Goal: Task Accomplishment & Management: Manage account settings

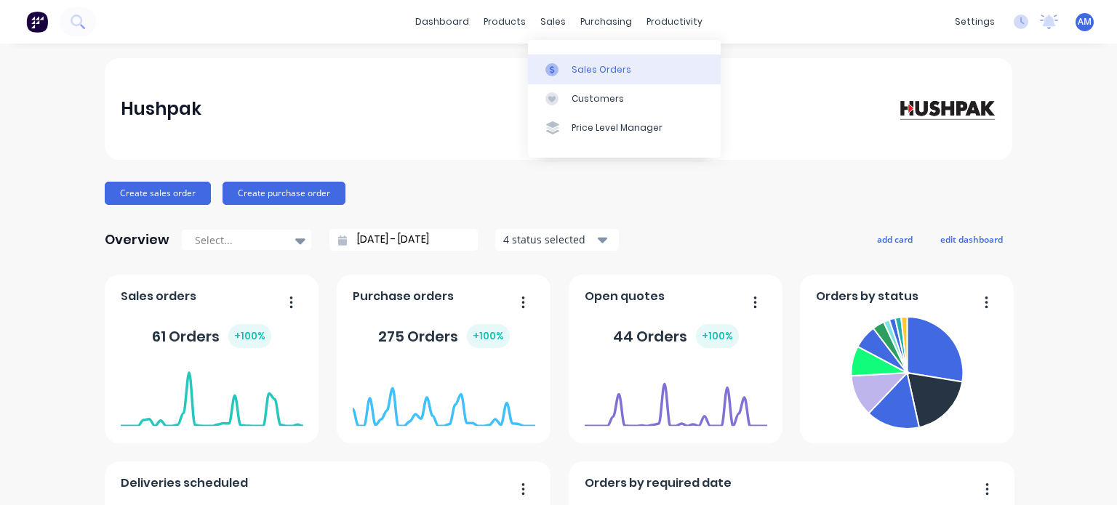
click at [585, 72] on div "Sales Orders" at bounding box center [602, 69] width 60 height 13
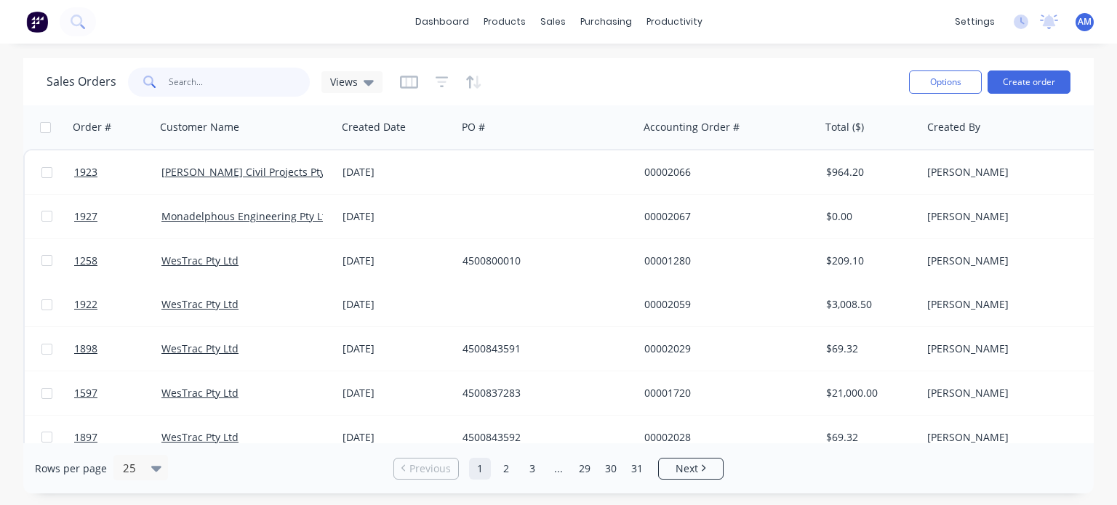
click at [265, 87] on input "text" at bounding box center [240, 82] width 142 height 29
paste input "995391"
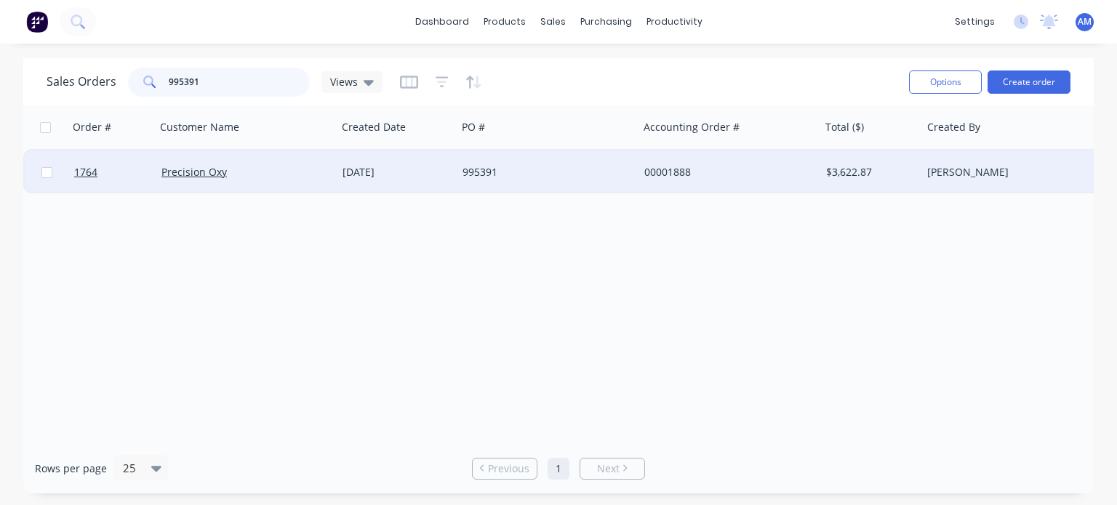
type input "995391"
click at [402, 172] on div "[DATE]" at bounding box center [397, 172] width 108 height 15
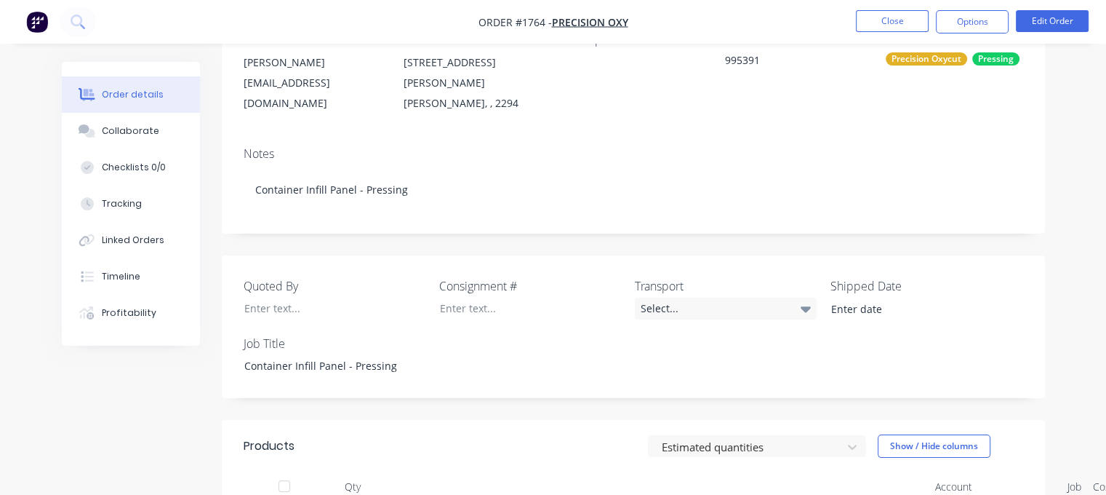
scroll to position [204, 0]
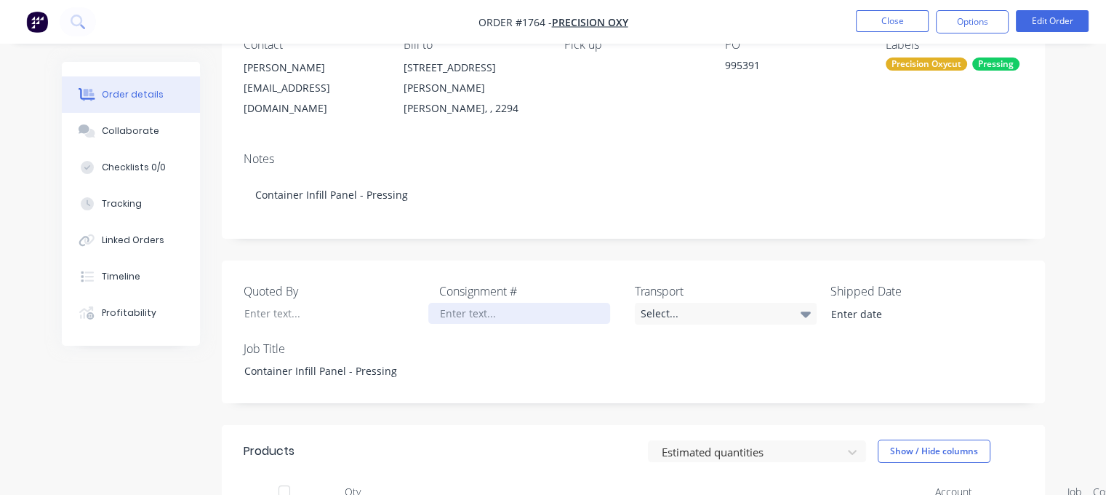
click at [464, 303] on div at bounding box center [519, 313] width 182 height 21
click at [676, 303] on div "Select..." at bounding box center [726, 314] width 182 height 22
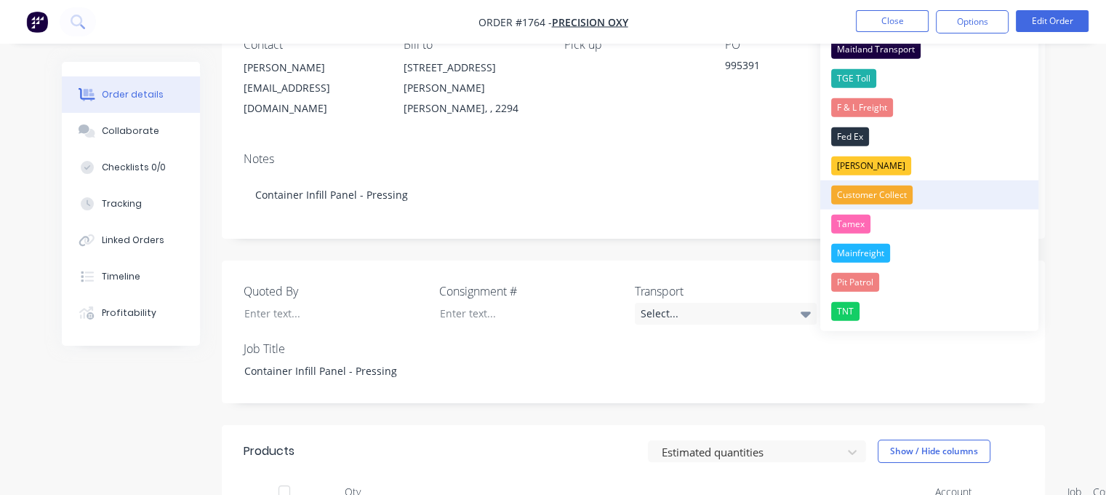
click at [868, 192] on div "Customer Collect" at bounding box center [871, 194] width 81 height 19
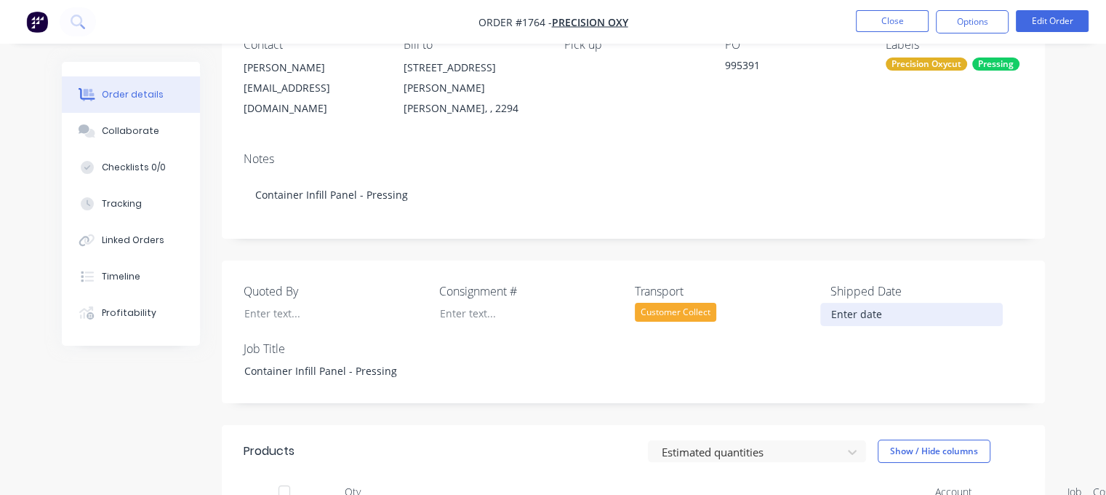
click at [861, 304] on input at bounding box center [911, 314] width 181 height 22
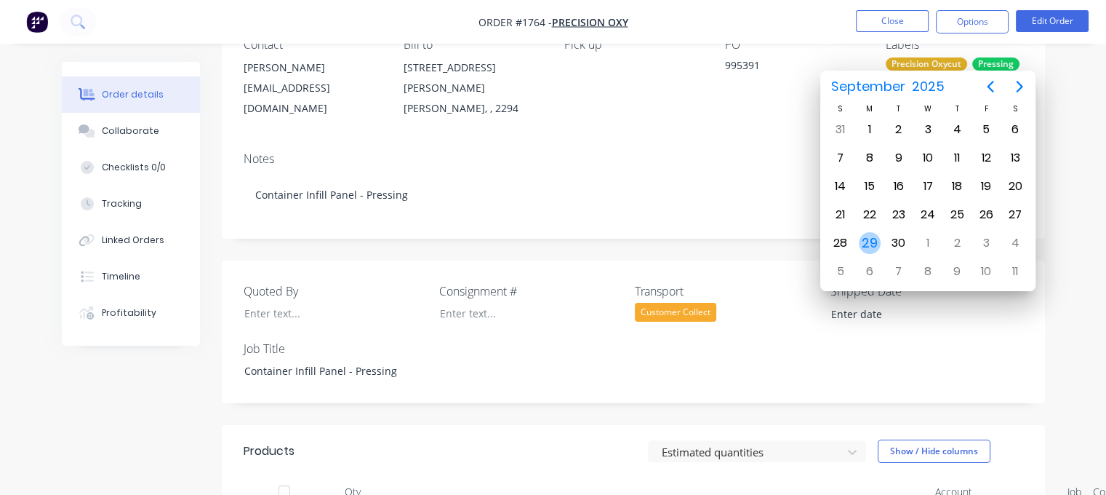
click at [864, 235] on div "29" at bounding box center [870, 243] width 22 height 22
type input "[DATE]"
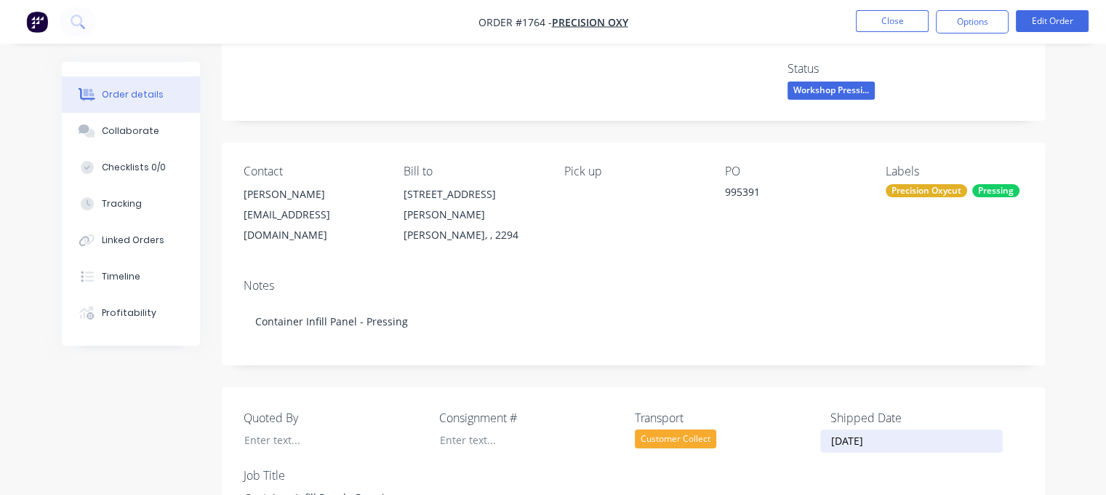
scroll to position [0, 0]
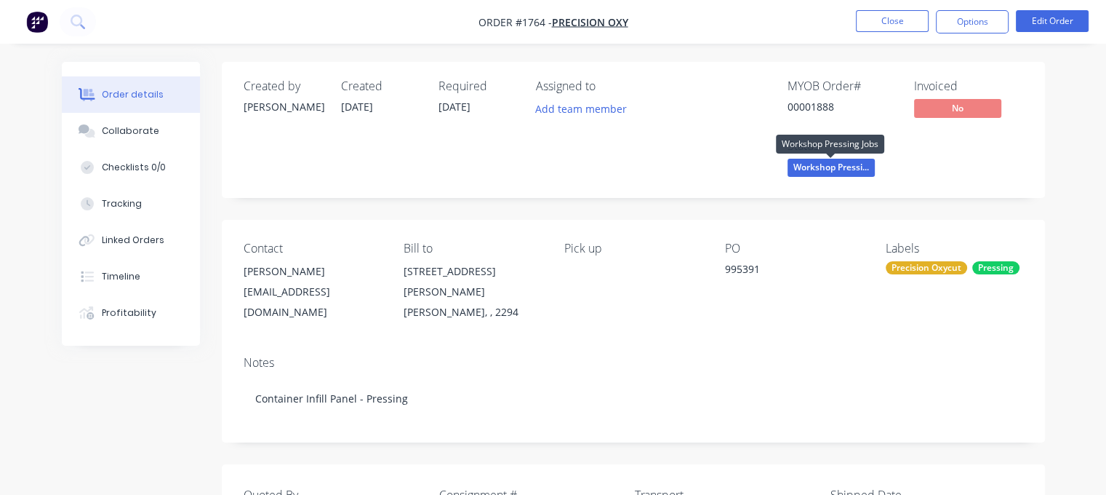
click at [825, 169] on span "Workshop Pressi..." at bounding box center [831, 168] width 87 height 18
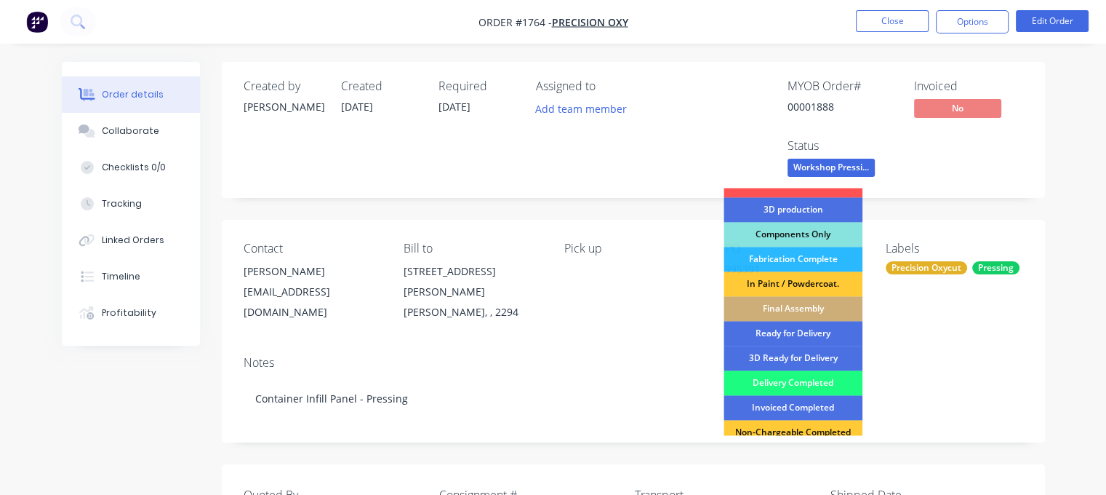
scroll to position [151, 0]
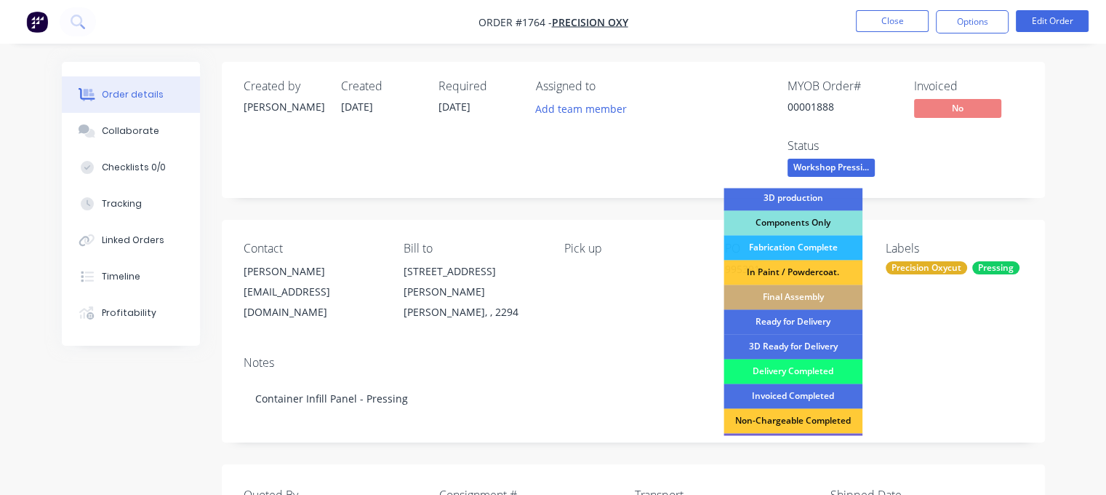
click at [796, 374] on div "Delivery Completed" at bounding box center [793, 371] width 139 height 25
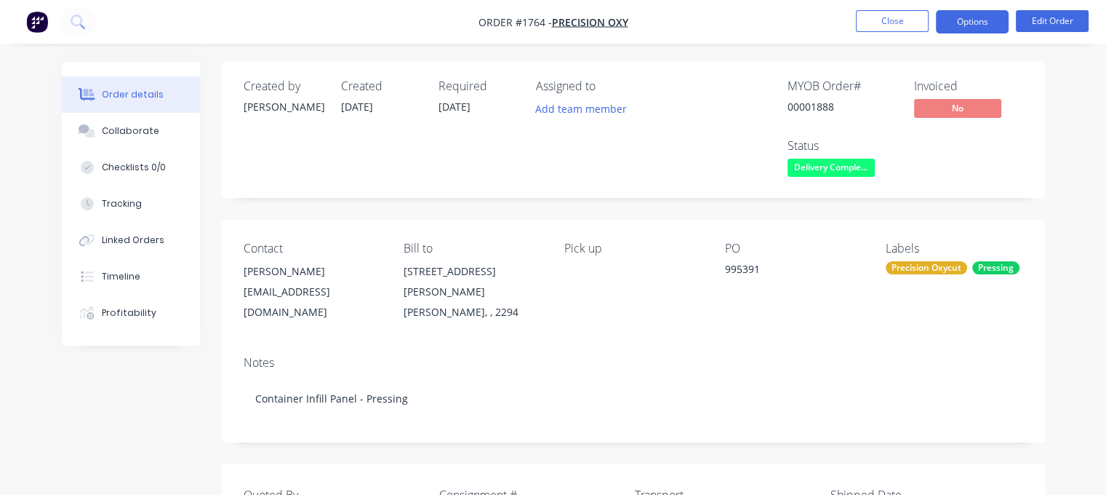
click at [973, 27] on button "Options" at bounding box center [972, 21] width 73 height 23
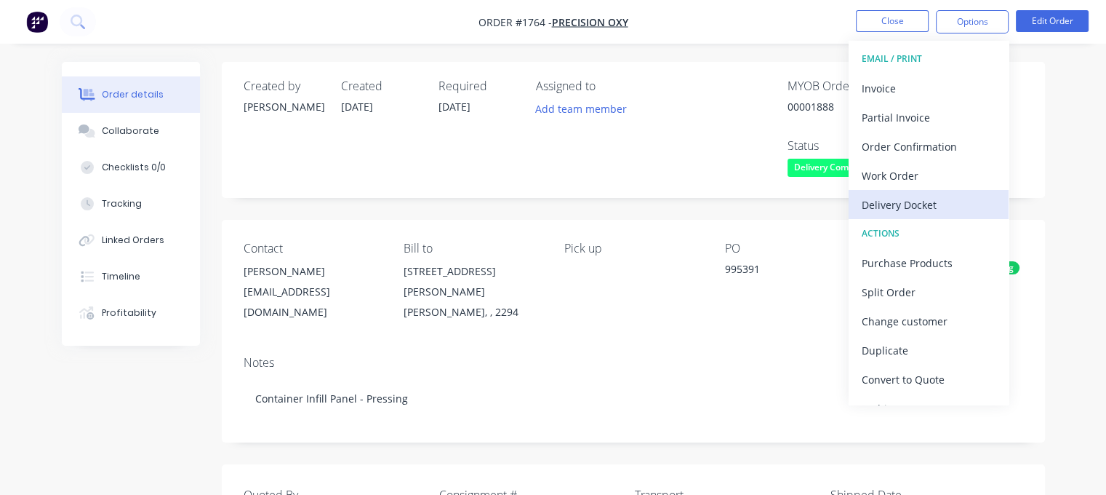
click at [935, 200] on div "Delivery Docket" at bounding box center [929, 204] width 134 height 21
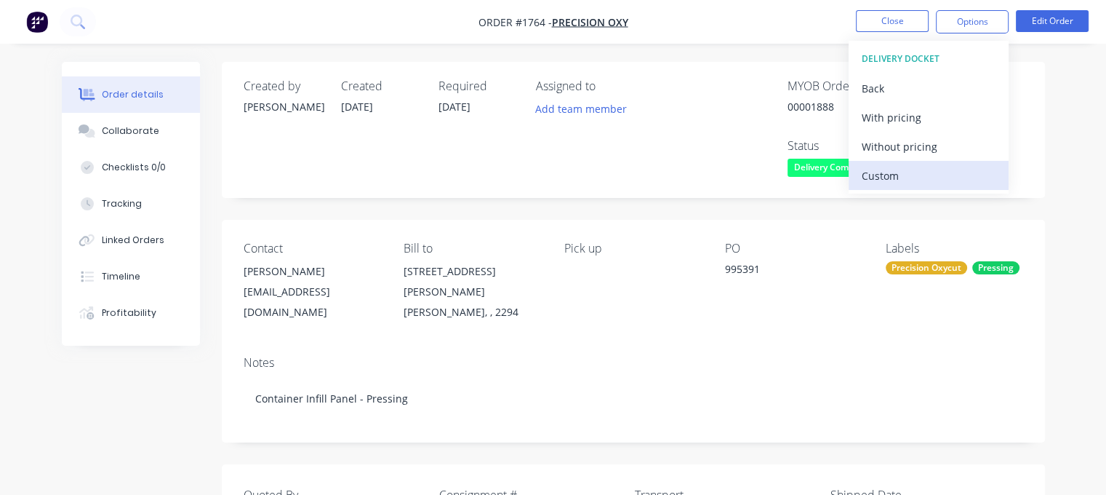
click at [907, 175] on div "Custom" at bounding box center [929, 175] width 134 height 21
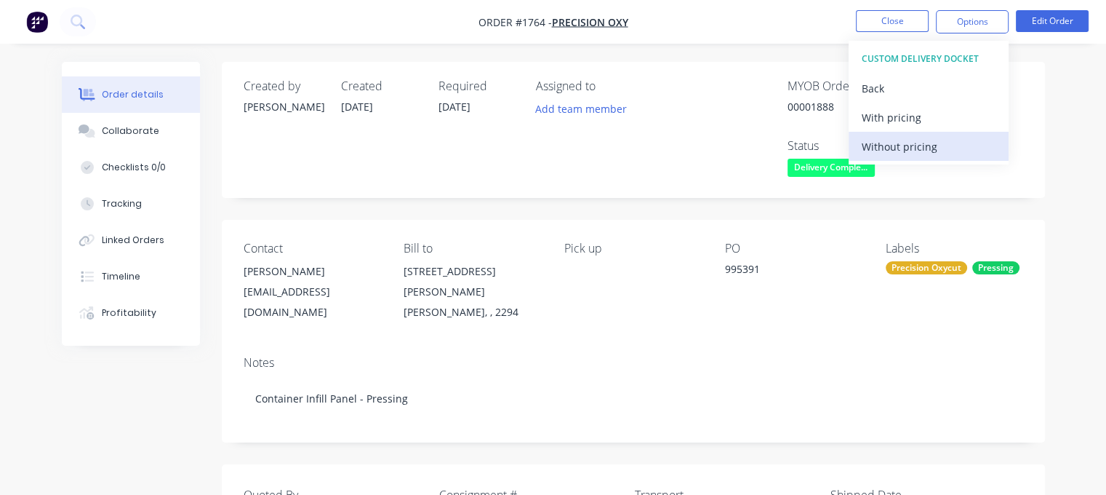
click at [908, 143] on div "Without pricing" at bounding box center [929, 146] width 134 height 21
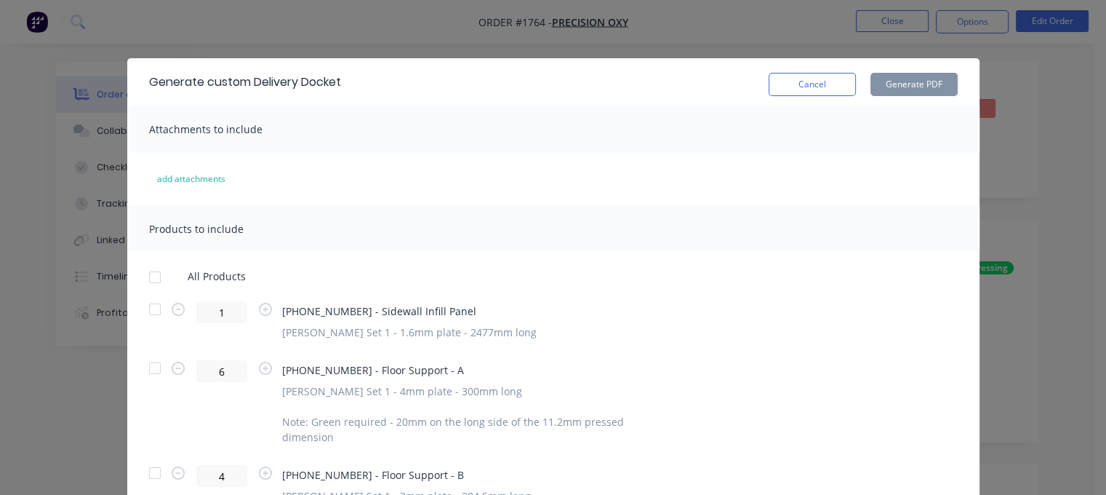
click at [149, 280] on div at bounding box center [154, 277] width 29 height 29
click at [902, 87] on button "Generate PDF" at bounding box center [913, 84] width 87 height 23
click at [814, 87] on button "Cancel" at bounding box center [812, 84] width 87 height 23
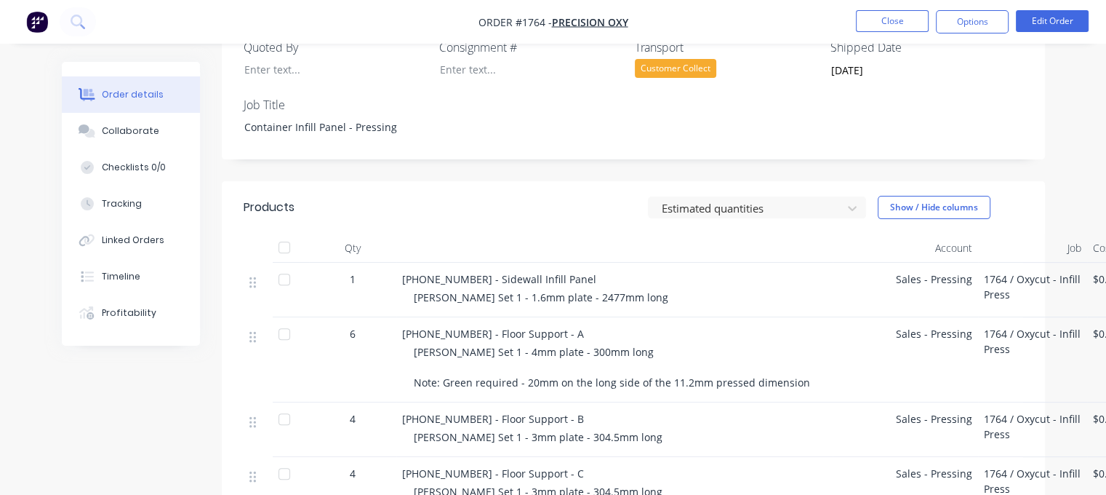
scroll to position [451, 0]
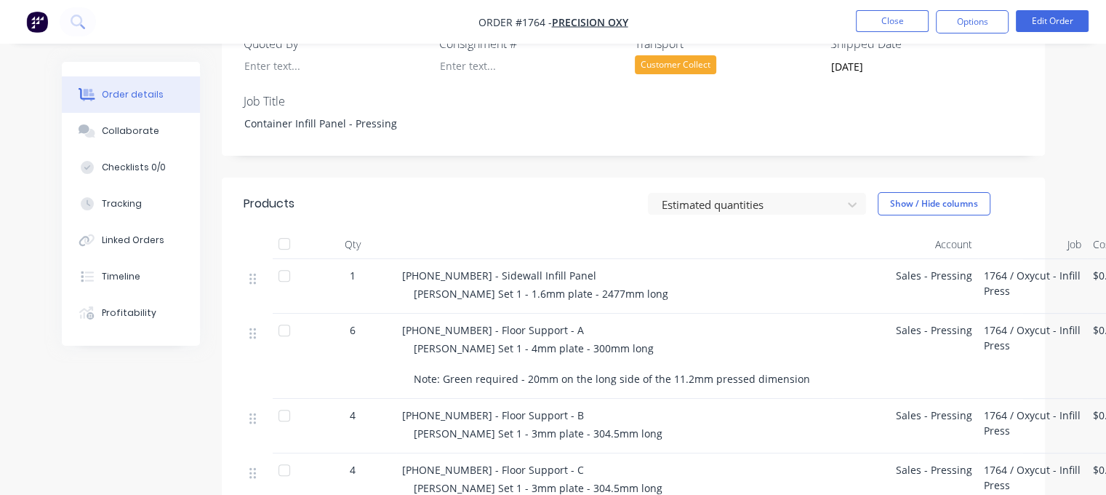
click at [283, 233] on div at bounding box center [284, 243] width 29 height 29
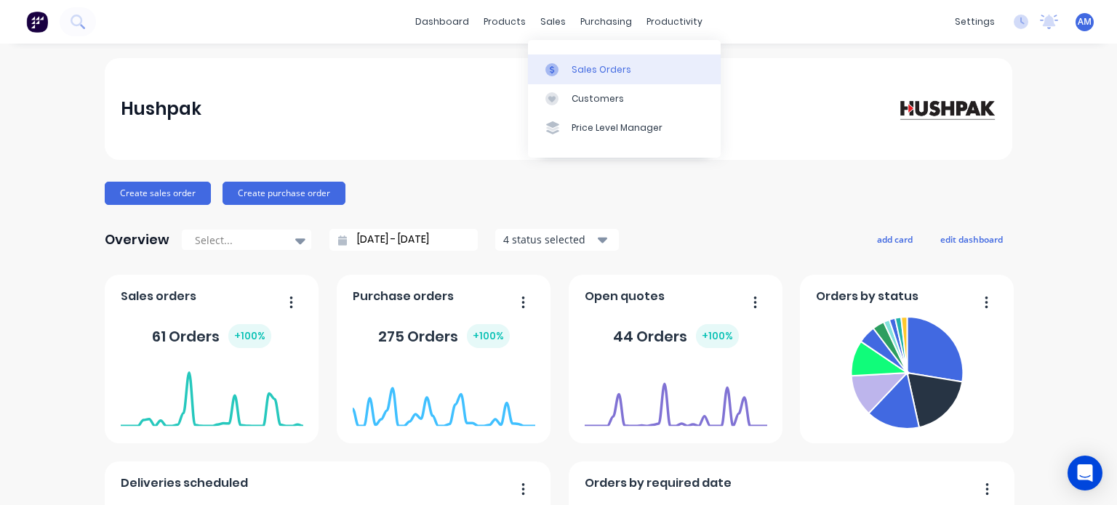
click at [585, 67] on div "Sales Orders" at bounding box center [602, 69] width 60 height 13
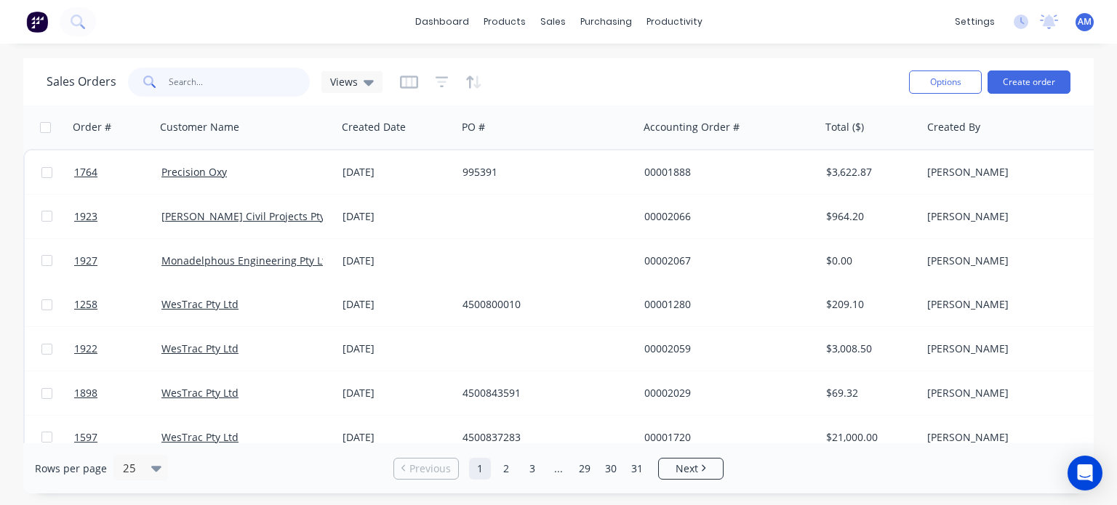
click at [188, 87] on input "text" at bounding box center [240, 82] width 142 height 29
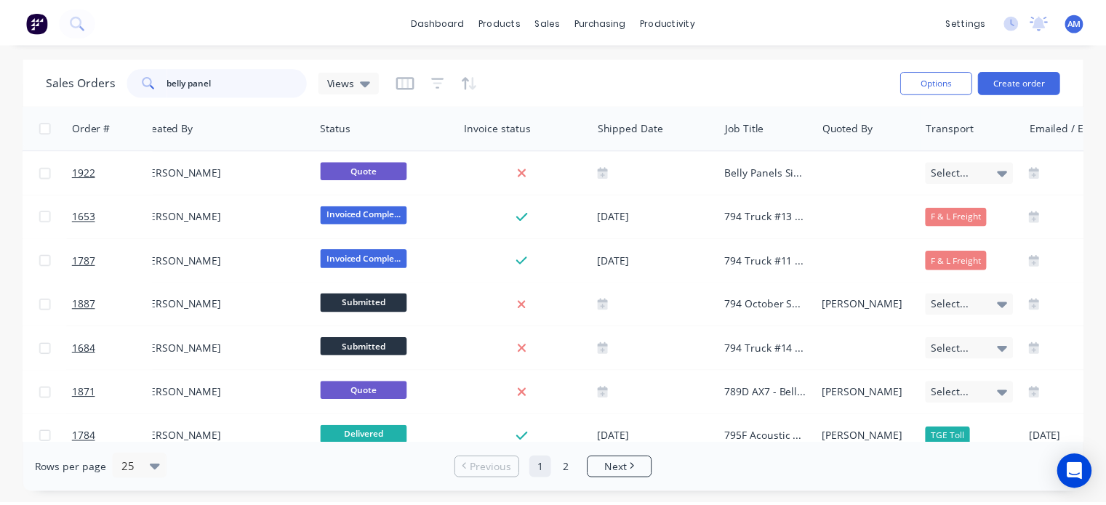
scroll to position [0, 807]
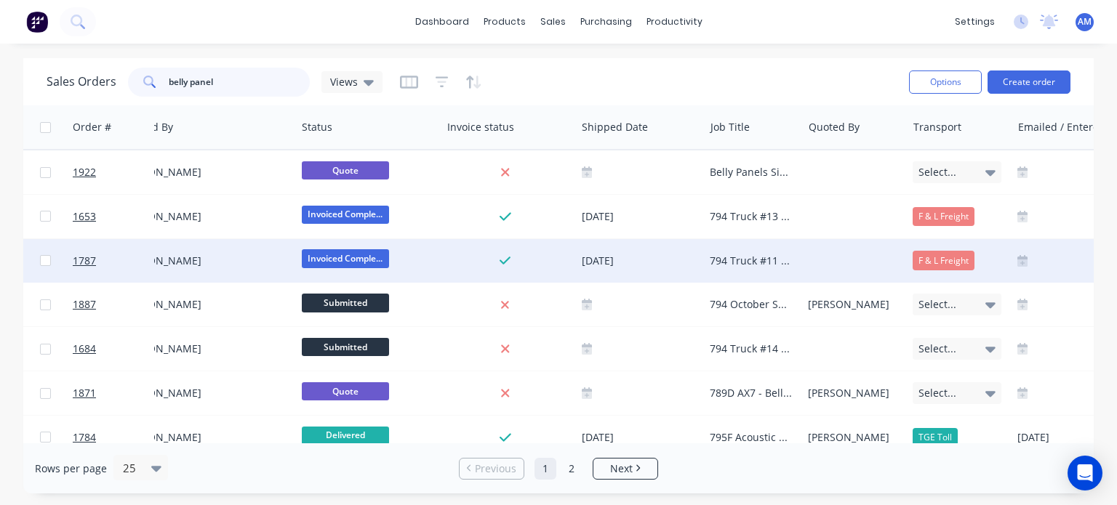
type input "belly panel"
click at [748, 268] on div "794 Truck #11 - MT500304 - Belly Panel Kit" at bounding box center [753, 261] width 98 height 44
click at [97, 255] on link "1787" at bounding box center [116, 261] width 87 height 44
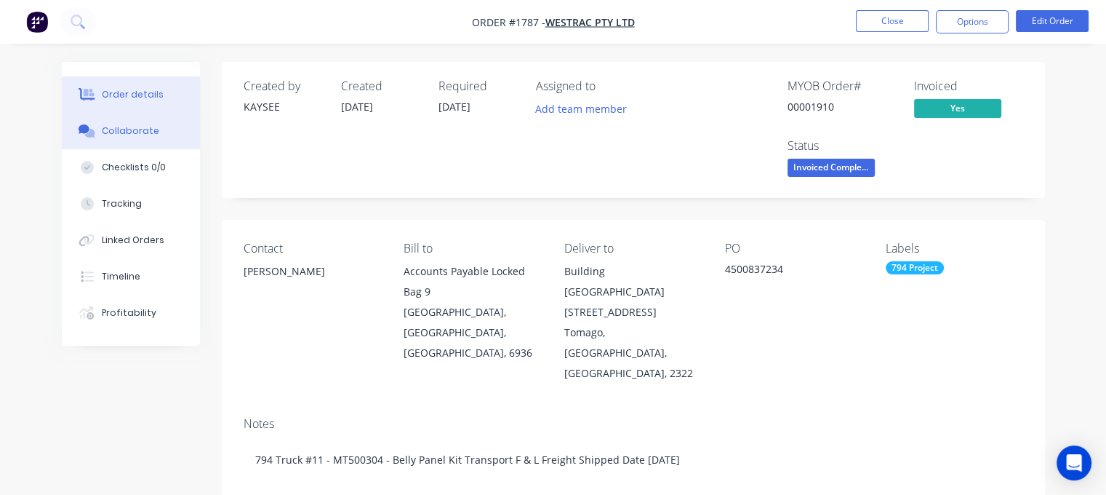
click at [145, 126] on div "Collaborate" at bounding box center [130, 130] width 57 height 13
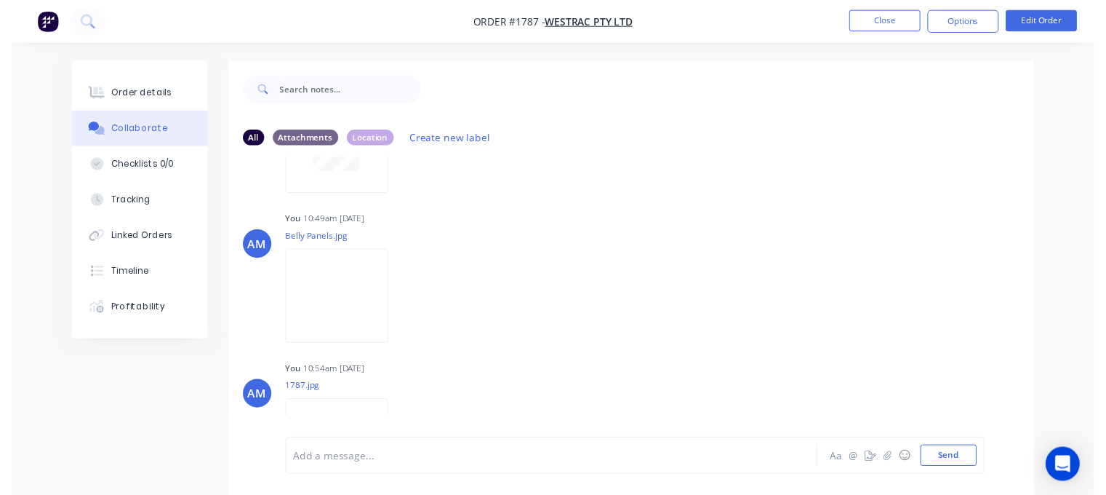
scroll to position [337, 0]
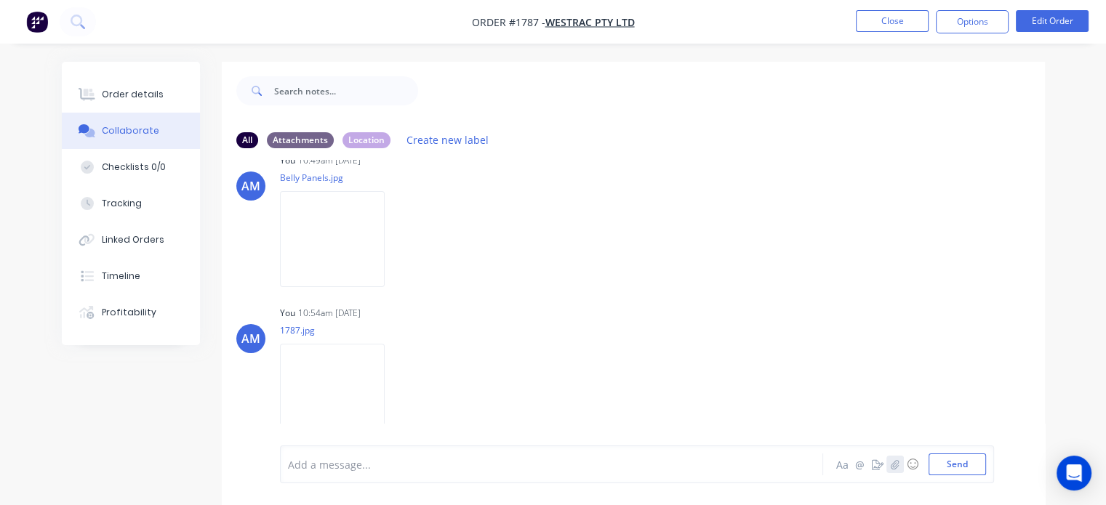
click at [897, 467] on icon "button" at bounding box center [894, 465] width 9 height 10
click at [961, 468] on button "Send" at bounding box center [957, 465] width 57 height 22
click at [893, 21] on button "Close" at bounding box center [892, 21] width 73 height 22
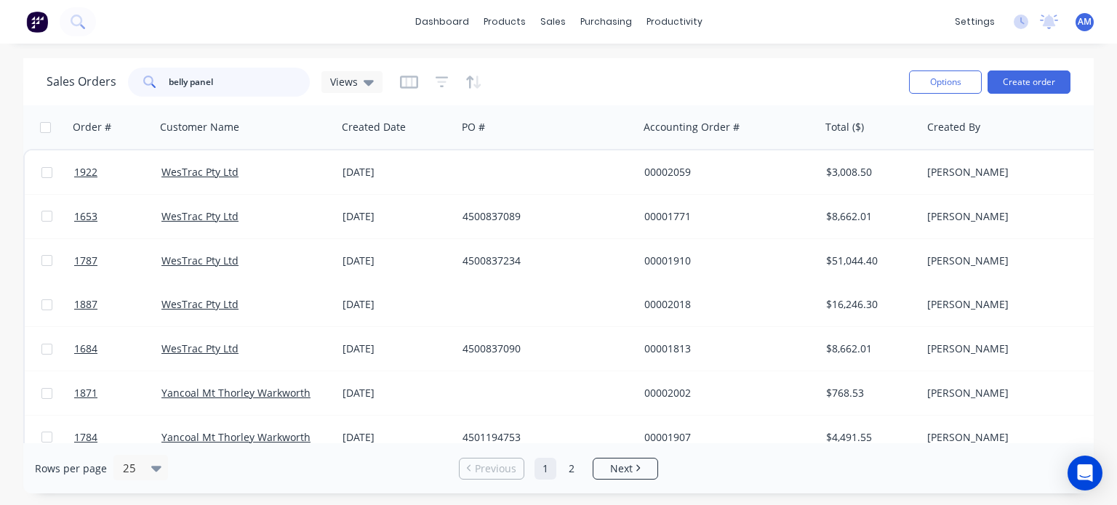
drag, startPoint x: 215, startPoint y: 84, endPoint x: 158, endPoint y: 83, distance: 56.7
click at [158, 83] on div "belly panel" at bounding box center [219, 82] width 182 height 29
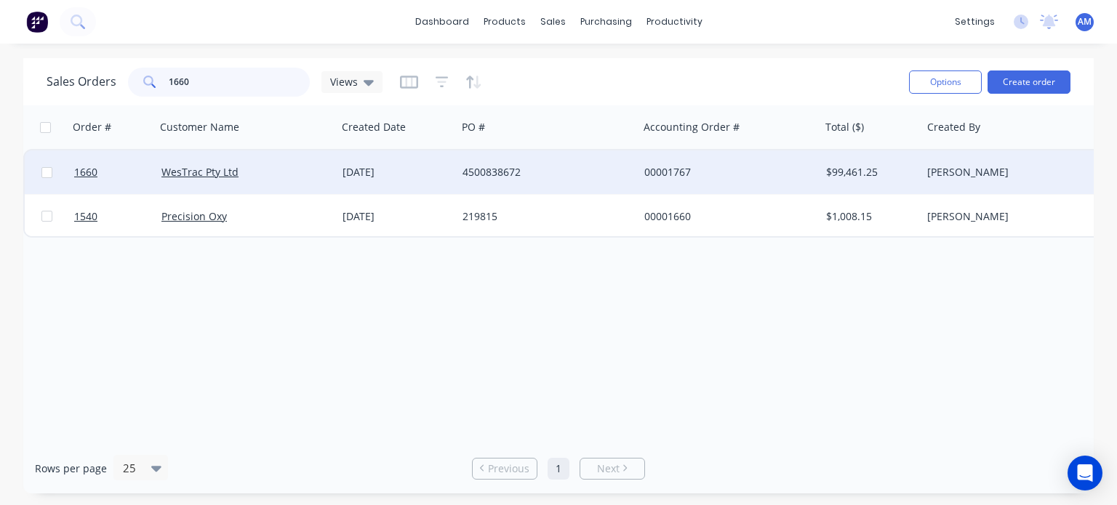
type input "1660"
click at [372, 171] on div "[DATE]" at bounding box center [397, 172] width 108 height 15
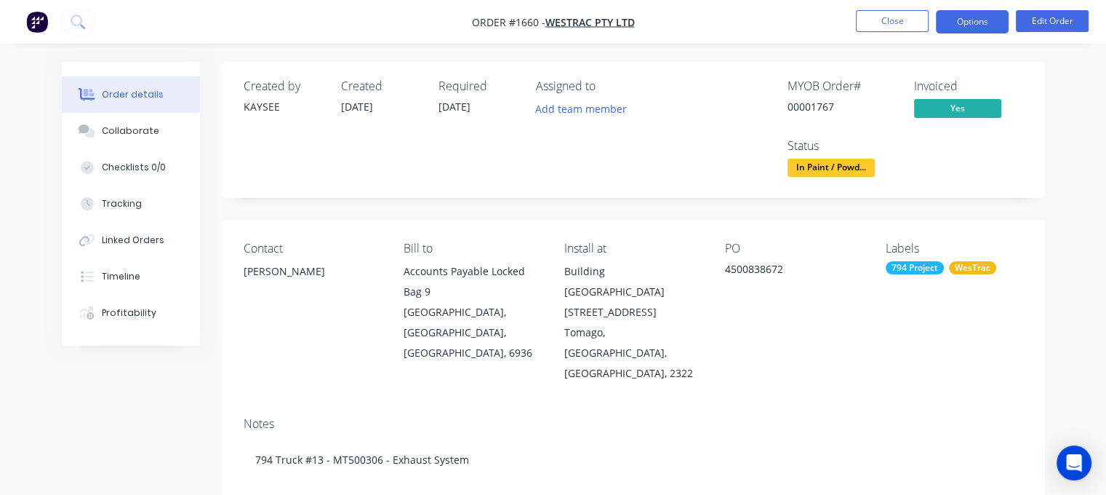
click at [964, 26] on button "Options" at bounding box center [972, 21] width 73 height 23
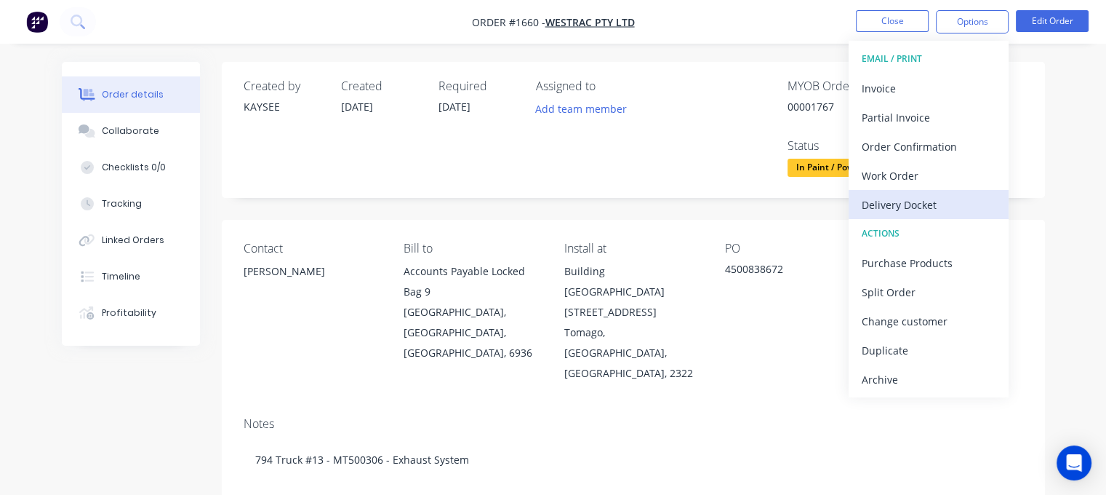
click at [908, 202] on div "Delivery Docket" at bounding box center [929, 204] width 134 height 21
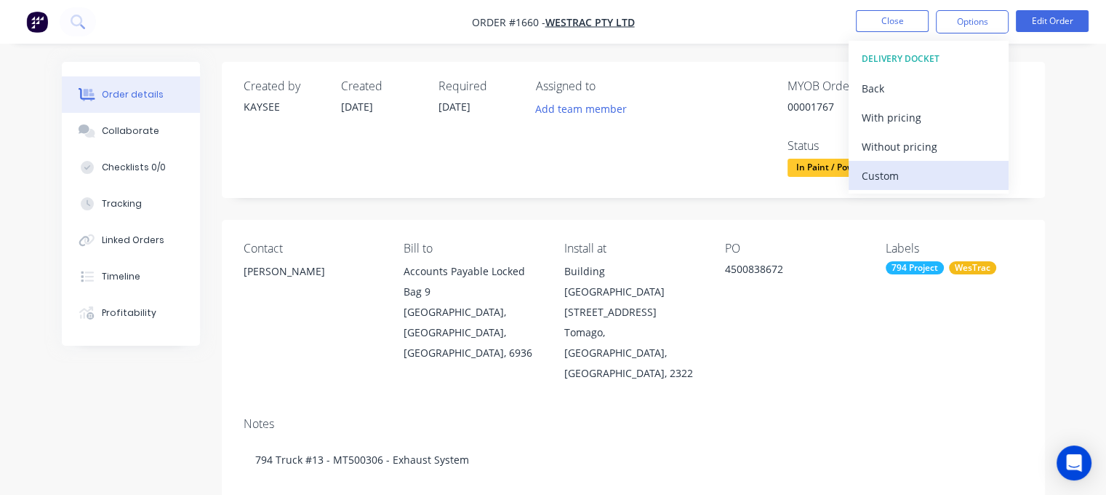
click at [887, 170] on div "Custom" at bounding box center [929, 175] width 134 height 21
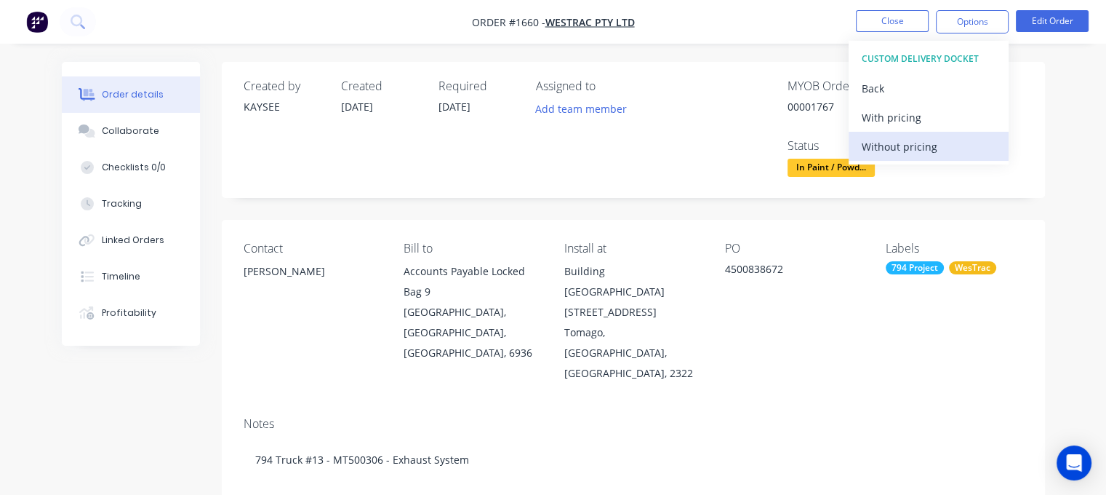
click at [883, 137] on div "Without pricing" at bounding box center [929, 146] width 134 height 21
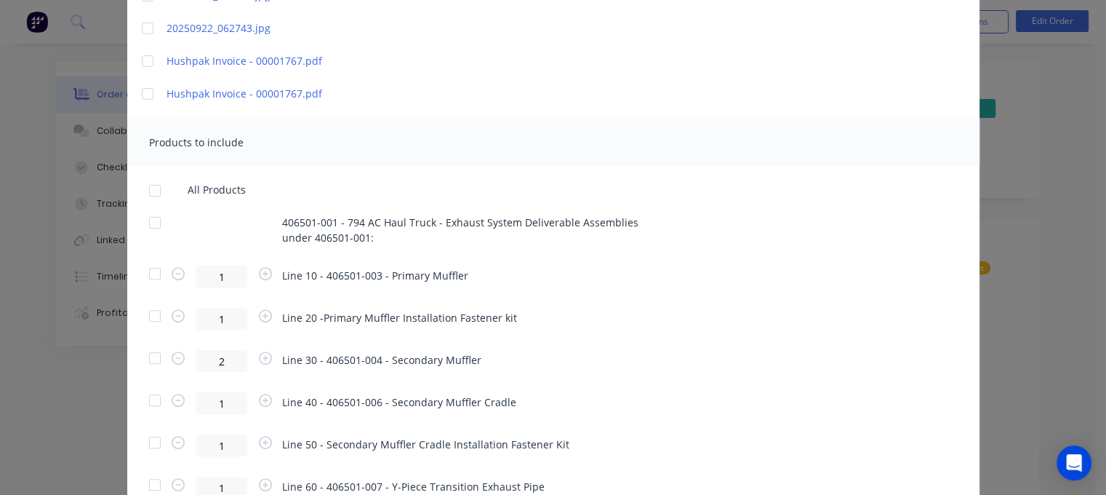
scroll to position [449, 0]
click at [145, 273] on div at bounding box center [154, 271] width 29 height 29
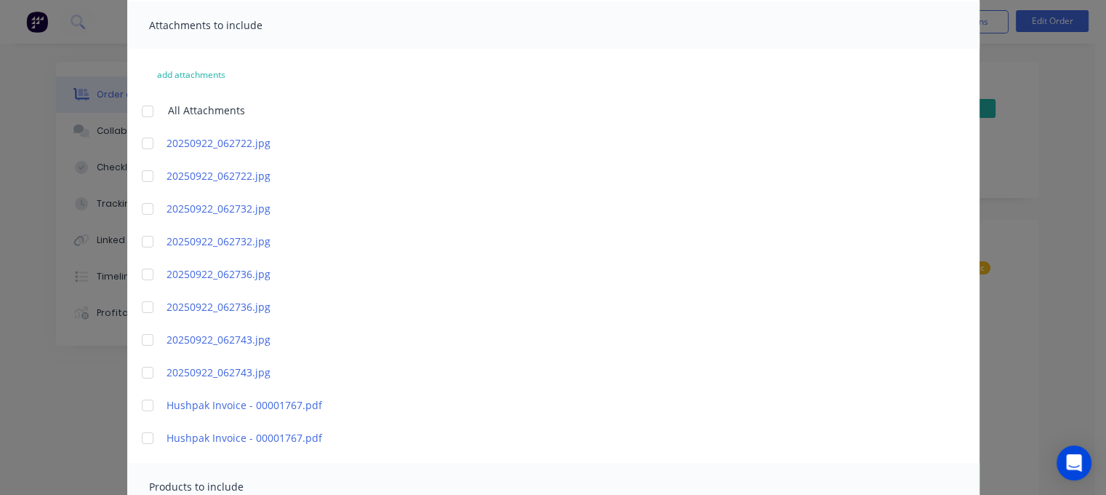
scroll to position [0, 0]
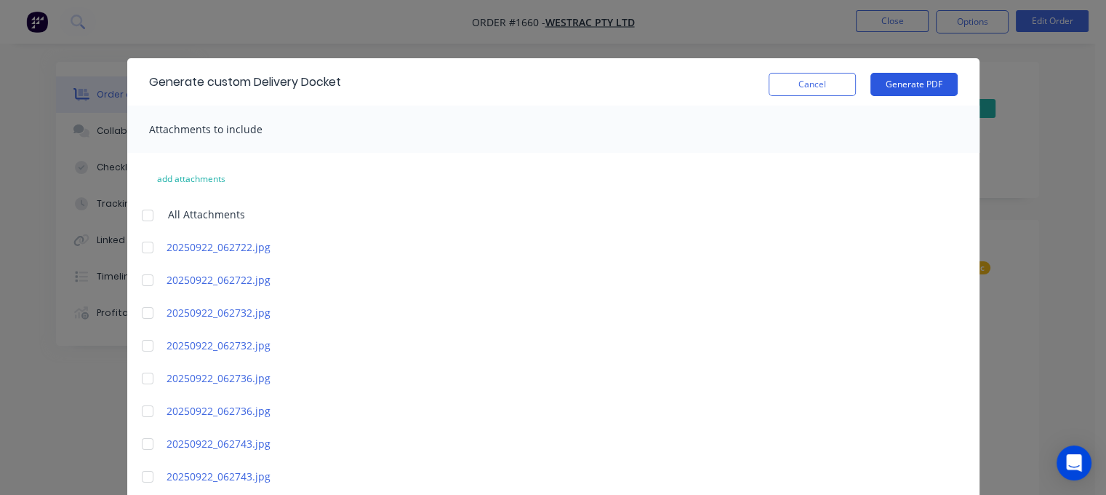
click at [910, 87] on button "Generate PDF" at bounding box center [913, 84] width 87 height 23
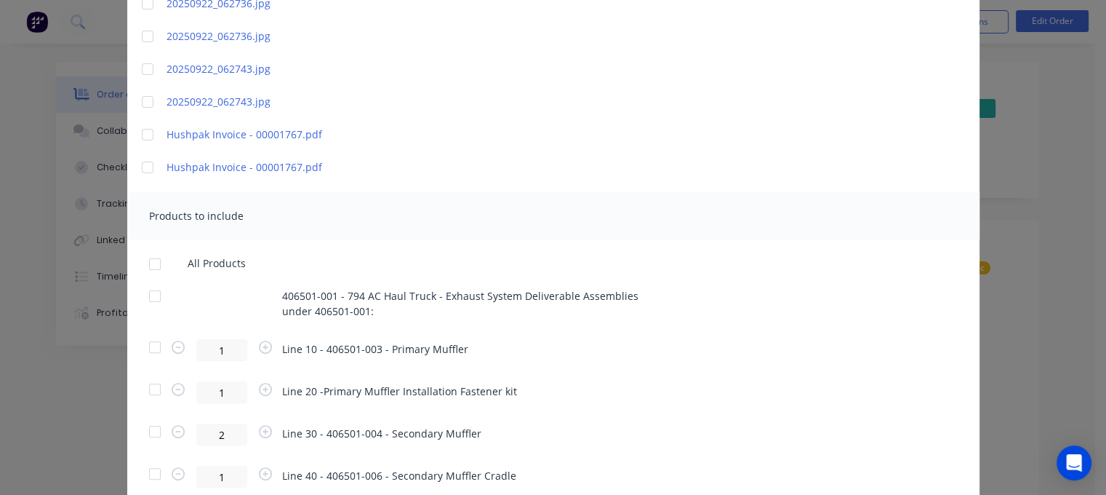
scroll to position [380, 0]
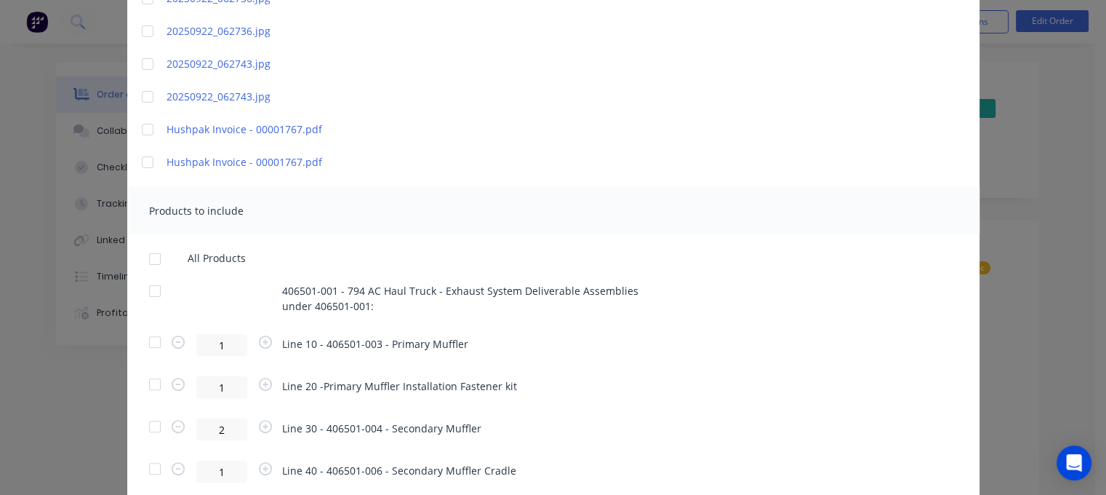
click at [153, 382] on div at bounding box center [154, 383] width 29 height 29
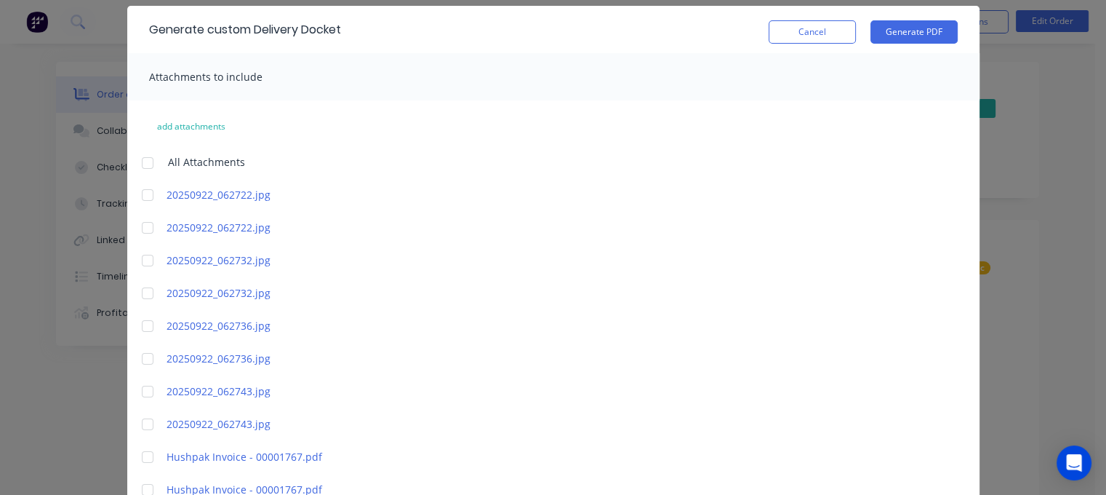
scroll to position [22, 0]
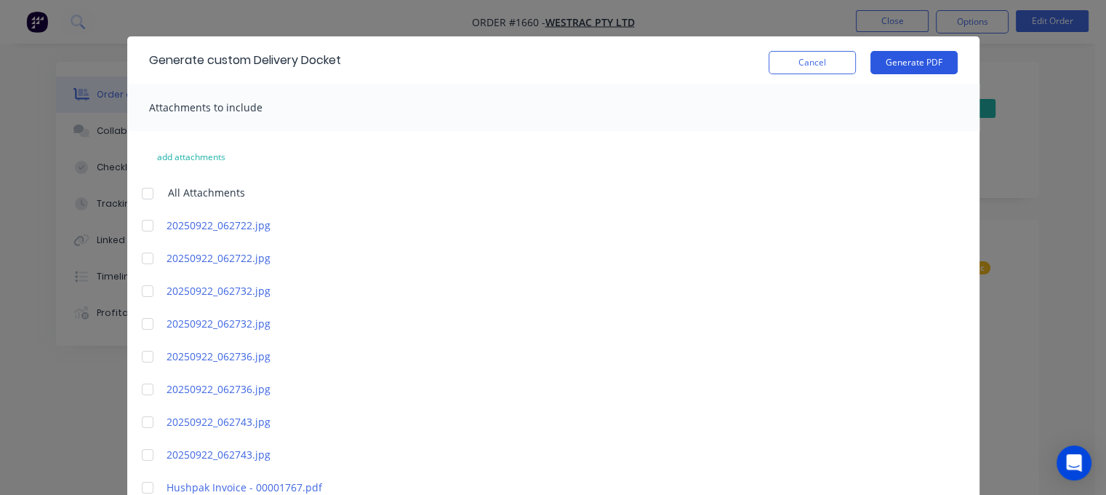
click at [900, 60] on button "Generate PDF" at bounding box center [913, 62] width 87 height 23
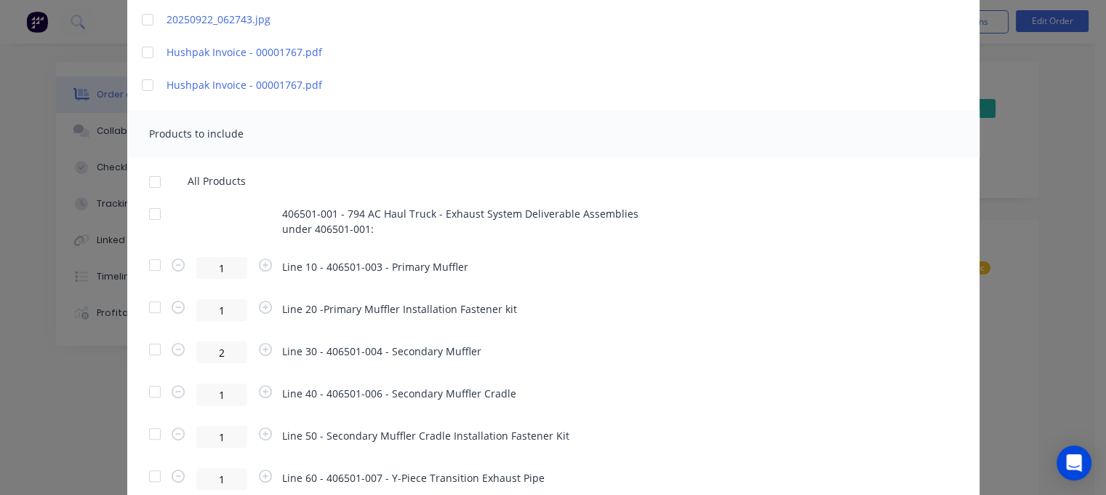
scroll to position [459, 0]
click at [148, 348] on div at bounding box center [154, 346] width 29 height 29
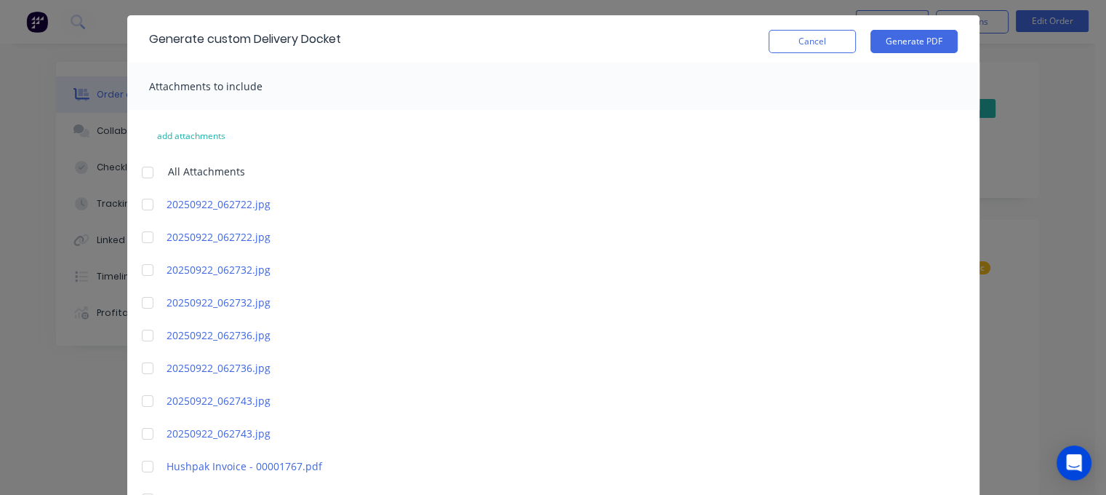
scroll to position [1, 0]
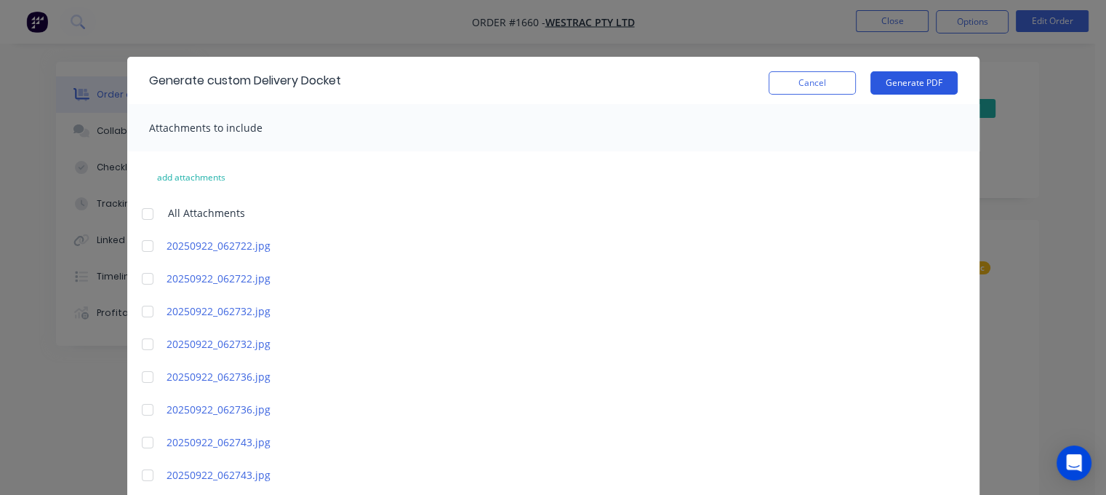
click at [902, 84] on button "Generate PDF" at bounding box center [913, 82] width 87 height 23
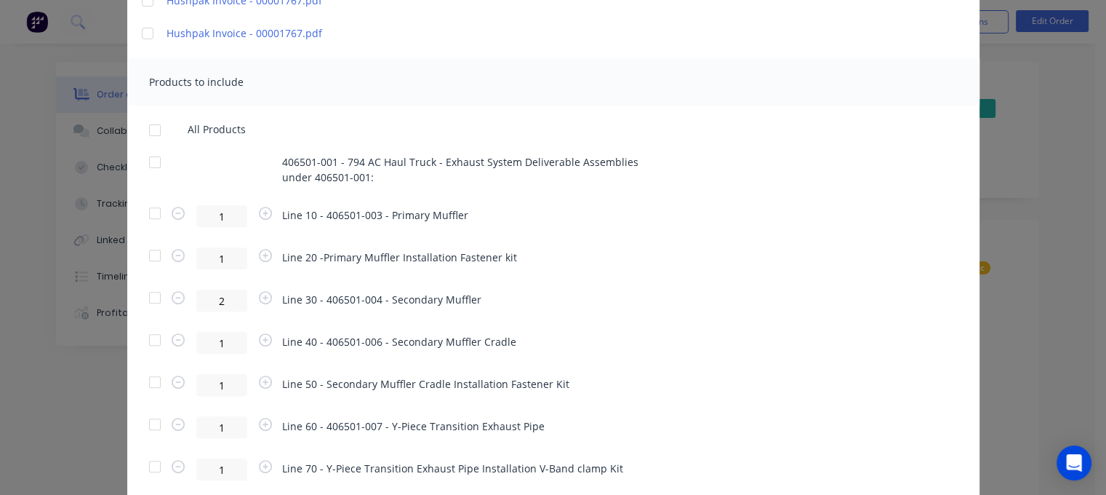
scroll to position [521, 0]
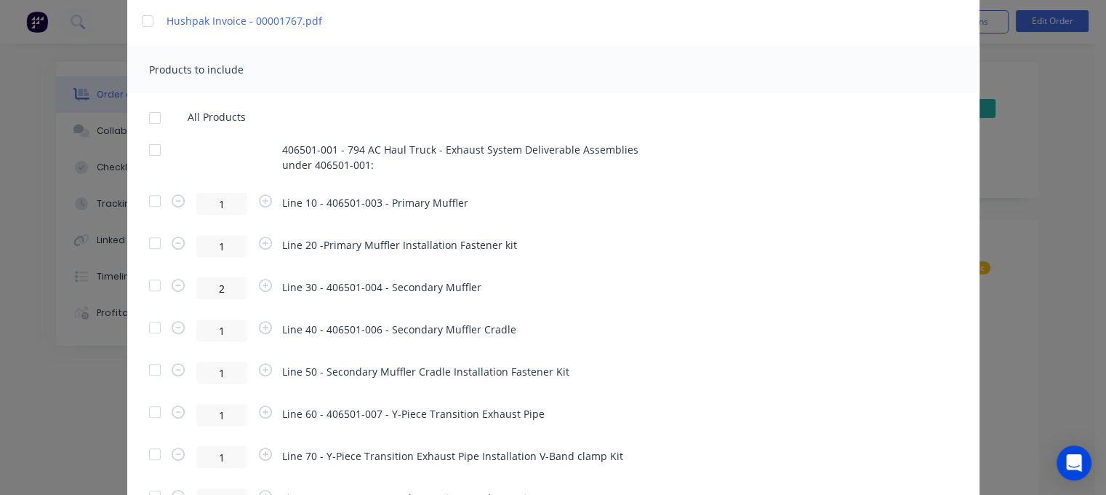
click at [151, 328] on div at bounding box center [154, 327] width 29 height 29
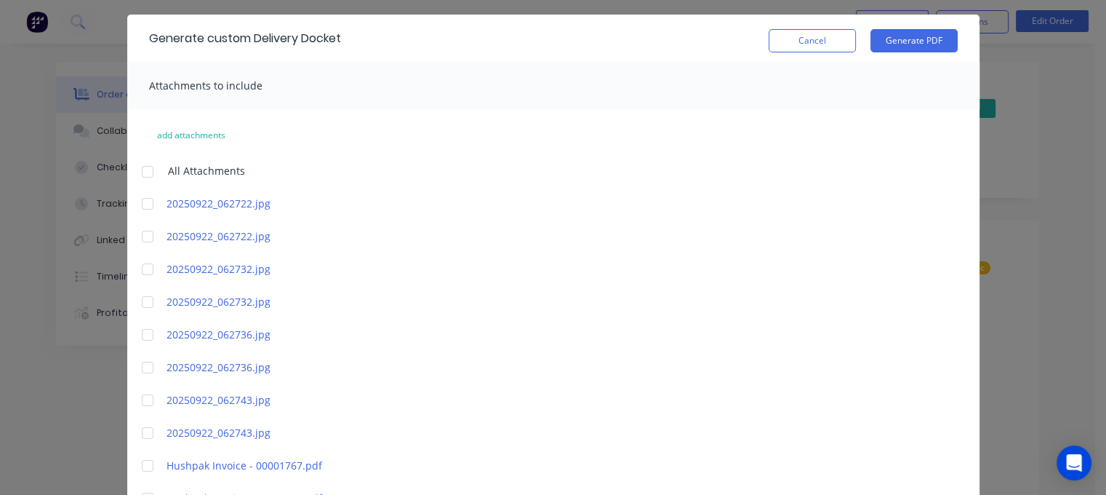
scroll to position [20, 0]
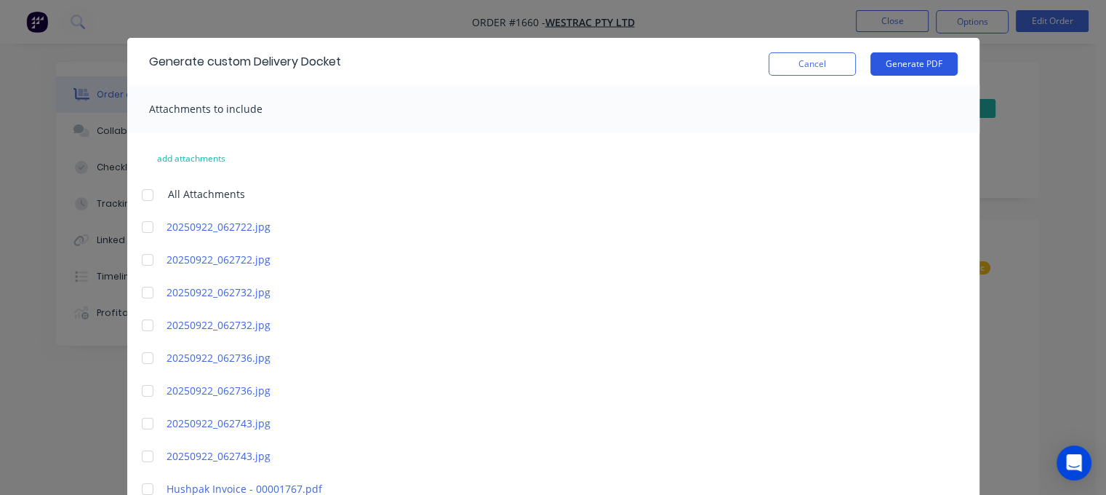
click at [911, 60] on button "Generate PDF" at bounding box center [913, 63] width 87 height 23
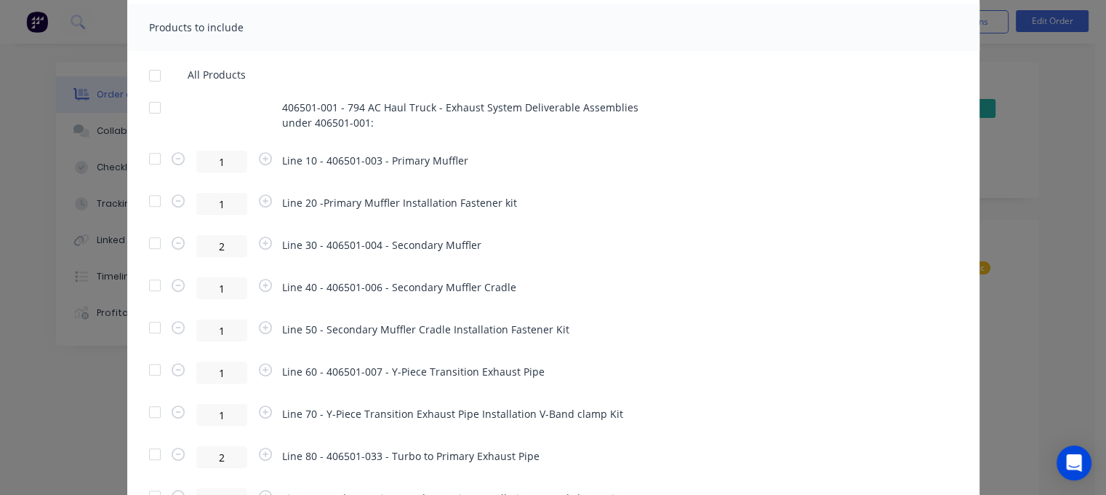
scroll to position [599, 0]
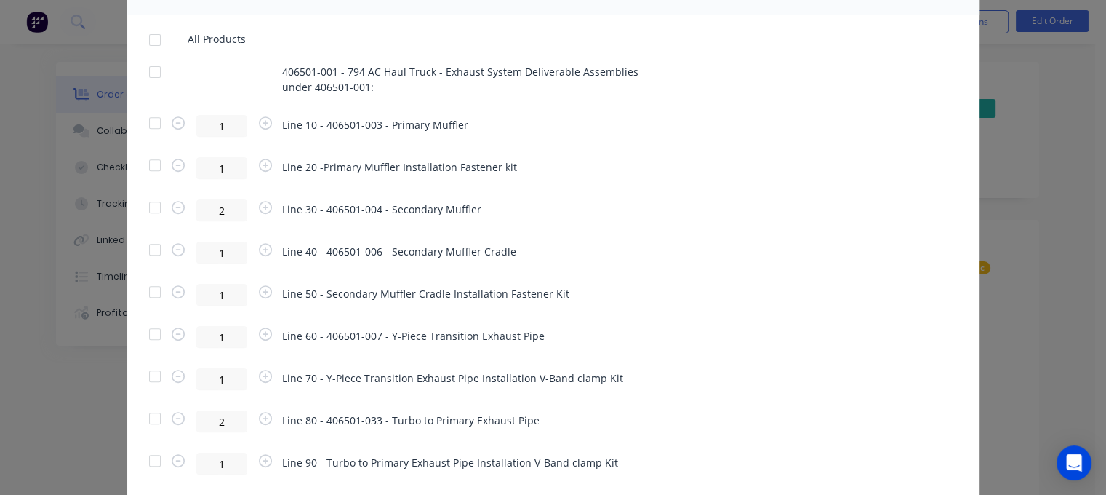
click at [148, 293] on div at bounding box center [154, 291] width 29 height 29
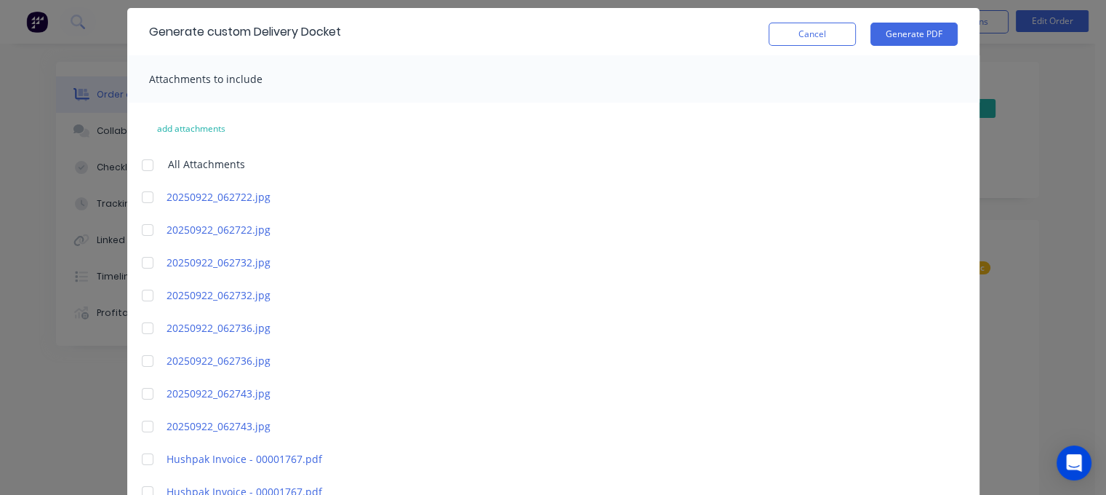
scroll to position [0, 0]
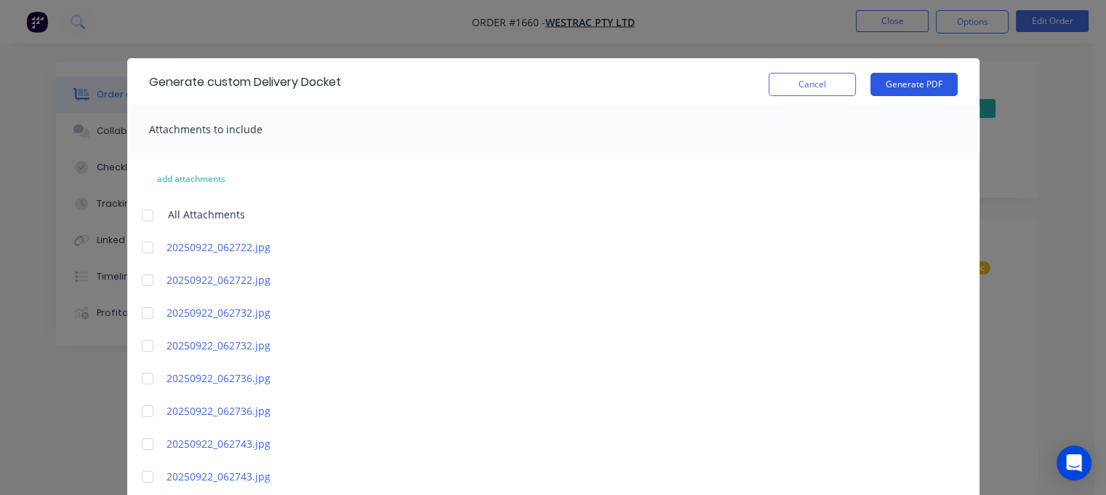
click at [896, 82] on button "Generate PDF" at bounding box center [913, 84] width 87 height 23
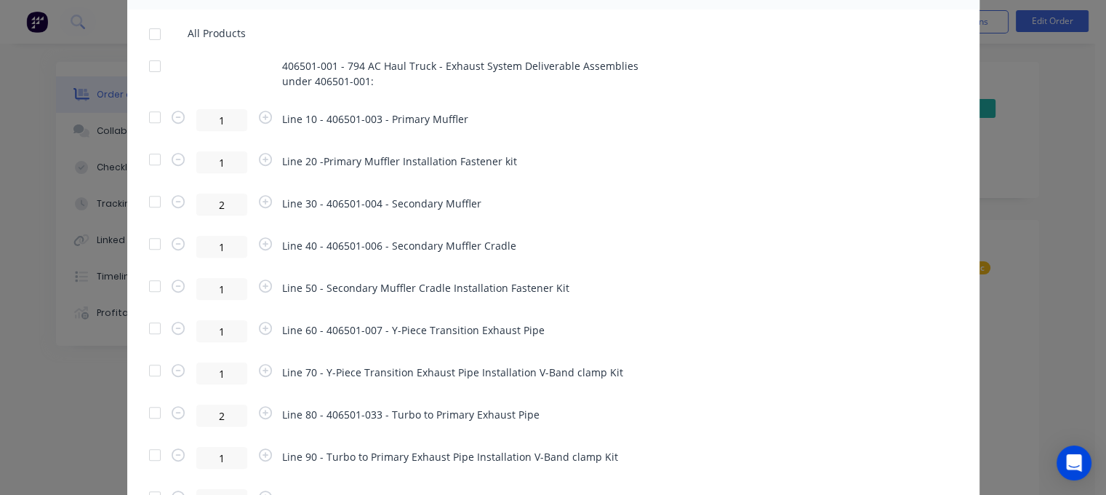
scroll to position [609, 0]
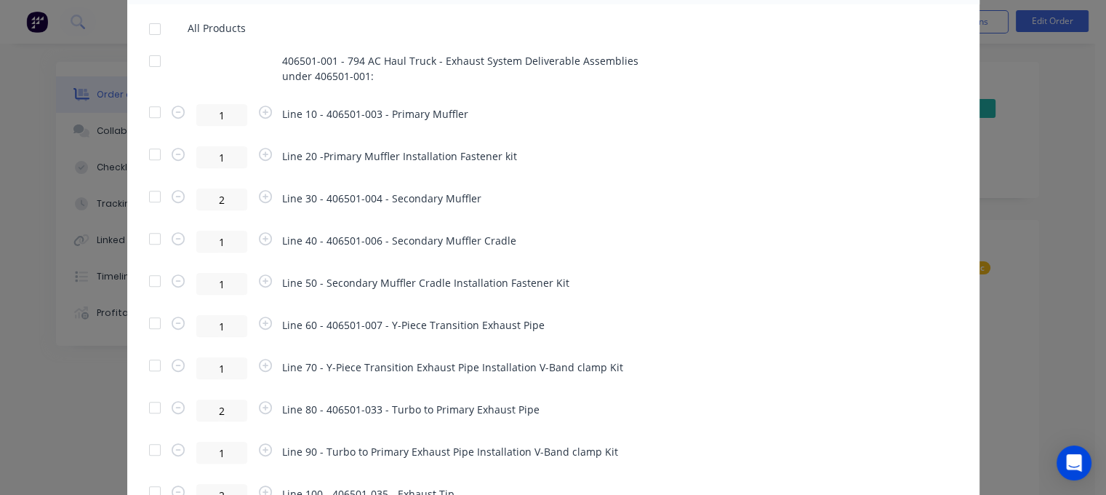
click at [148, 321] on div at bounding box center [154, 322] width 29 height 29
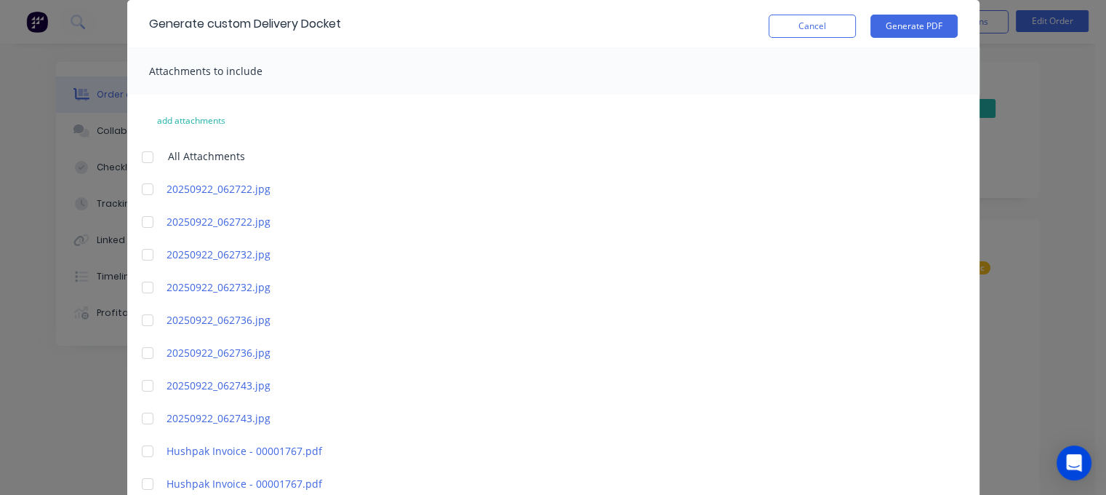
scroll to position [0, 0]
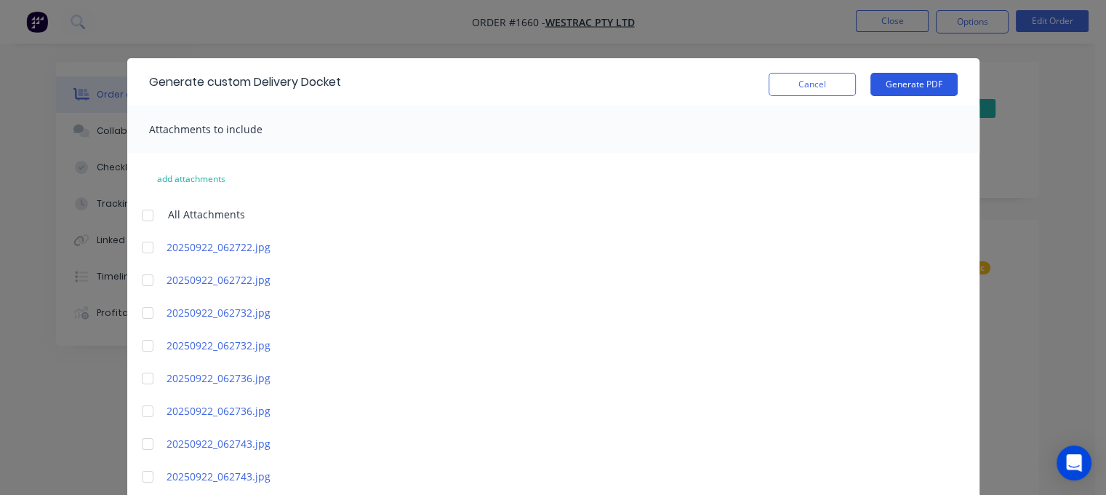
click at [908, 87] on button "Generate PDF" at bounding box center [913, 84] width 87 height 23
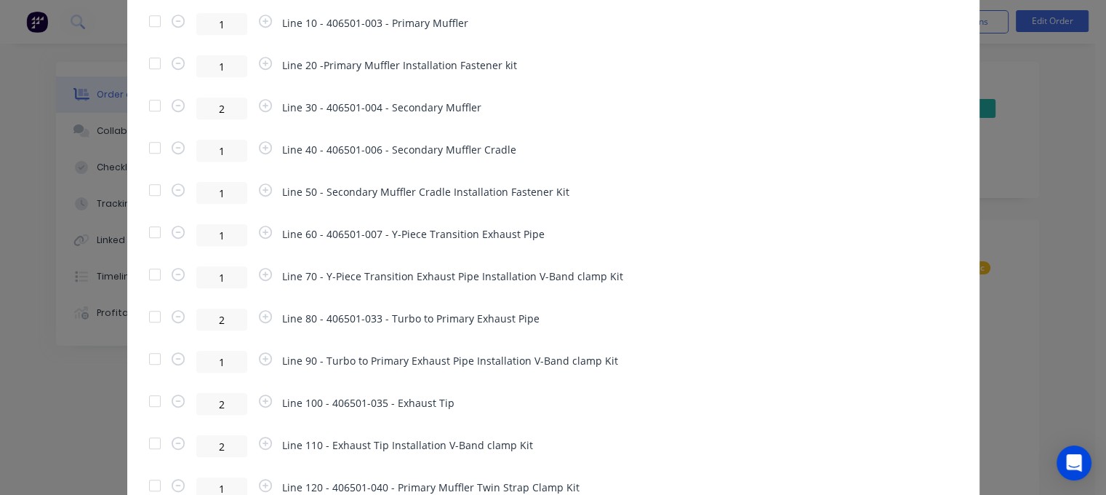
scroll to position [745, 0]
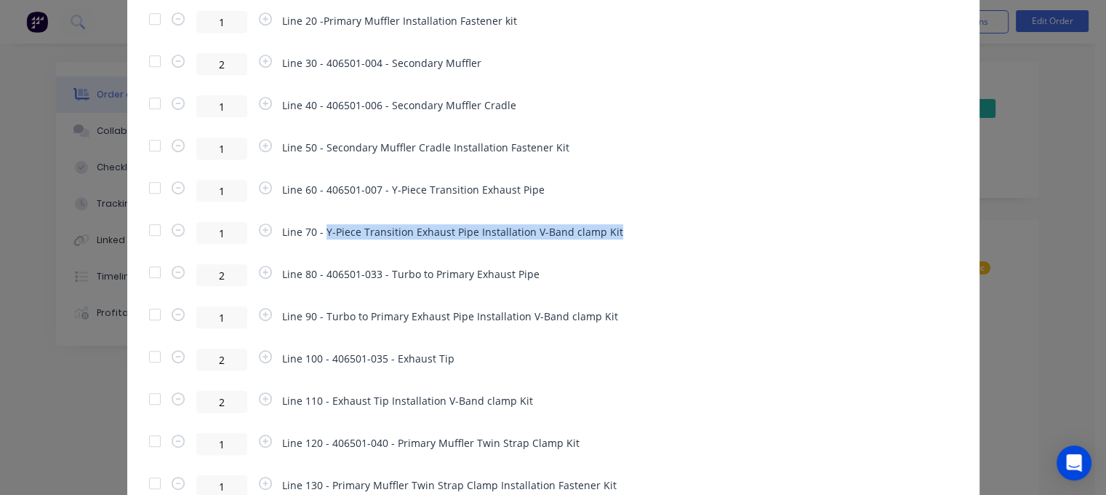
drag, startPoint x: 602, startPoint y: 230, endPoint x: 320, endPoint y: 227, distance: 282.2
click at [320, 227] on span "Line 70 - Y-Piece Transition Exhaust Pipe Installation V-Band clamp Kit" at bounding box center [452, 231] width 341 height 15
copy span "Y-Piece Transition Exhaust Pipe Installation V-Band clamp Kit"
click at [145, 228] on div at bounding box center [154, 229] width 29 height 29
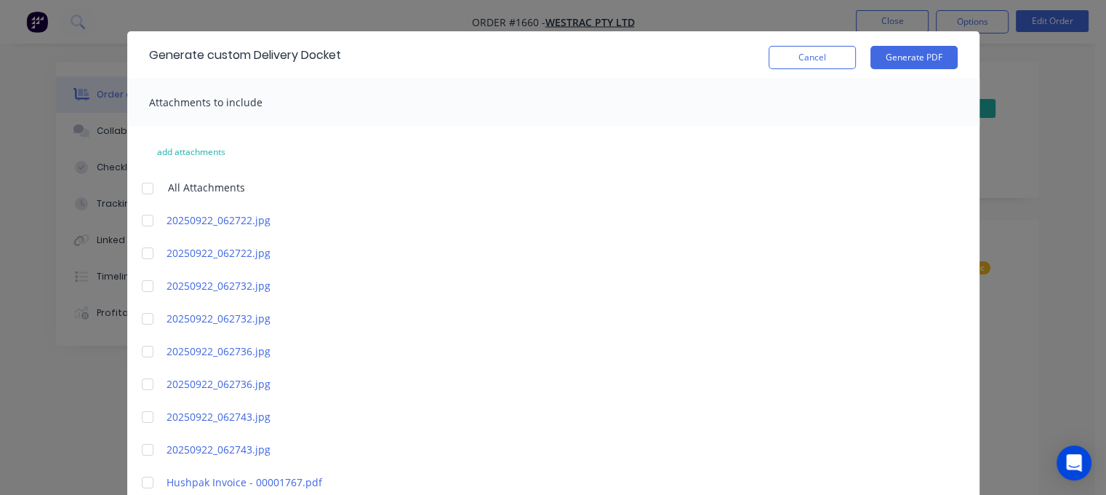
scroll to position [0, 0]
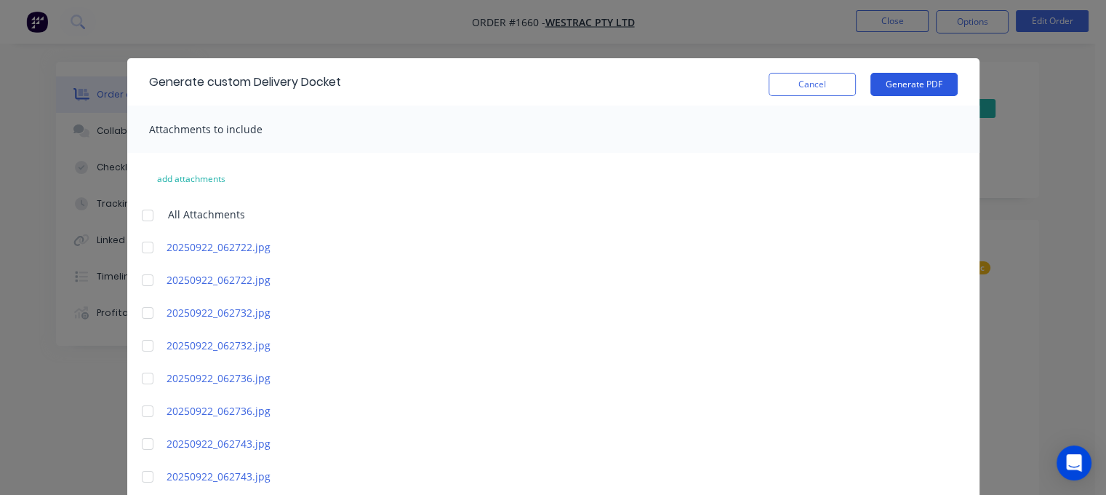
click at [897, 81] on button "Generate PDF" at bounding box center [913, 84] width 87 height 23
click at [814, 92] on button "Cancel" at bounding box center [812, 84] width 87 height 23
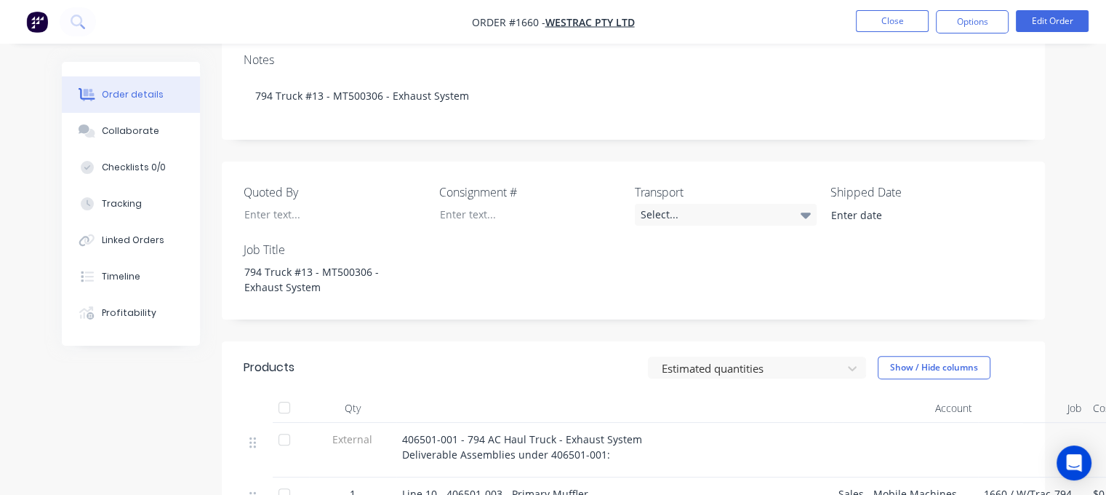
scroll to position [387, 0]
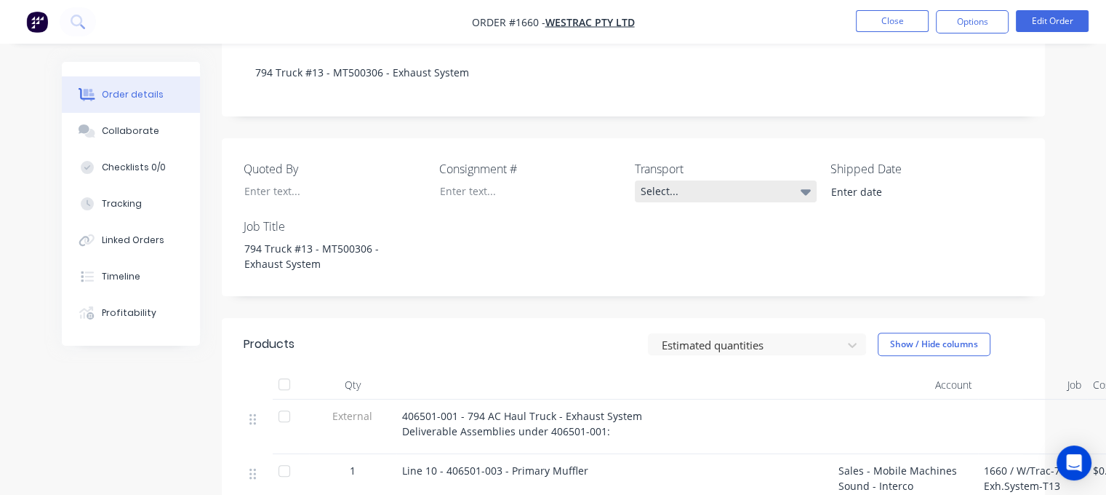
click at [665, 180] on div "Select..." at bounding box center [726, 191] width 182 height 22
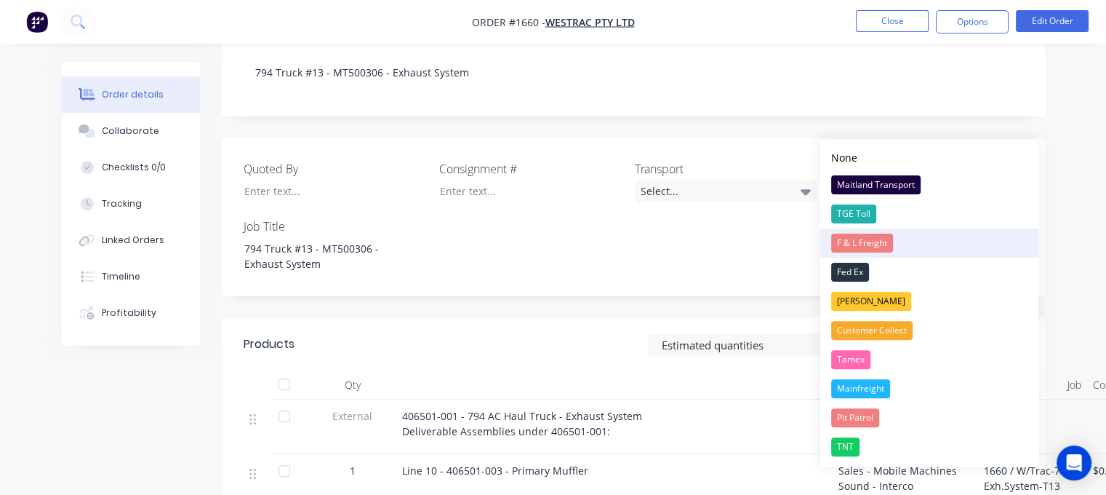
click at [862, 241] on div "F & L Freight" at bounding box center [862, 242] width 62 height 19
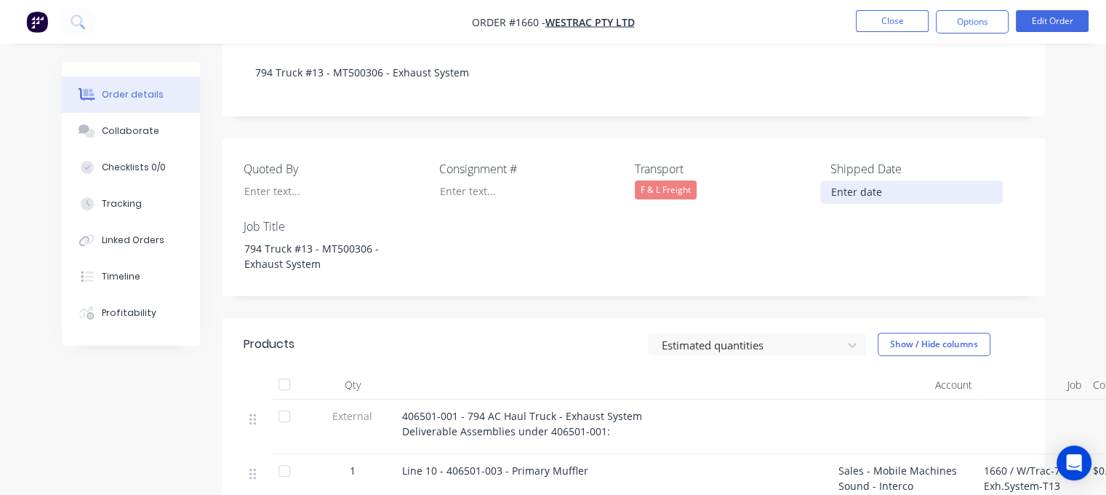
click at [843, 181] on input at bounding box center [911, 192] width 181 height 22
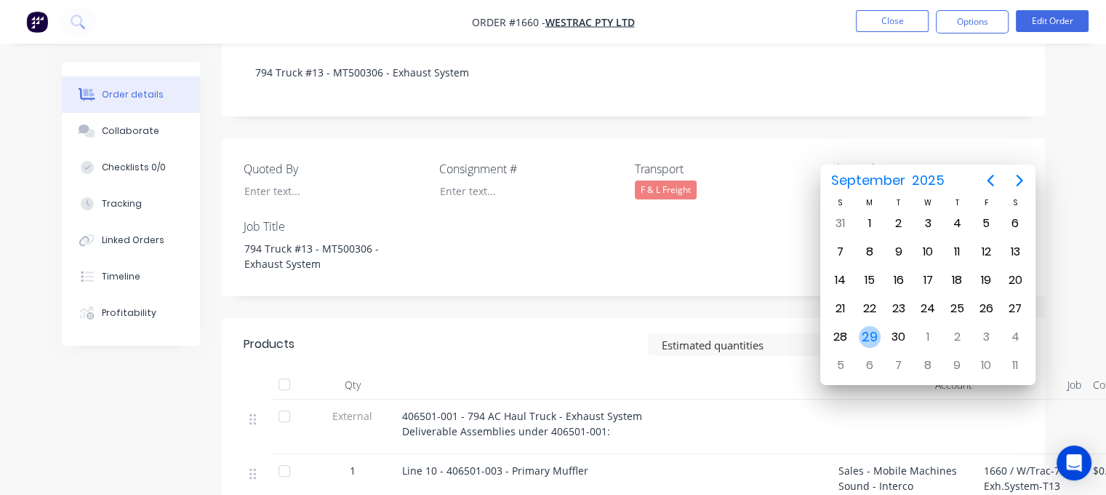
click at [863, 337] on div "29" at bounding box center [870, 337] width 22 height 22
type input "[DATE]"
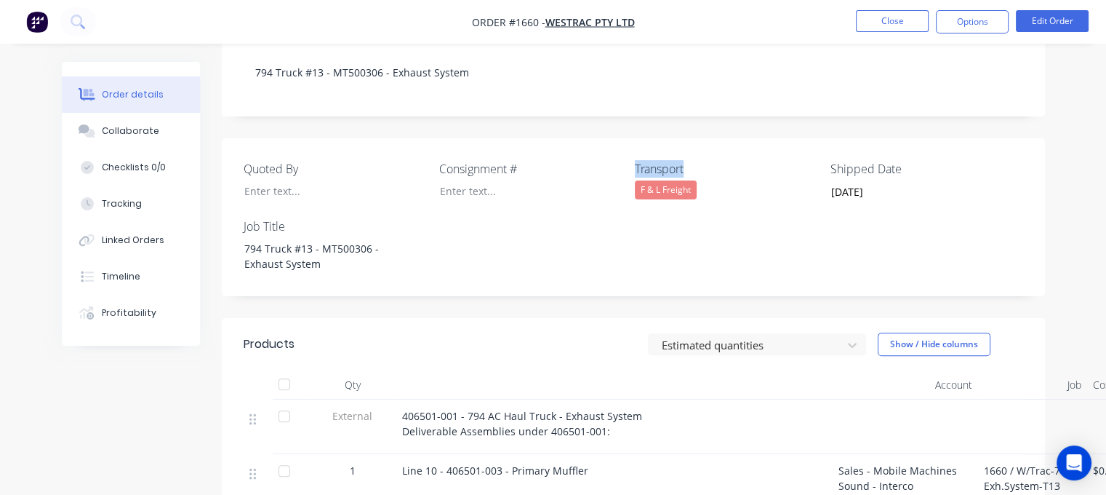
drag, startPoint x: 691, startPoint y: 130, endPoint x: 634, endPoint y: 129, distance: 56.7
click at [634, 138] on div "Quoted By Consignment # Transport F & L Freight Shipped Date 29/09/2025 Job Tit…" at bounding box center [633, 217] width 823 height 158
copy label "Transport"
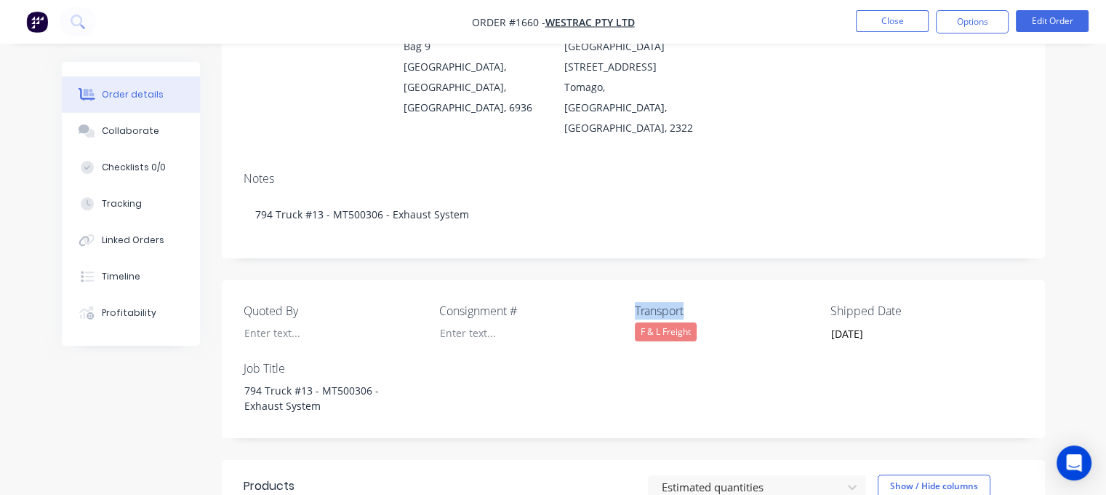
scroll to position [241, 0]
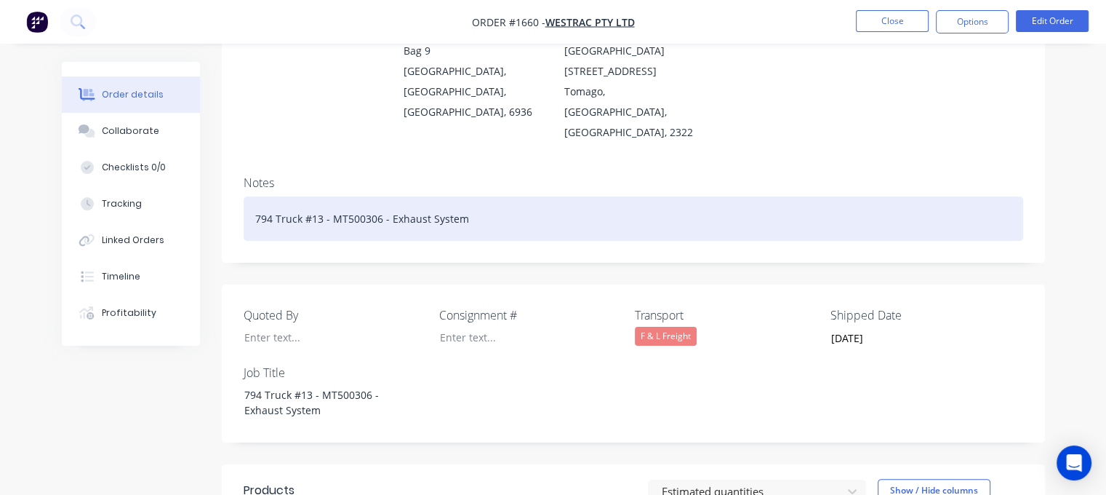
click at [526, 196] on div "794 Truck #13 - MT500306 - Exhaust System" at bounding box center [634, 218] width 780 height 44
paste div
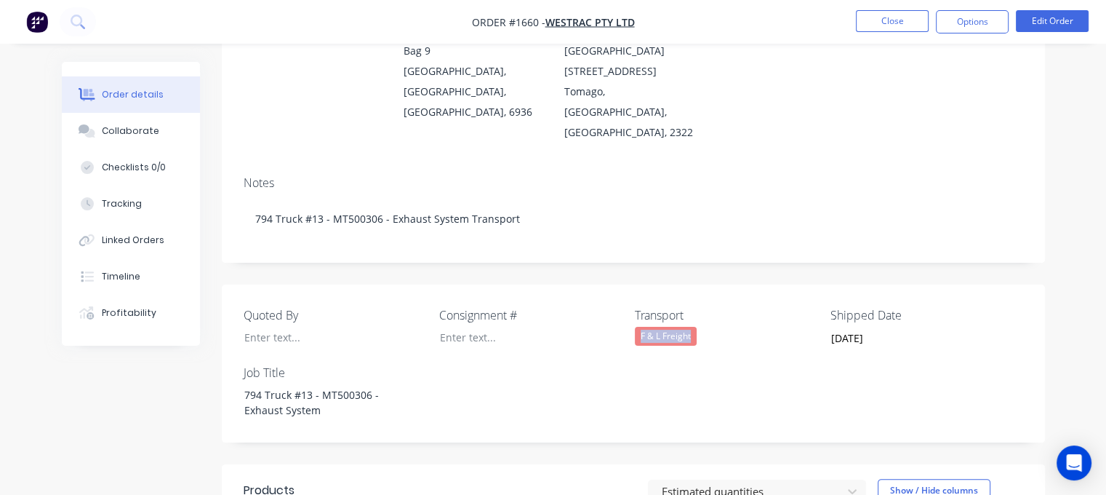
drag, startPoint x: 697, startPoint y: 301, endPoint x: 637, endPoint y: 300, distance: 59.6
click at [637, 327] on div "F & L Freight" at bounding box center [726, 336] width 182 height 19
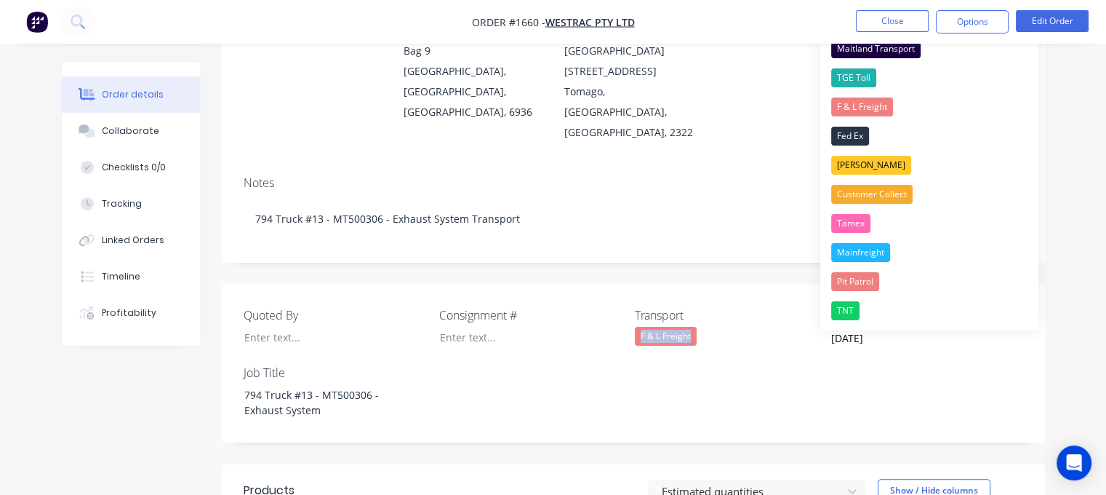
copy div "F & L Freight"
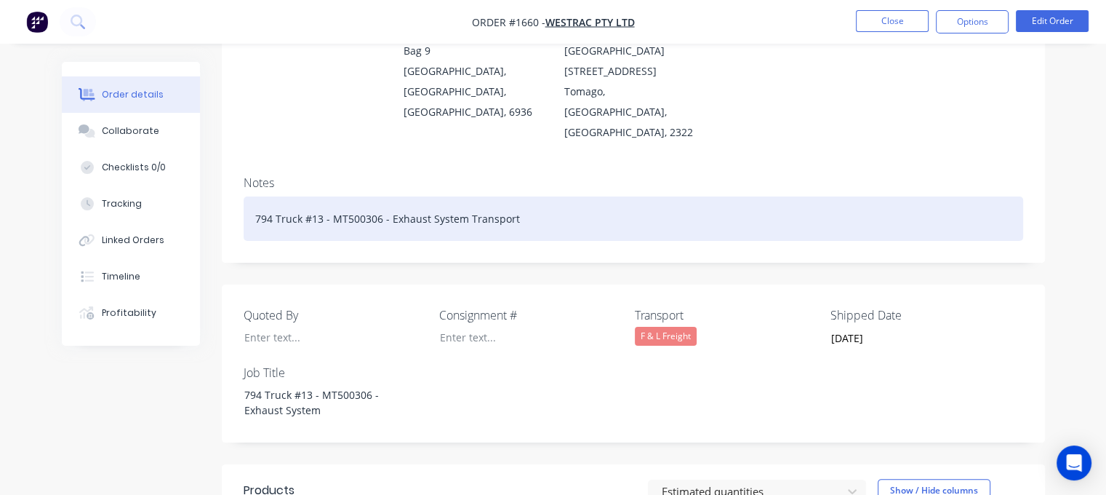
click at [529, 196] on div "794 Truck #13 - MT500306 - Exhaust System Transport" at bounding box center [634, 218] width 780 height 44
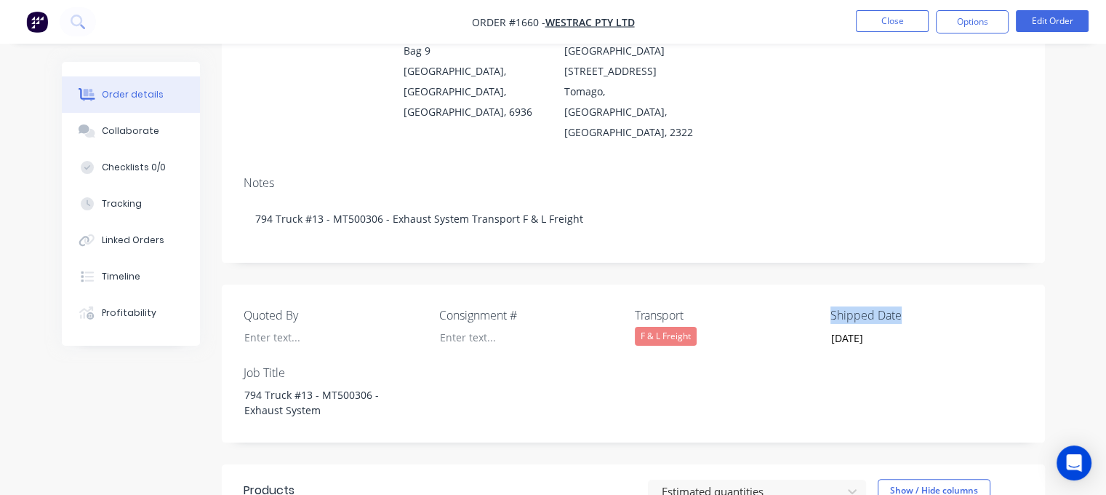
drag, startPoint x: 906, startPoint y: 279, endPoint x: 830, endPoint y: 278, distance: 76.4
click at [830, 306] on label "Shipped Date" at bounding box center [921, 314] width 182 height 17
copy label "Shipped Date"
click at [830, 306] on label "Shipped Date" at bounding box center [921, 314] width 182 height 17
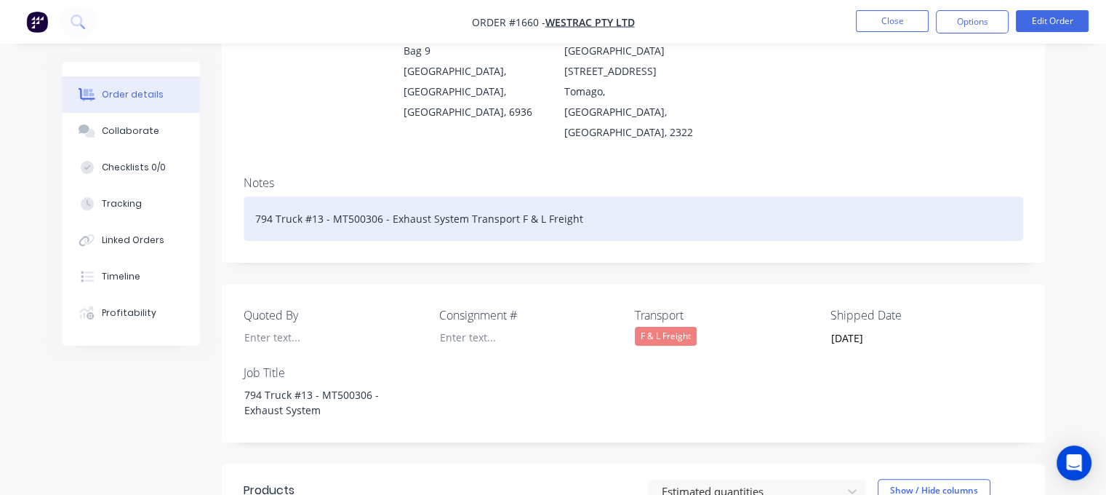
click at [612, 196] on div "794 Truck #13 - MT500306 - Exhaust System Transport F & L Freight" at bounding box center [634, 218] width 780 height 44
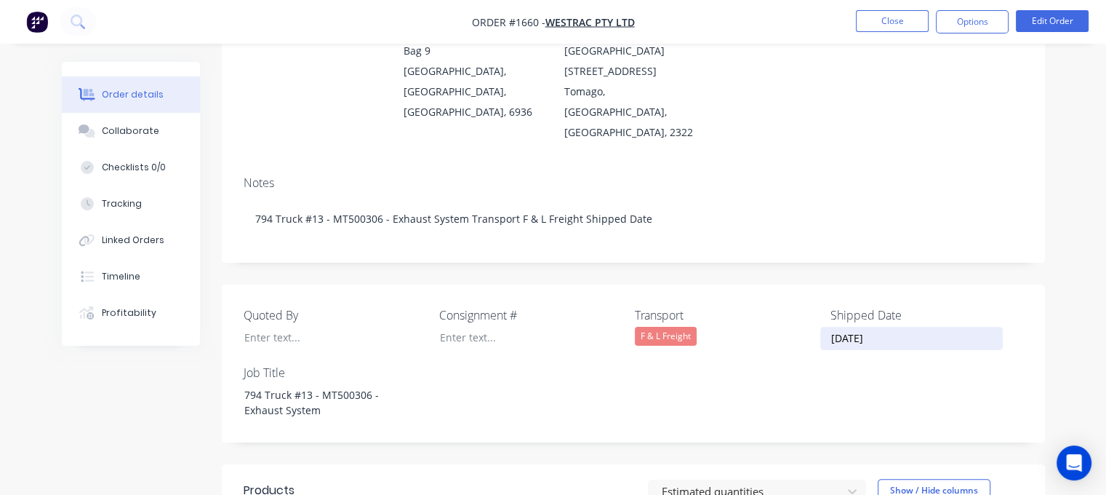
drag, startPoint x: 893, startPoint y: 301, endPoint x: 827, endPoint y: 300, distance: 66.2
click at [827, 327] on input "[DATE]" at bounding box center [911, 338] width 181 height 22
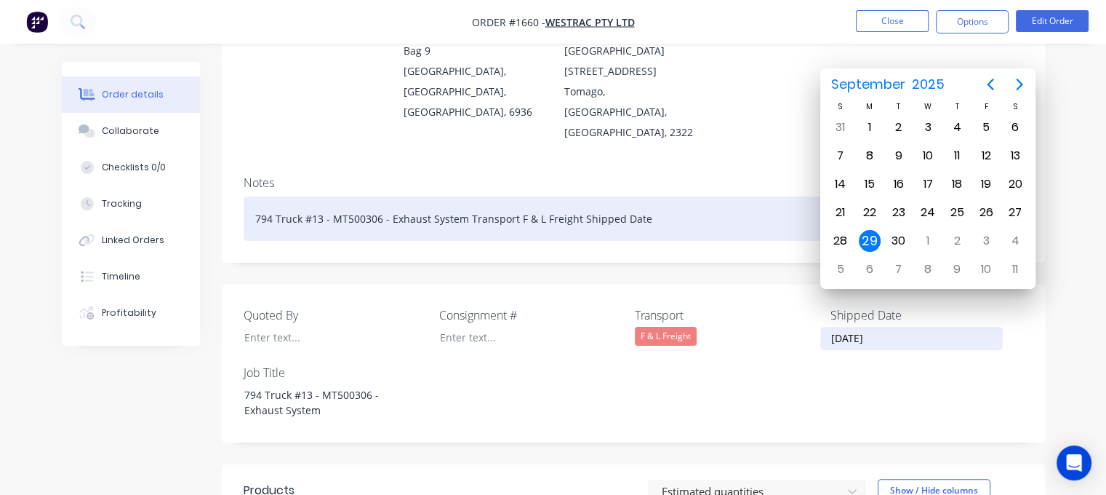
click at [663, 196] on div "794 Truck #13 - MT500306 - Exhaust System Transport F & L Freight Shipped Date" at bounding box center [634, 218] width 780 height 44
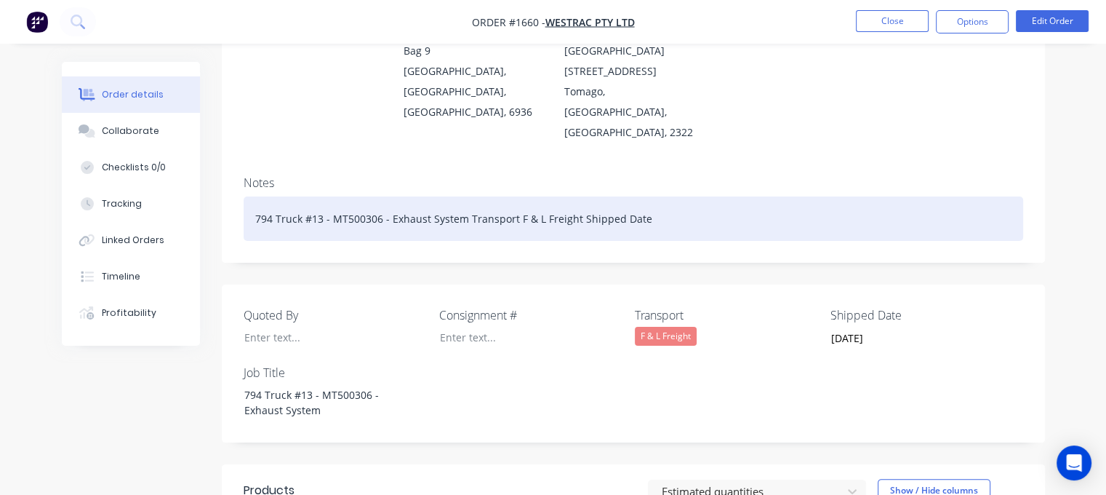
click at [663, 196] on div "794 Truck #13 - MT500306 - Exhaust System Transport F & L Freight Shipped Date" at bounding box center [634, 218] width 780 height 44
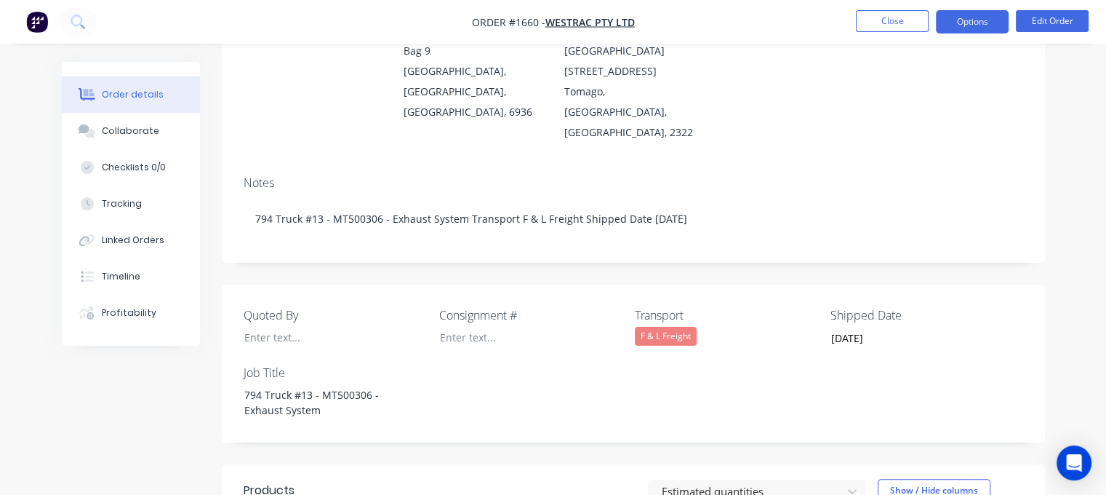
click at [982, 25] on button "Options" at bounding box center [972, 21] width 73 height 23
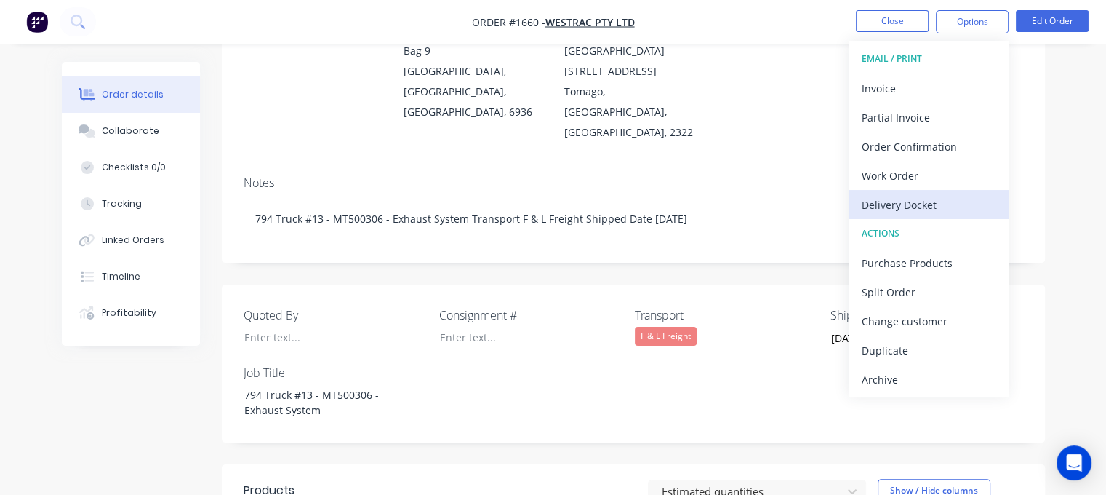
click at [900, 203] on div "Delivery Docket" at bounding box center [929, 204] width 134 height 21
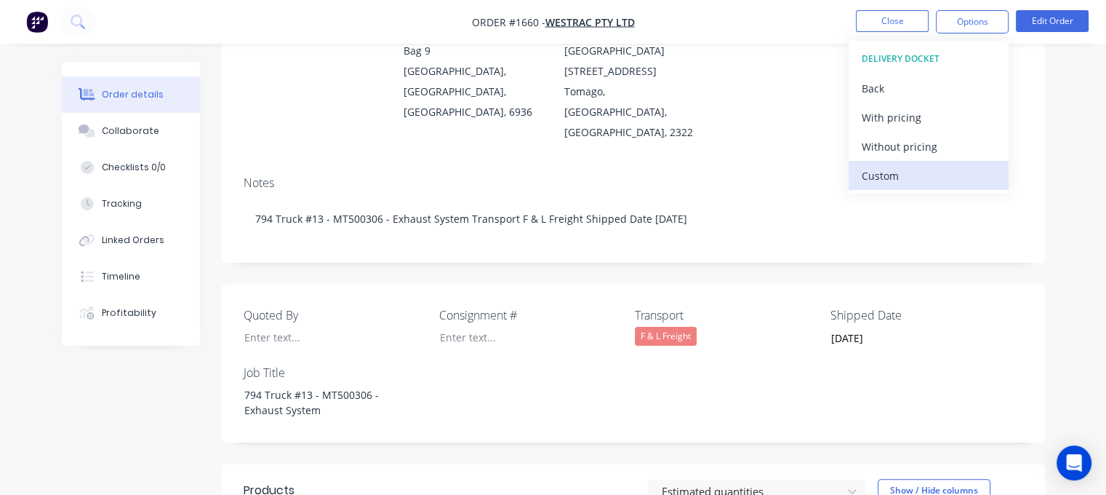
click at [890, 178] on div "Custom" at bounding box center [929, 175] width 134 height 21
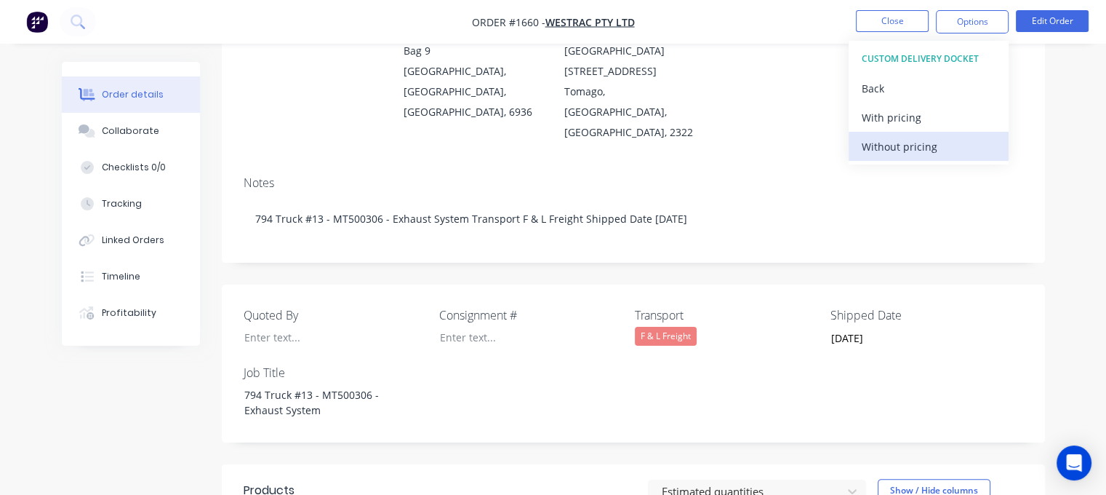
click at [888, 142] on div "Without pricing" at bounding box center [929, 146] width 134 height 21
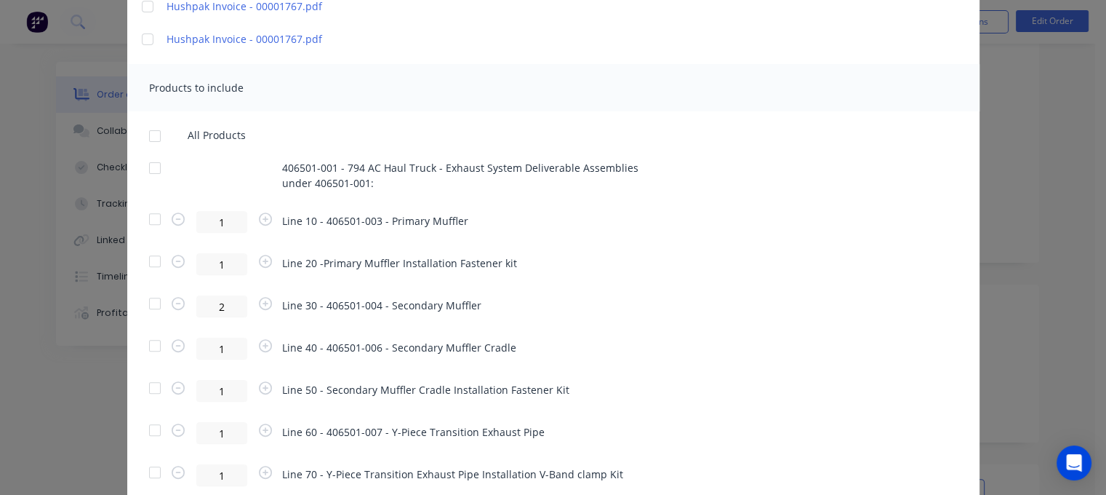
scroll to position [506, 0]
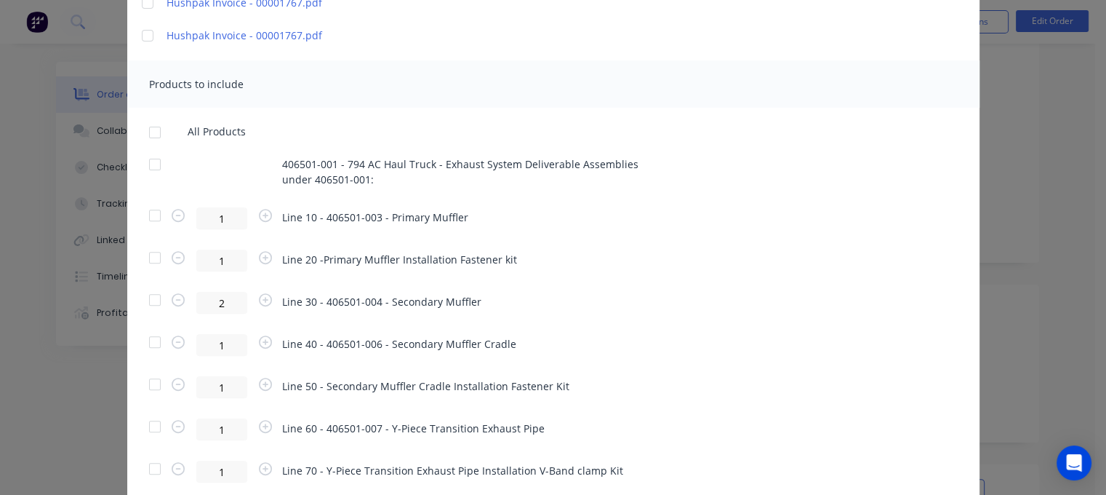
click at [151, 217] on div at bounding box center [154, 215] width 29 height 29
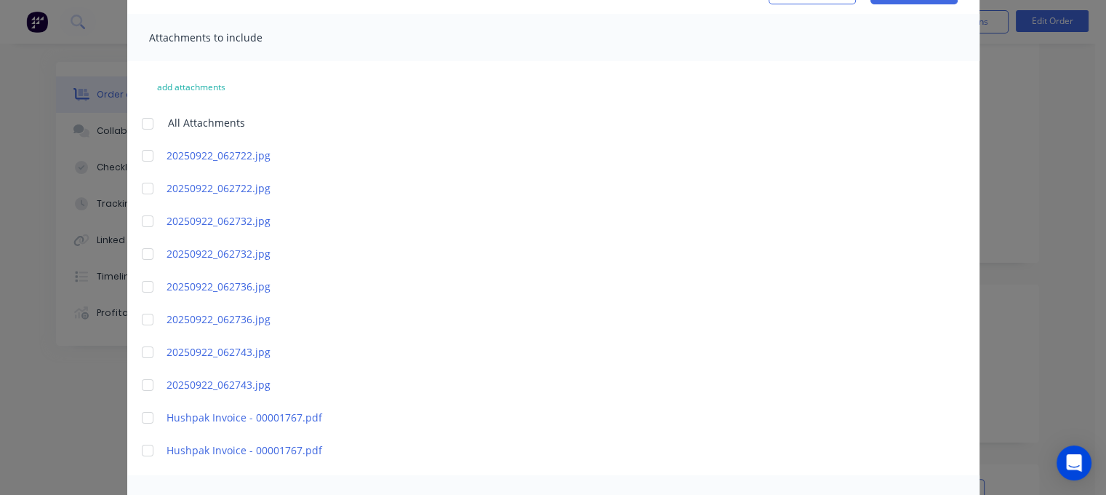
scroll to position [0, 0]
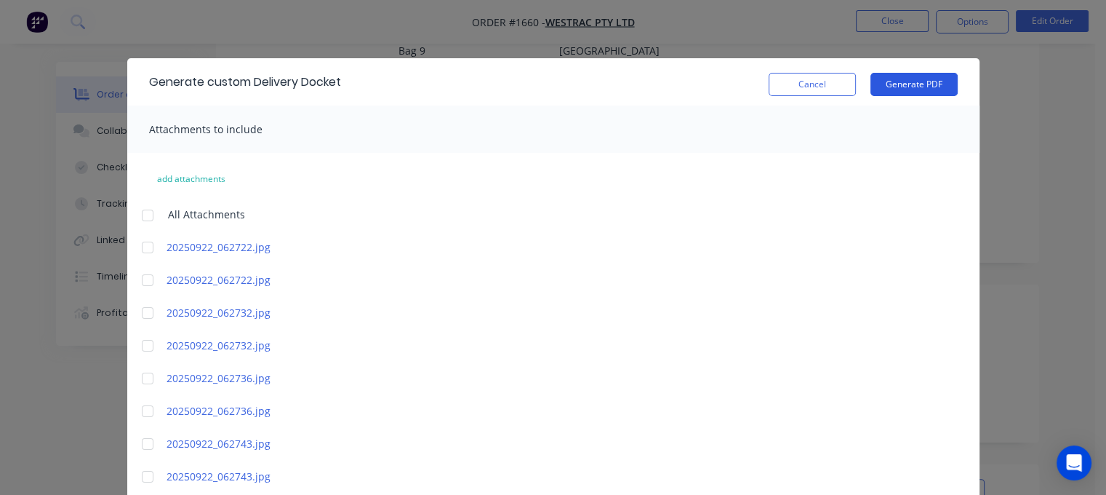
click at [908, 84] on button "Generate PDF" at bounding box center [913, 84] width 87 height 23
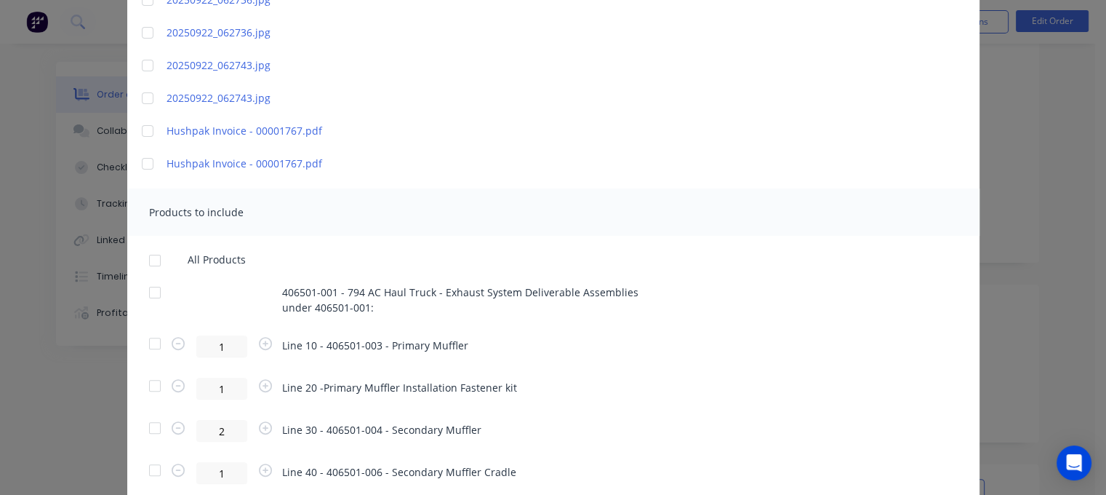
scroll to position [413, 0]
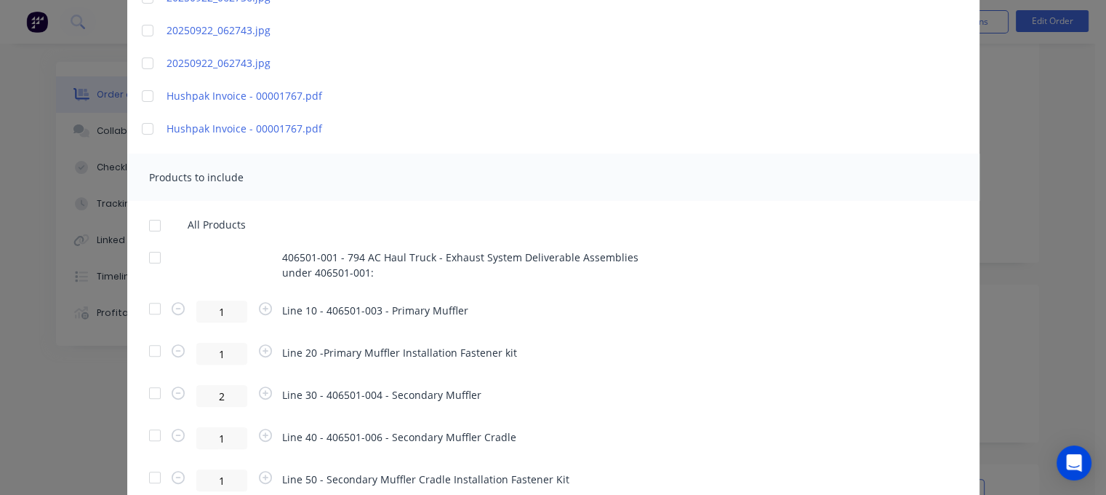
click at [142, 351] on div at bounding box center [154, 350] width 29 height 29
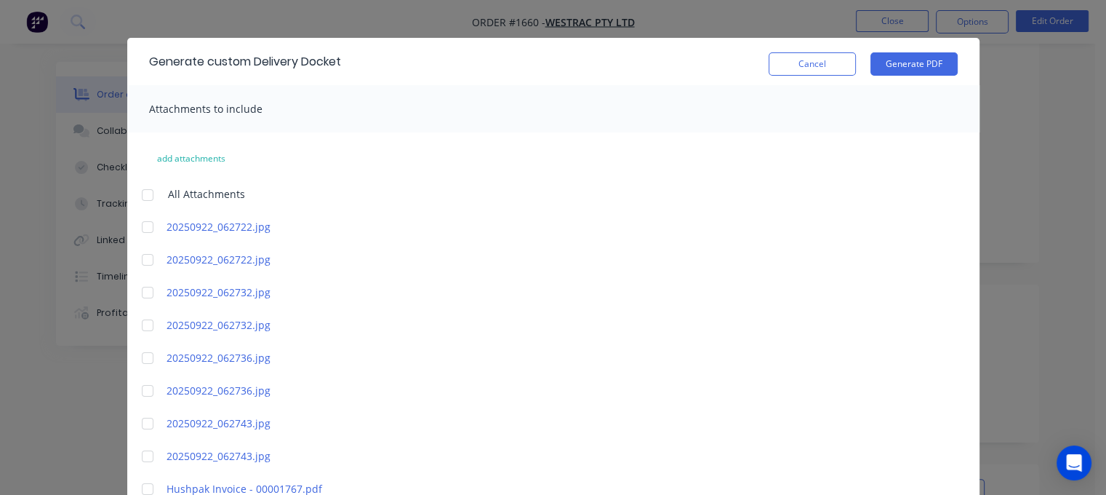
scroll to position [0, 0]
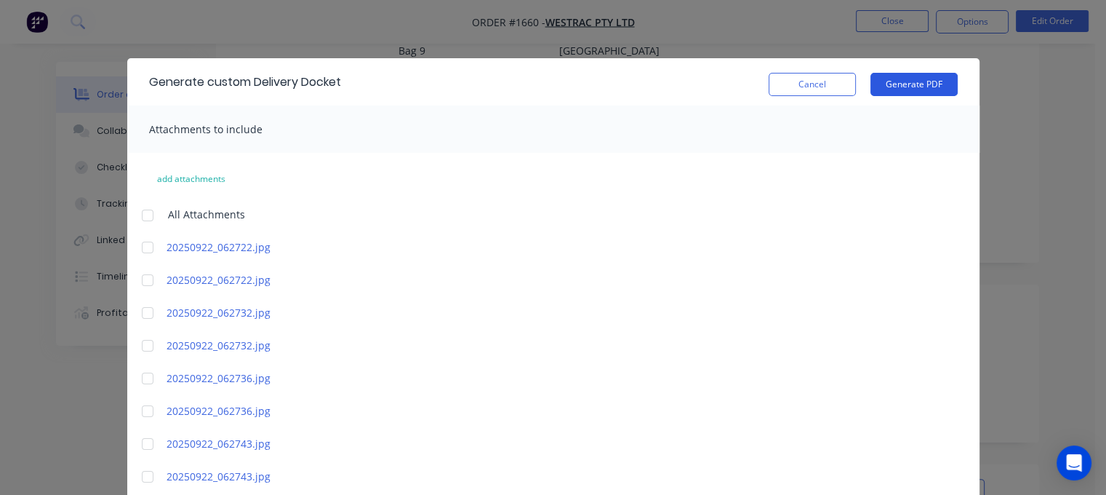
click at [889, 81] on button "Generate PDF" at bounding box center [913, 84] width 87 height 23
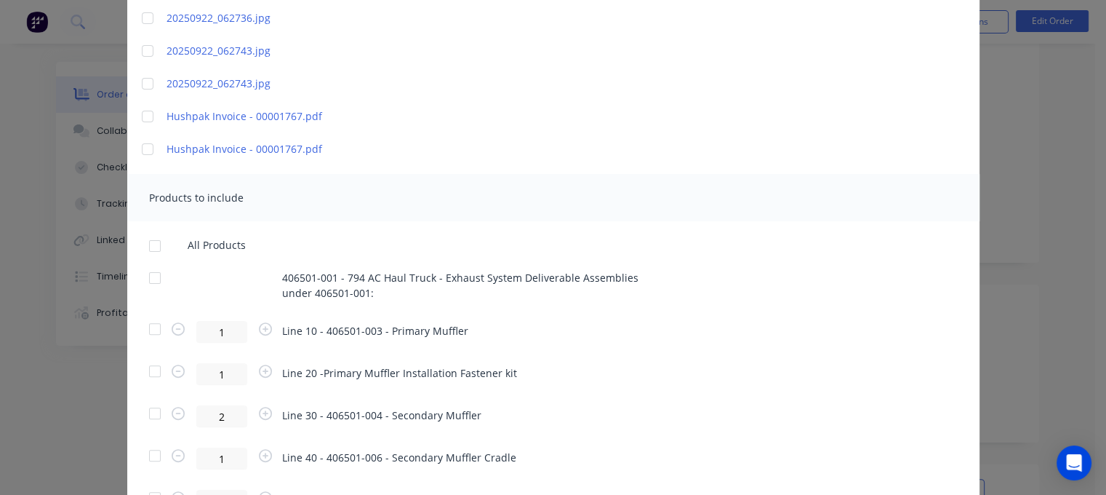
scroll to position [449, 0]
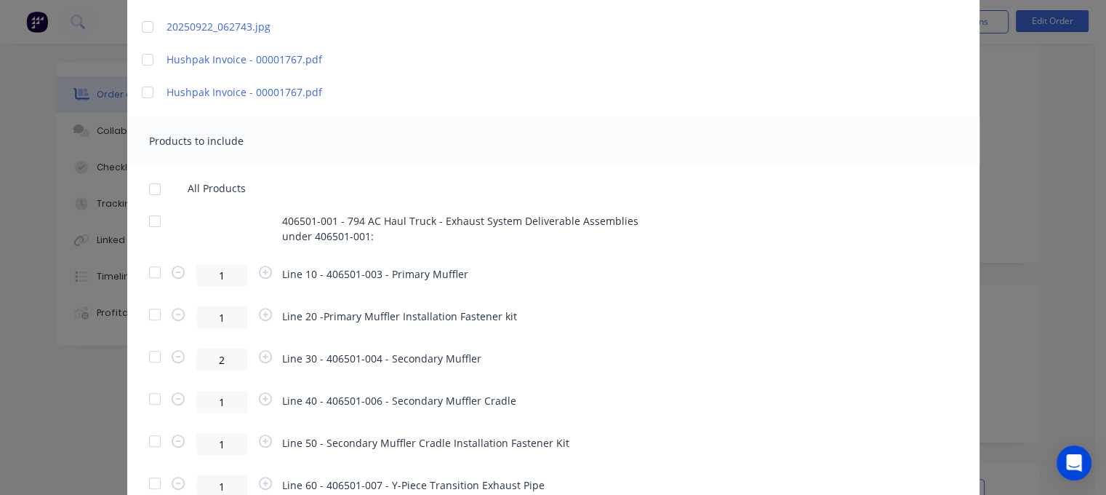
click at [148, 357] on div at bounding box center [154, 356] width 29 height 29
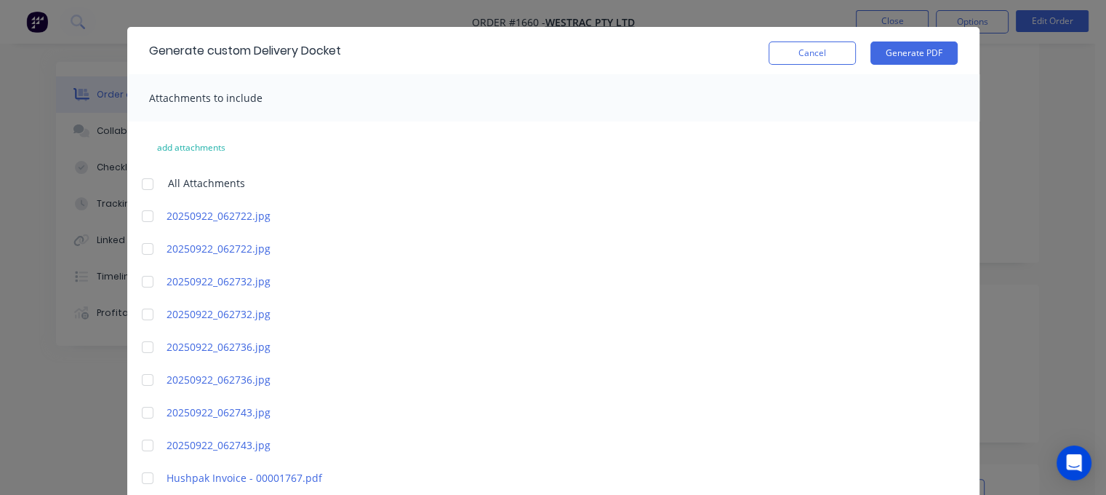
scroll to position [18, 0]
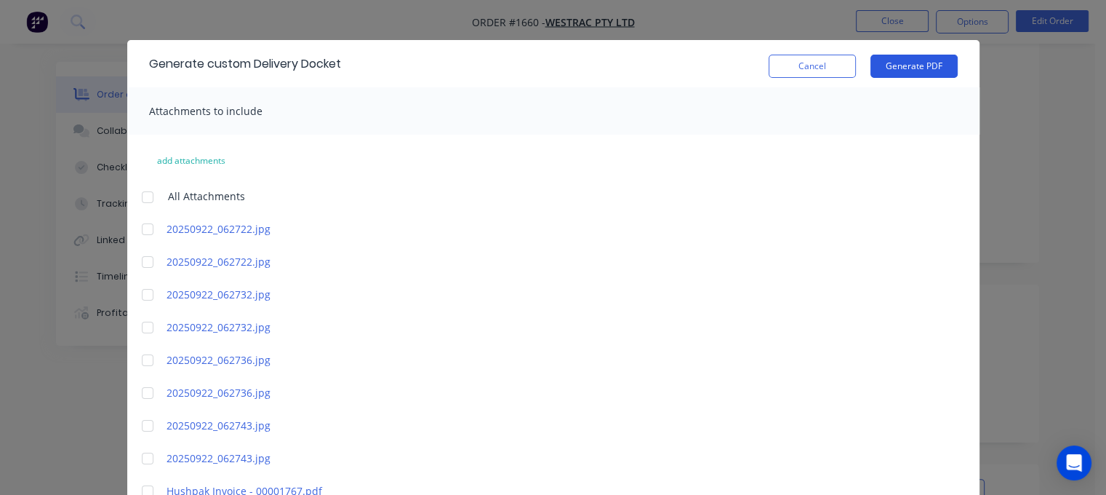
click at [913, 64] on button "Generate PDF" at bounding box center [913, 66] width 87 height 23
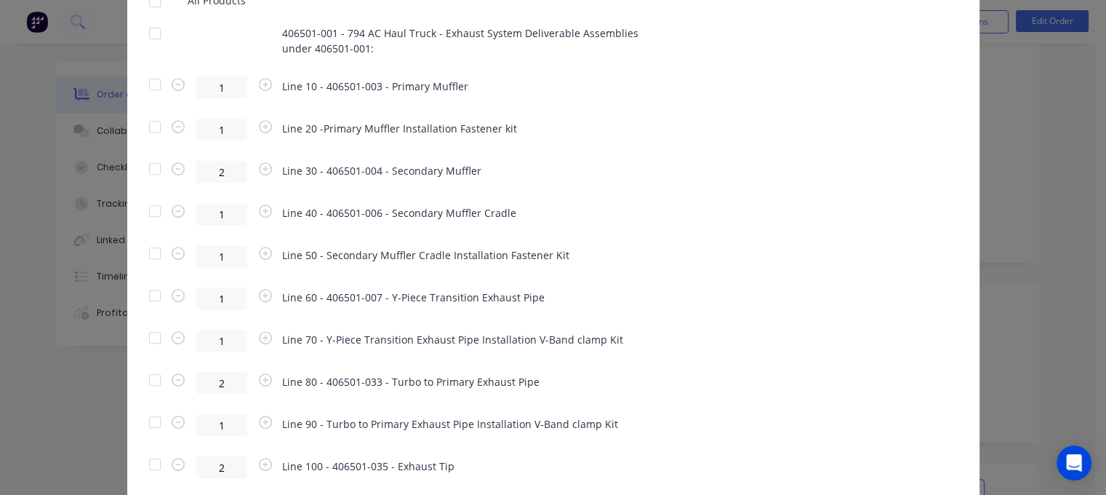
scroll to position [639, 0]
click at [148, 212] on div at bounding box center [154, 208] width 29 height 29
click at [1036, 392] on div "Generate custom Delivery Docket Cancel Generate PDF Attachments to include add …" at bounding box center [553, 247] width 1106 height 495
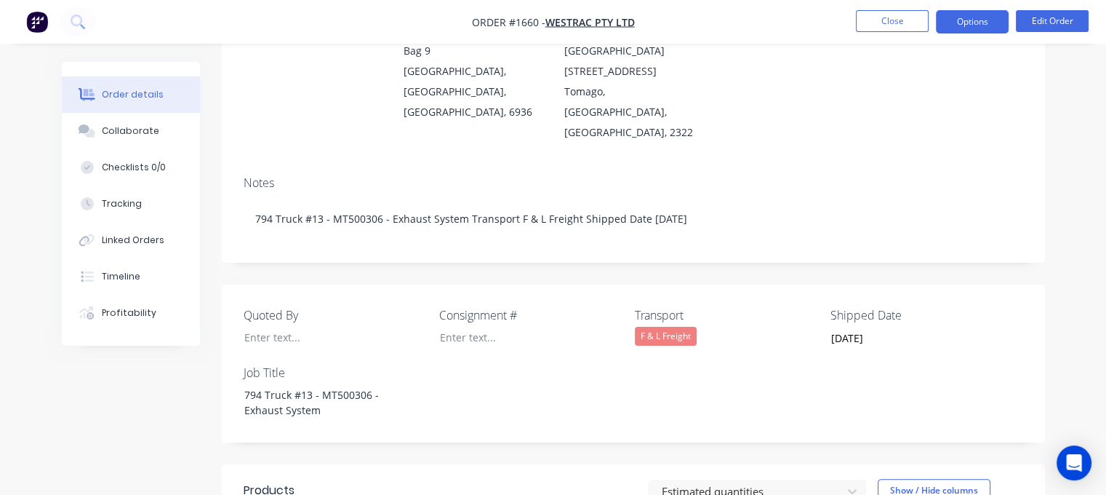
click at [967, 25] on button "Options" at bounding box center [972, 21] width 73 height 23
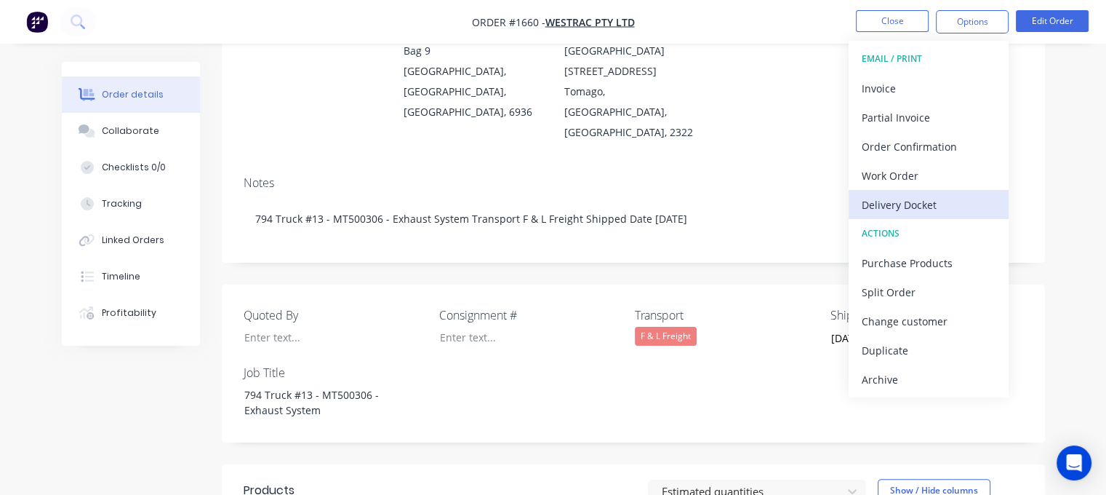
click at [902, 213] on div "Delivery Docket" at bounding box center [929, 204] width 134 height 21
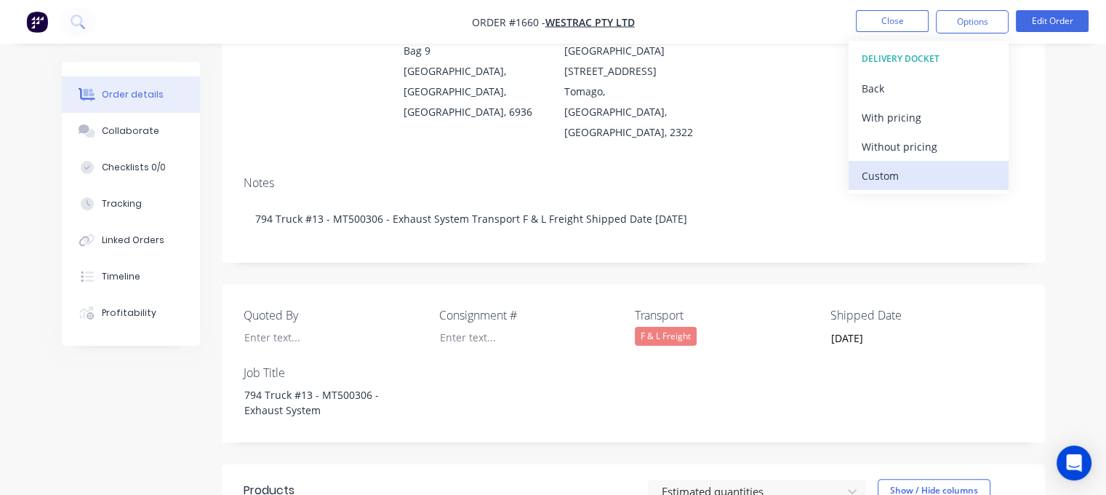
click at [893, 177] on div "Custom" at bounding box center [929, 175] width 134 height 21
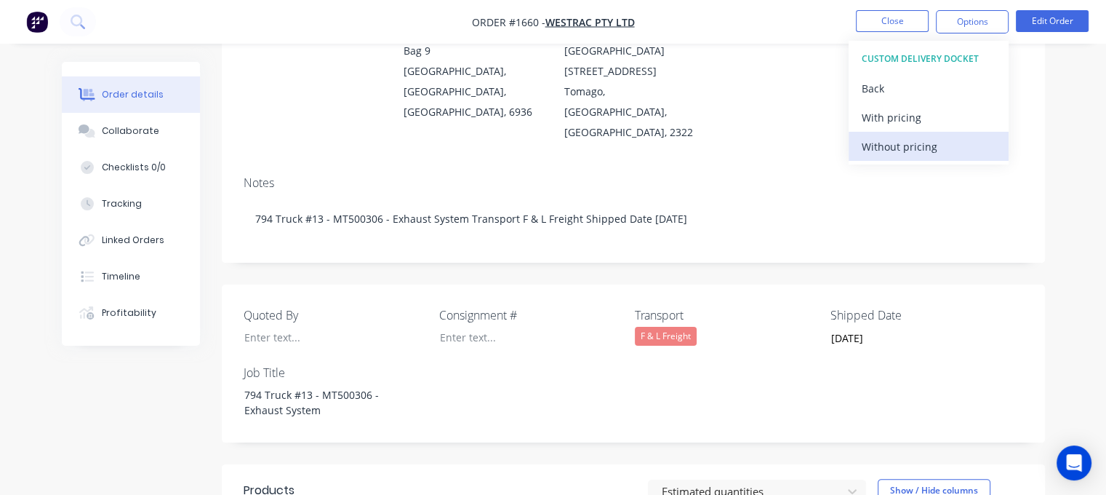
click at [894, 145] on div "Without pricing" at bounding box center [929, 146] width 134 height 21
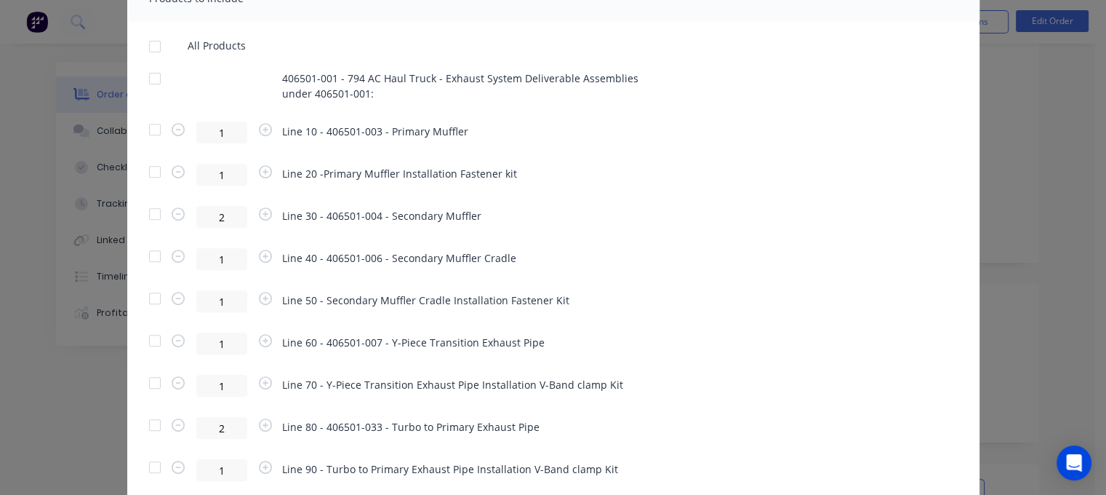
scroll to position [593, 0]
click at [149, 255] on div at bounding box center [154, 254] width 29 height 29
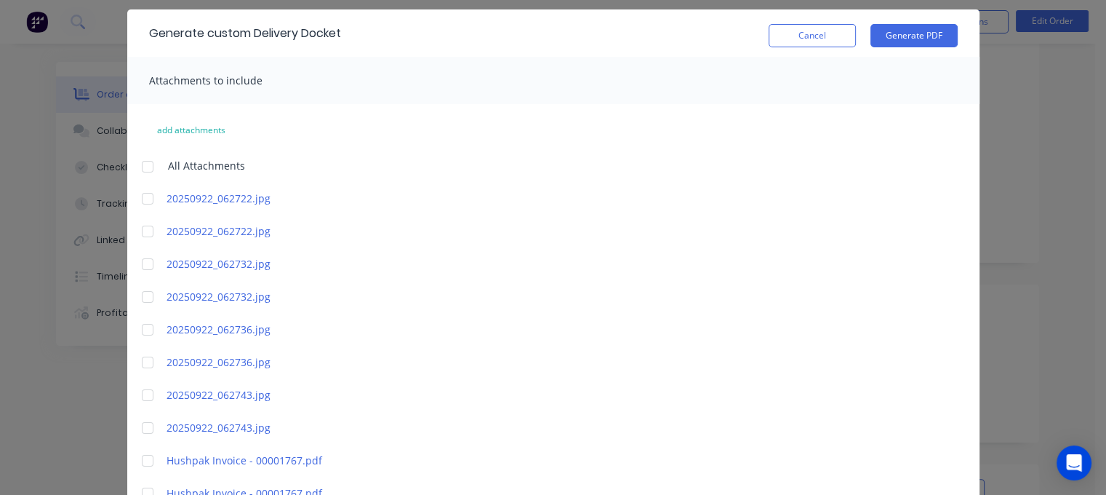
scroll to position [0, 0]
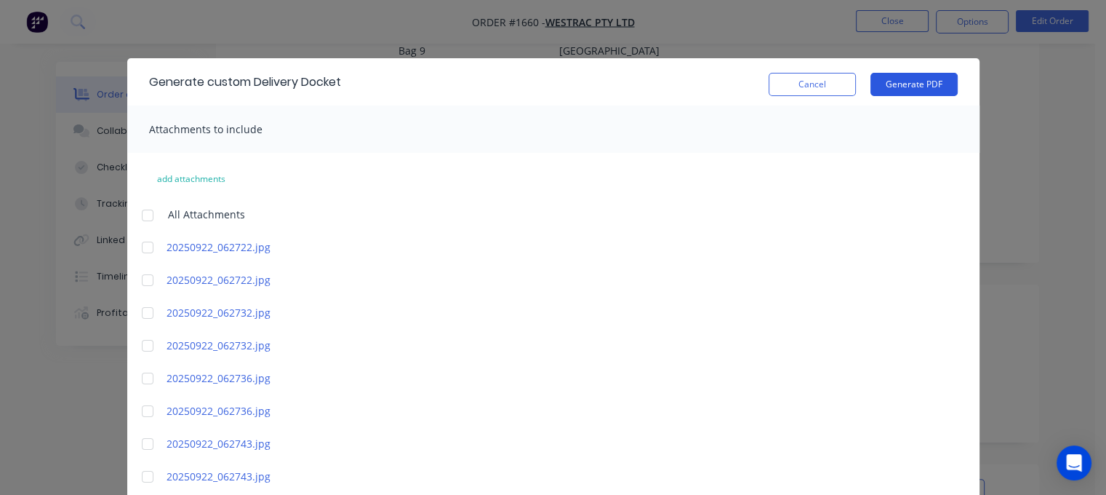
click at [894, 87] on button "Generate PDF" at bounding box center [913, 84] width 87 height 23
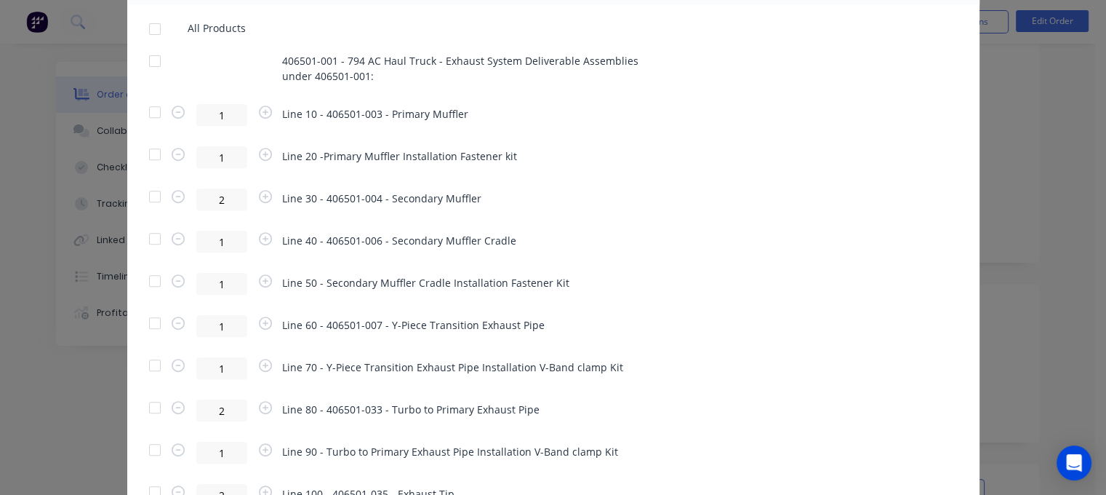
scroll to position [628, 0]
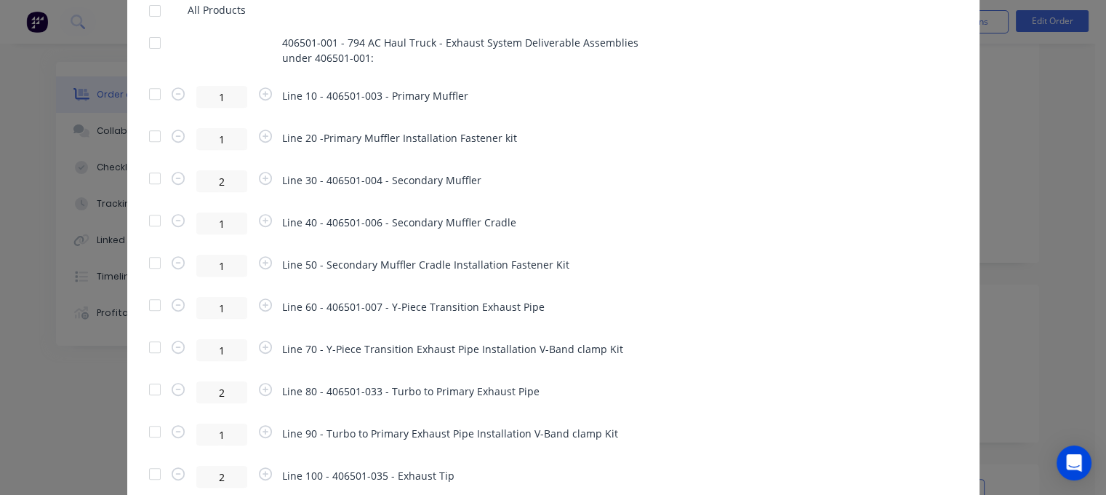
click at [149, 306] on div at bounding box center [154, 304] width 29 height 29
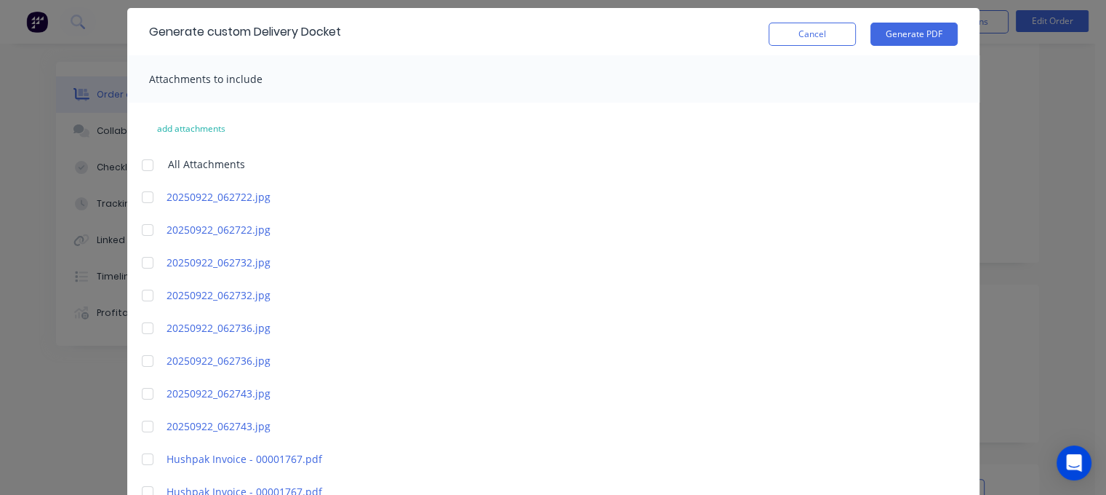
scroll to position [44, 0]
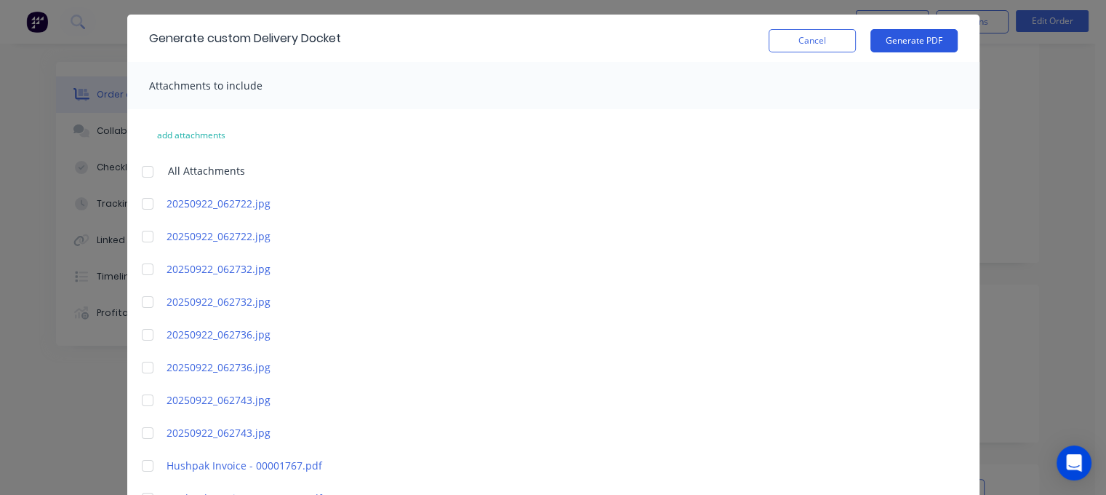
click at [900, 43] on button "Generate PDF" at bounding box center [913, 40] width 87 height 23
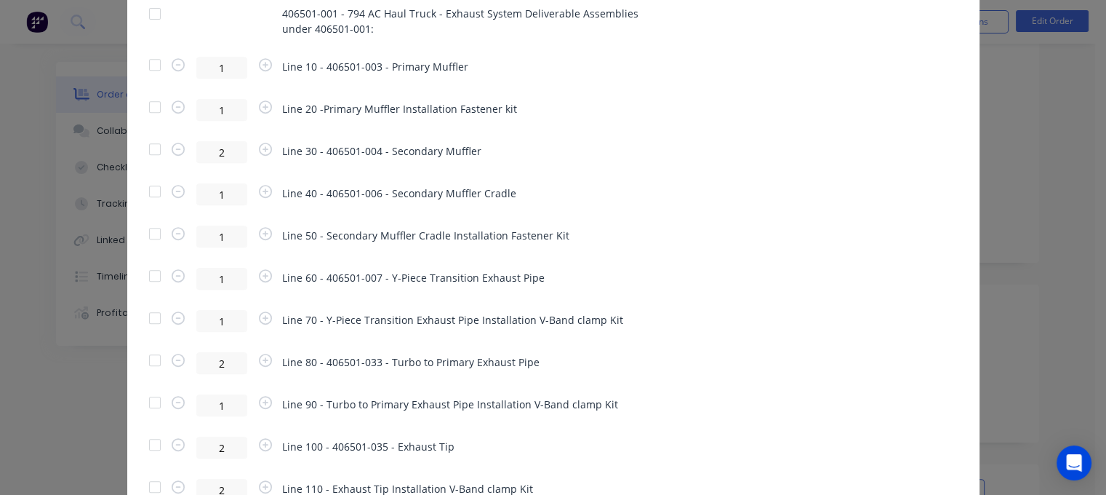
scroll to position [701, 0]
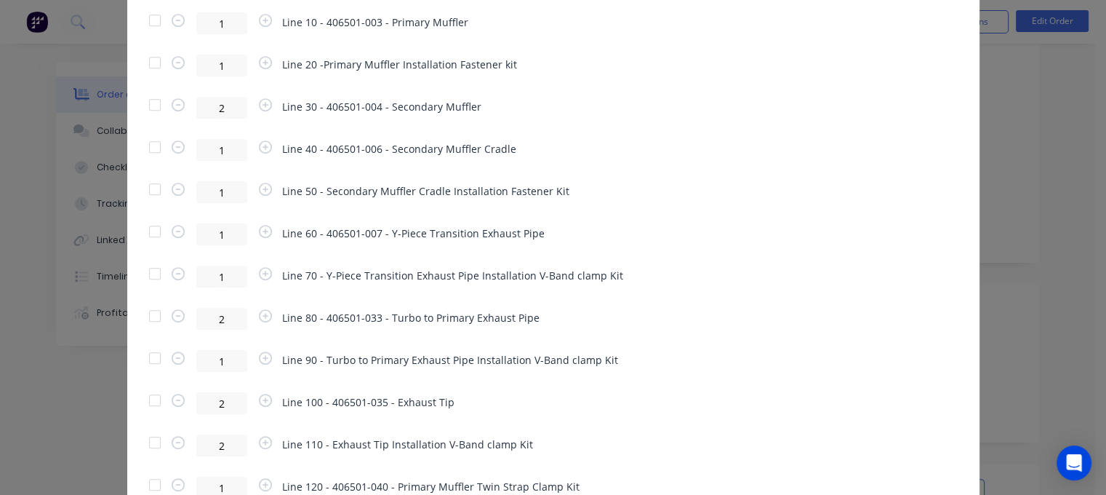
click at [148, 273] on div at bounding box center [154, 273] width 29 height 29
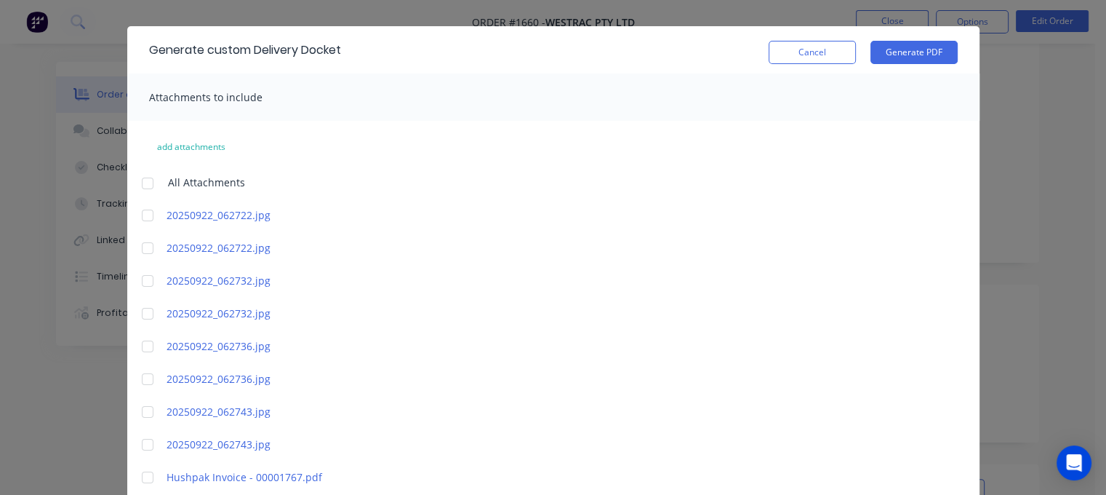
scroll to position [17, 0]
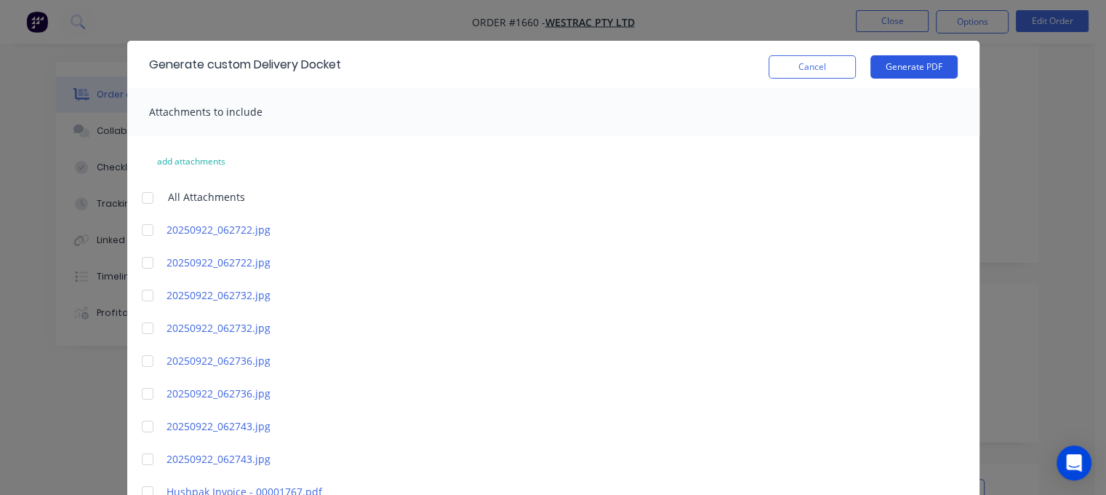
click at [892, 63] on button "Generate PDF" at bounding box center [913, 66] width 87 height 23
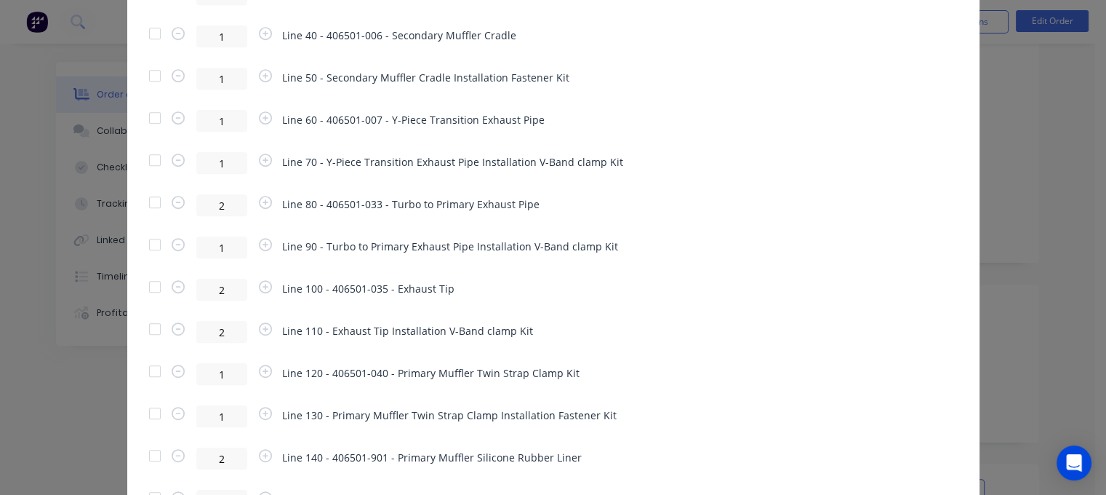
scroll to position [818, 0]
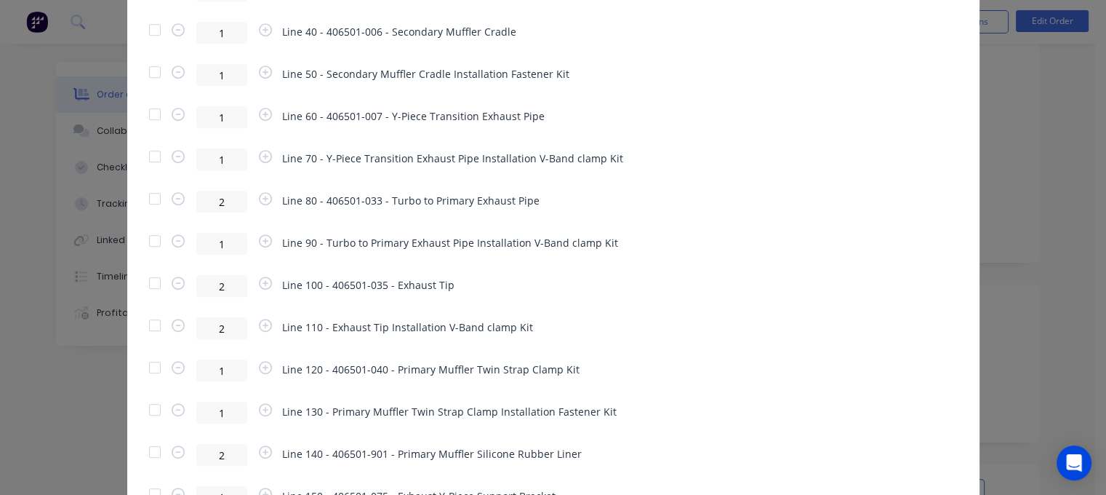
click at [1028, 366] on div "Generate custom Delivery Docket Cancel Generate PDF Attachments to include add …" at bounding box center [553, 247] width 1106 height 495
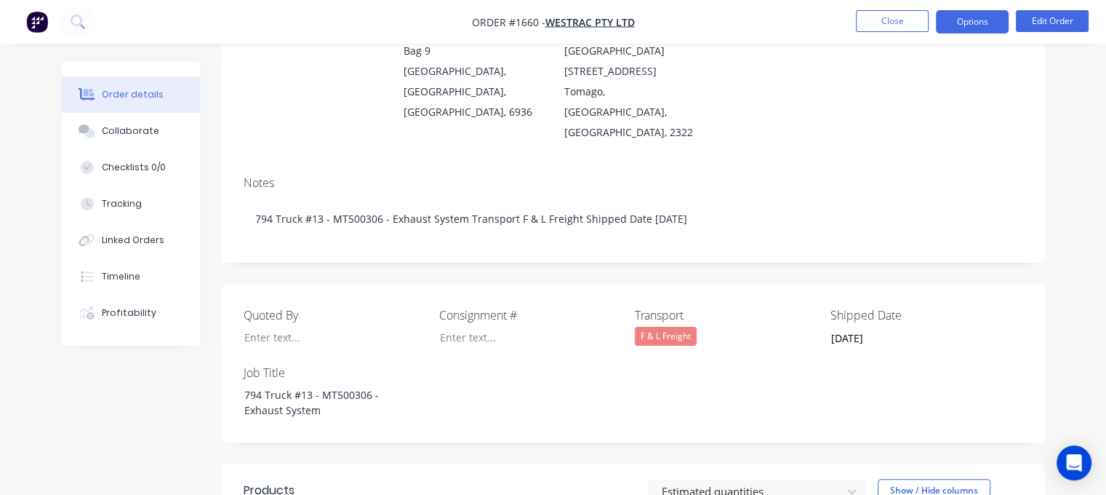
click at [982, 27] on button "Options" at bounding box center [972, 21] width 73 height 23
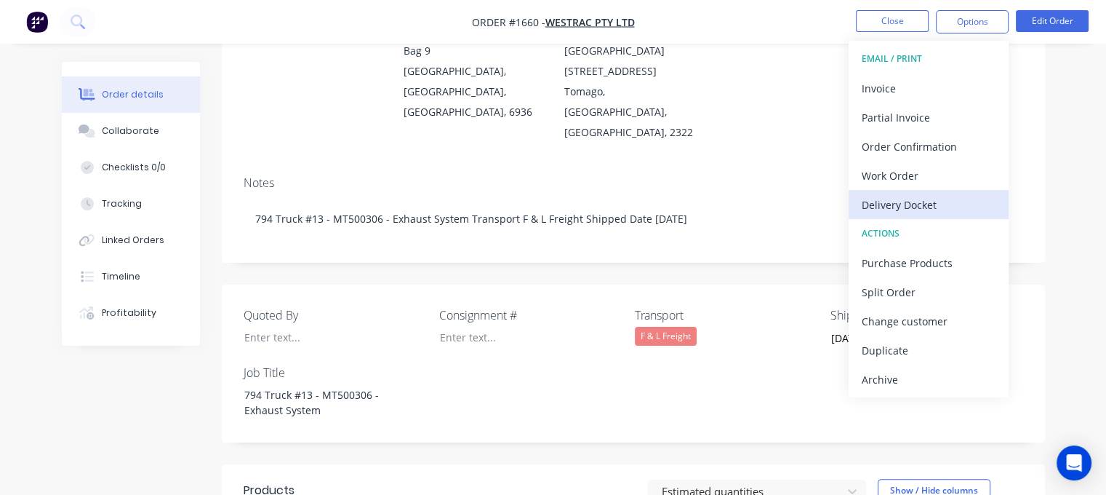
click at [940, 209] on div "Delivery Docket" at bounding box center [929, 204] width 134 height 21
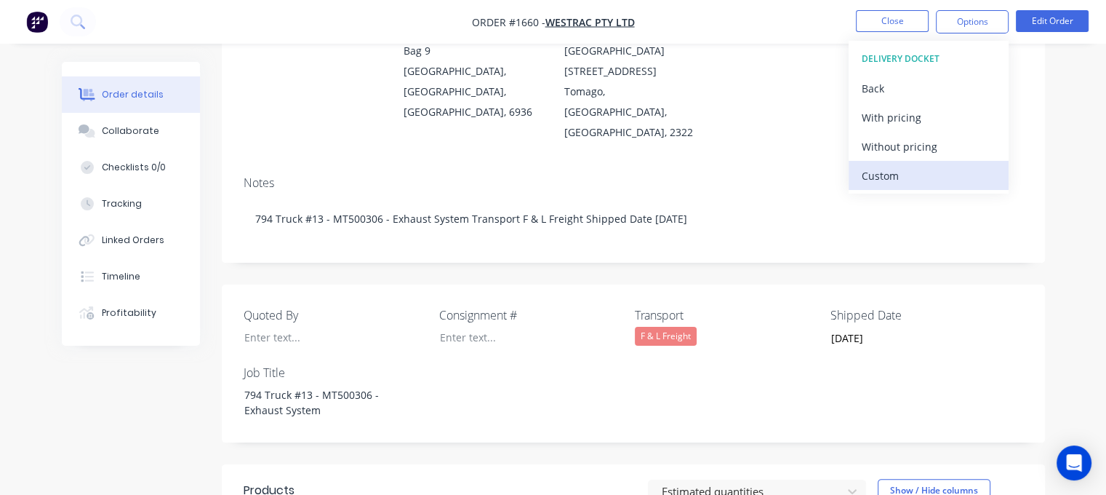
click at [903, 172] on div "Custom" at bounding box center [929, 175] width 134 height 21
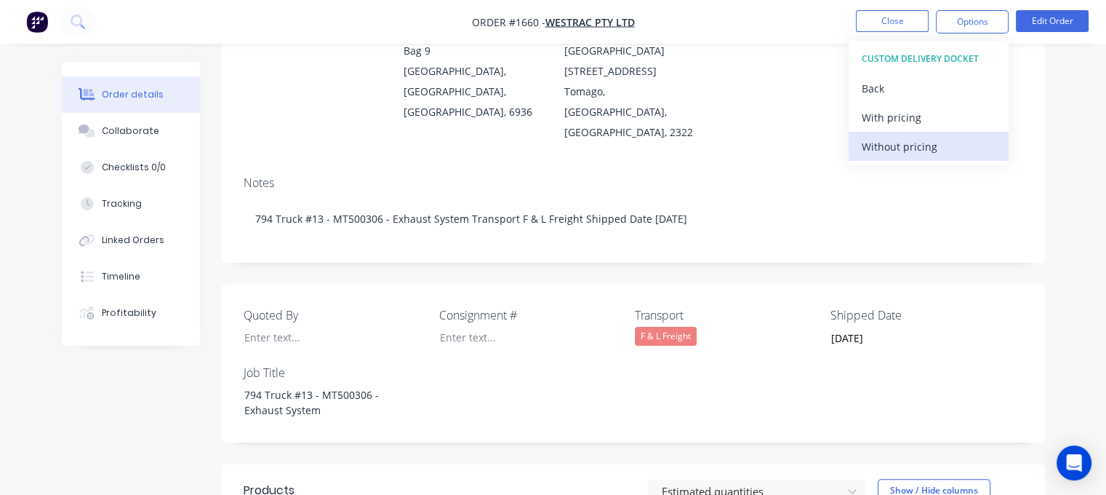
click at [896, 150] on div "Without pricing" at bounding box center [929, 146] width 134 height 21
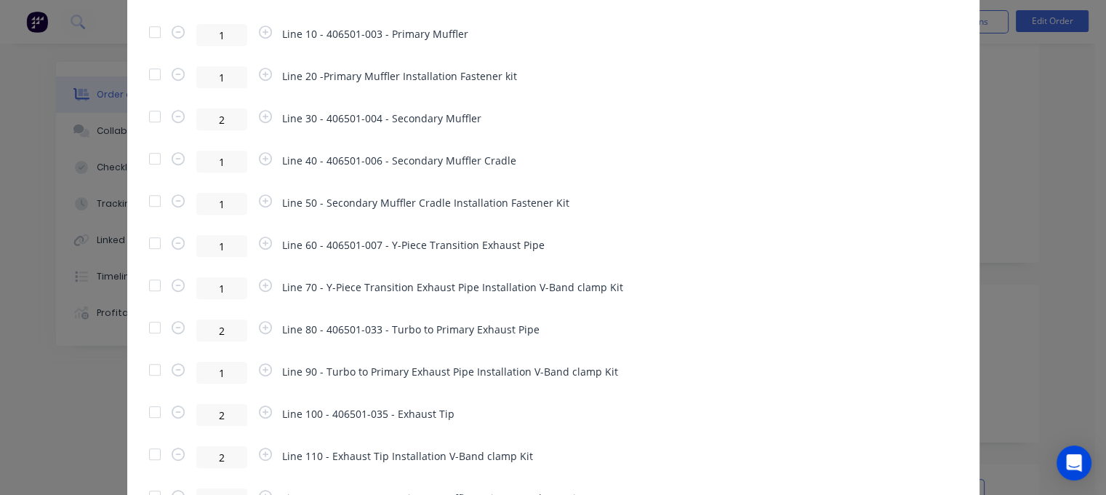
scroll to position [700, 0]
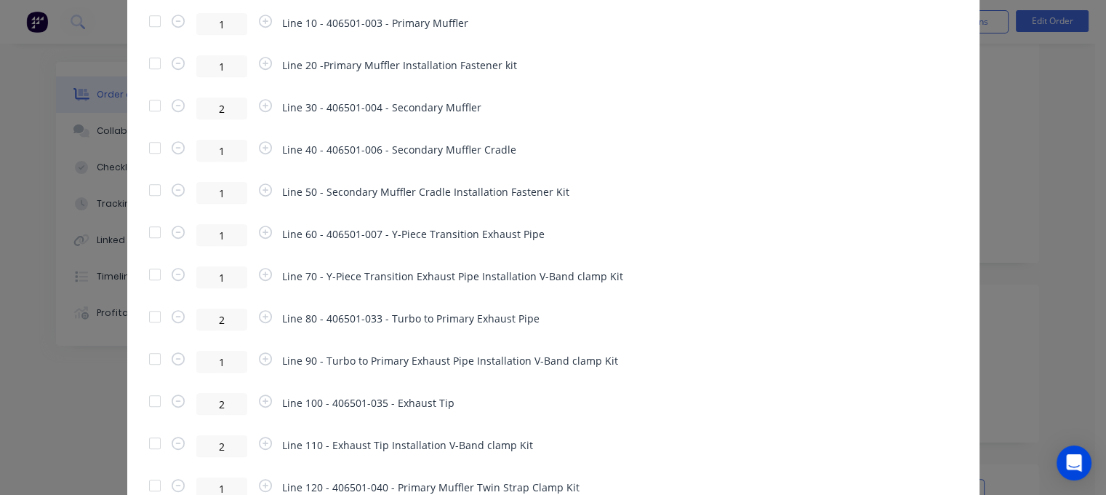
click at [147, 317] on div at bounding box center [154, 316] width 29 height 29
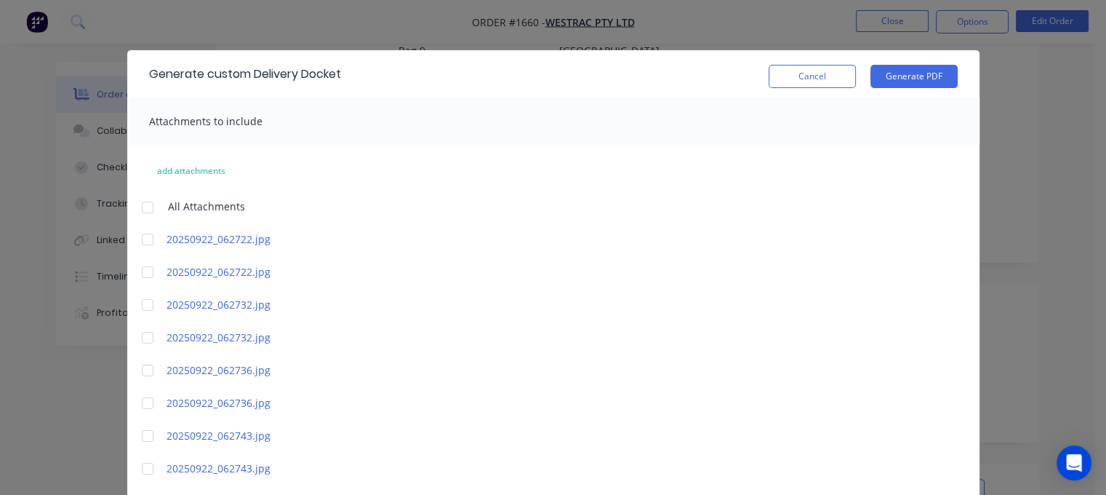
scroll to position [0, 0]
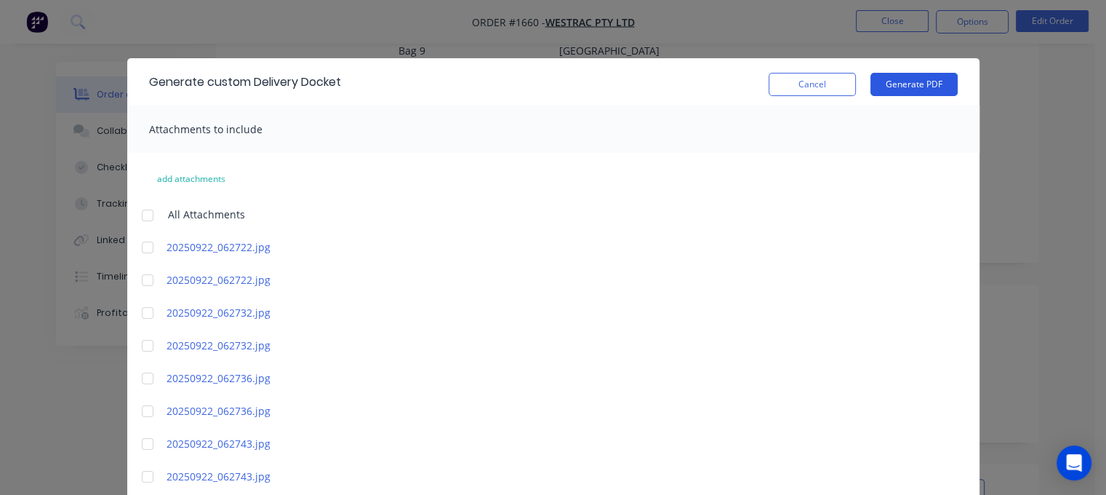
click at [897, 87] on button "Generate PDF" at bounding box center [913, 84] width 87 height 23
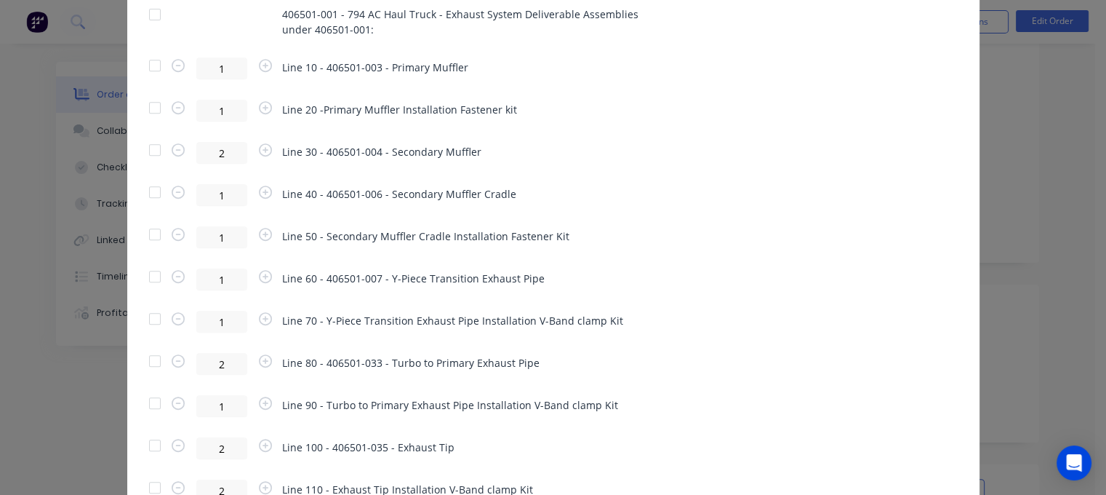
scroll to position [689, 0]
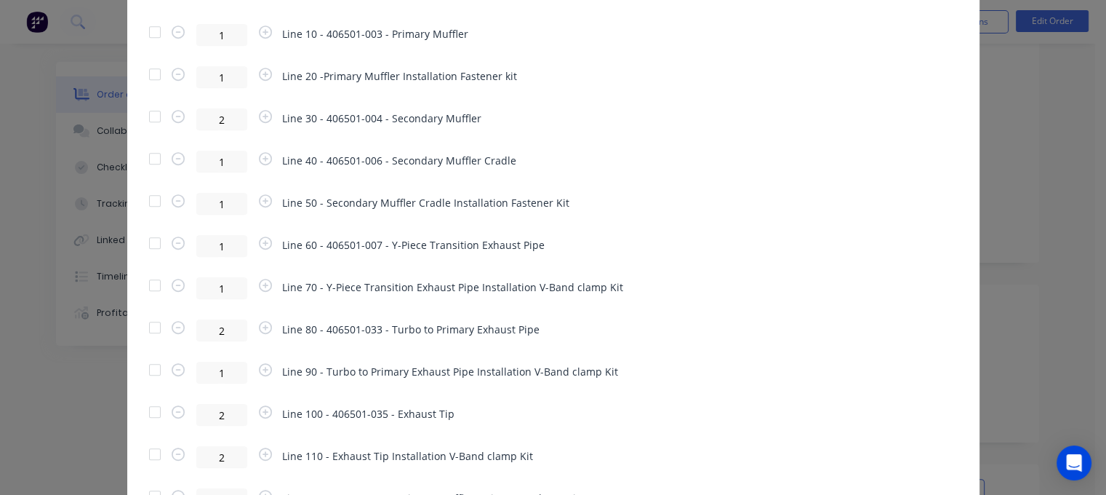
click at [143, 364] on div at bounding box center [154, 369] width 29 height 29
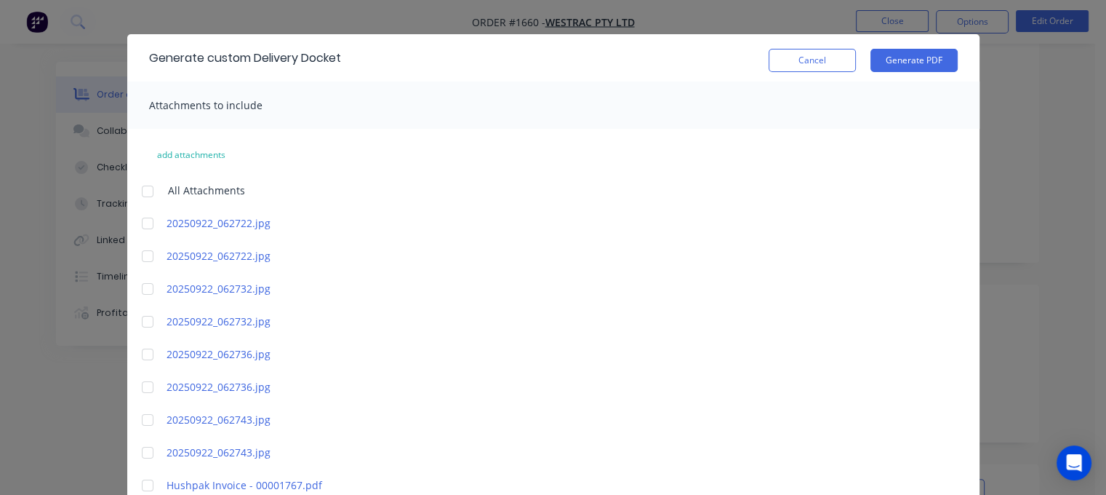
scroll to position [23, 0]
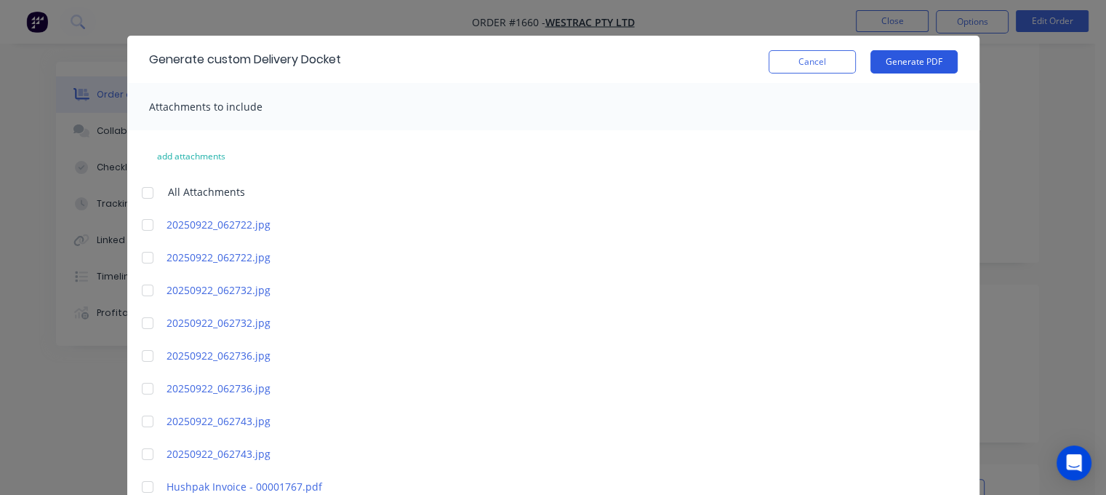
click at [899, 57] on button "Generate PDF" at bounding box center [913, 61] width 87 height 23
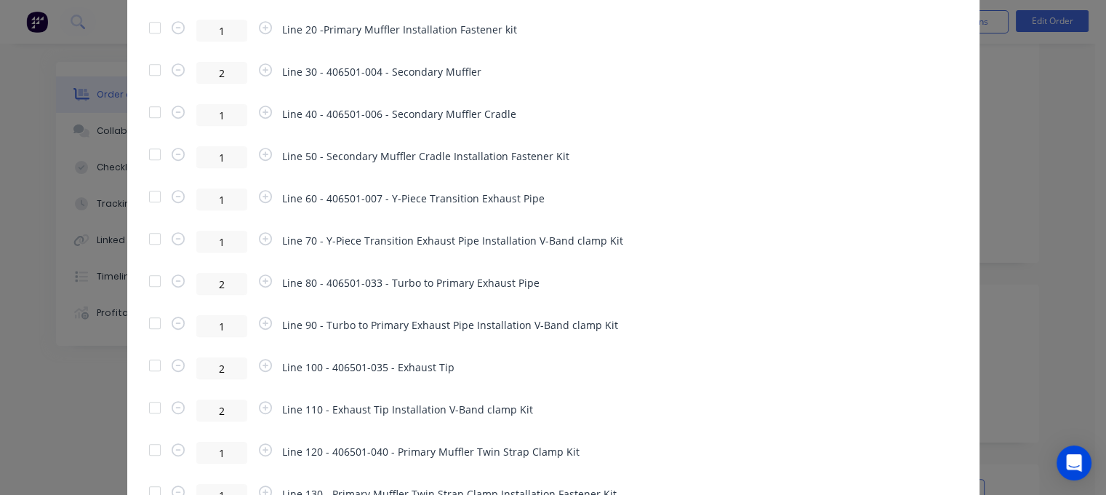
scroll to position [741, 0]
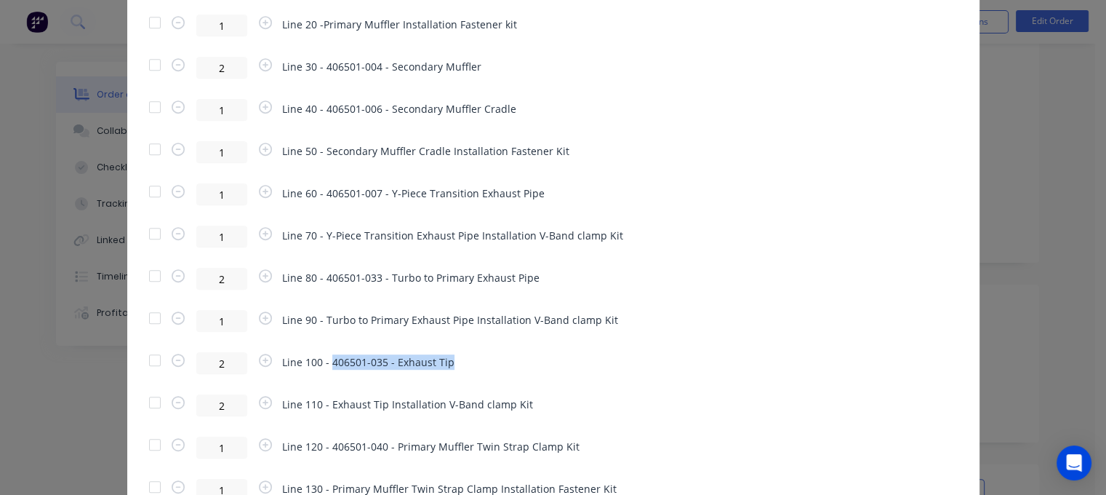
drag, startPoint x: 441, startPoint y: 360, endPoint x: 326, endPoint y: 360, distance: 115.6
click at [326, 360] on span "Line 100 - 406501-035 - Exhaust Tip" at bounding box center [368, 361] width 172 height 15
copy span "406501-035 - Exhaust Tip"
click at [145, 363] on div at bounding box center [154, 359] width 29 height 29
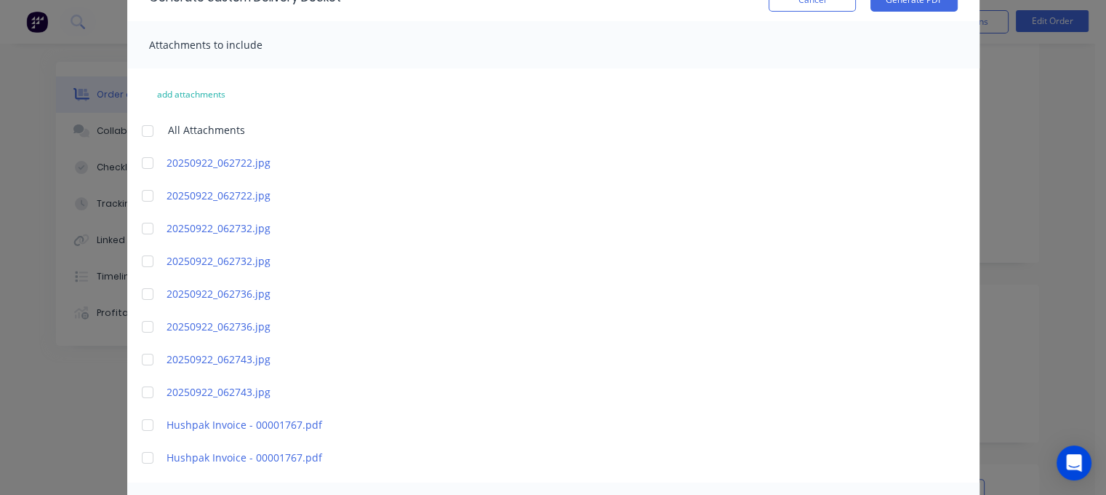
scroll to position [0, 0]
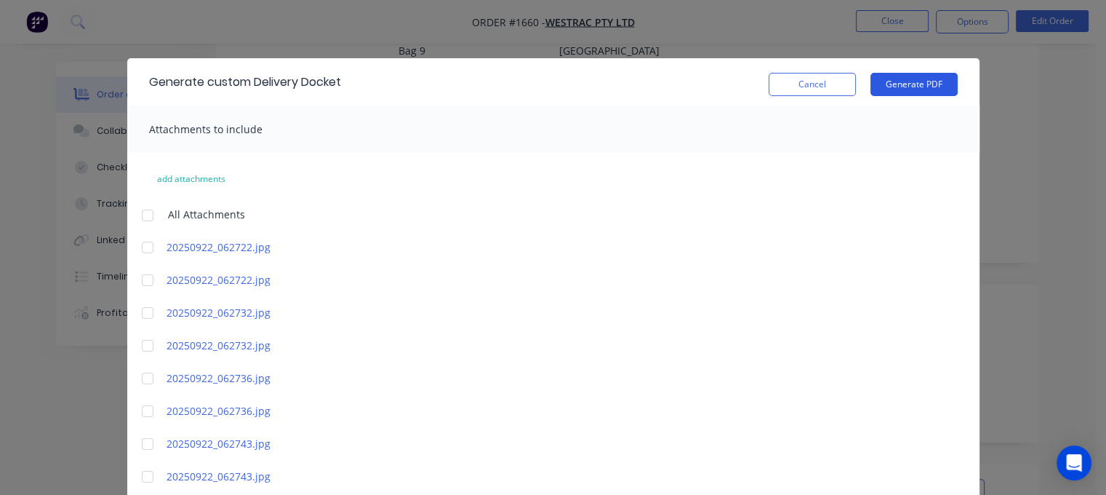
click at [890, 84] on button "Generate PDF" at bounding box center [913, 84] width 87 height 23
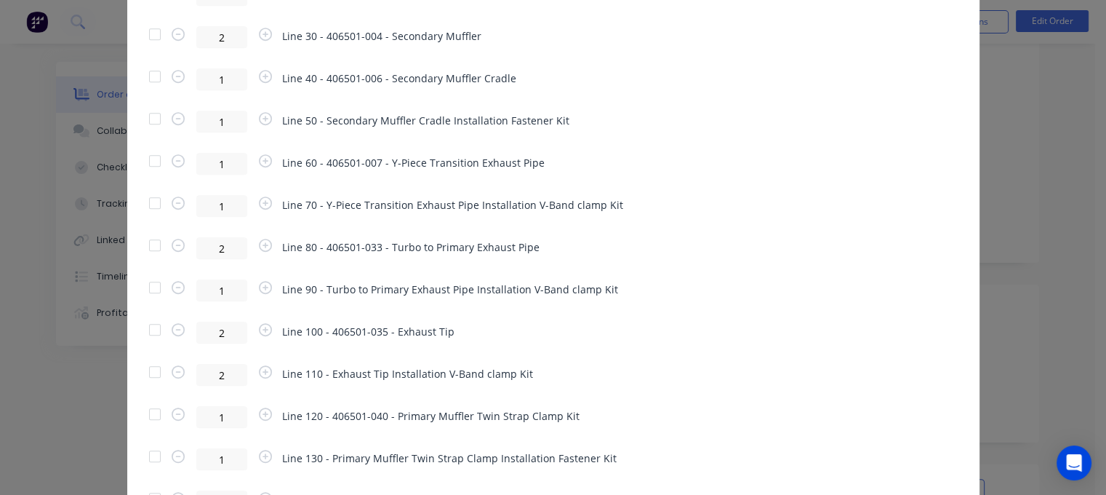
scroll to position [809, 0]
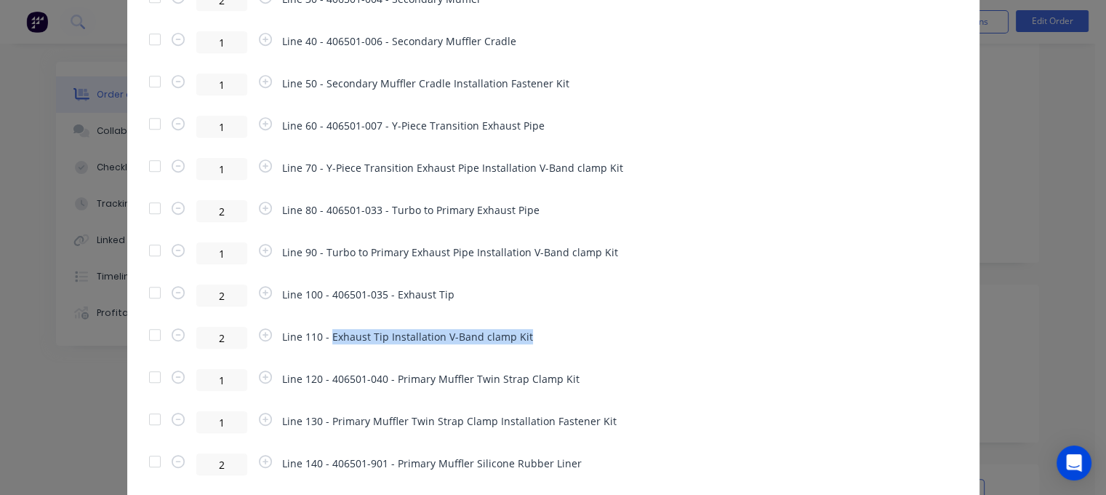
drag, startPoint x: 517, startPoint y: 337, endPoint x: 324, endPoint y: 336, distance: 193.4
click at [324, 336] on span "Line 110 - Exhaust Tip Installation V-Band clamp Kit" at bounding box center [407, 336] width 251 height 15
copy span "Exhaust Tip Installation V-Band clamp Kit"
click at [148, 335] on div at bounding box center [154, 334] width 29 height 29
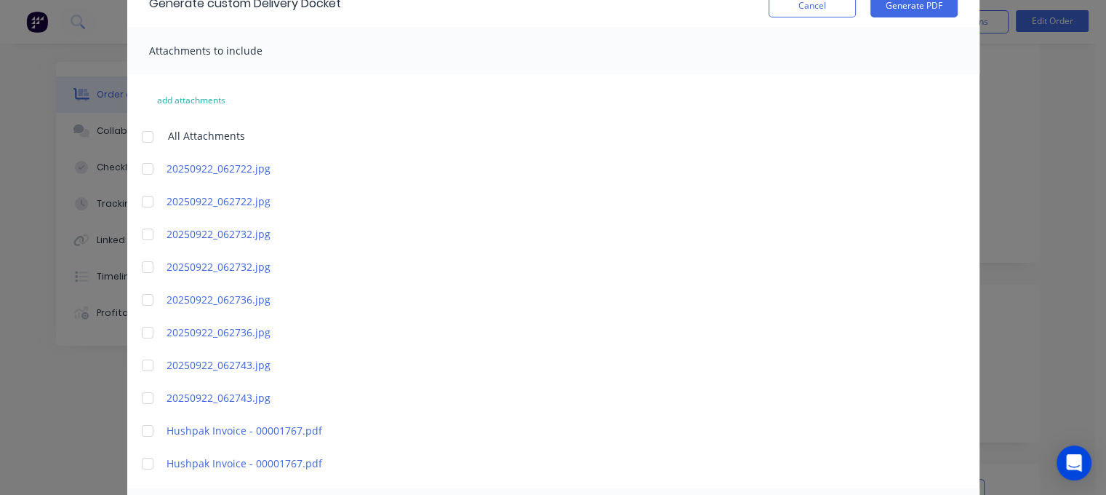
scroll to position [47, 0]
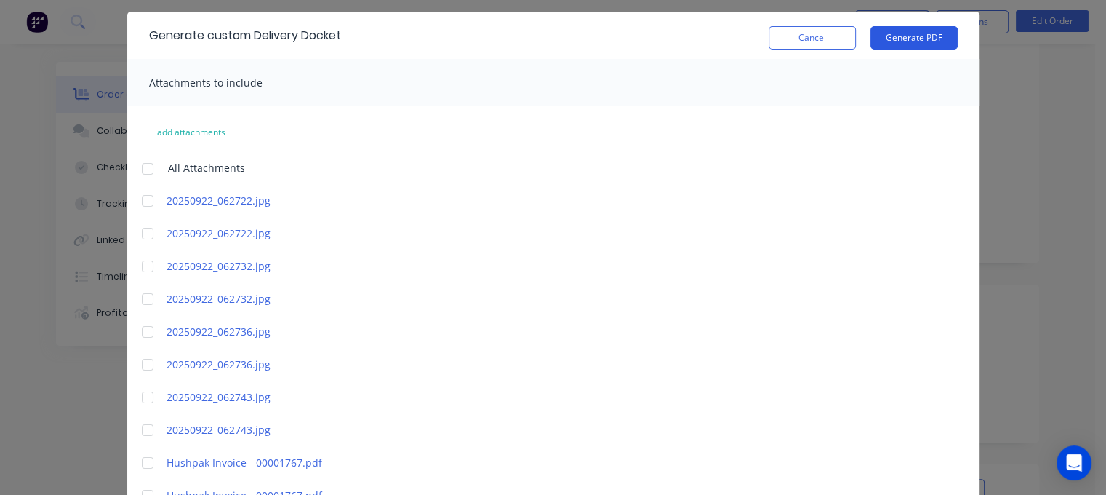
click at [903, 33] on button "Generate PDF" at bounding box center [913, 37] width 87 height 23
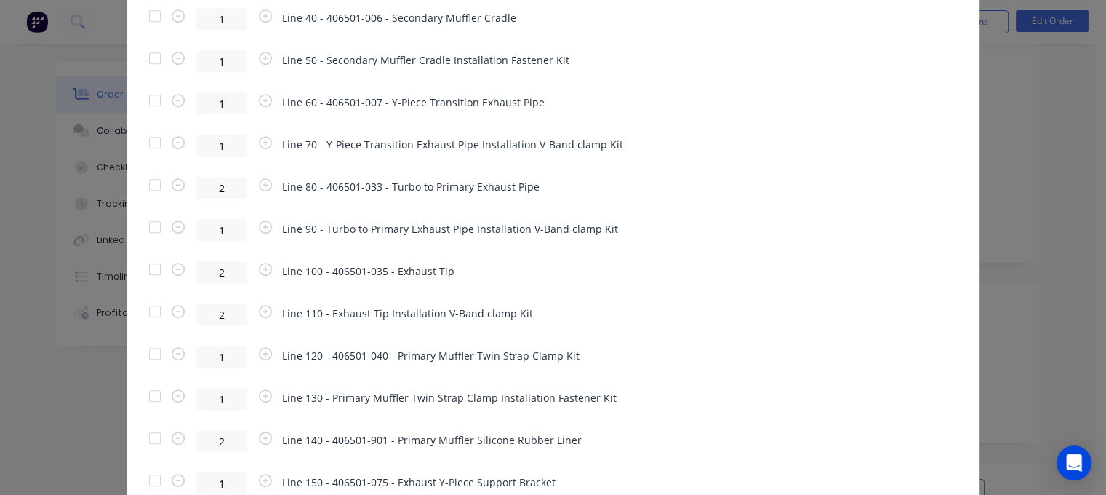
scroll to position [835, 0]
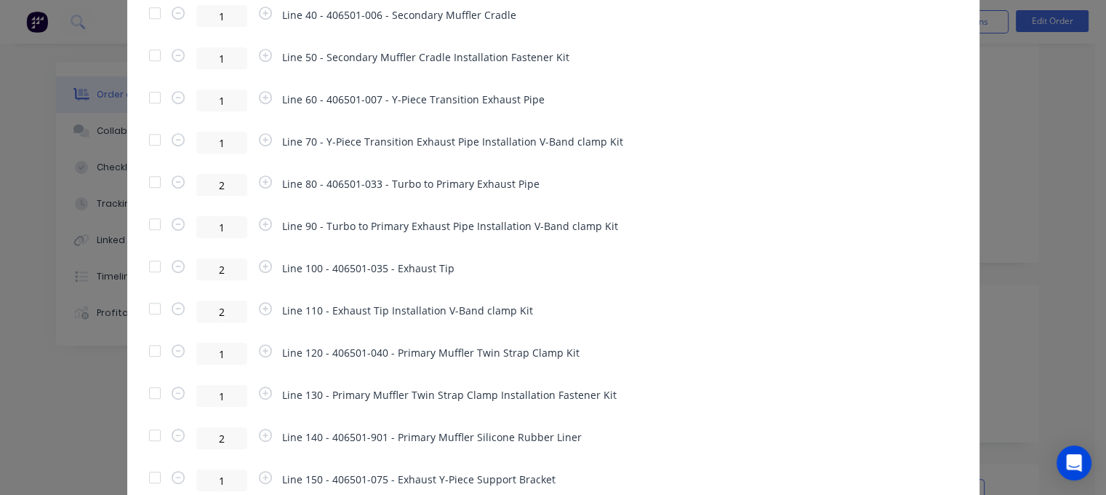
click at [148, 349] on div at bounding box center [154, 350] width 29 height 29
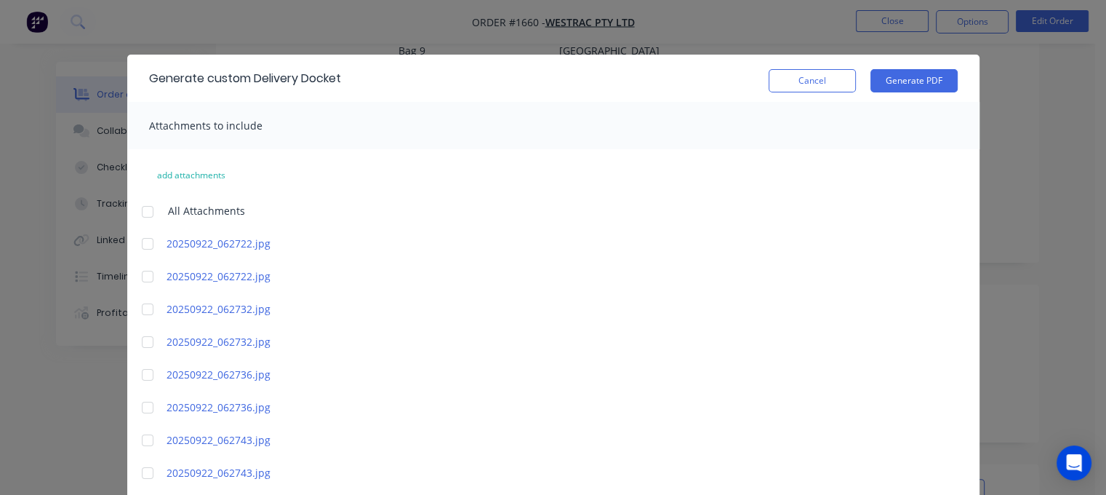
scroll to position [0, 0]
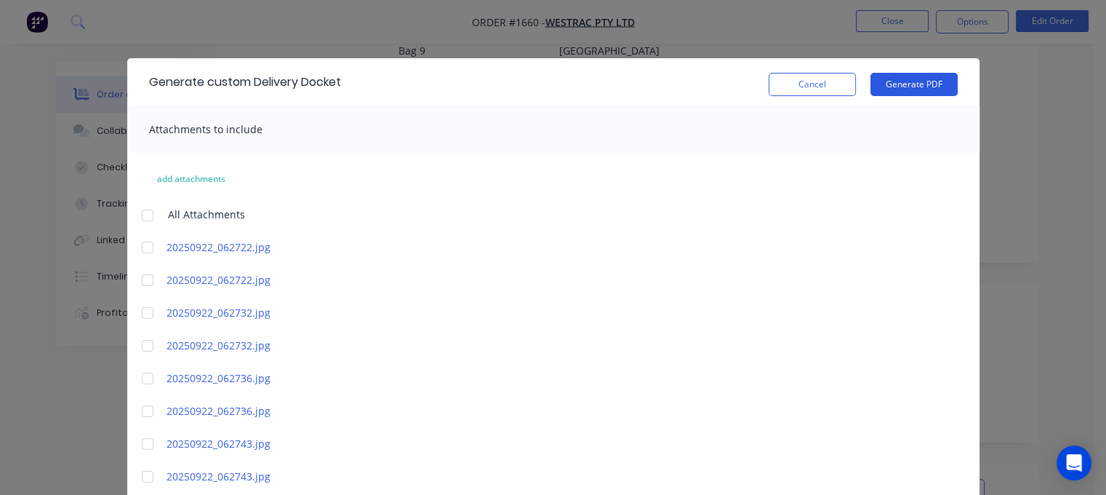
click at [913, 83] on button "Generate PDF" at bounding box center [913, 84] width 87 height 23
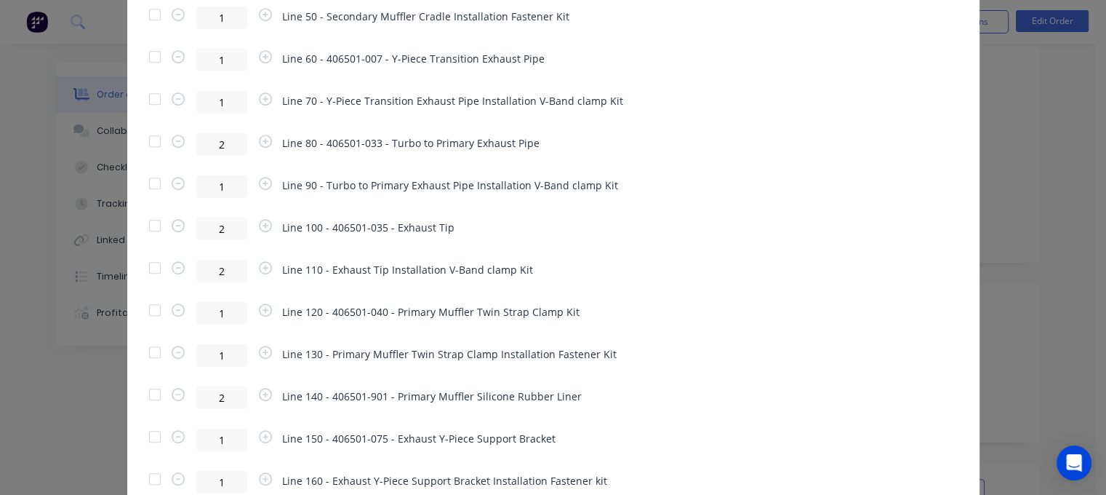
scroll to position [937, 0]
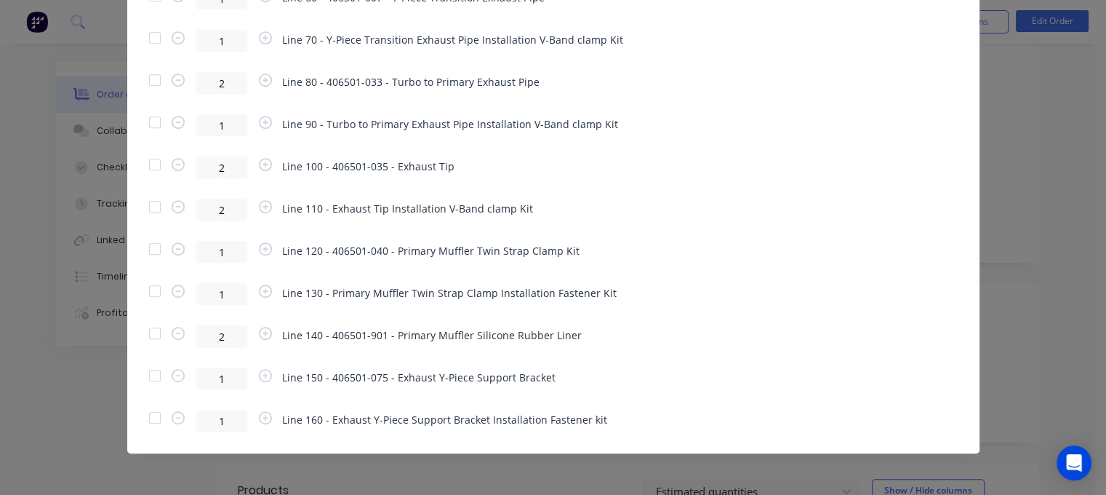
click at [148, 289] on div at bounding box center [154, 290] width 29 height 29
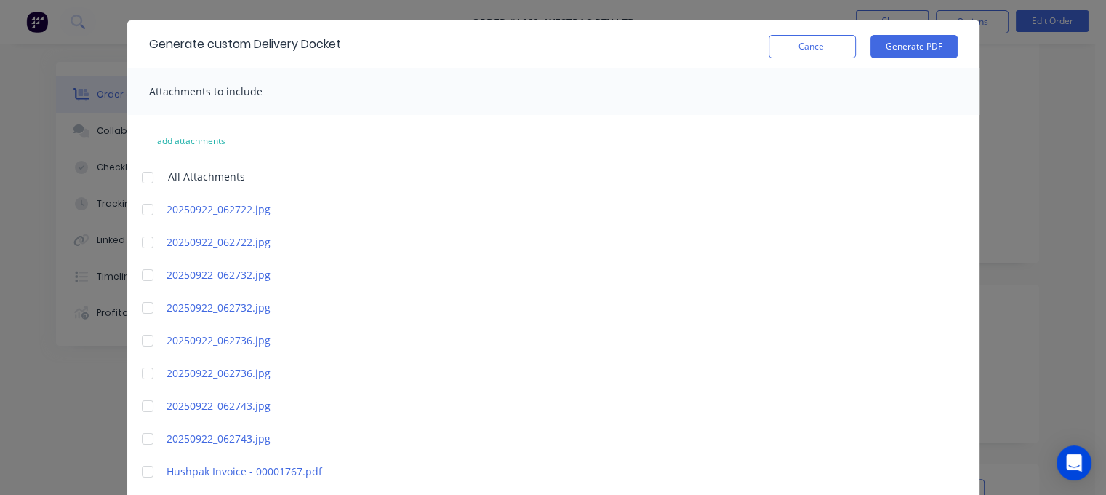
scroll to position [34, 0]
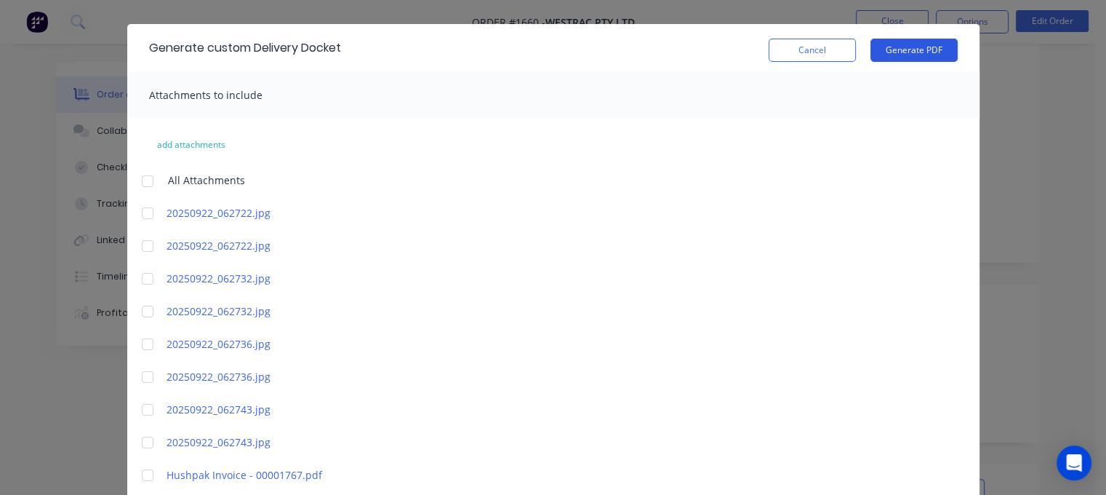
click at [908, 51] on button "Generate PDF" at bounding box center [913, 50] width 87 height 23
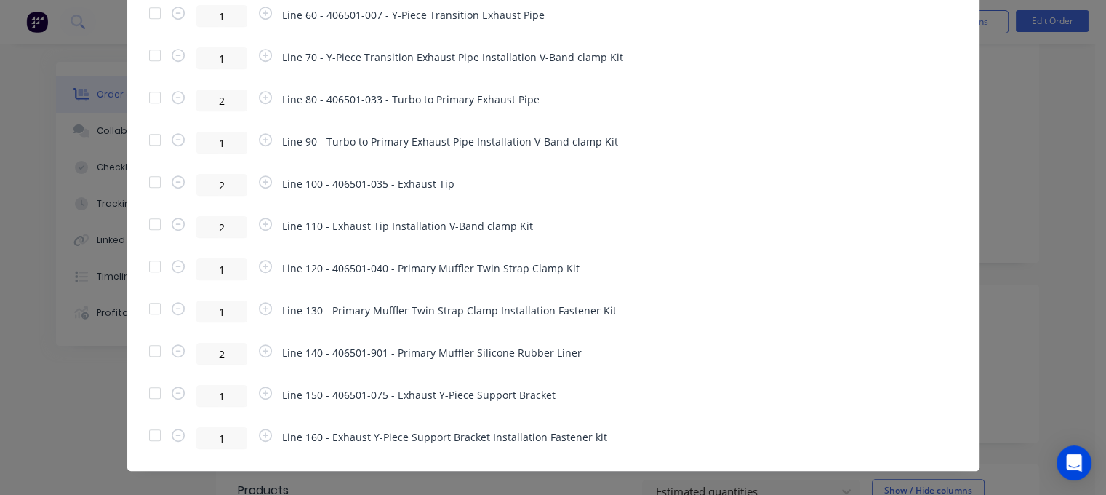
scroll to position [937, 0]
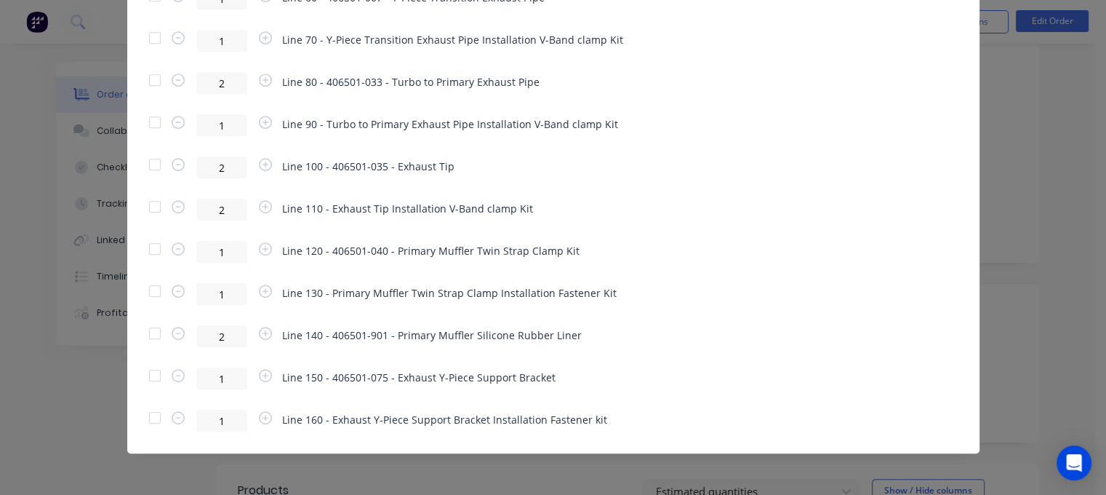
click at [149, 330] on div at bounding box center [154, 333] width 29 height 29
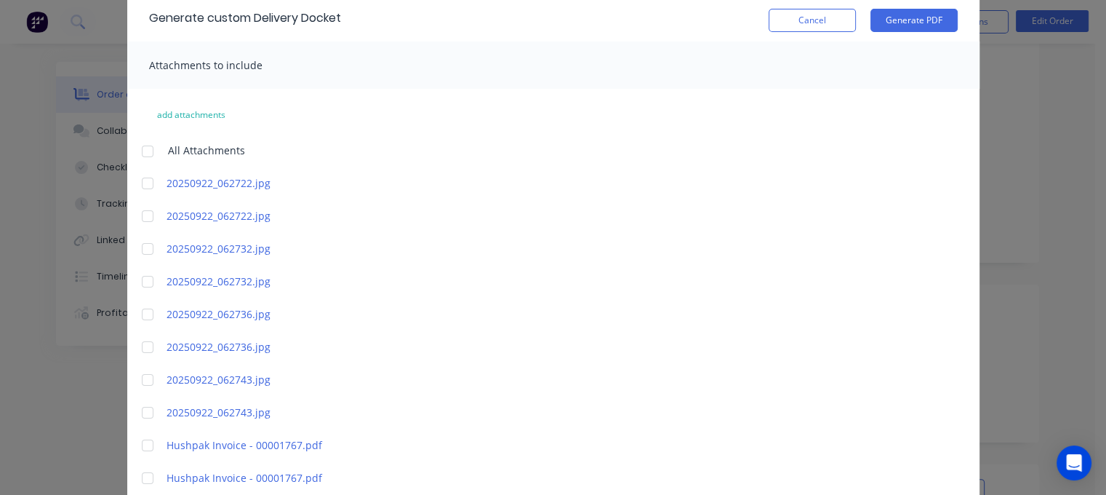
scroll to position [0, 0]
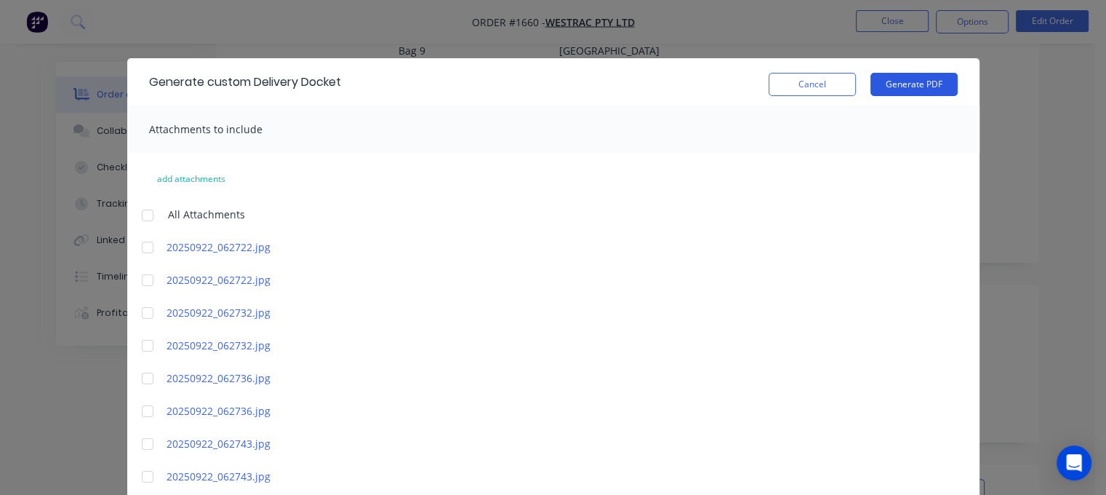
click at [913, 84] on button "Generate PDF" at bounding box center [913, 84] width 87 height 23
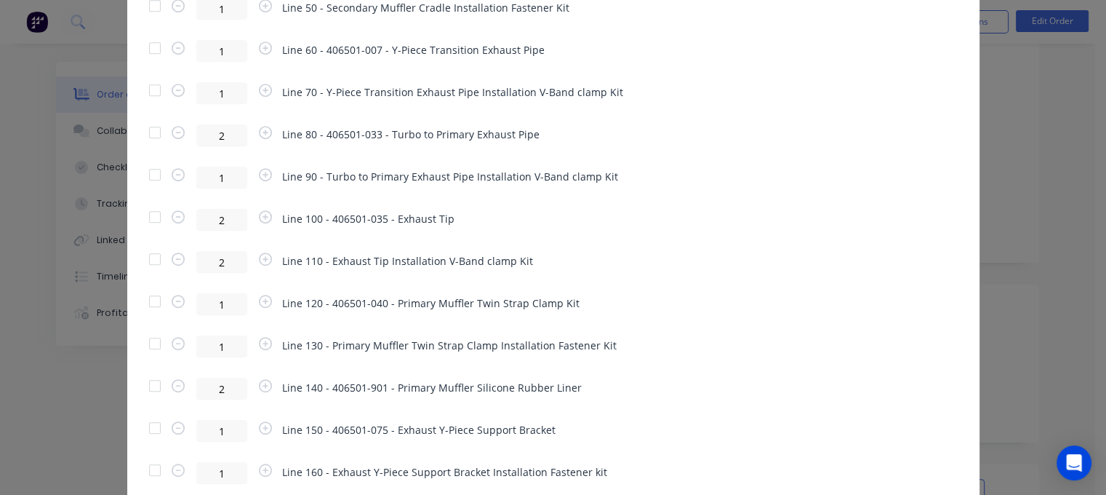
scroll to position [937, 0]
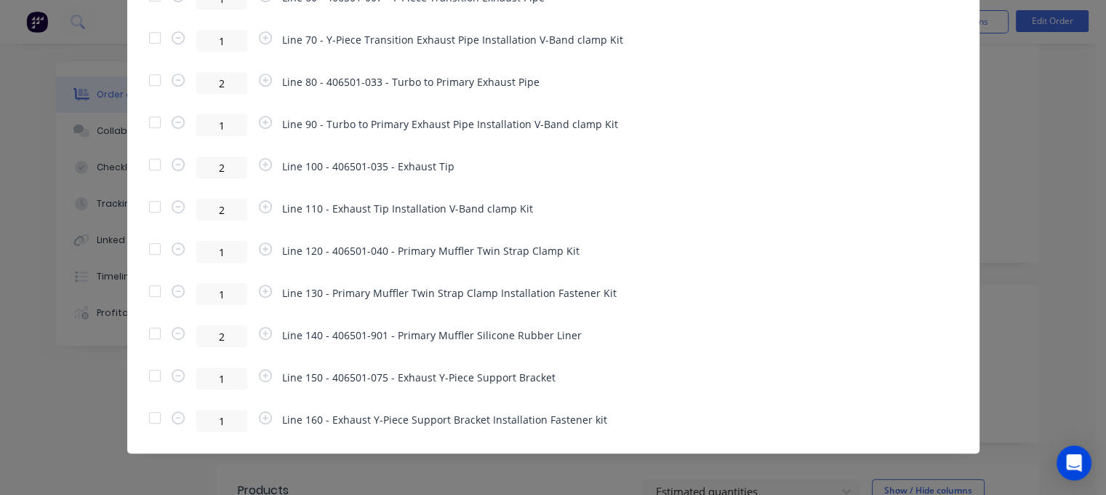
click at [148, 373] on div at bounding box center [154, 375] width 29 height 29
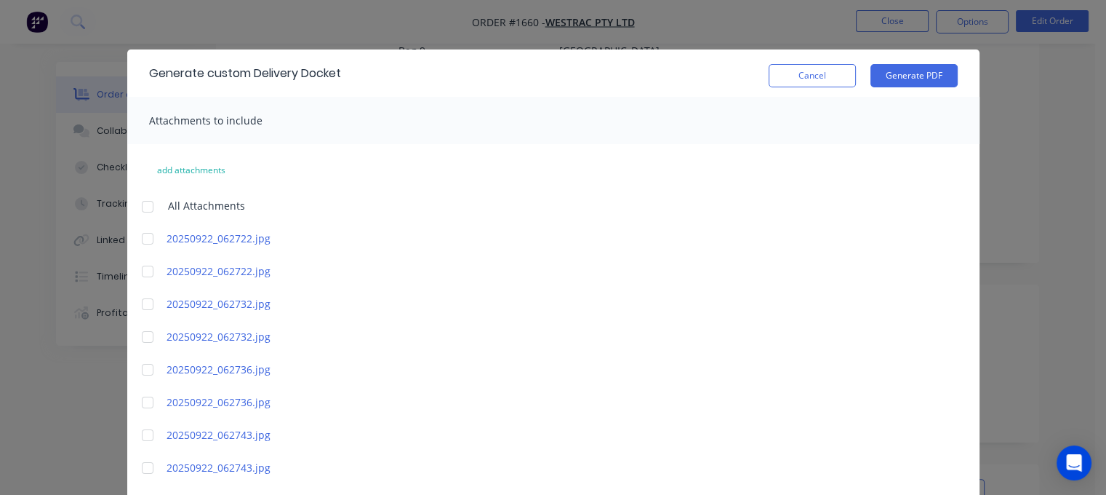
scroll to position [0, 0]
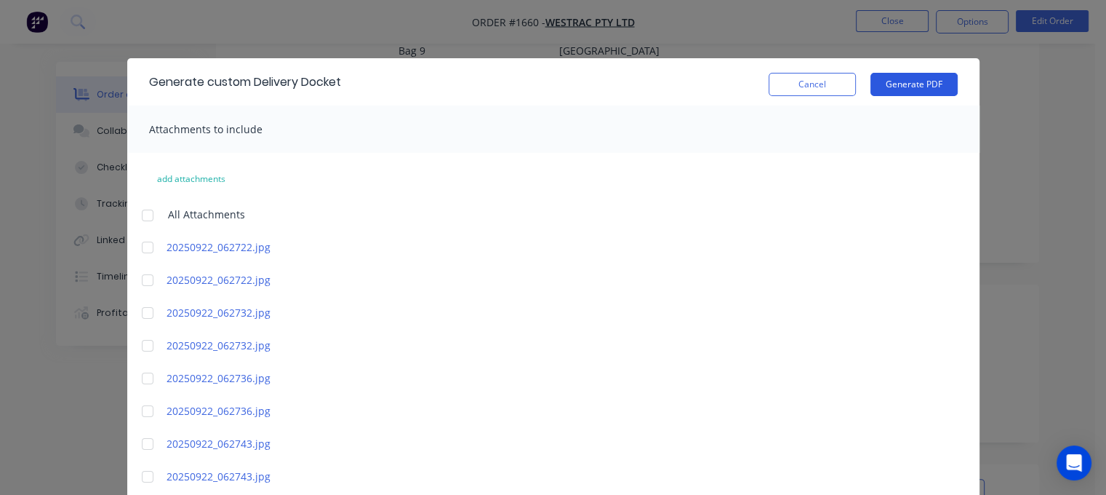
click at [902, 87] on button "Generate PDF" at bounding box center [913, 84] width 87 height 23
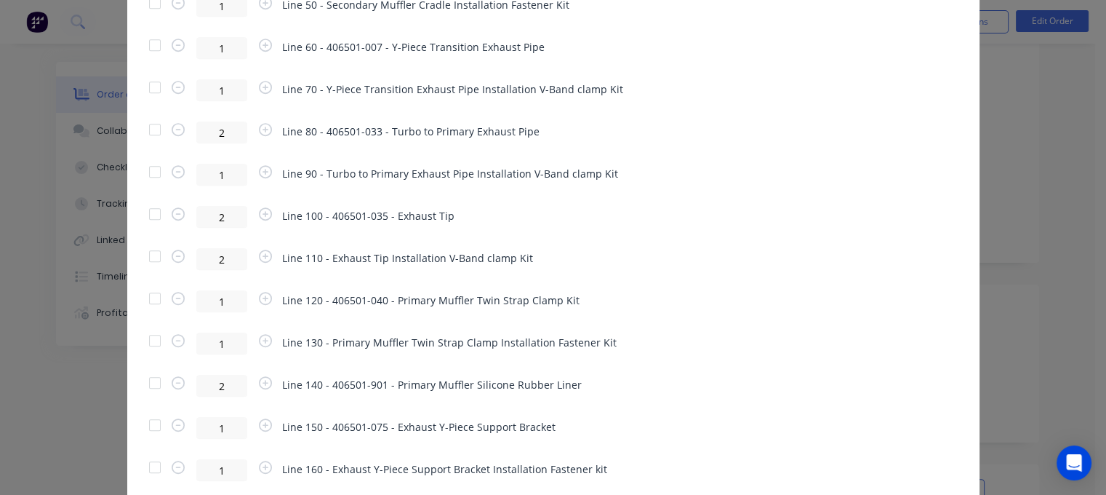
scroll to position [937, 0]
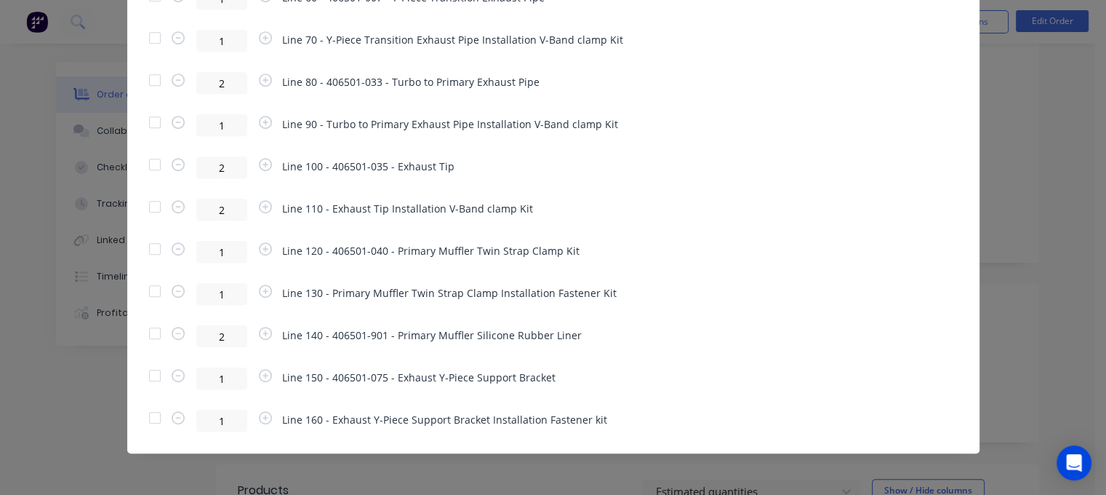
click at [151, 415] on div at bounding box center [154, 417] width 29 height 29
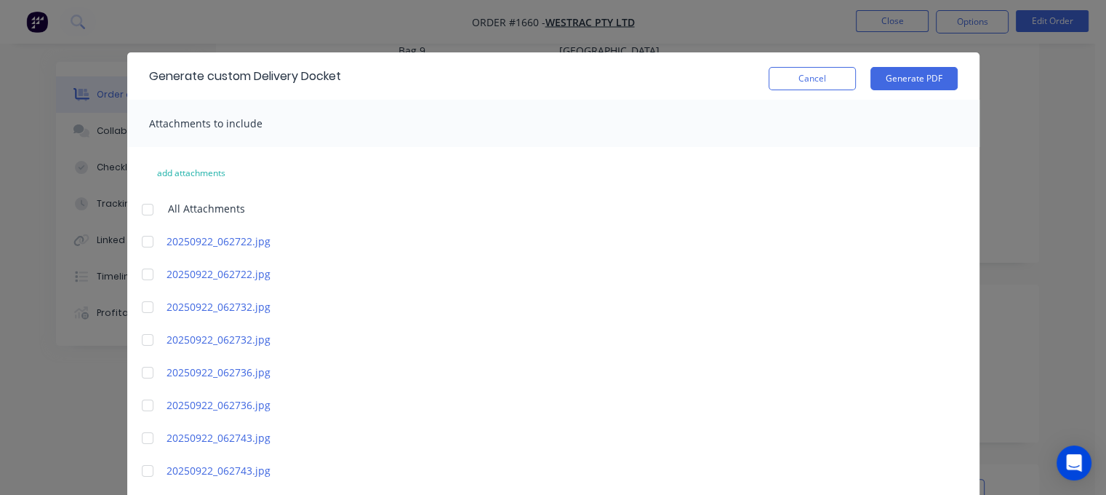
scroll to position [0, 0]
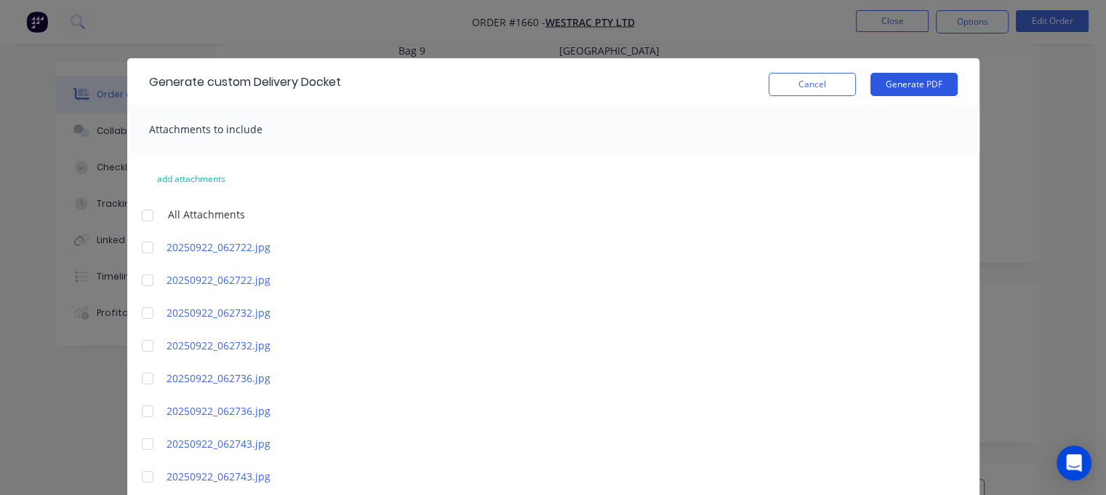
click at [889, 81] on button "Generate PDF" at bounding box center [913, 84] width 87 height 23
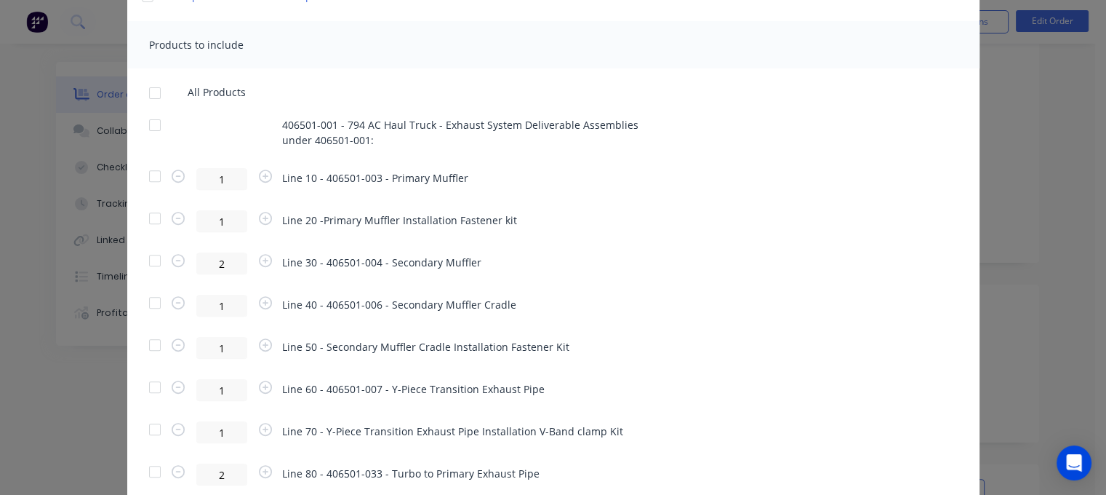
scroll to position [556, 0]
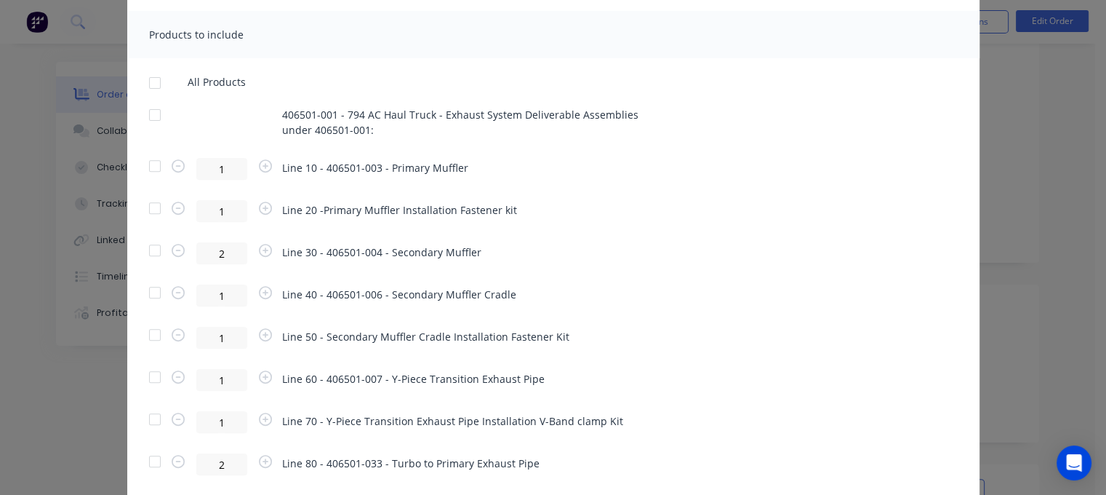
click at [148, 86] on div at bounding box center [154, 82] width 29 height 29
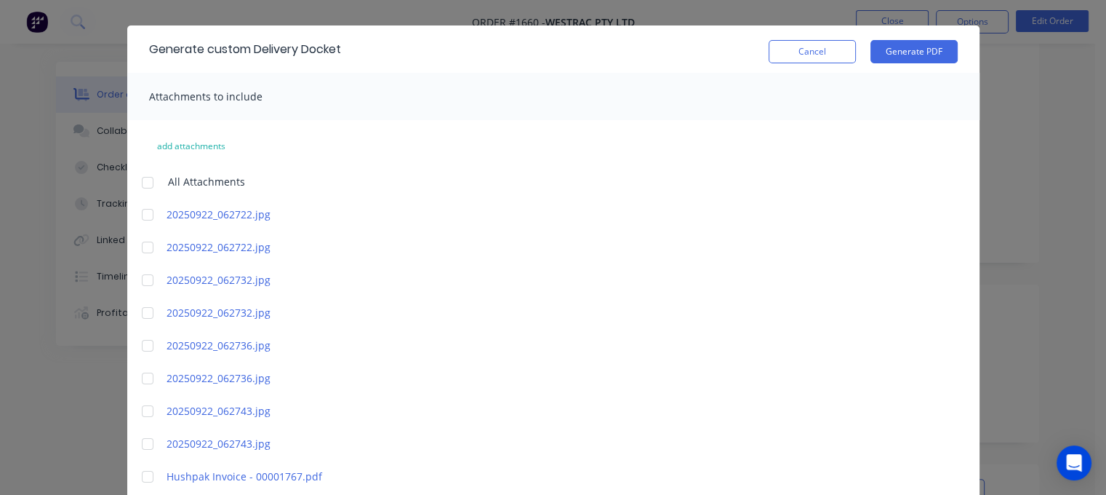
scroll to position [20, 0]
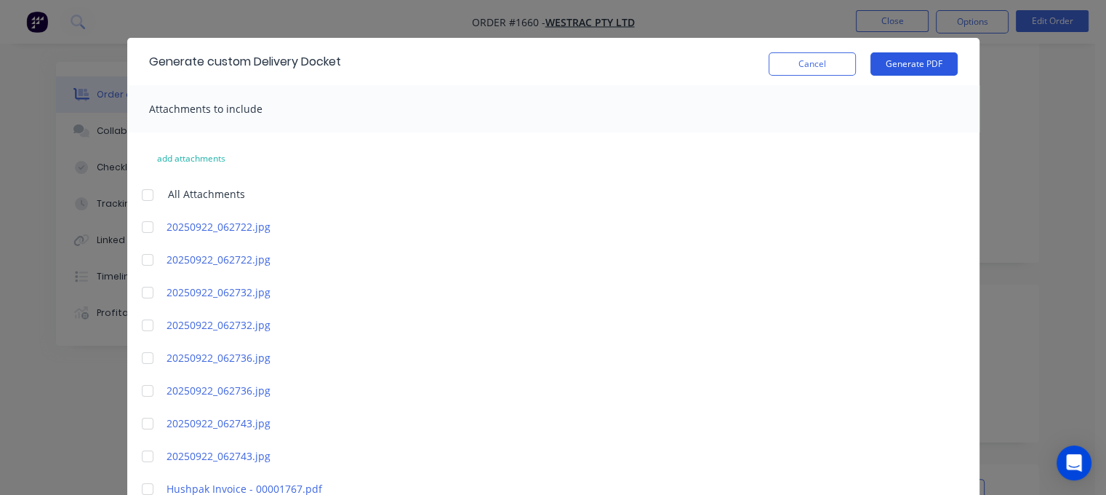
click at [892, 66] on button "Generate PDF" at bounding box center [913, 63] width 87 height 23
click at [800, 70] on button "Cancel" at bounding box center [812, 63] width 87 height 23
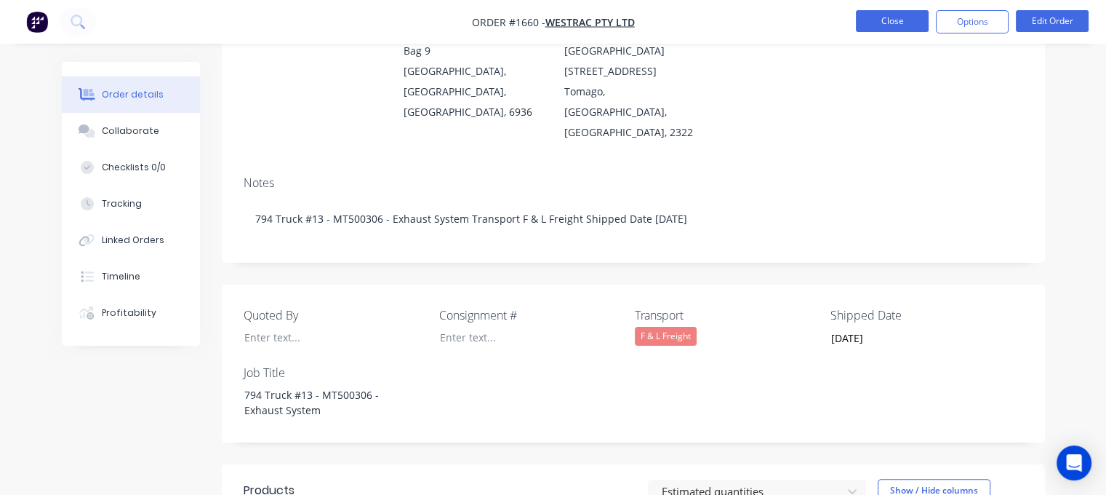
click at [890, 17] on button "Close" at bounding box center [892, 21] width 73 height 22
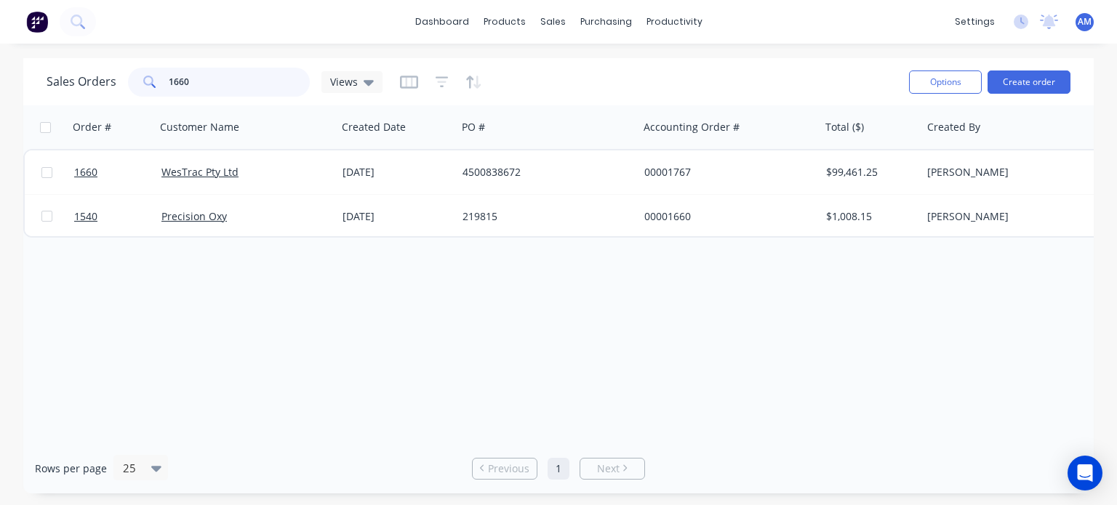
drag, startPoint x: 198, startPoint y: 87, endPoint x: 166, endPoint y: 75, distance: 34.3
click at [166, 75] on div "1660" at bounding box center [219, 82] width 182 height 29
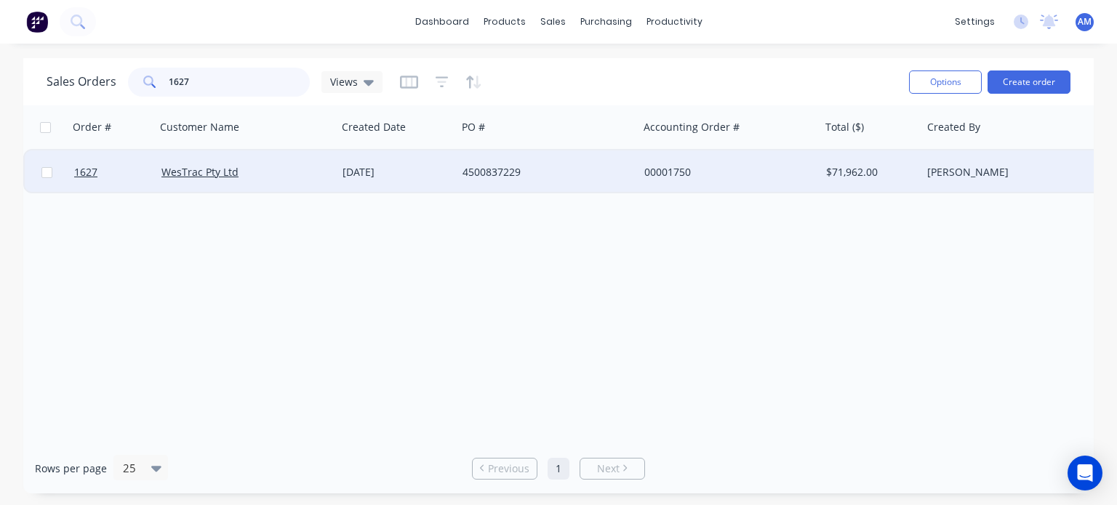
type input "1627"
click at [459, 171] on div "4500837229" at bounding box center [548, 173] width 182 height 44
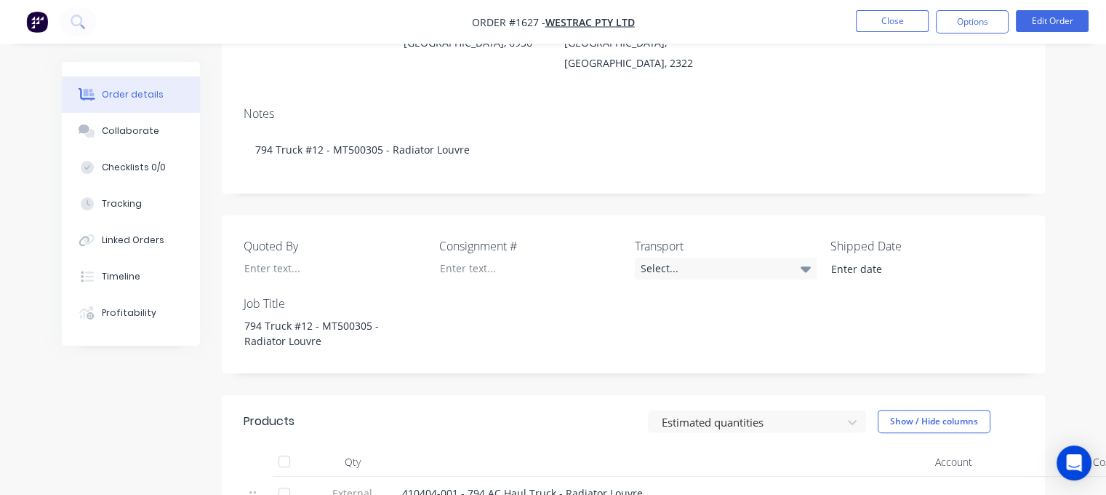
scroll to position [366, 0]
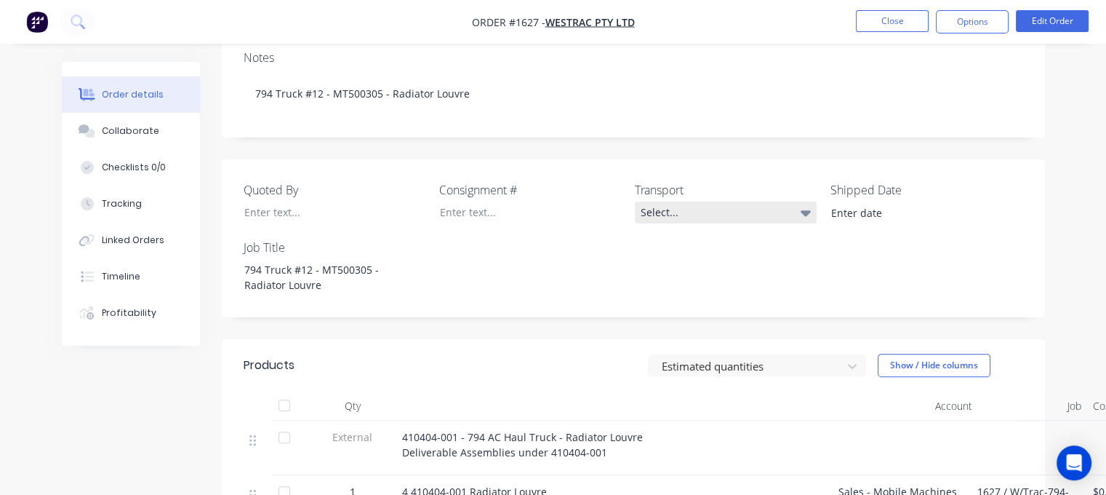
click at [657, 201] on div "Select..." at bounding box center [726, 212] width 182 height 22
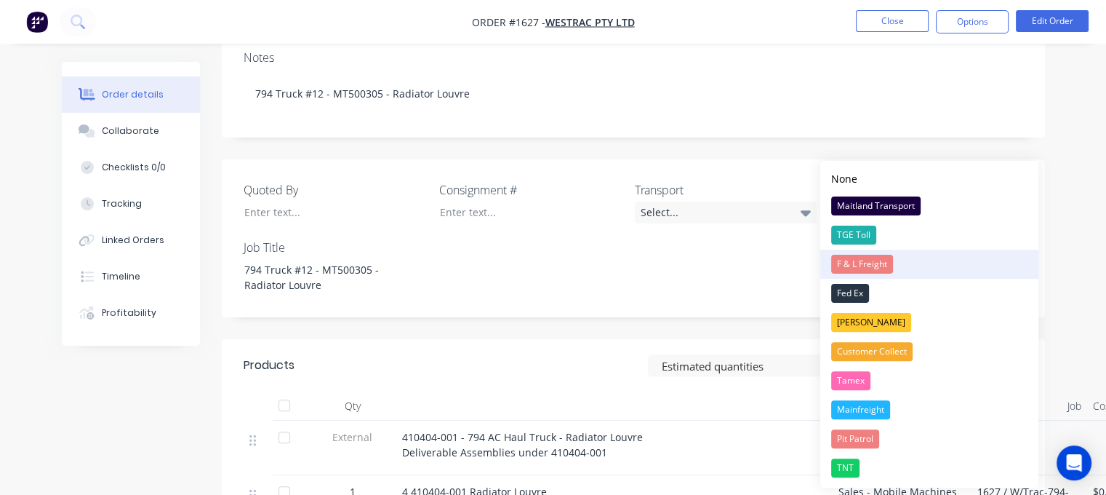
click at [863, 262] on div "F & L Freight" at bounding box center [862, 264] width 62 height 19
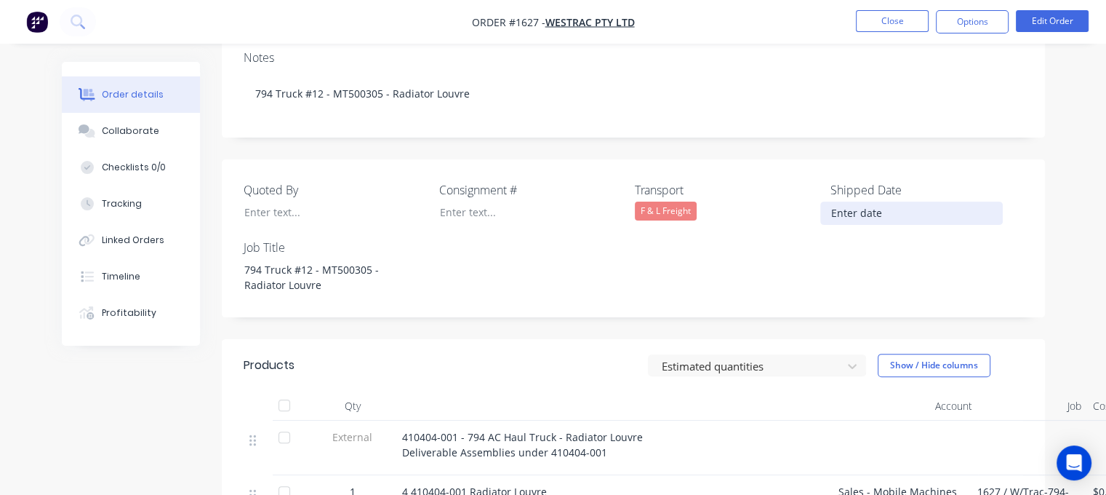
click at [858, 202] on input at bounding box center [911, 213] width 181 height 22
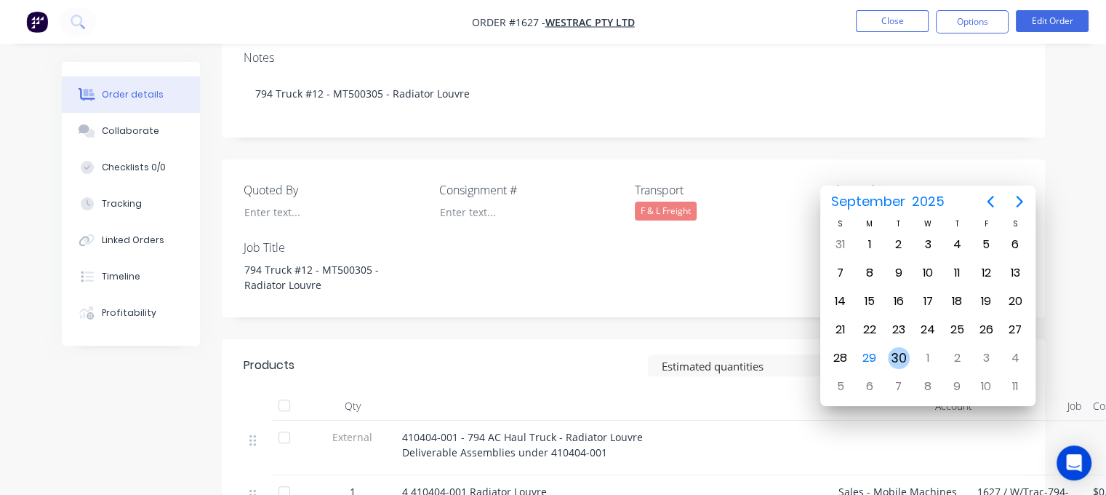
click at [899, 357] on div "30" at bounding box center [899, 358] width 22 height 22
type input "[DATE]"
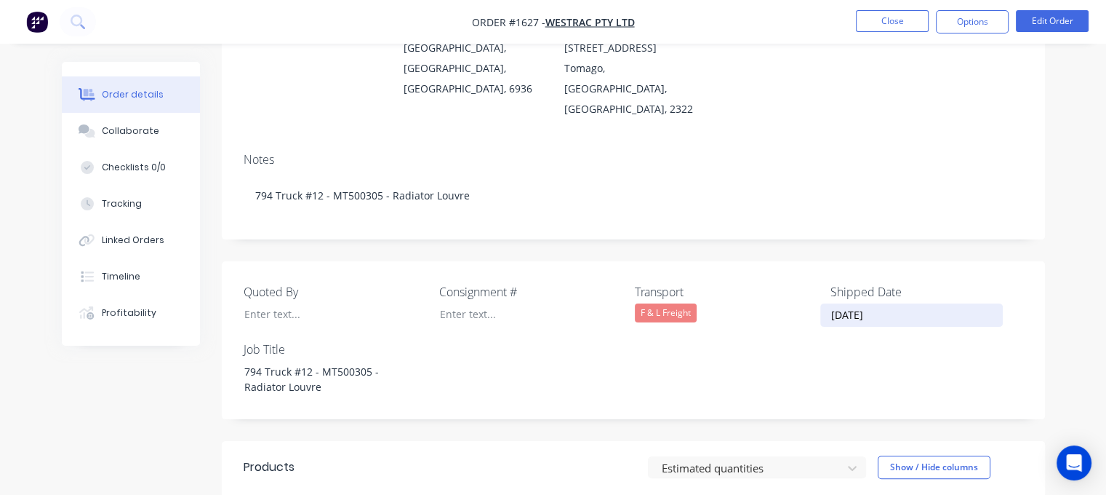
scroll to position [261, 0]
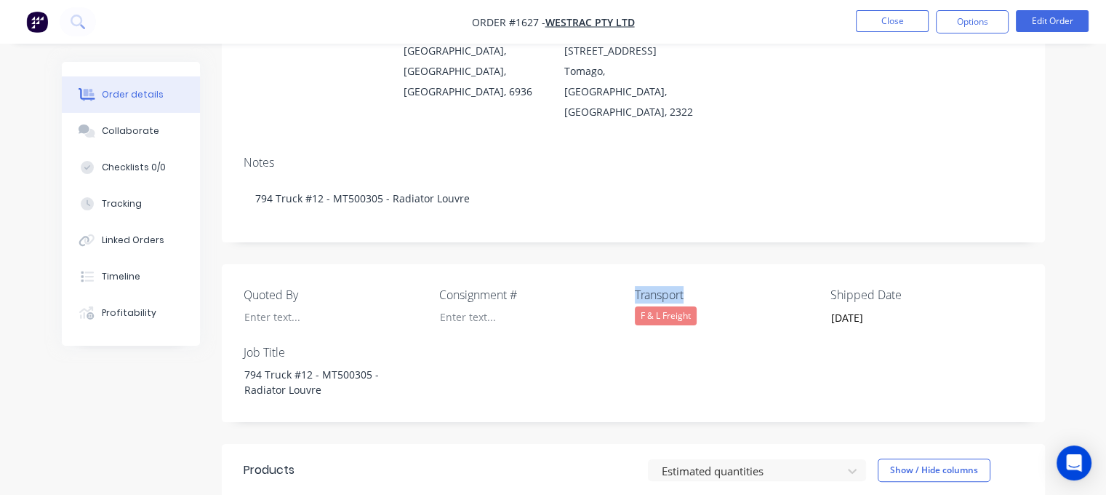
drag, startPoint x: 692, startPoint y: 250, endPoint x: 632, endPoint y: 252, distance: 60.4
click at [632, 264] on div "Quoted By Consignment # Transport F & L Freight Shipped Date 30/09/2025 Job Tit…" at bounding box center [633, 343] width 823 height 158
copy label "Transport"
click at [521, 144] on div "Notes 794 Truck #12 - MT500305 - Radiator Louvre" at bounding box center [633, 192] width 823 height 97
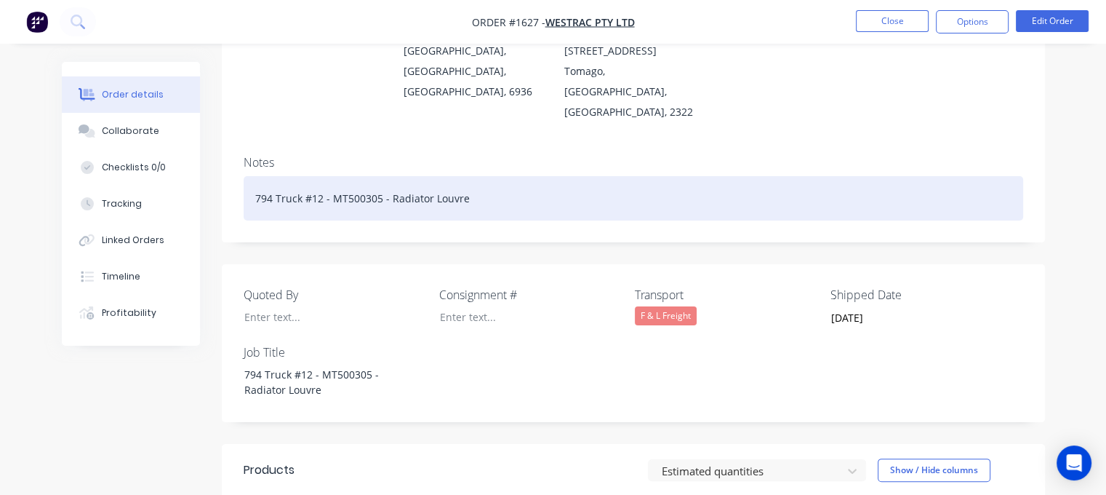
click at [505, 176] on div "794 Truck #12 - MT500305 - Radiator Louvre" at bounding box center [634, 198] width 780 height 44
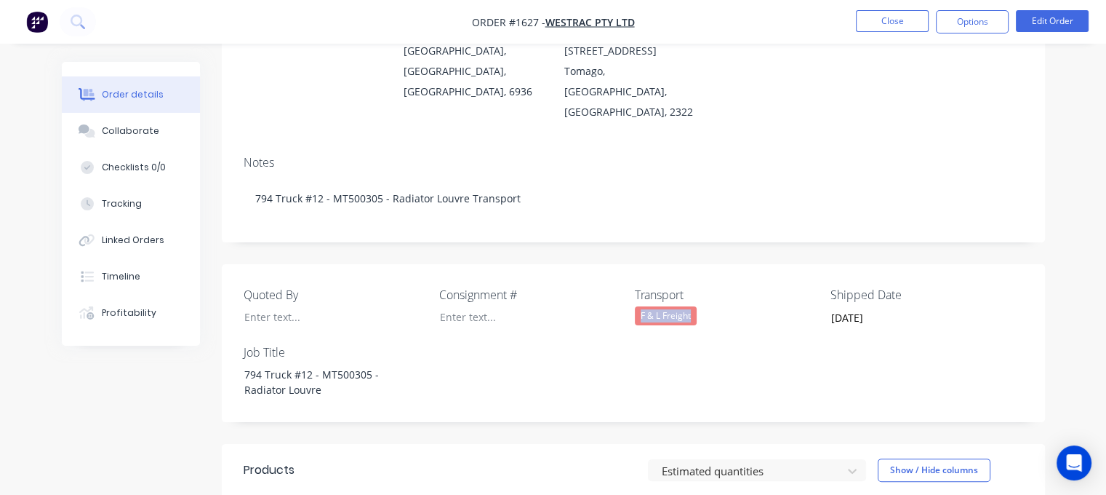
drag, startPoint x: 694, startPoint y: 273, endPoint x: 642, endPoint y: 281, distance: 52.2
click at [642, 306] on div "F & L Freight" at bounding box center [666, 315] width 62 height 19
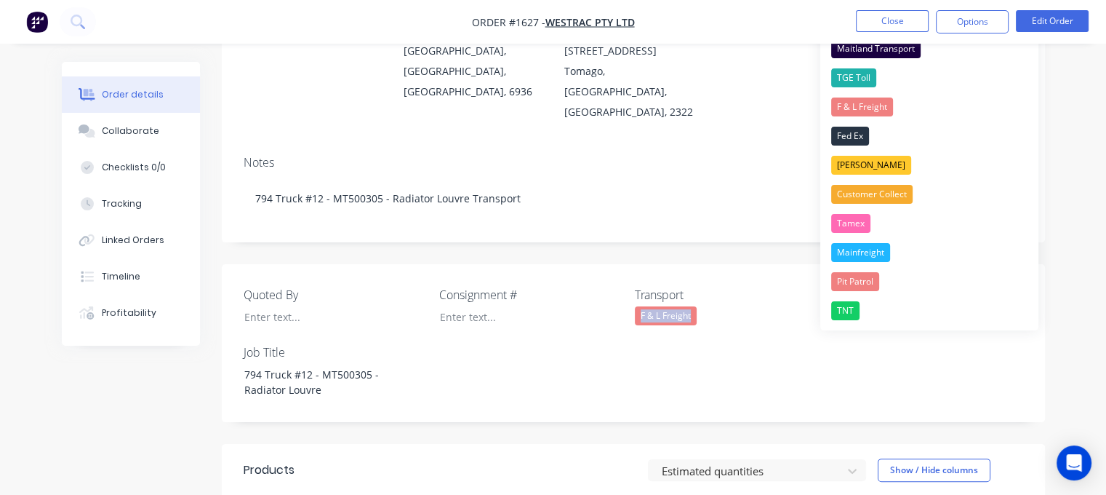
copy div "F & L Freight"
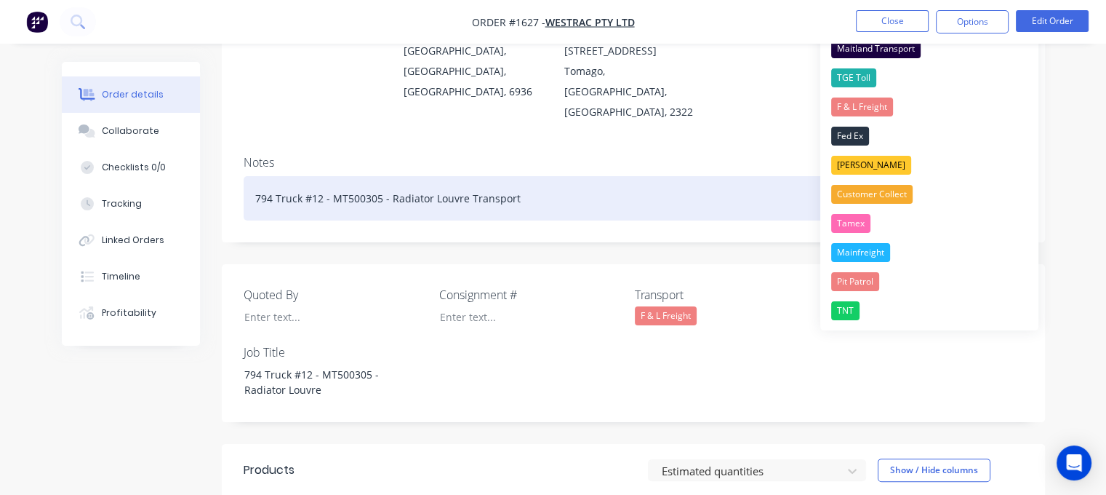
click at [543, 176] on div "794 Truck #12 - MT500305 - Radiator Louvre Transport" at bounding box center [634, 198] width 780 height 44
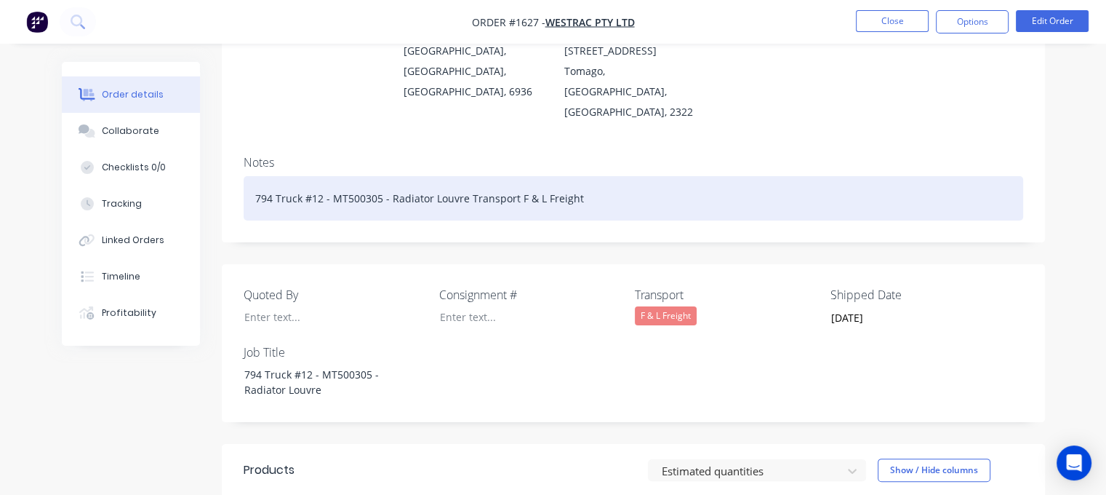
click at [540, 176] on div "794 Truck #12 - MT500305 - Radiator Louvre Transport F & L Freight" at bounding box center [634, 198] width 780 height 44
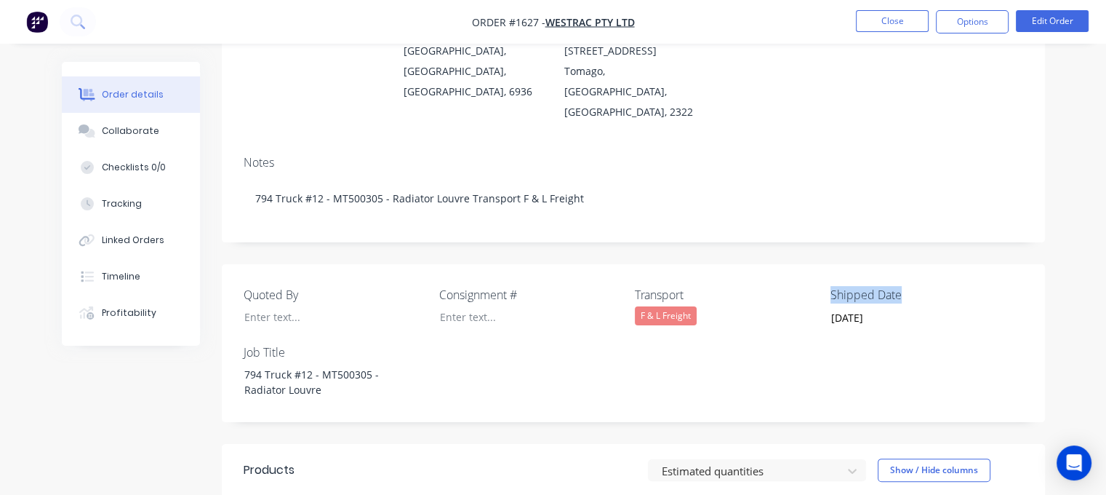
drag, startPoint x: 902, startPoint y: 255, endPoint x: 831, endPoint y: 258, distance: 70.6
click at [831, 286] on label "Shipped Date" at bounding box center [921, 294] width 182 height 17
copy label "Shipped Date"
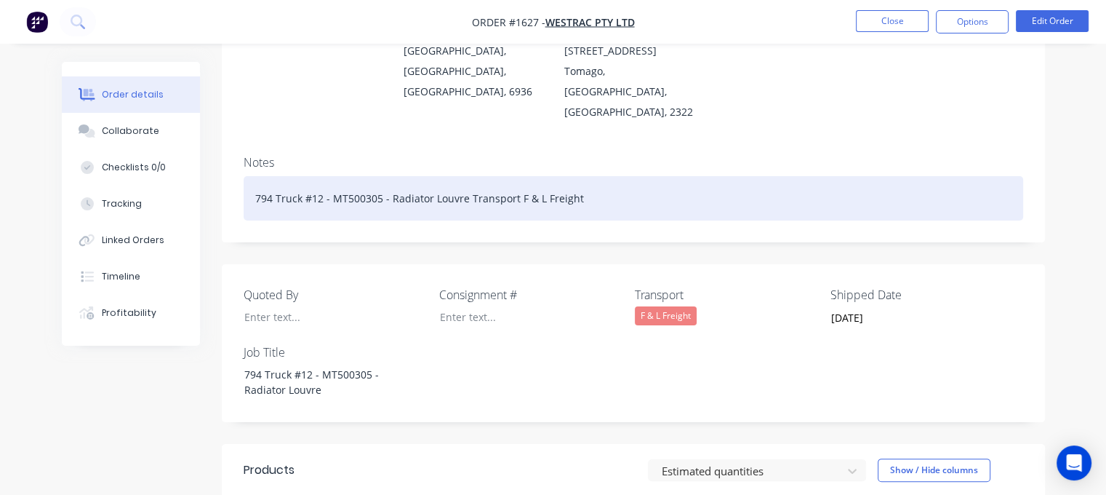
click at [628, 176] on div "794 Truck #12 - MT500305 - Radiator Louvre Transport F & L Freight" at bounding box center [634, 198] width 780 height 44
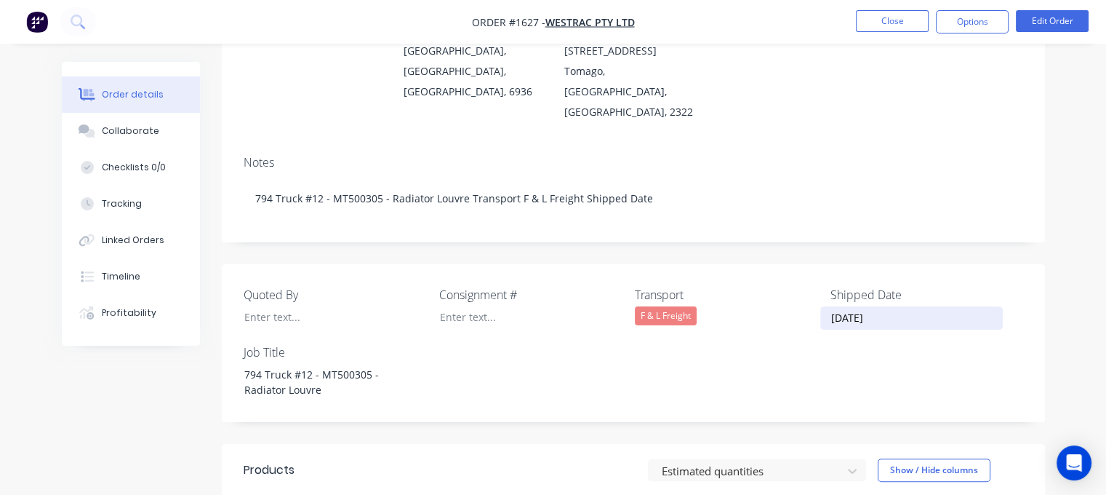
drag, startPoint x: 886, startPoint y: 276, endPoint x: 810, endPoint y: 279, distance: 76.4
click at [810, 279] on div "Quoted By Consignment # Transport F & L Freight Shipped Date 30/09/2025 Job Tit…" at bounding box center [633, 343] width 823 height 158
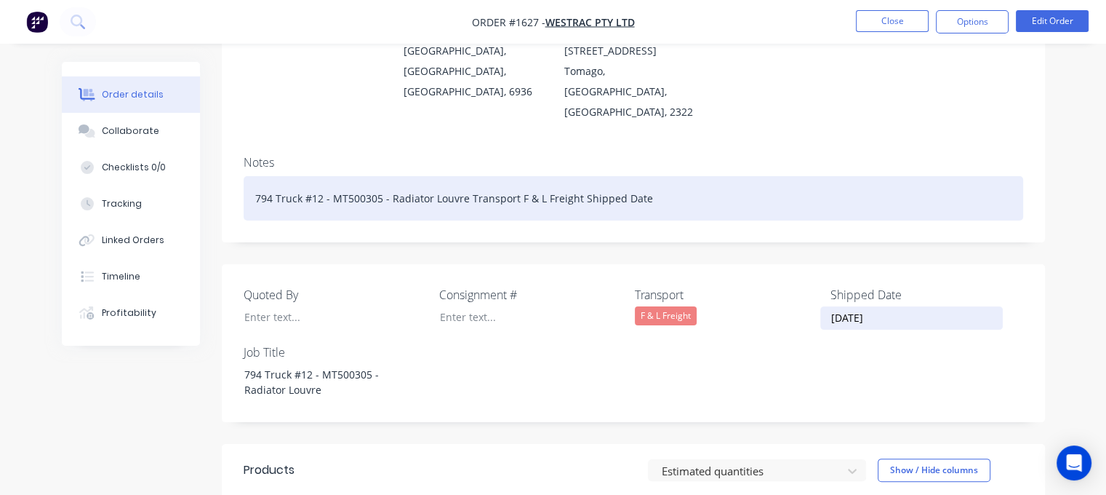
click at [669, 176] on div "794 Truck #12 - MT500305 - Radiator Louvre Transport F & L Freight Shipped Date" at bounding box center [634, 198] width 780 height 44
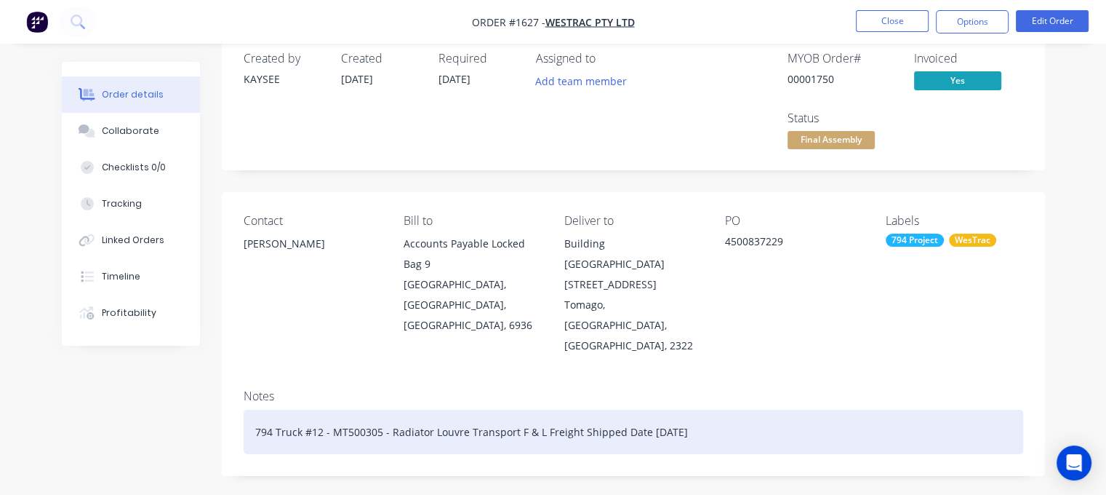
scroll to position [9, 0]
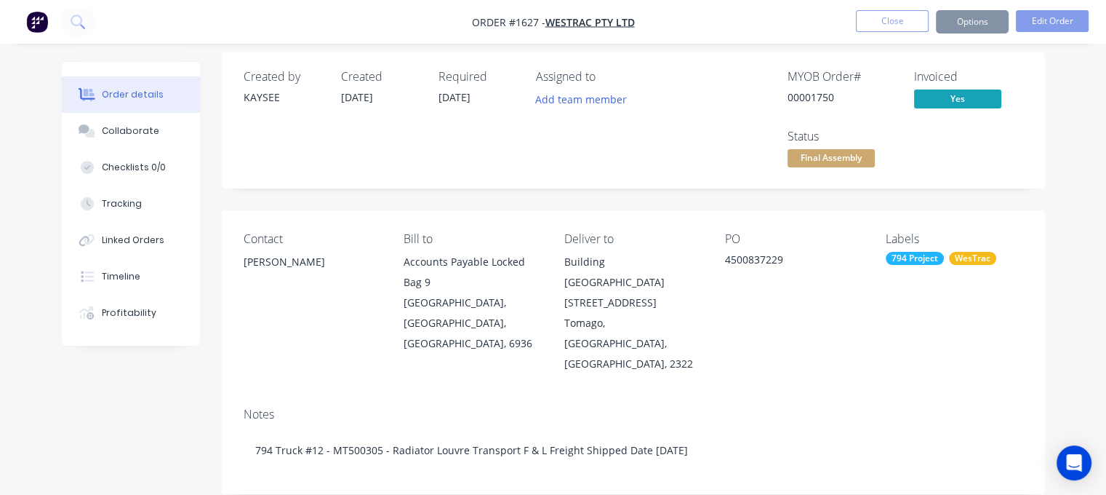
click at [975, 28] on button "Options" at bounding box center [972, 21] width 73 height 23
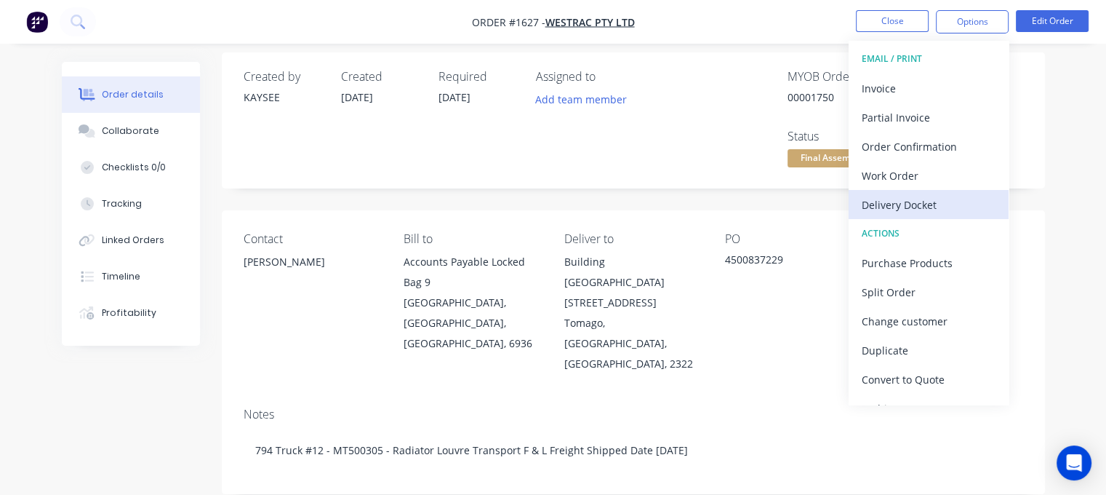
click at [919, 209] on div "Delivery Docket" at bounding box center [929, 204] width 134 height 21
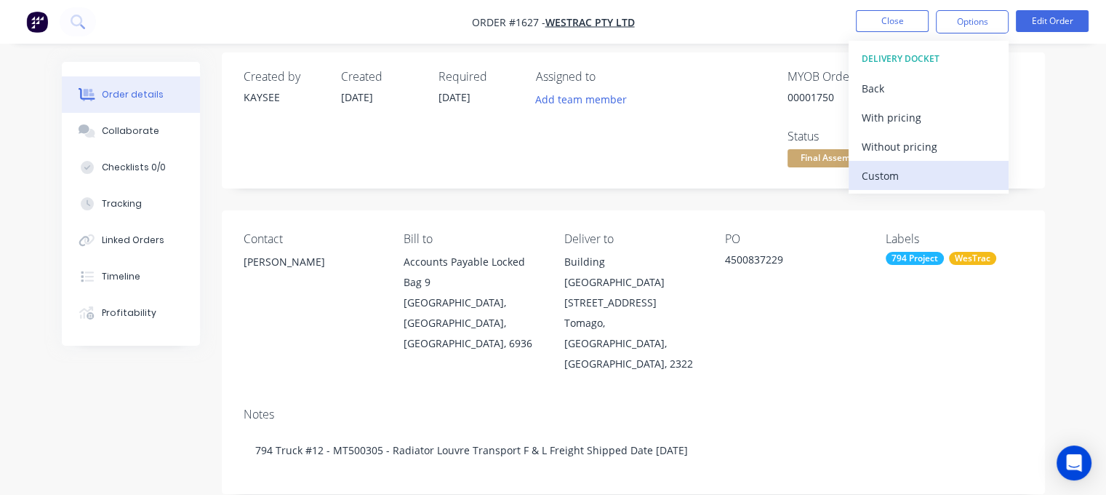
click at [894, 171] on div "Custom" at bounding box center [929, 175] width 134 height 21
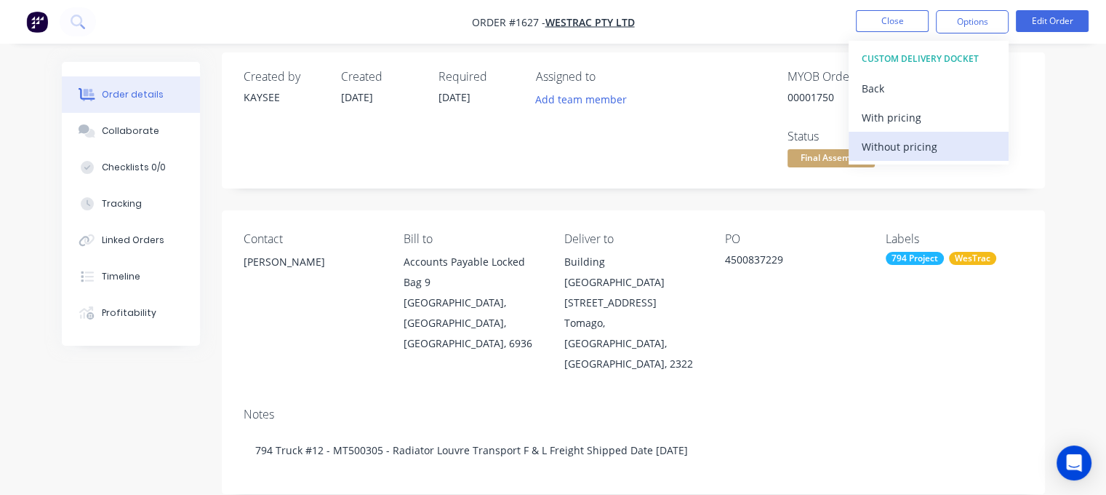
click at [894, 150] on div "Without pricing" at bounding box center [929, 146] width 134 height 21
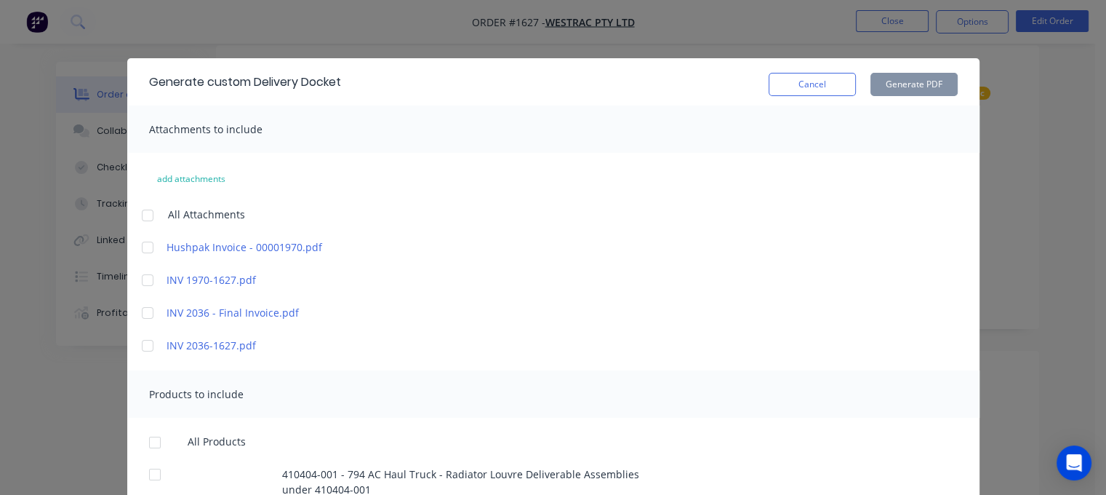
scroll to position [170, 0]
click at [883, 208] on div "All Attachments" at bounding box center [553, 215] width 823 height 14
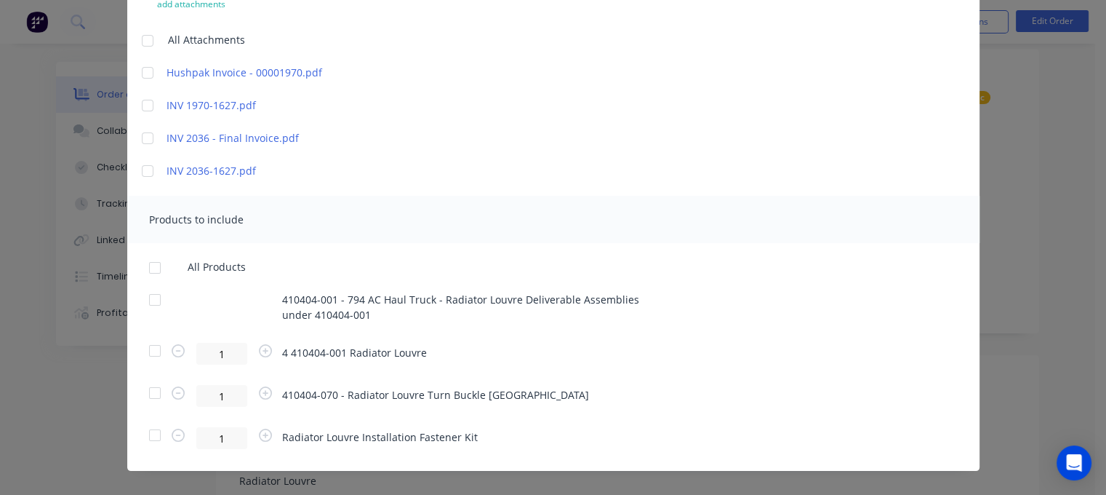
scroll to position [177, 0]
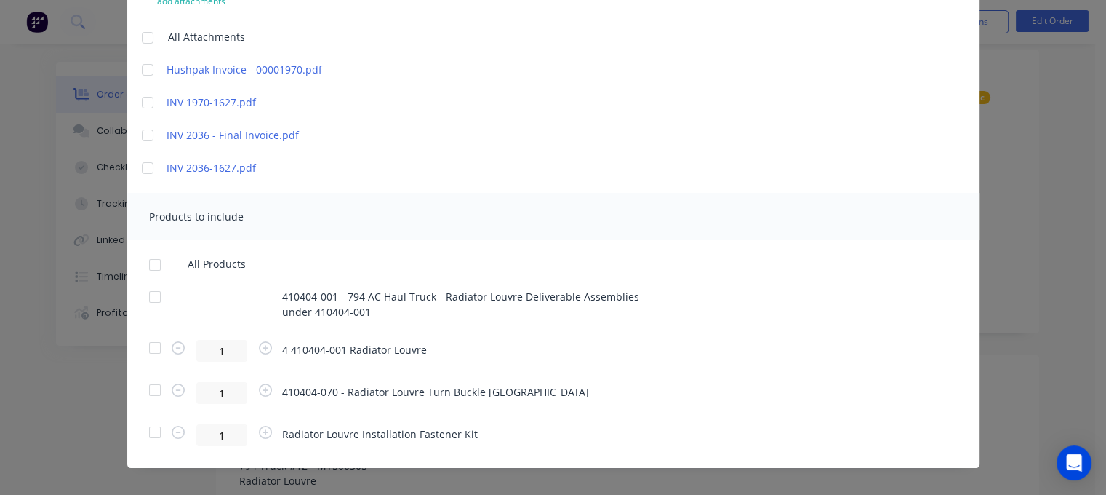
click at [150, 347] on div at bounding box center [154, 347] width 29 height 29
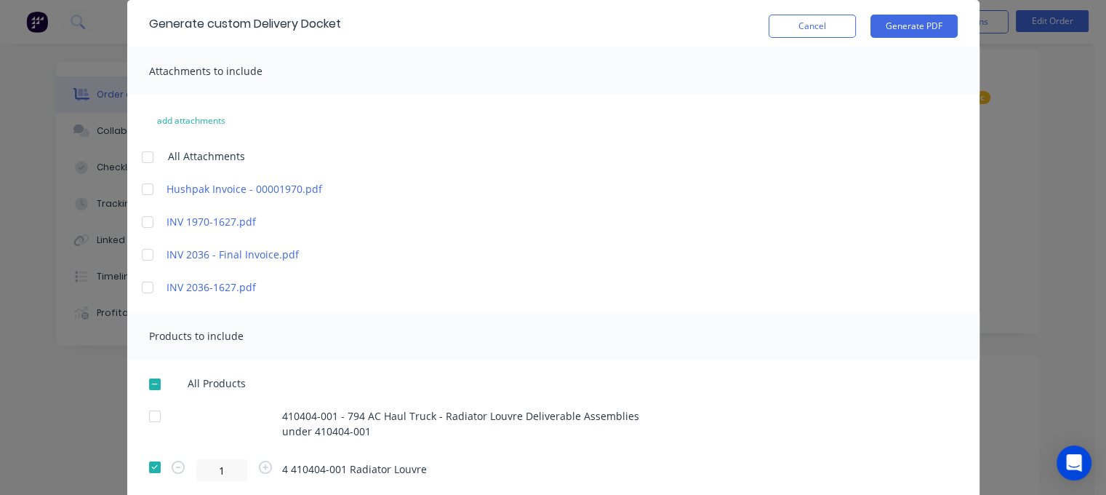
scroll to position [52, 0]
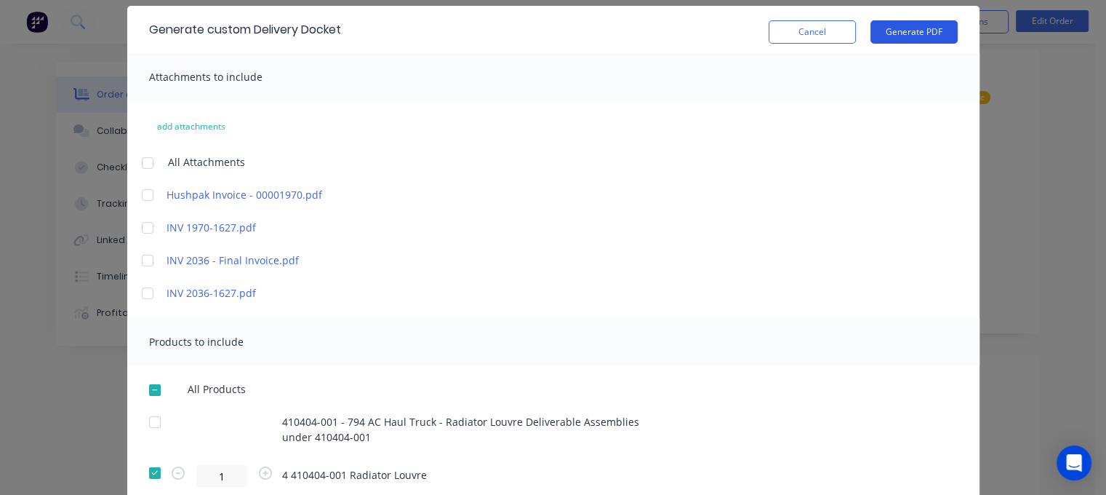
click at [905, 36] on button "Generate PDF" at bounding box center [913, 31] width 87 height 23
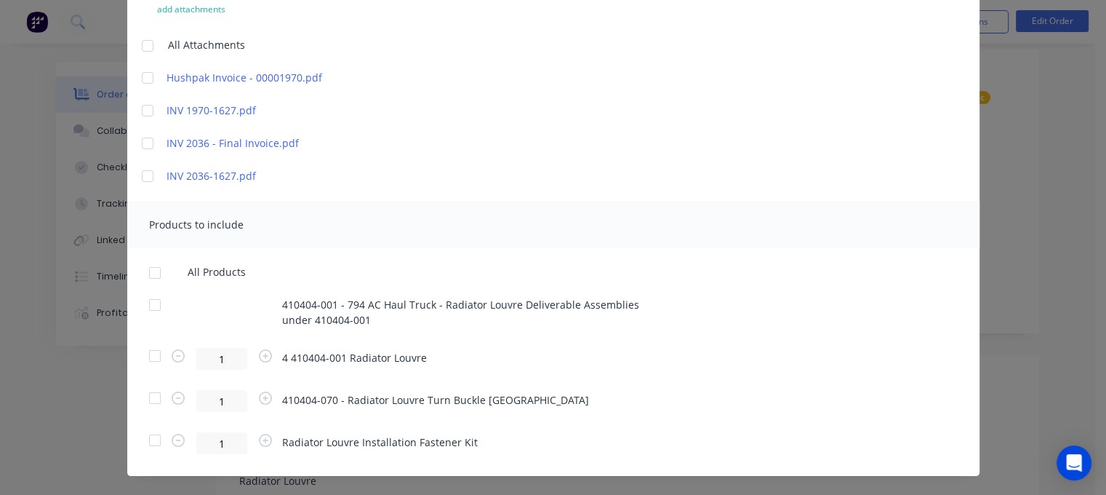
scroll to position [172, 0]
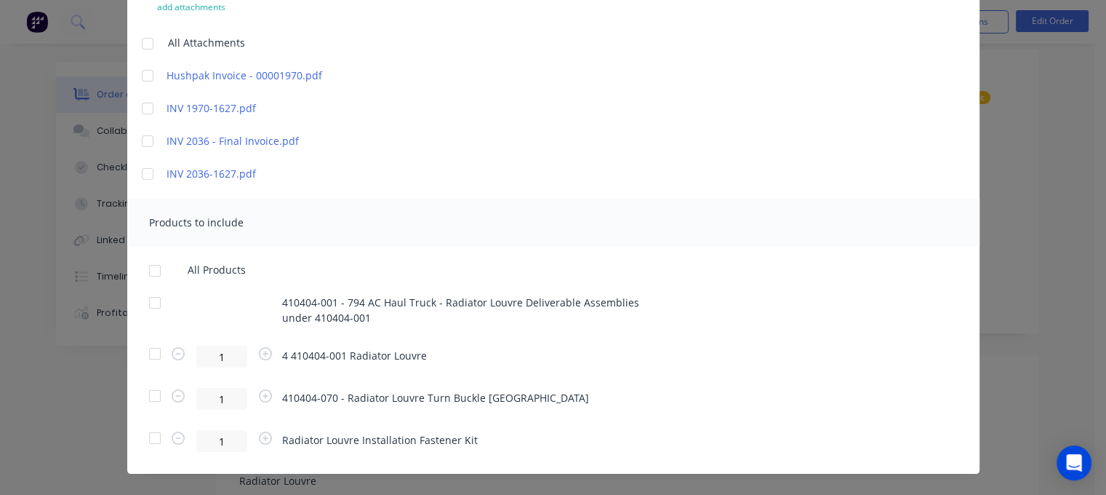
click at [150, 398] on div at bounding box center [154, 395] width 29 height 29
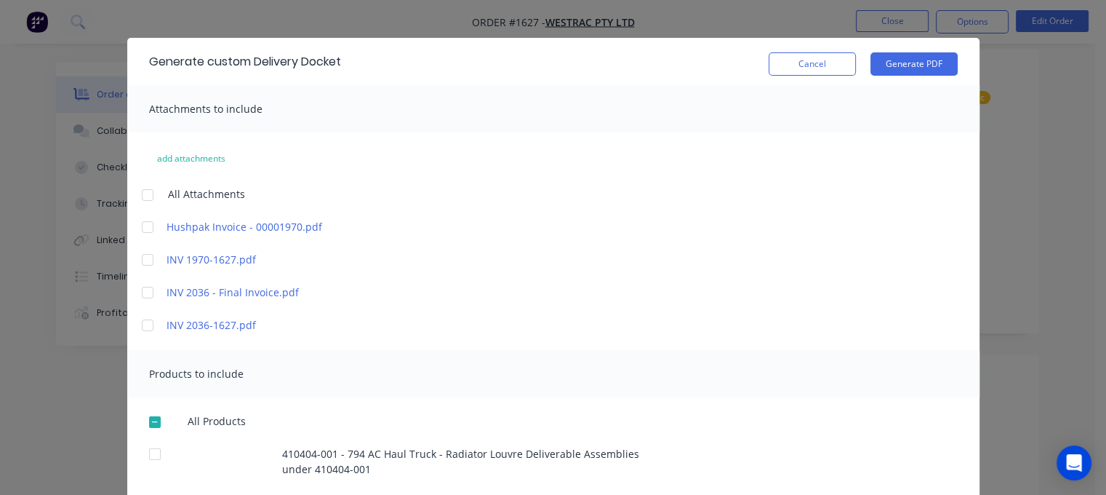
scroll to position [20, 0]
click at [900, 68] on button "Generate PDF" at bounding box center [913, 64] width 87 height 23
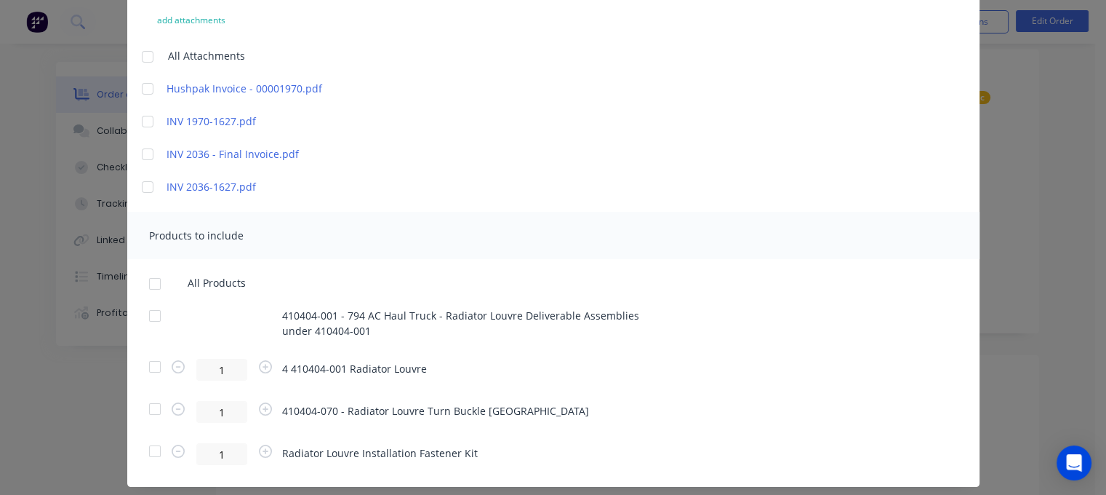
scroll to position [192, 0]
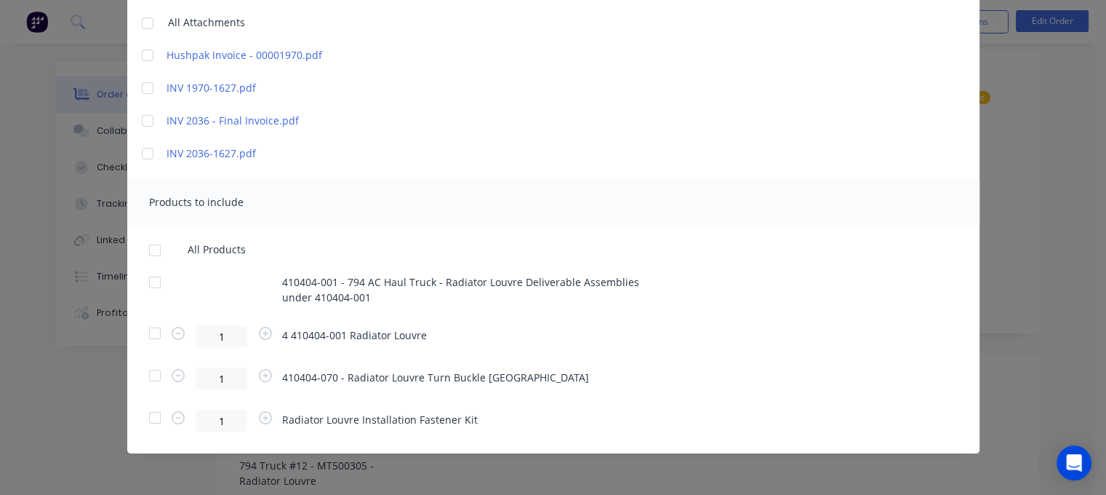
click at [147, 415] on div at bounding box center [154, 417] width 29 height 29
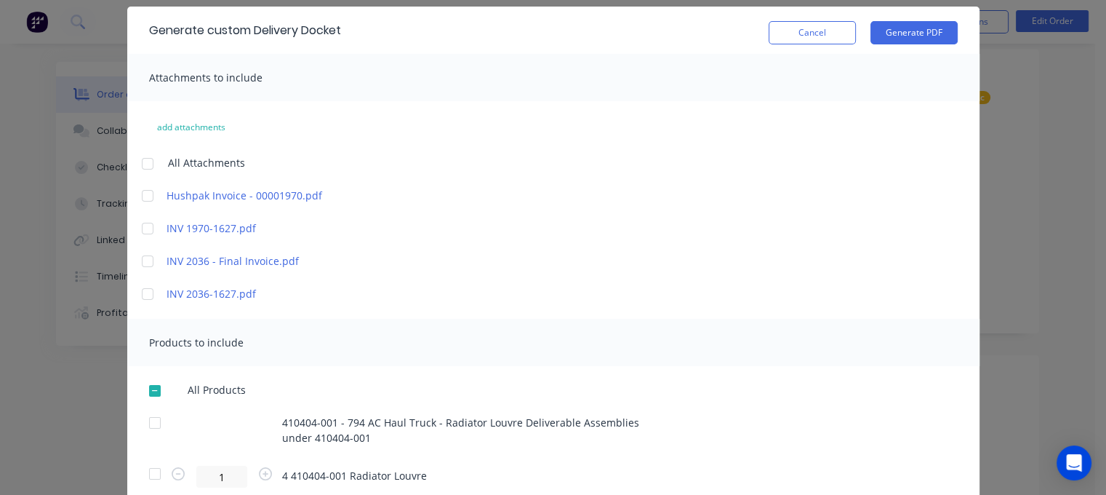
scroll to position [31, 0]
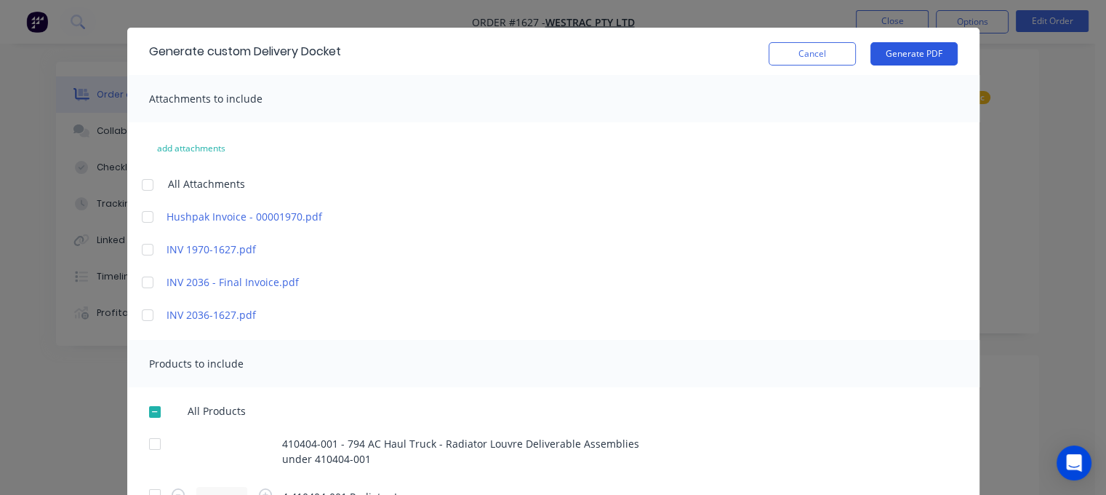
click at [907, 58] on button "Generate PDF" at bounding box center [913, 53] width 87 height 23
click at [798, 55] on button "Cancel" at bounding box center [812, 53] width 87 height 23
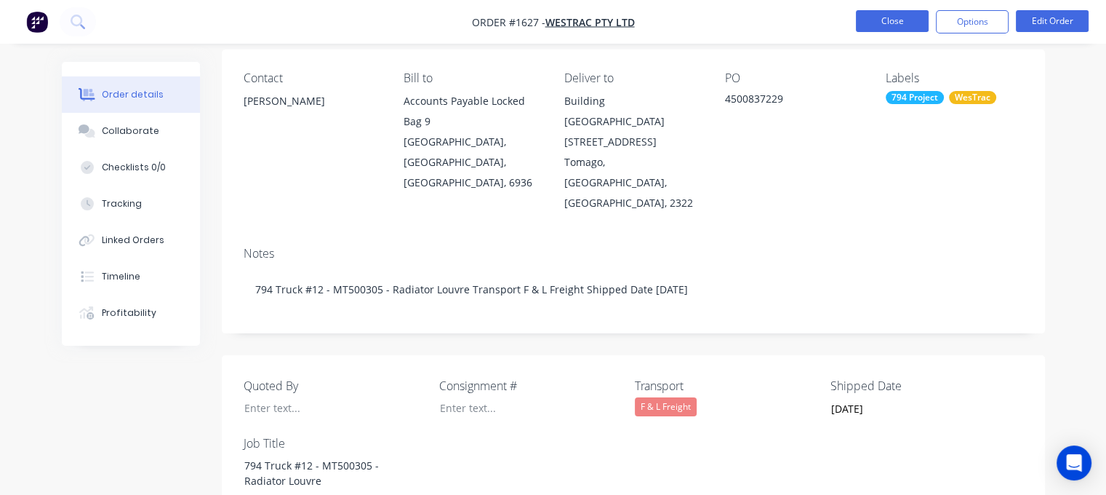
click at [879, 15] on button "Close" at bounding box center [892, 21] width 73 height 22
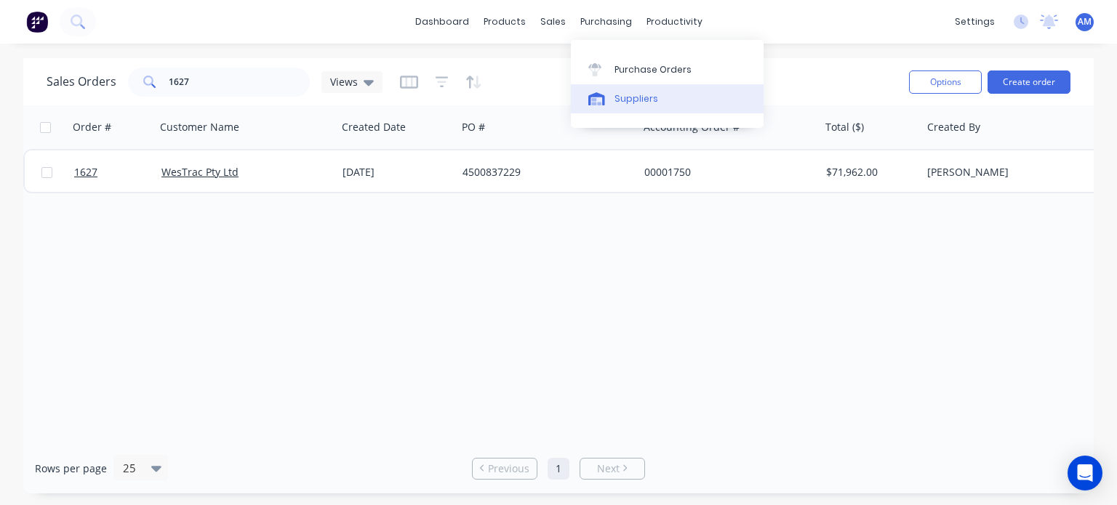
click at [630, 101] on div "Suppliers" at bounding box center [637, 98] width 44 height 13
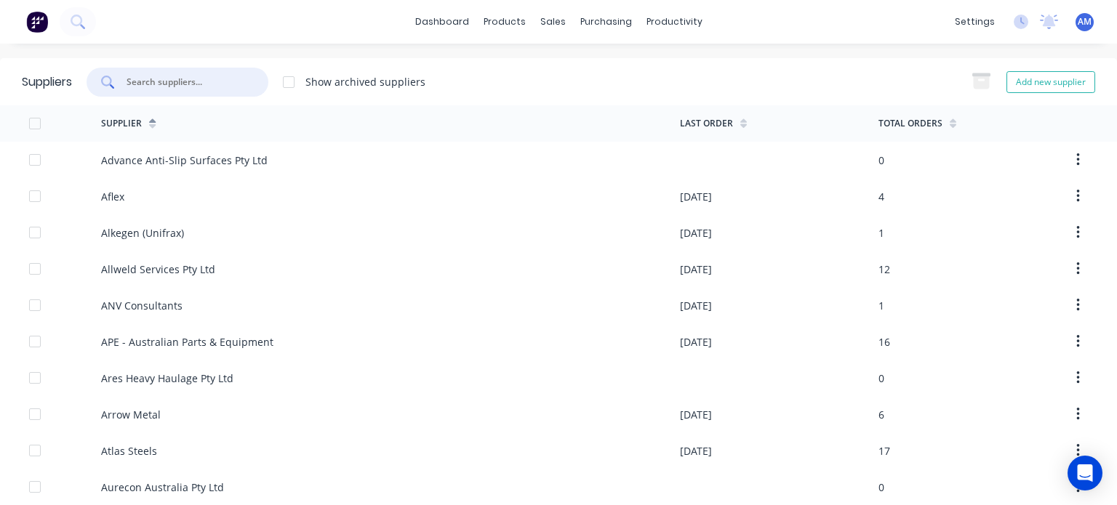
click at [178, 81] on input "text" at bounding box center [185, 82] width 121 height 15
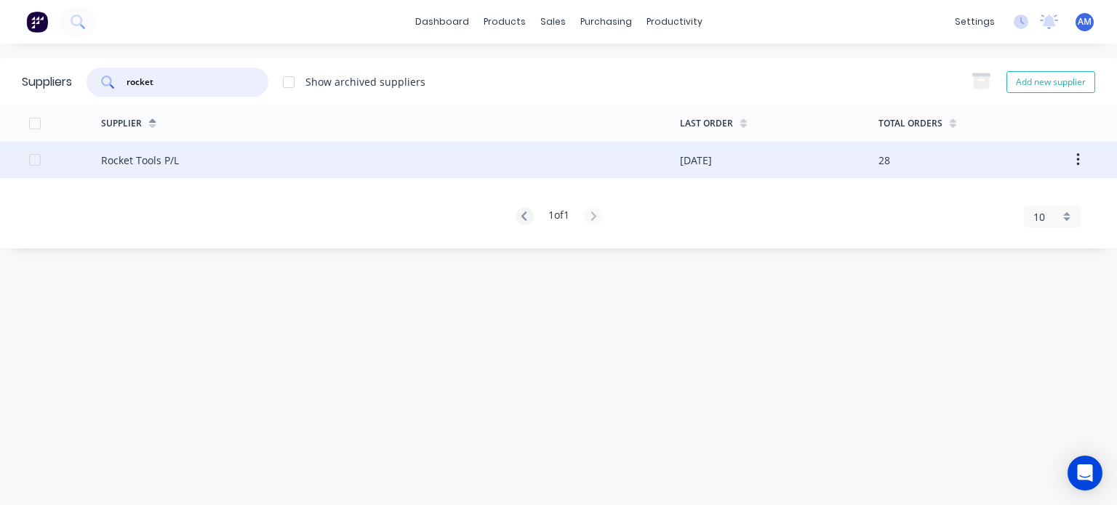
type input "rocket"
click at [400, 160] on div "Rocket Tools P/L" at bounding box center [390, 160] width 578 height 36
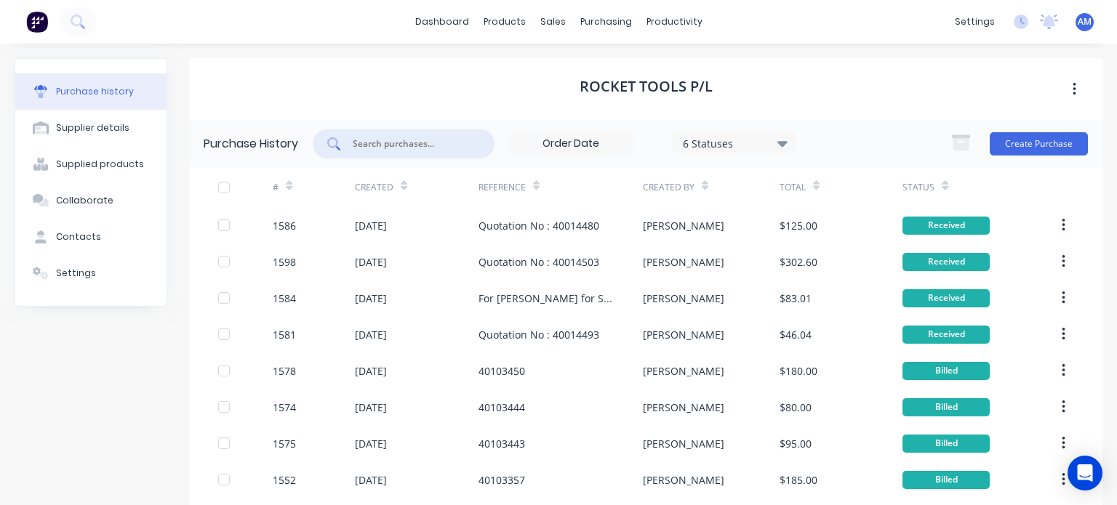
click at [396, 145] on input "text" at bounding box center [411, 144] width 121 height 15
paste input "40103450"
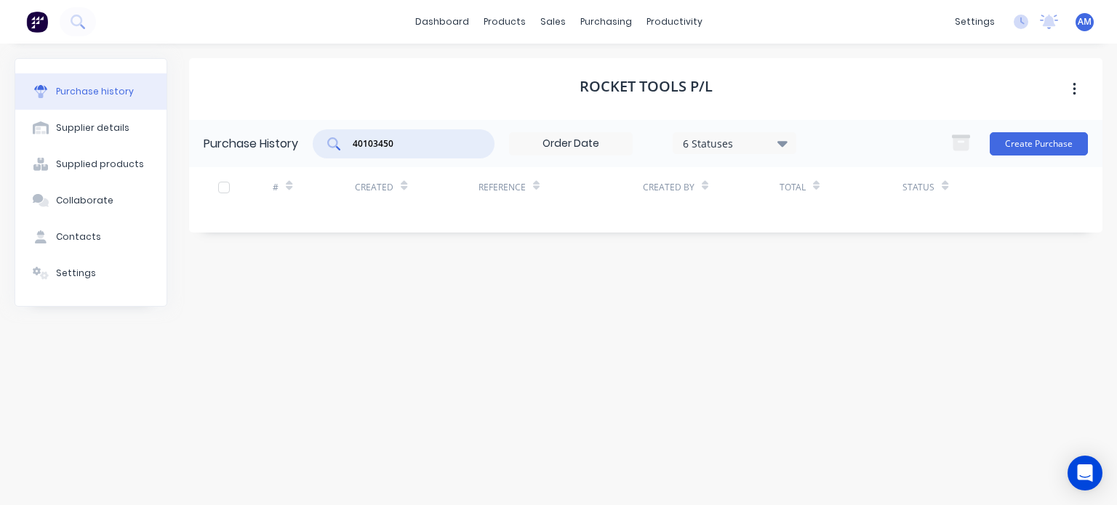
type input "40103450"
drag, startPoint x: 436, startPoint y: 148, endPoint x: 317, endPoint y: 153, distance: 118.6
click at [317, 153] on div "40103450 6 Statuses 6 Statuses" at bounding box center [555, 143] width 484 height 29
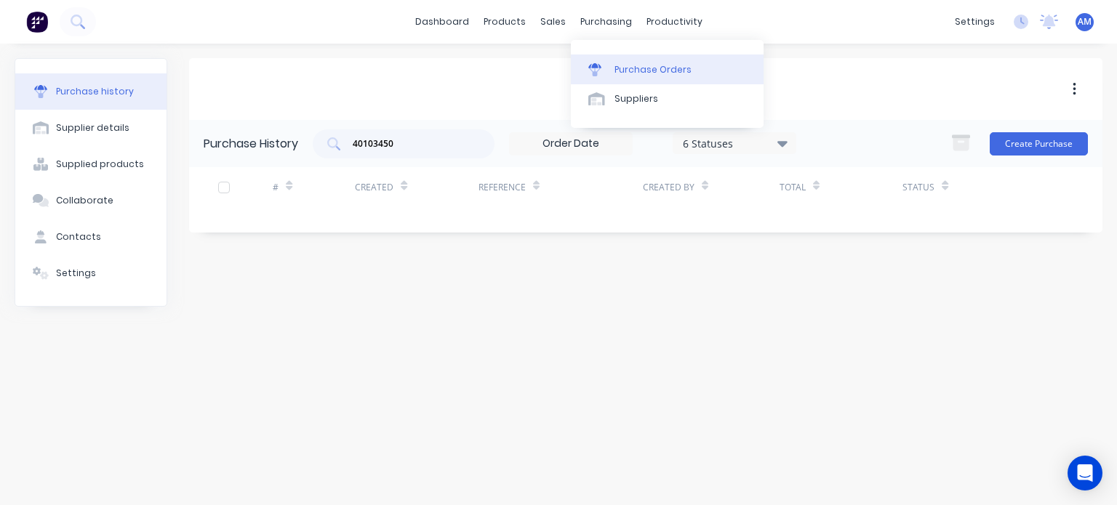
click at [637, 69] on div "Purchase Orders" at bounding box center [653, 69] width 77 height 13
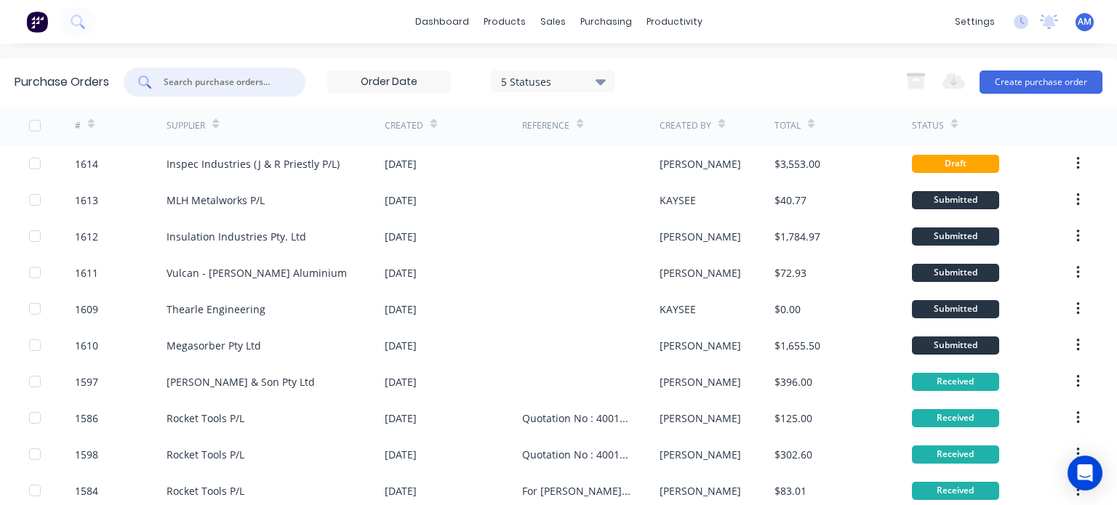
click at [227, 84] on input "text" at bounding box center [222, 82] width 121 height 15
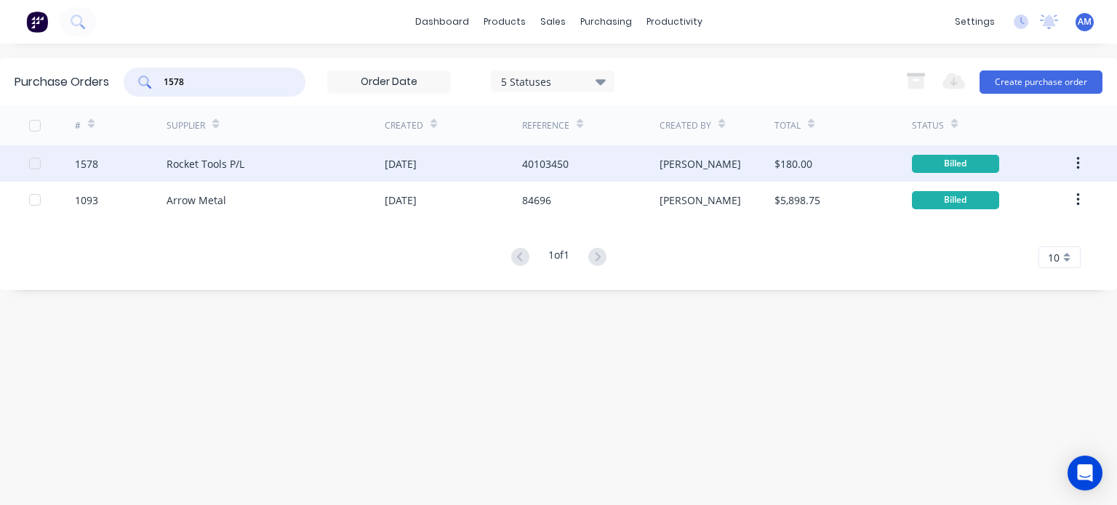
type input "1578"
click at [417, 164] on div "[DATE]" at bounding box center [401, 163] width 32 height 15
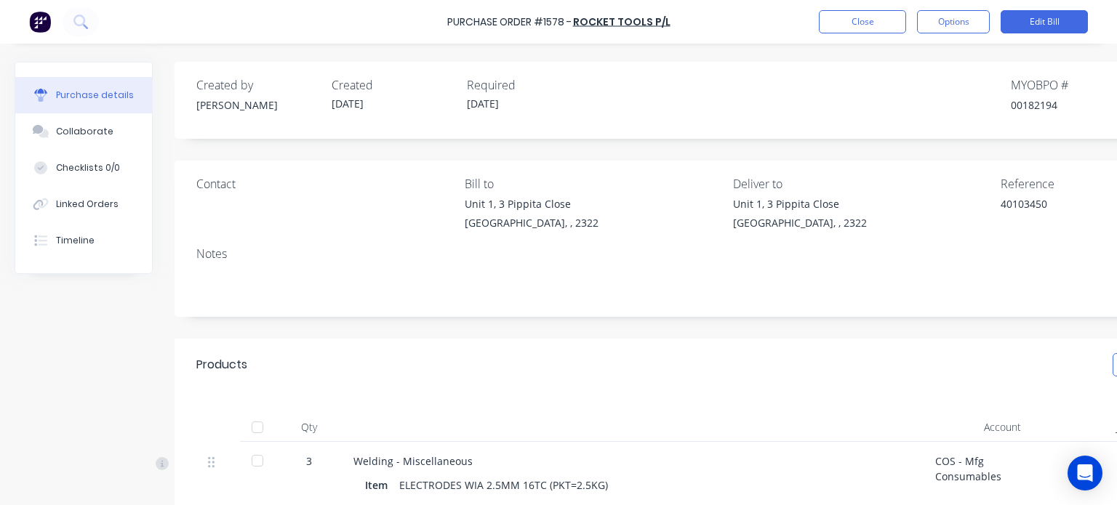
click at [260, 423] on div at bounding box center [257, 427] width 29 height 29
click at [882, 28] on button "Close" at bounding box center [862, 21] width 87 height 23
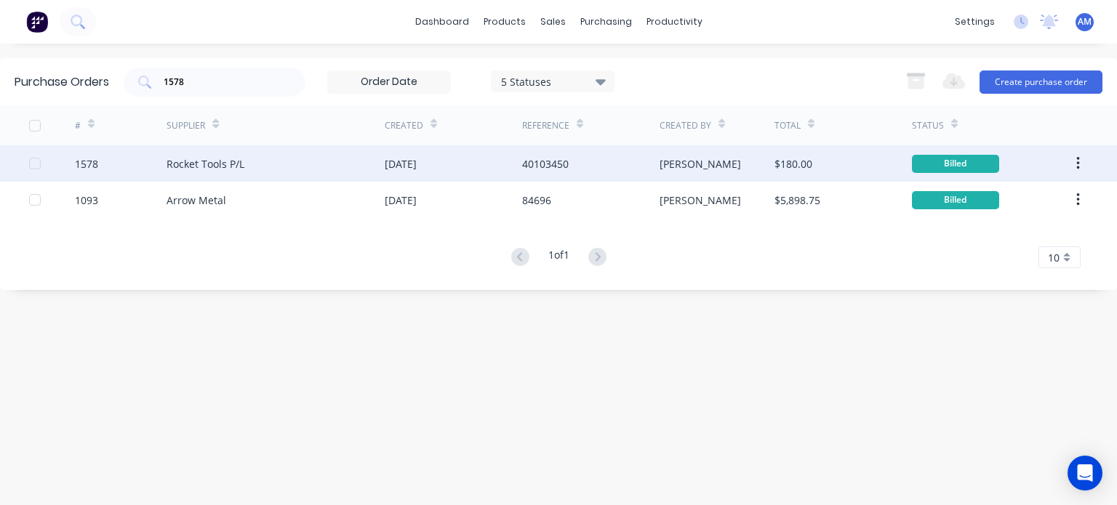
click at [765, 160] on div "Aaron" at bounding box center [717, 163] width 115 height 36
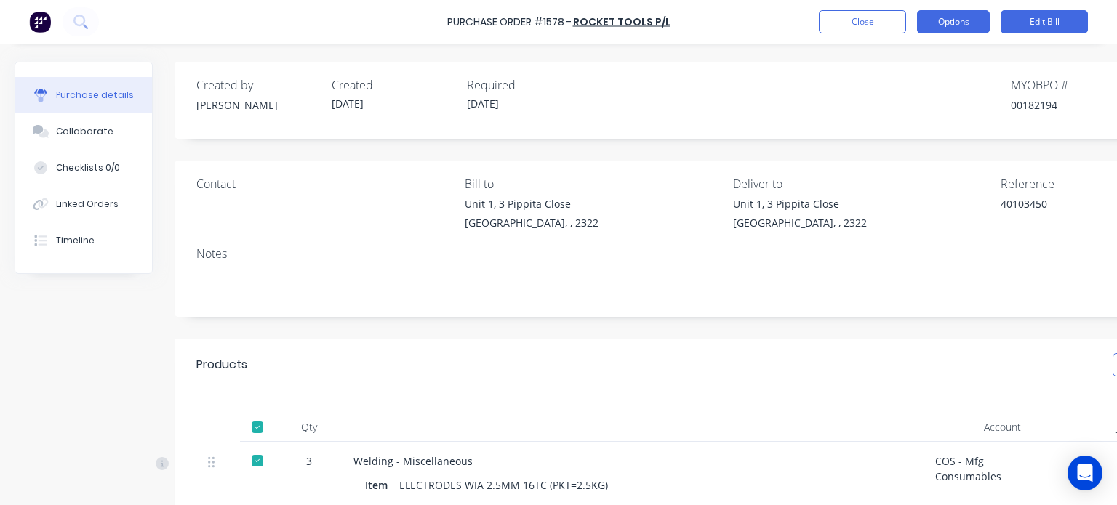
click at [965, 23] on button "Options" at bounding box center [953, 21] width 73 height 23
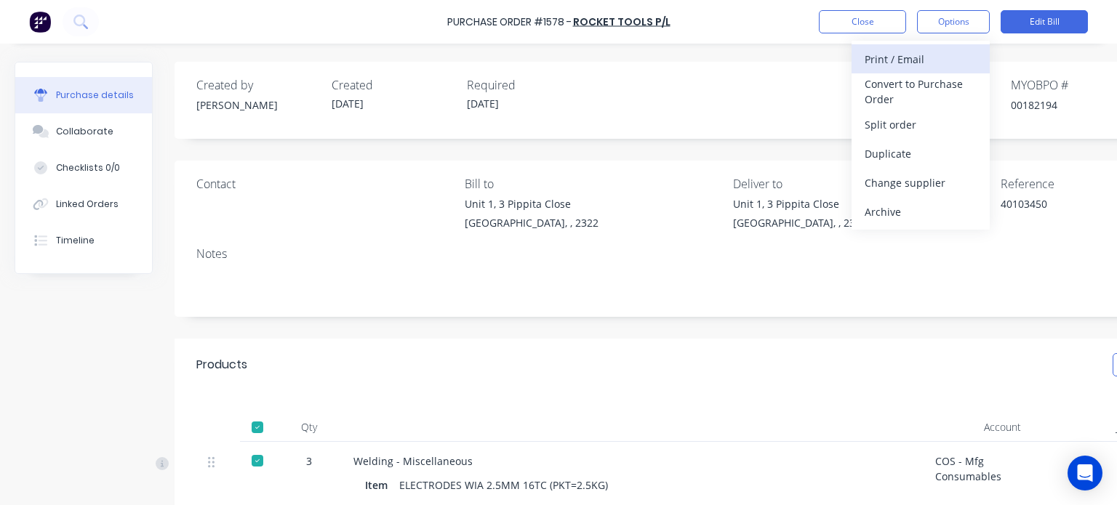
click at [925, 60] on div "Print / Email" at bounding box center [921, 59] width 112 height 21
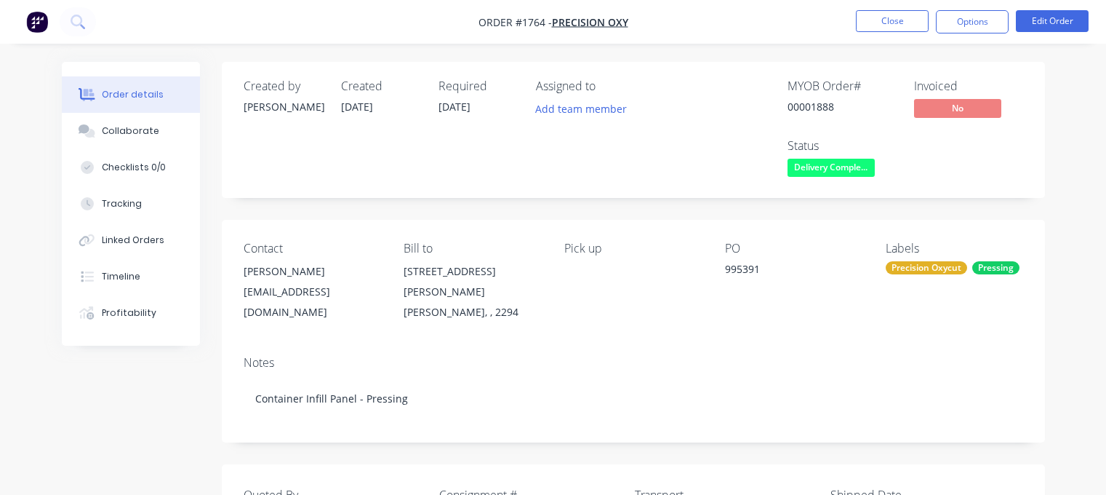
scroll to position [451, 0]
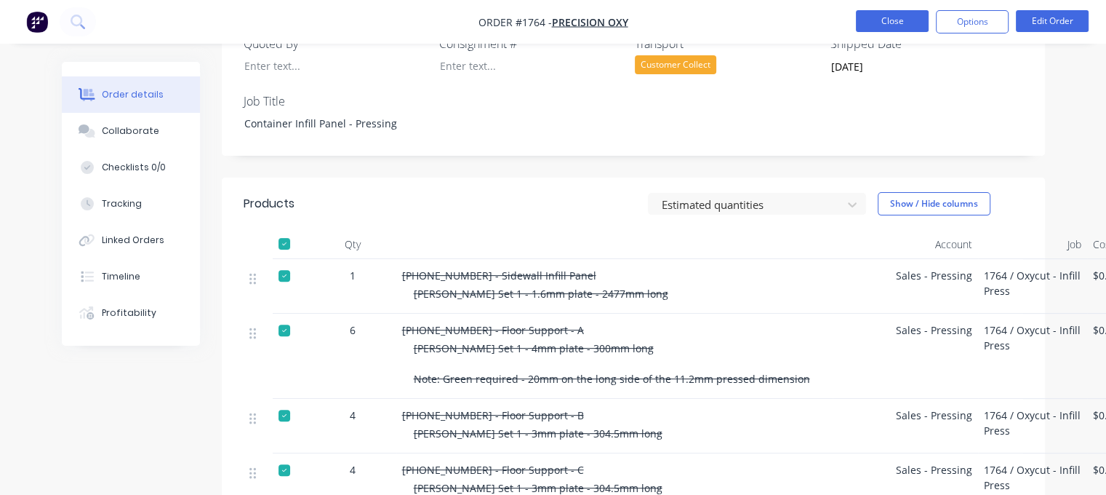
click at [886, 20] on button "Close" at bounding box center [892, 21] width 73 height 22
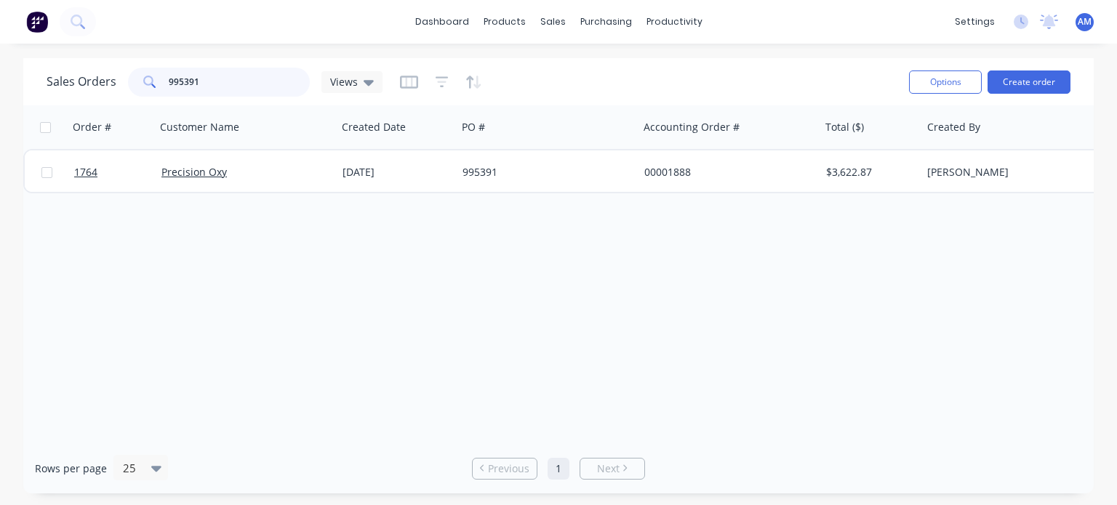
drag, startPoint x: 213, startPoint y: 81, endPoint x: 113, endPoint y: 78, distance: 100.4
click at [113, 78] on div "Sales Orders 995391 Views" at bounding box center [215, 82] width 336 height 29
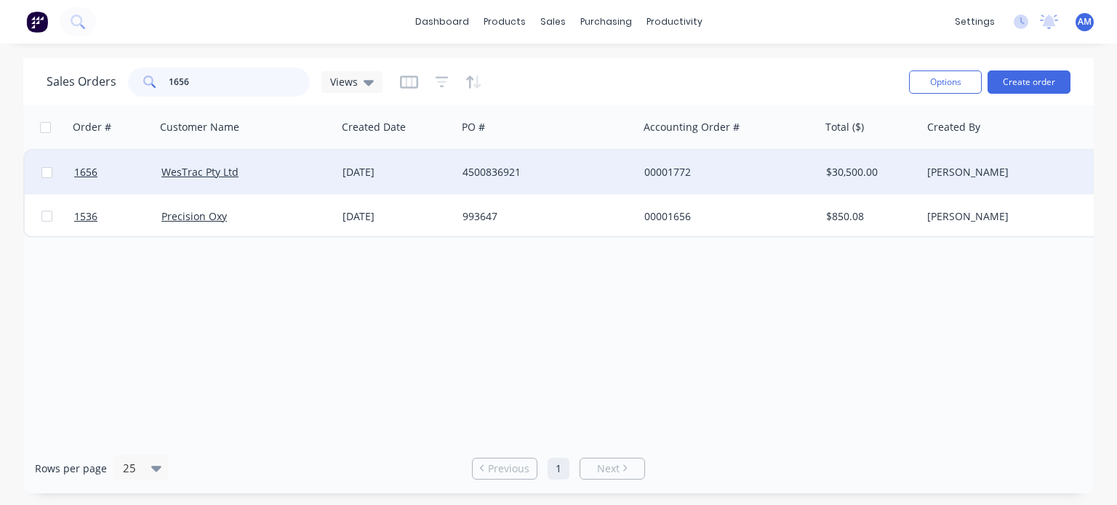
type input "1656"
click at [380, 167] on div "[DATE]" at bounding box center [397, 172] width 108 height 15
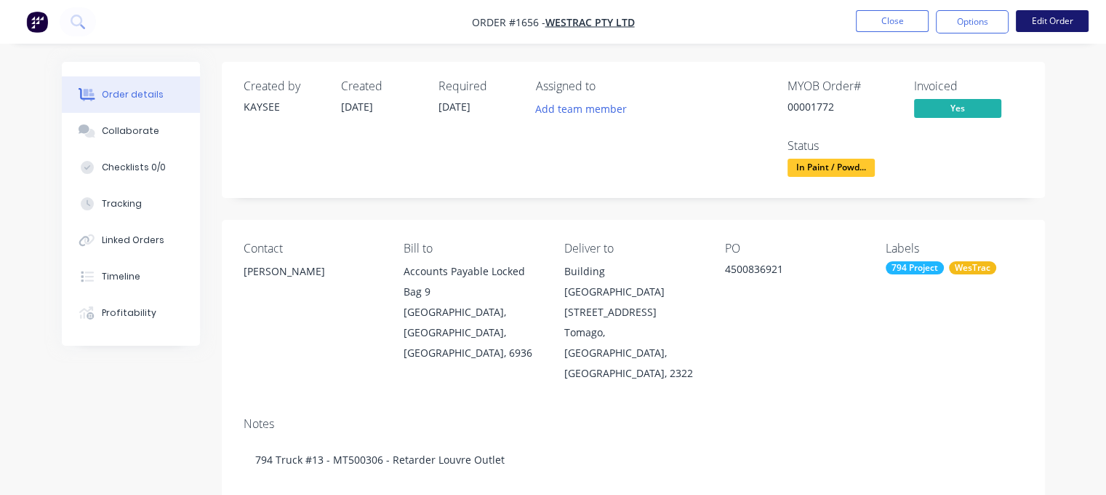
click at [1052, 25] on button "Edit Order" at bounding box center [1052, 21] width 73 height 22
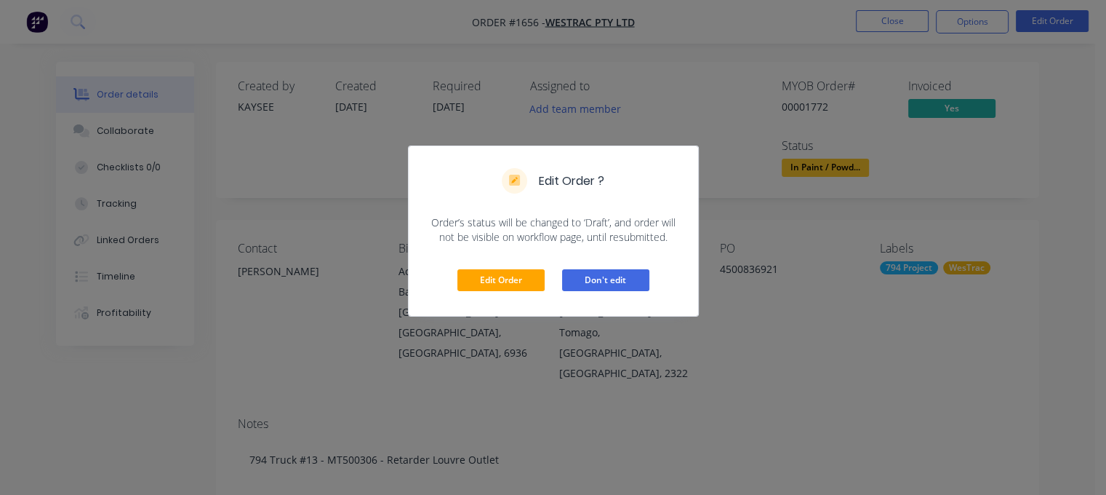
click at [620, 289] on button "Don't edit" at bounding box center [605, 280] width 87 height 22
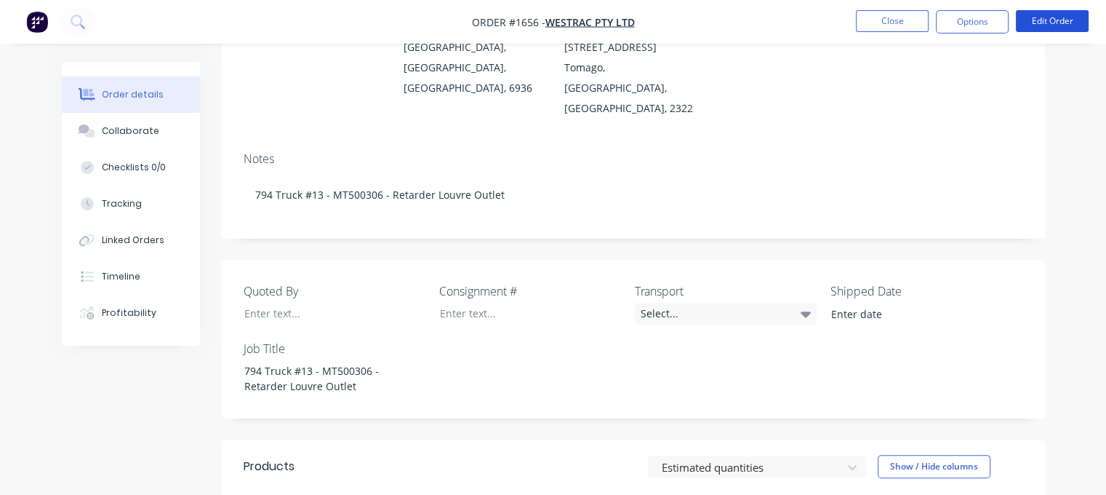
scroll to position [303, 0]
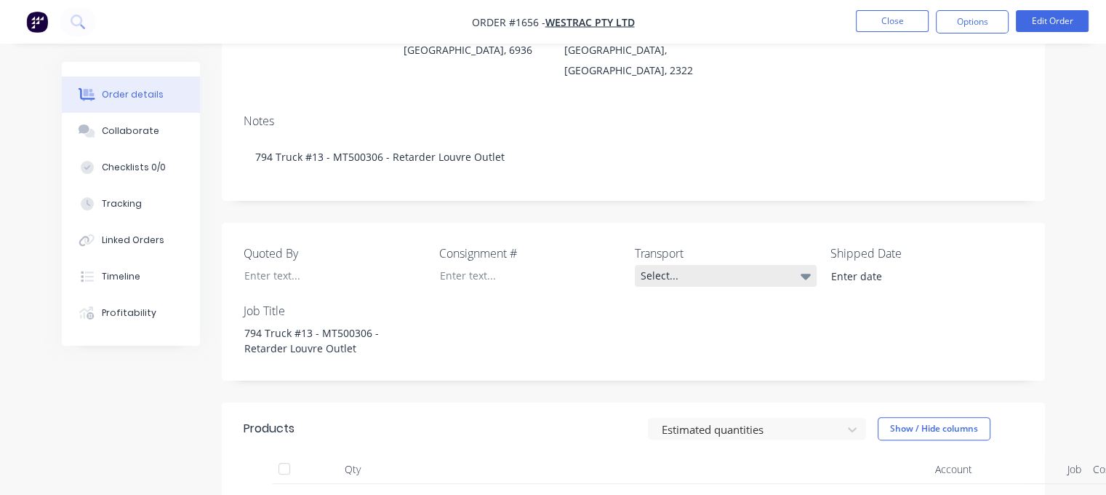
click at [800, 265] on div "Select..." at bounding box center [726, 276] width 182 height 22
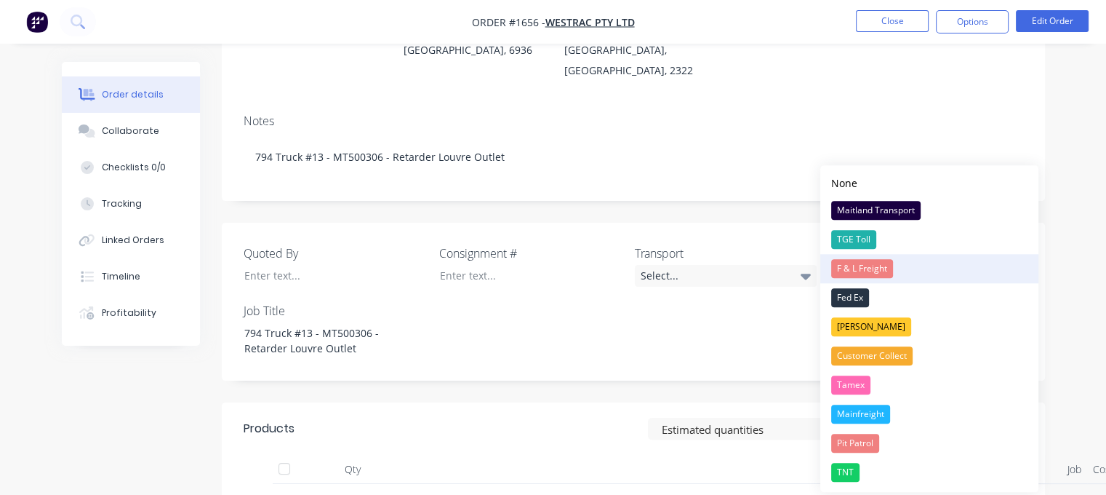
click at [864, 265] on div "F & L Freight" at bounding box center [862, 268] width 62 height 19
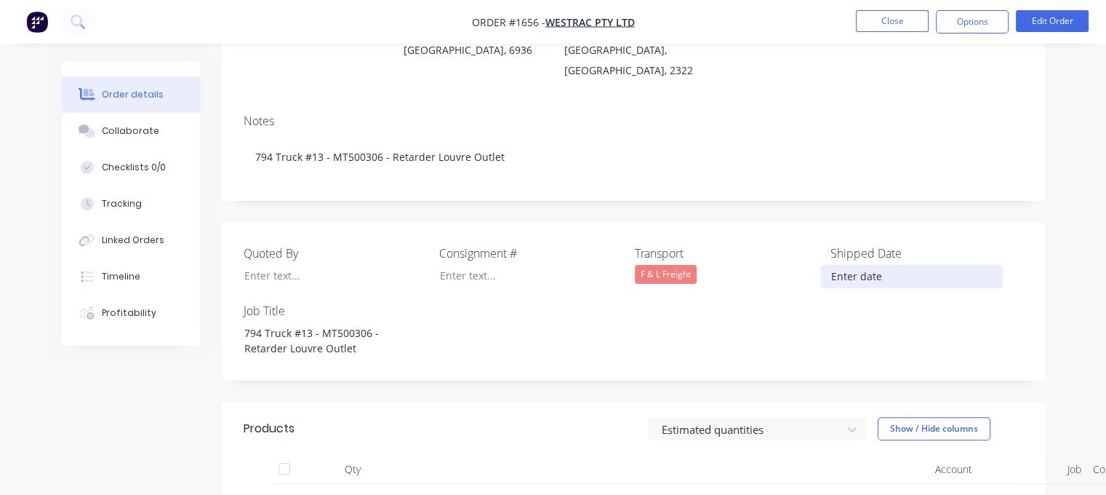
click at [863, 265] on input at bounding box center [911, 276] width 181 height 22
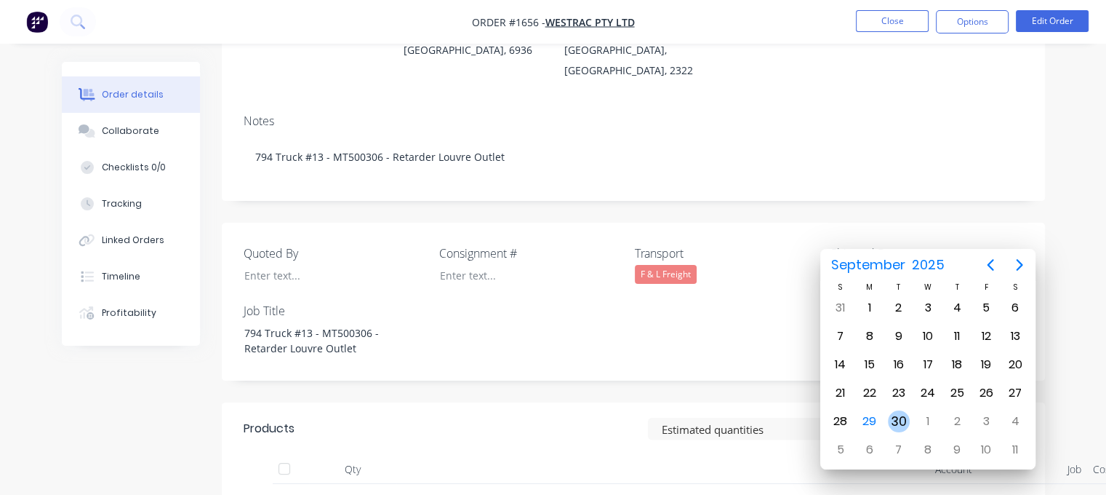
click at [899, 415] on div "30" at bounding box center [899, 421] width 22 height 22
type input "[DATE]"
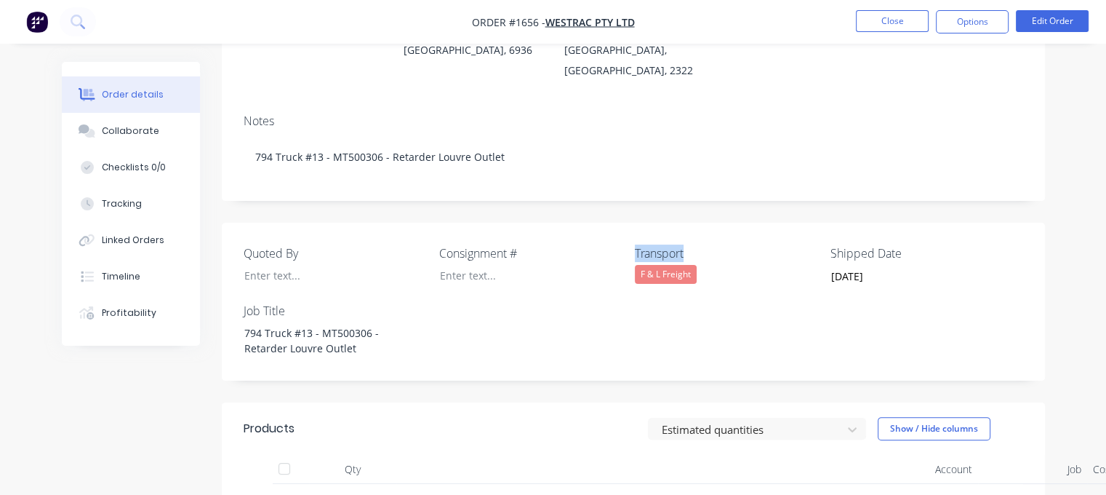
drag, startPoint x: 694, startPoint y: 212, endPoint x: 634, endPoint y: 209, distance: 59.7
click at [635, 244] on label "Transport" at bounding box center [726, 252] width 182 height 17
copy label "Transport"
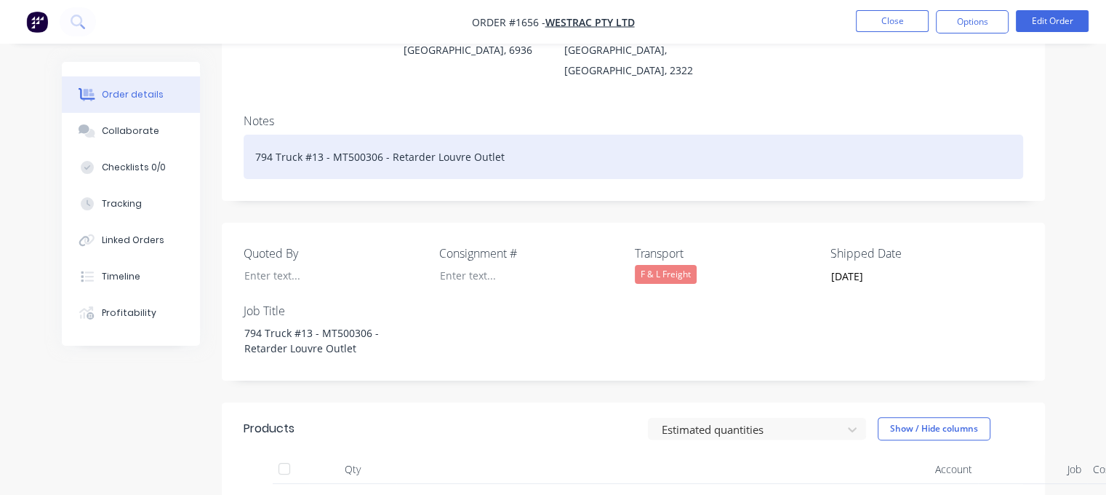
click at [518, 135] on div "794 Truck #13 - MT500306 - Retarder Louvre Outlet" at bounding box center [634, 157] width 780 height 44
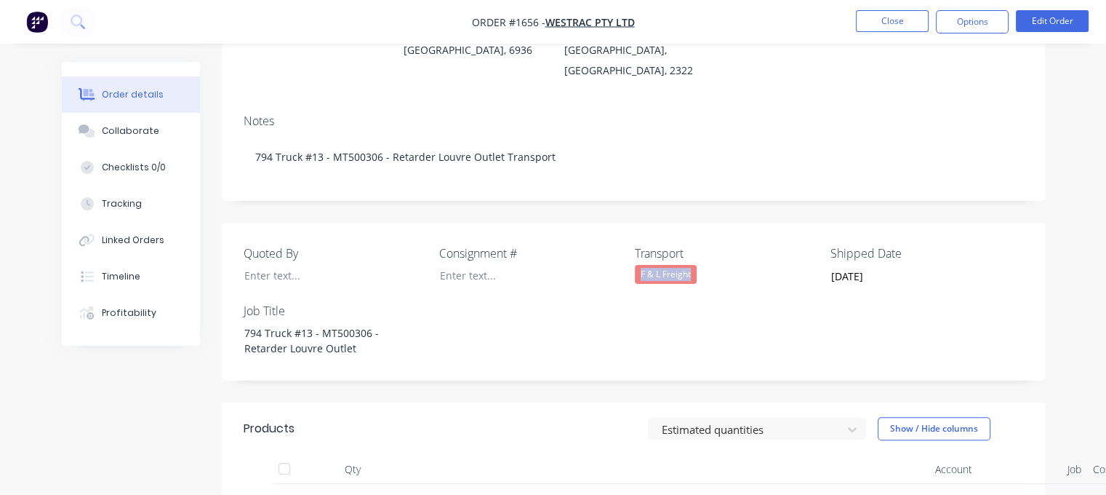
drag, startPoint x: 692, startPoint y: 232, endPoint x: 640, endPoint y: 233, distance: 52.4
click at [640, 265] on div "F & L Freight" at bounding box center [666, 274] width 62 height 19
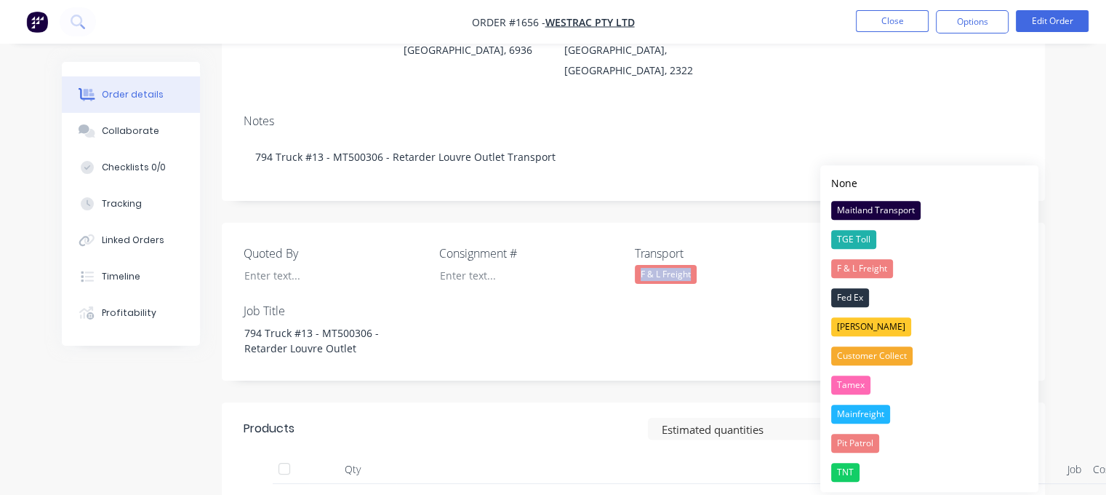
copy div "F & L Freight"
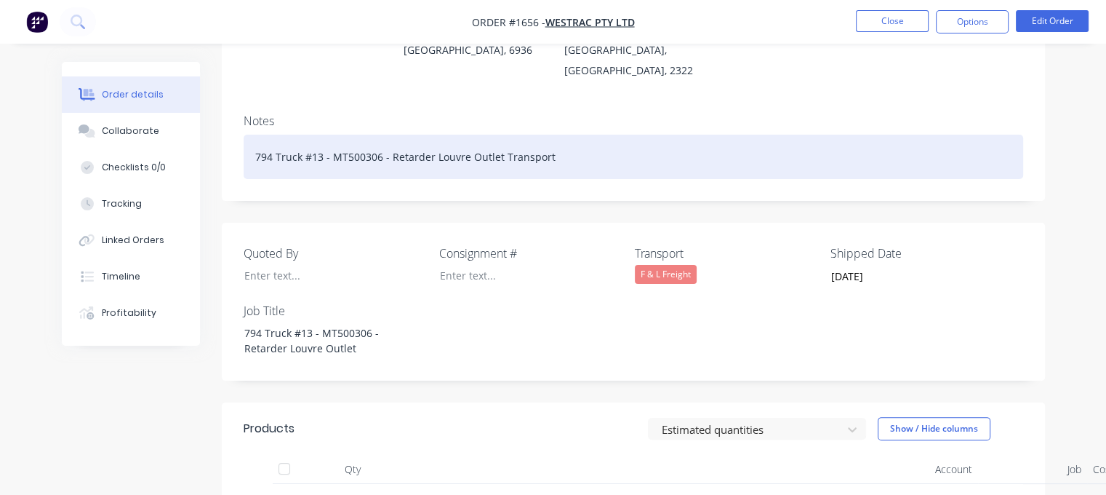
click at [564, 135] on div "794 Truck #13 - MT500306 - Retarder Louvre Outlet Transport" at bounding box center [634, 157] width 780 height 44
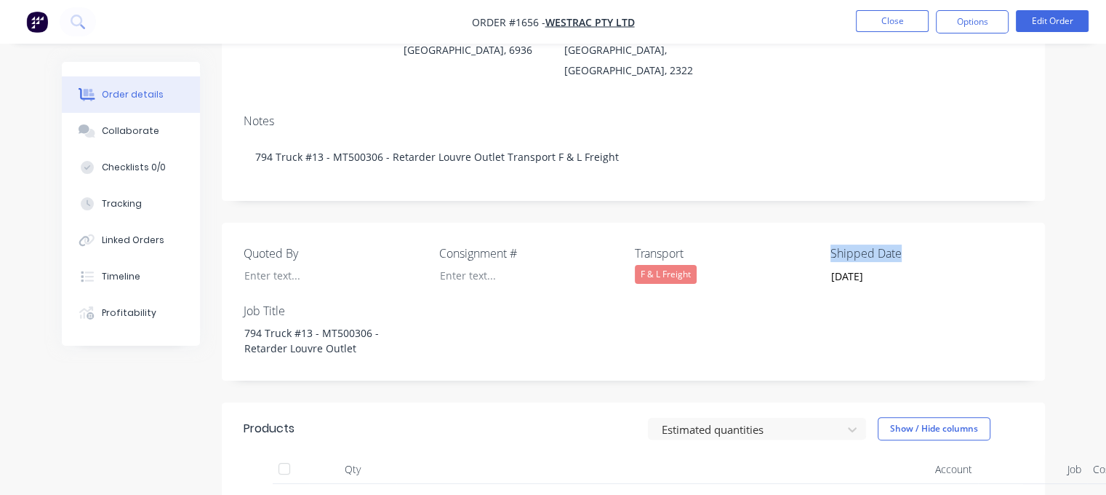
drag, startPoint x: 905, startPoint y: 209, endPoint x: 826, endPoint y: 207, distance: 78.6
click at [826, 223] on div "Quoted By Consignment # Transport F & L Freight Shipped Date 30/09/2025 Job Tit…" at bounding box center [633, 302] width 823 height 158
copy label "Shipped Date"
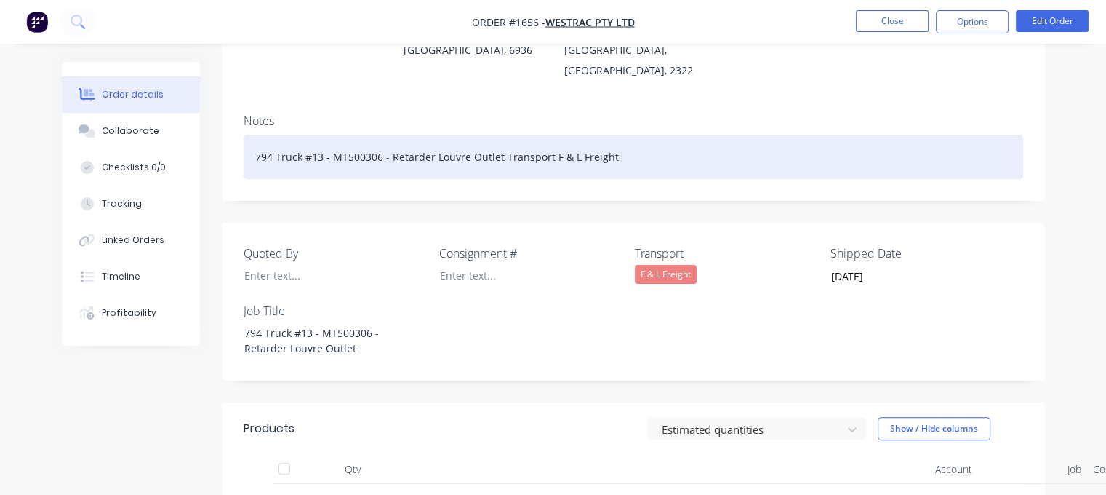
click at [628, 135] on div "794 Truck #13 - MT500306 - Retarder Louvre Outlet Transport F & L Freight" at bounding box center [634, 157] width 780 height 44
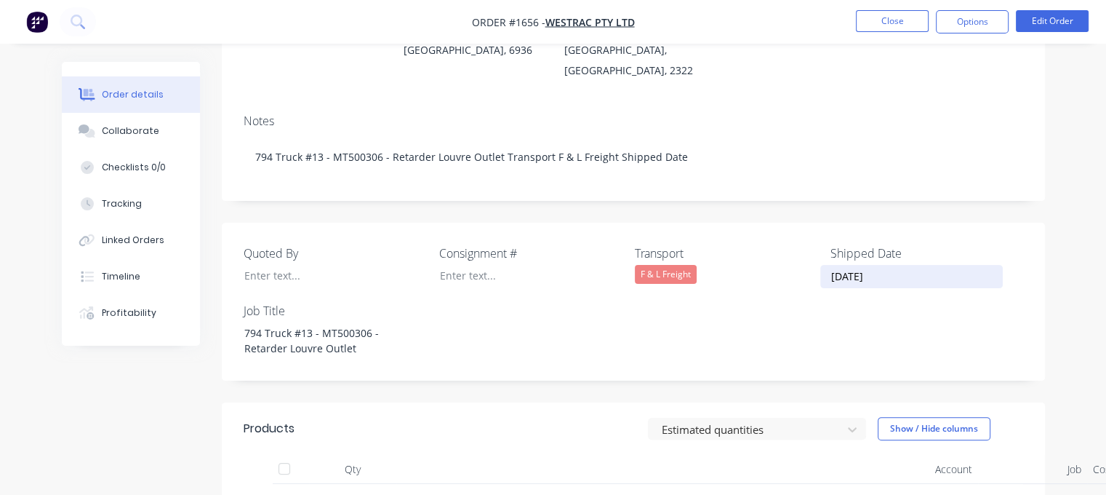
drag, startPoint x: 891, startPoint y: 235, endPoint x: 823, endPoint y: 242, distance: 68.0
click at [823, 265] on input "[DATE]" at bounding box center [911, 276] width 181 height 22
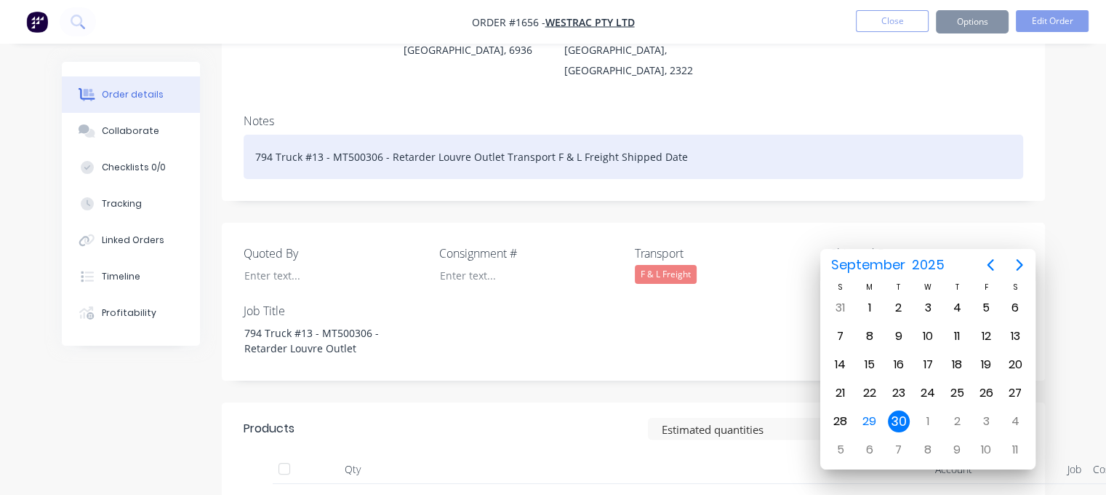
click at [694, 135] on div "794 Truck #13 - MT500306 - Retarder Louvre Outlet Transport F & L Freight Shipp…" at bounding box center [634, 157] width 780 height 44
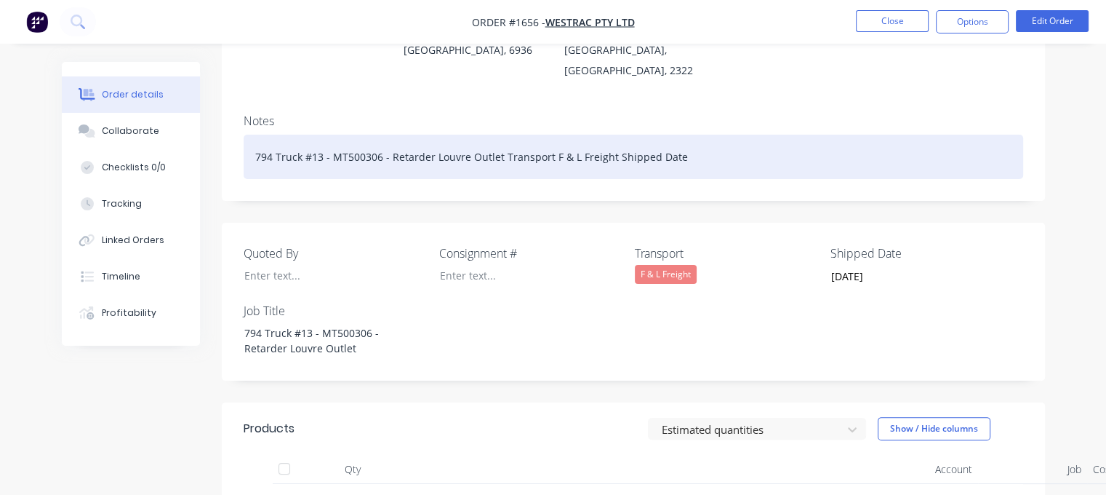
click at [694, 135] on div "794 Truck #13 - MT500306 - Retarder Louvre Outlet Transport F & L Freight Shipp…" at bounding box center [634, 157] width 780 height 44
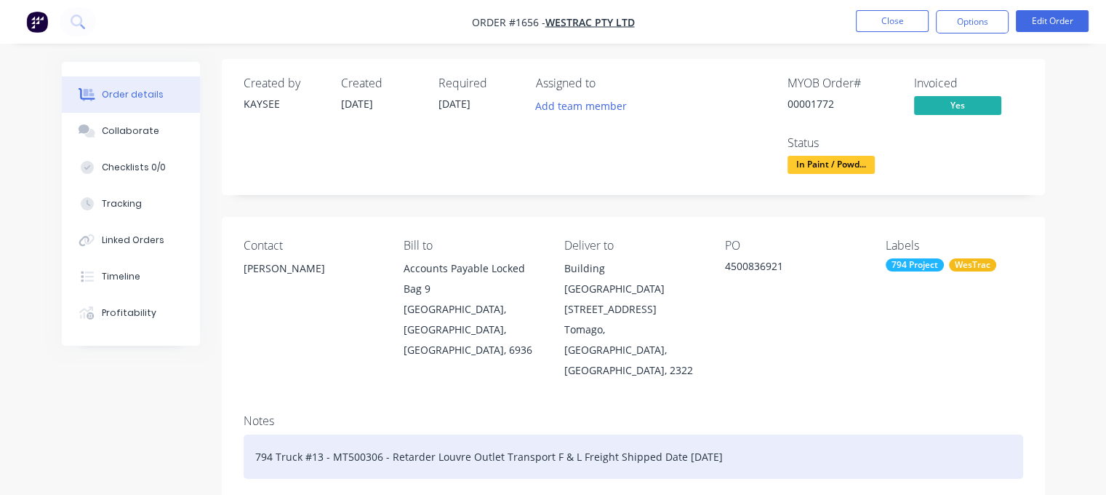
scroll to position [0, 0]
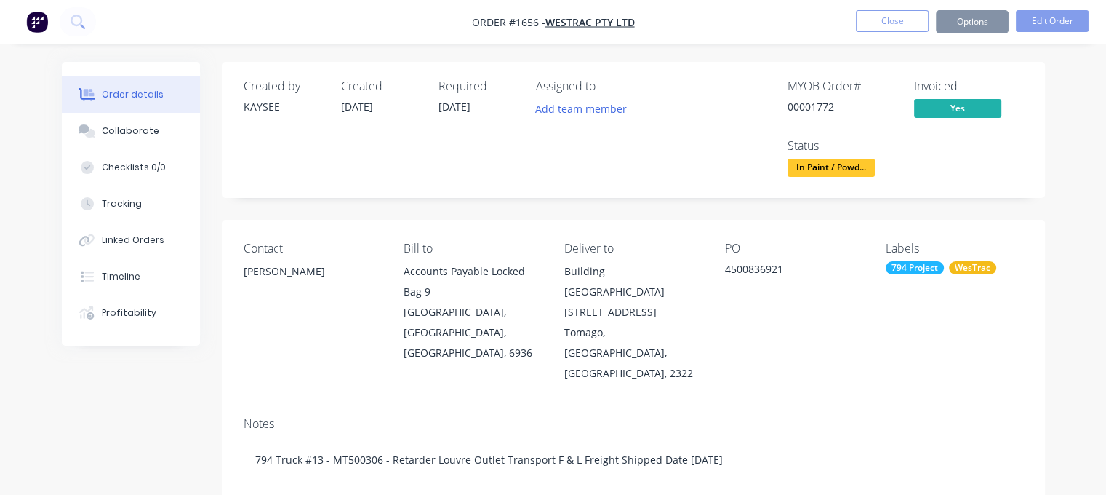
click at [963, 23] on button "Options" at bounding box center [972, 21] width 73 height 23
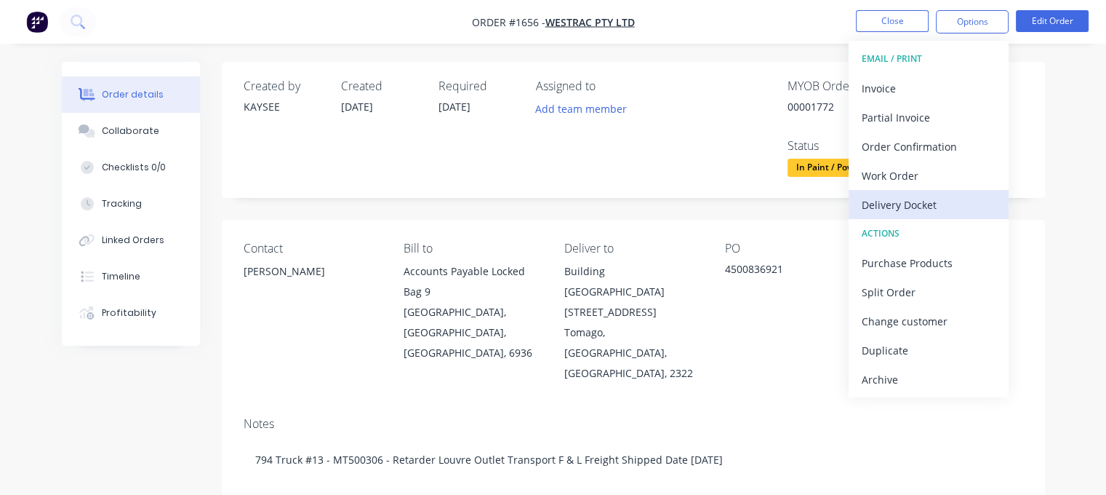
click at [929, 208] on div "Delivery Docket" at bounding box center [929, 204] width 134 height 21
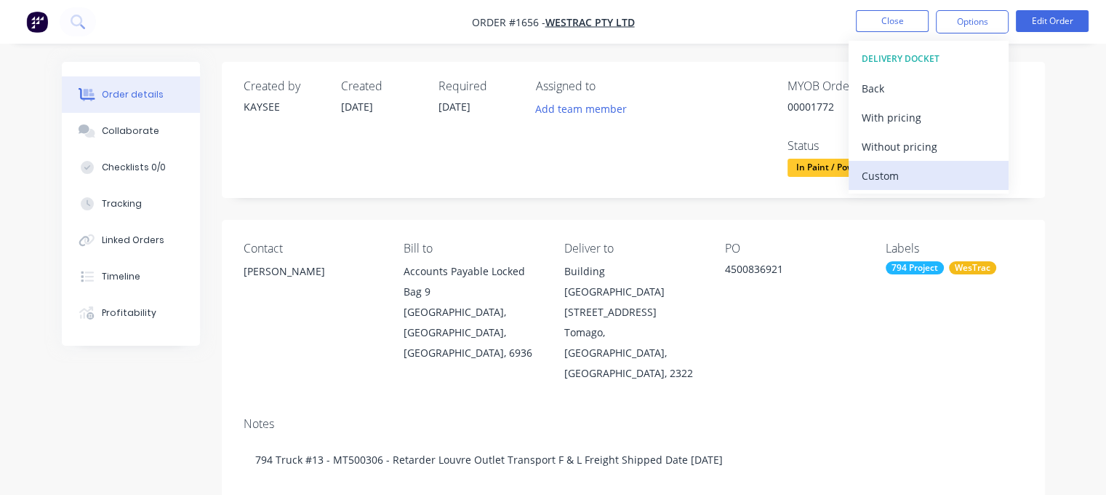
click at [901, 174] on div "Custom" at bounding box center [929, 175] width 134 height 21
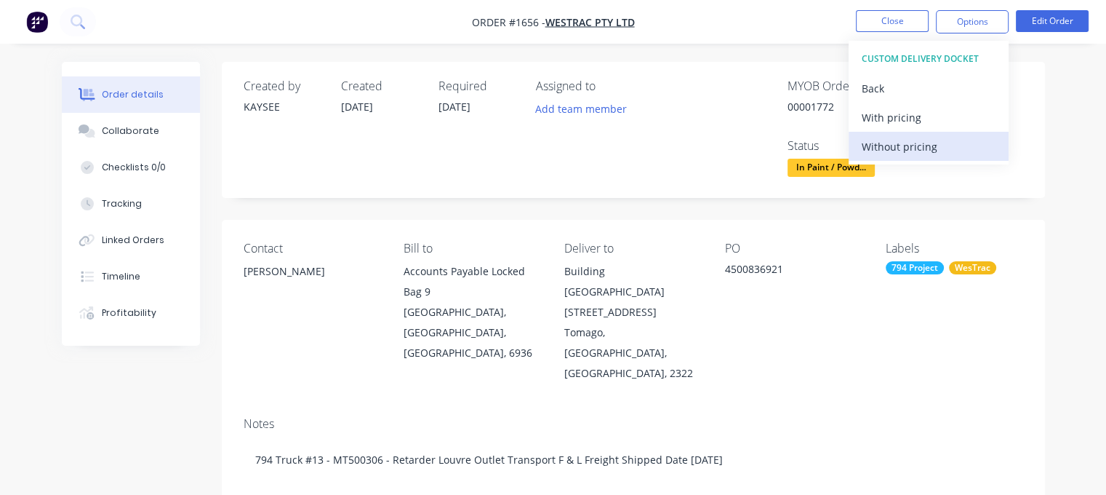
click at [889, 152] on div "Without pricing" at bounding box center [929, 146] width 134 height 21
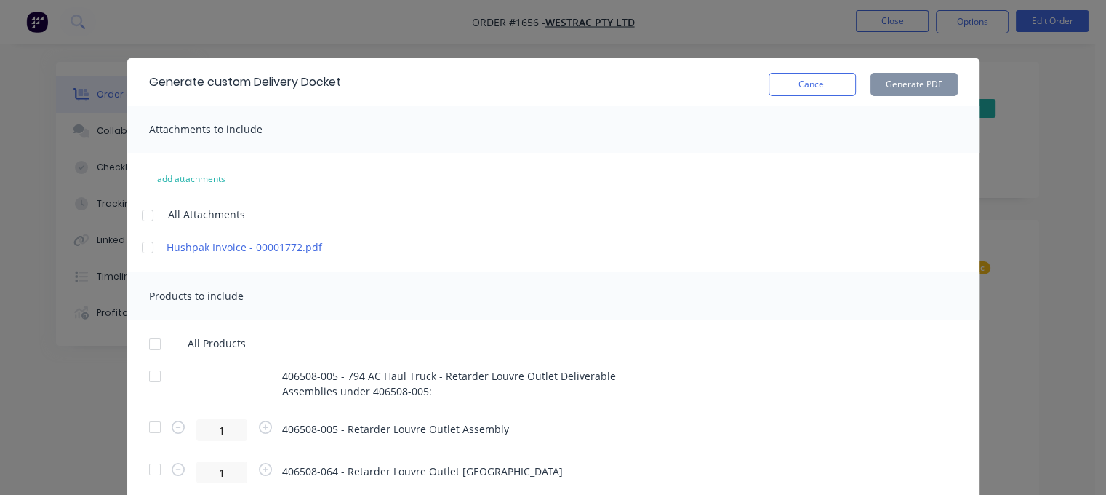
click at [151, 421] on div at bounding box center [154, 426] width 29 height 29
click at [905, 84] on button "Generate PDF" at bounding box center [913, 84] width 87 height 23
click at [148, 465] on div at bounding box center [154, 469] width 29 height 29
click at [902, 89] on button "Generate PDF" at bounding box center [913, 84] width 87 height 23
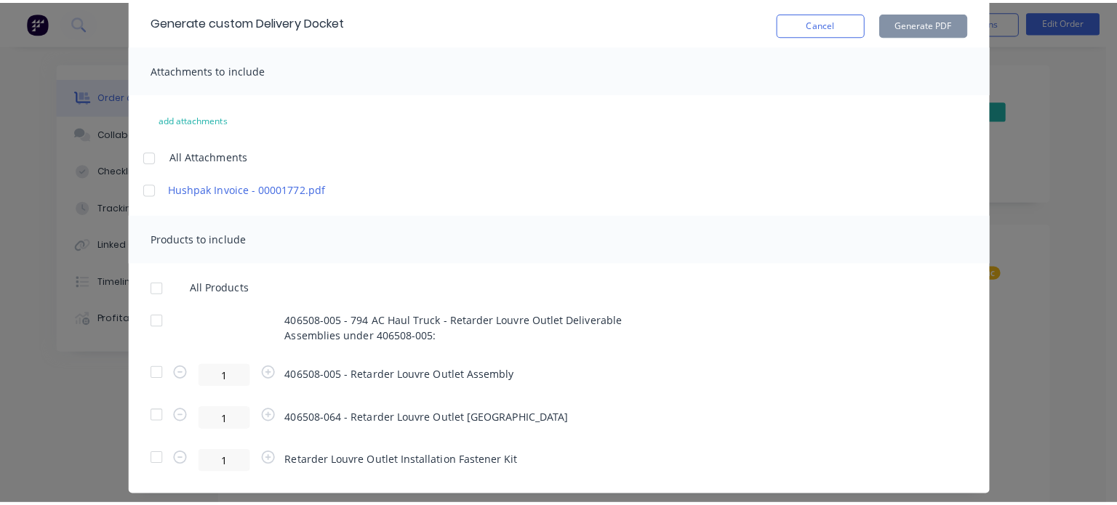
scroll to position [80, 0]
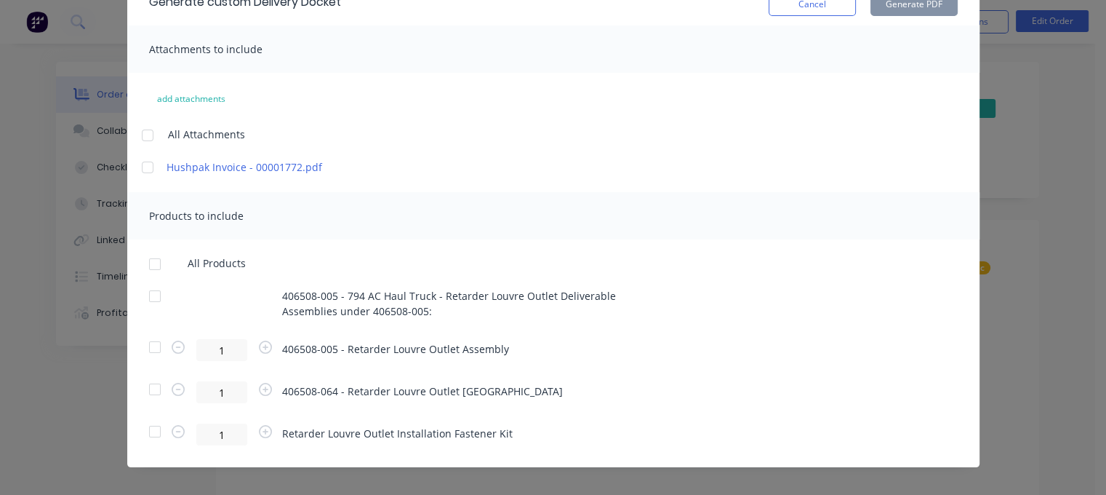
click at [151, 427] on div at bounding box center [154, 431] width 29 height 29
click at [895, 8] on button "Generate PDF" at bounding box center [913, 4] width 87 height 23
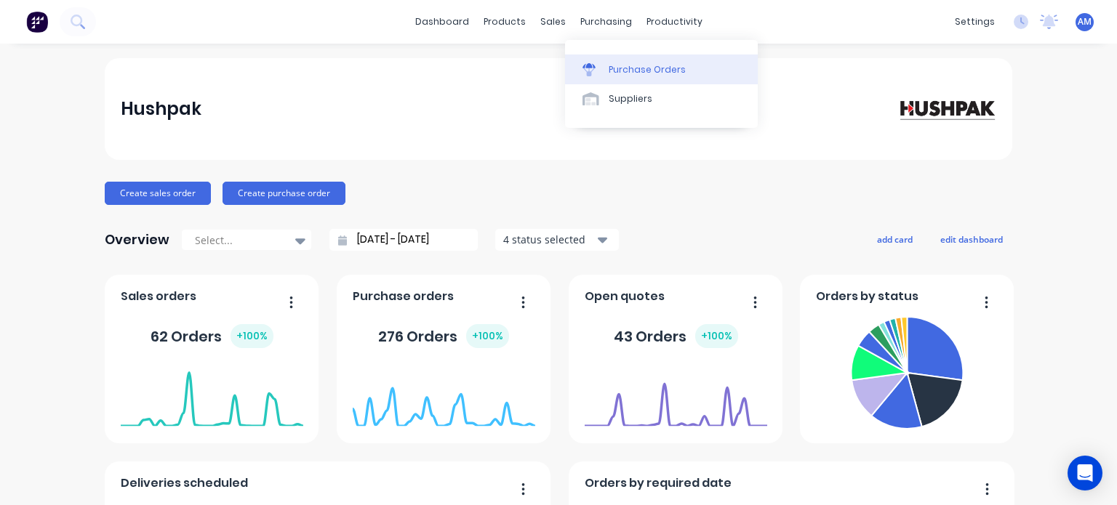
click at [630, 69] on div "Purchase Orders" at bounding box center [647, 69] width 77 height 13
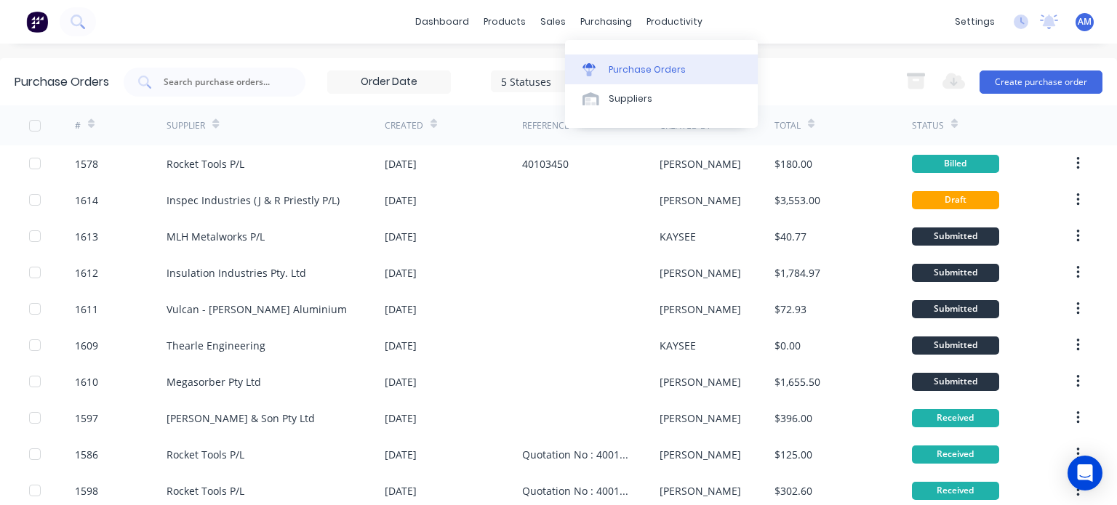
click at [625, 63] on div "Purchase Orders" at bounding box center [647, 69] width 77 height 13
click at [633, 100] on div "Suppliers" at bounding box center [631, 98] width 44 height 13
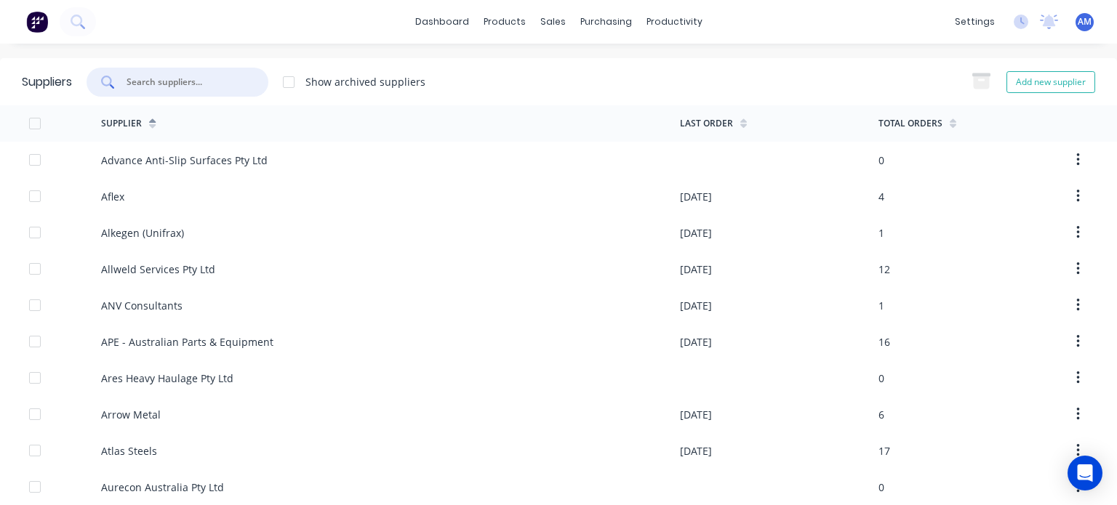
click at [177, 81] on input "text" at bounding box center [185, 82] width 121 height 15
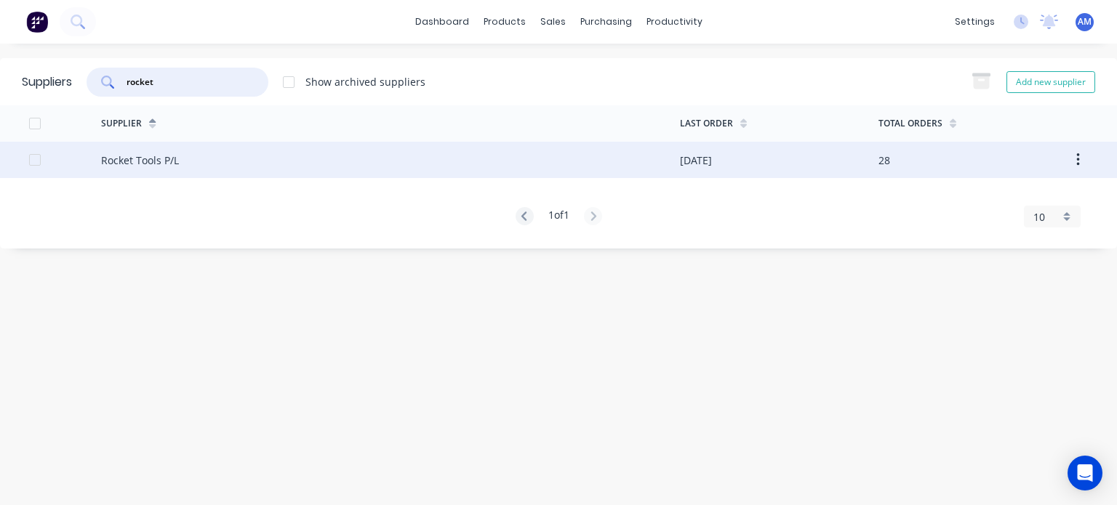
type input "rocket"
click at [686, 156] on div "29/09/25" at bounding box center [696, 160] width 32 height 15
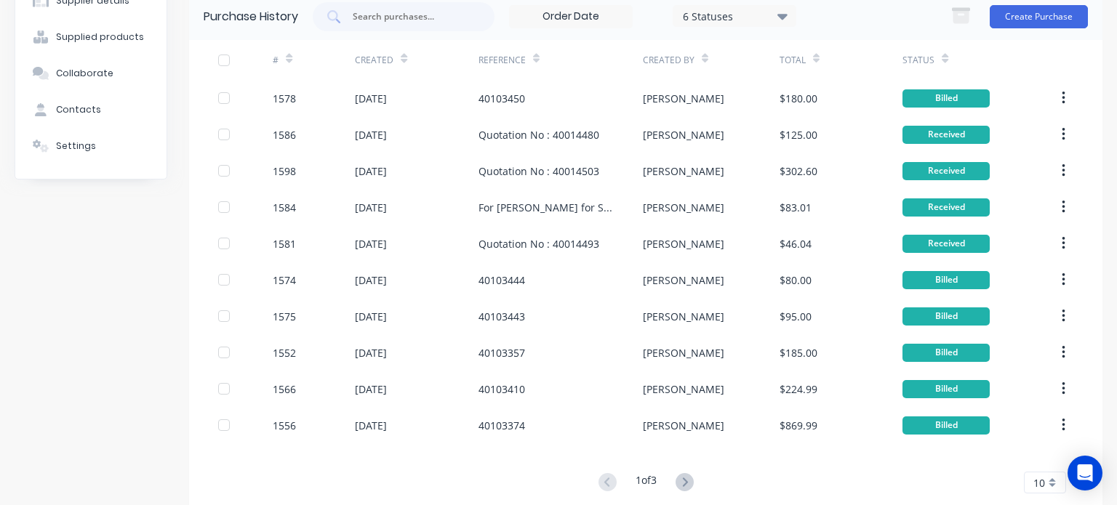
scroll to position [131, 0]
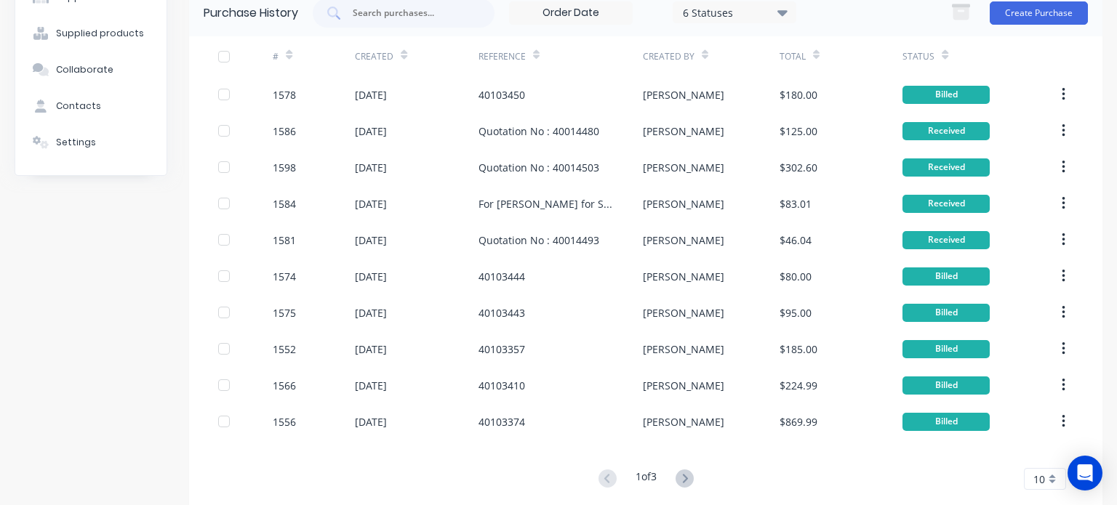
click at [1042, 481] on div "10" at bounding box center [1045, 479] width 42 height 22
click at [1035, 457] on div "35" at bounding box center [1045, 456] width 41 height 25
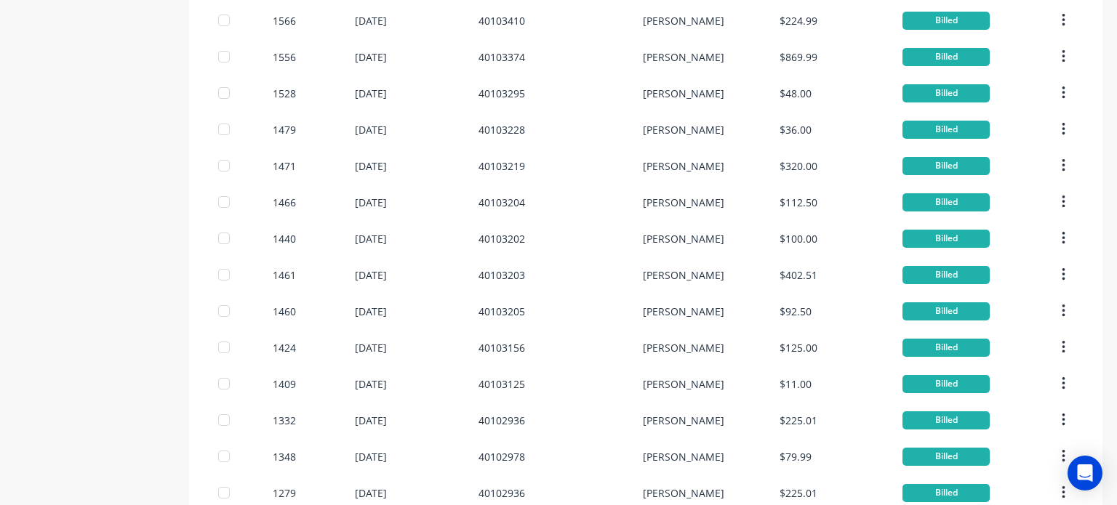
scroll to position [495, 0]
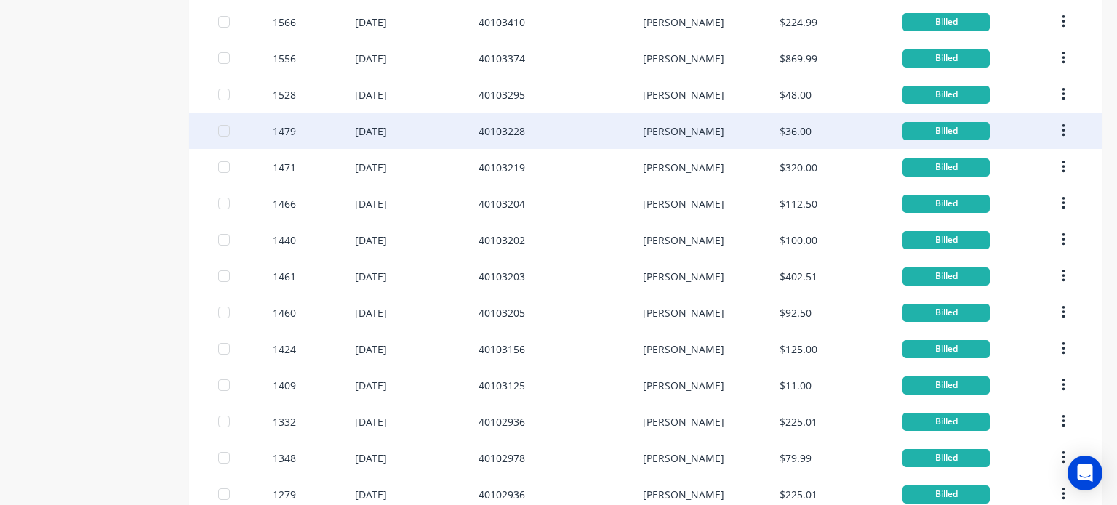
click at [789, 124] on div "$36.00" at bounding box center [796, 131] width 32 height 15
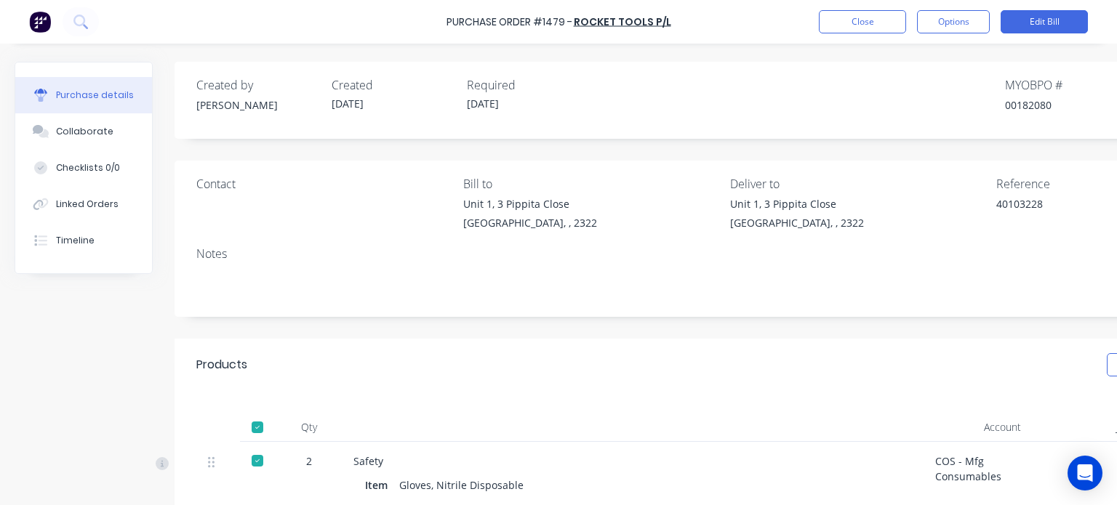
type textarea "x"
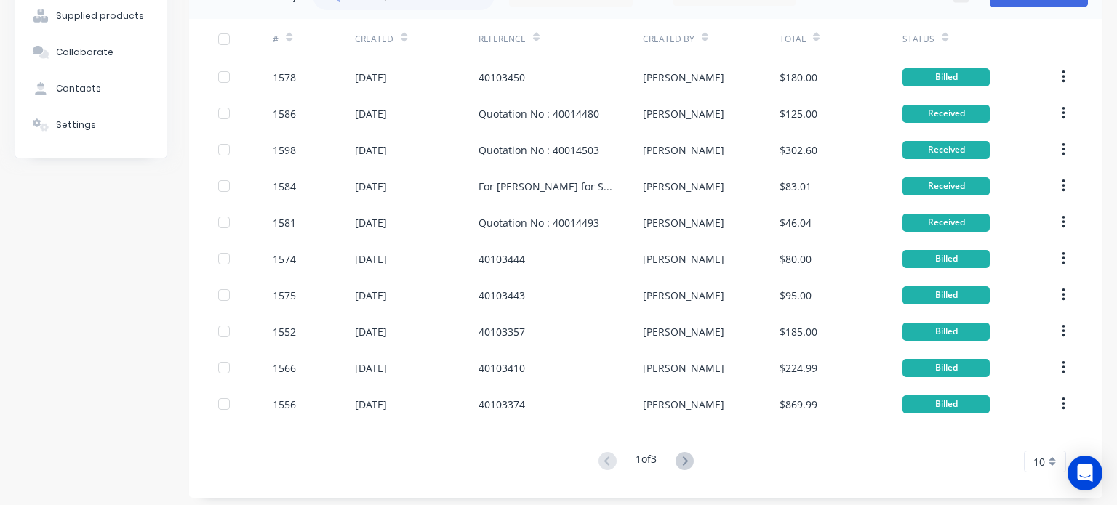
scroll to position [155, 0]
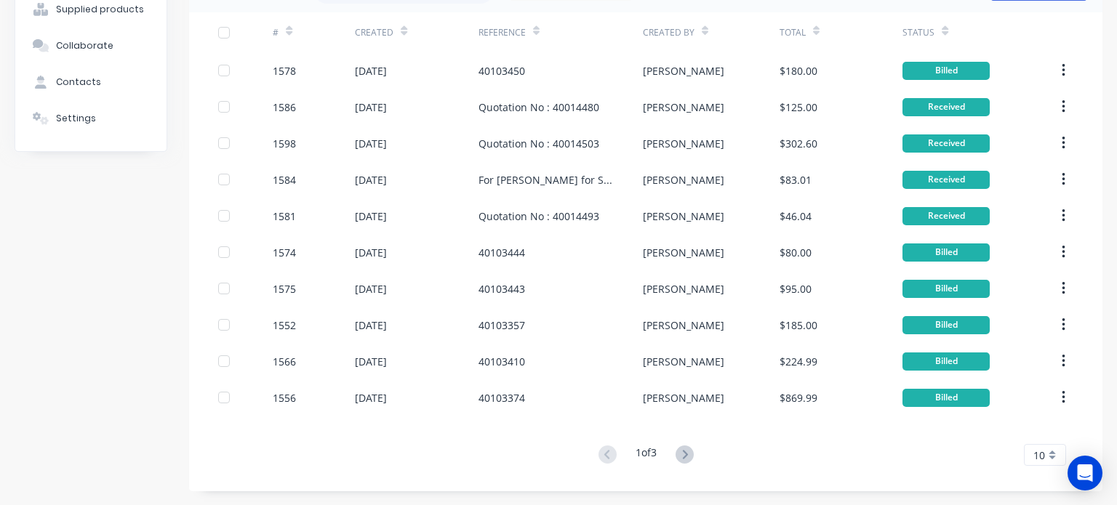
click at [1036, 455] on div "10" at bounding box center [1045, 455] width 42 height 22
click at [1032, 427] on div "35" at bounding box center [1045, 432] width 41 height 25
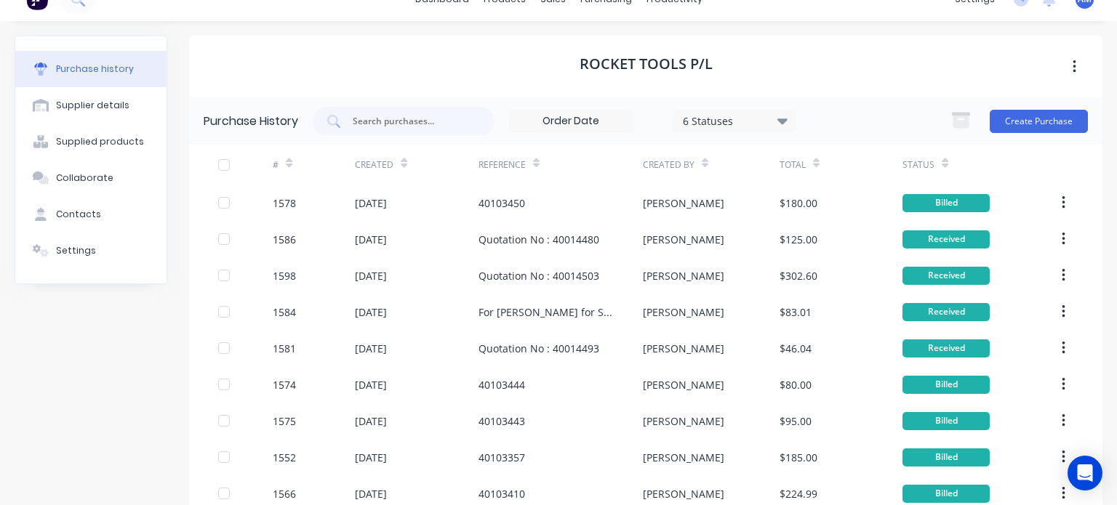
scroll to position [0, 0]
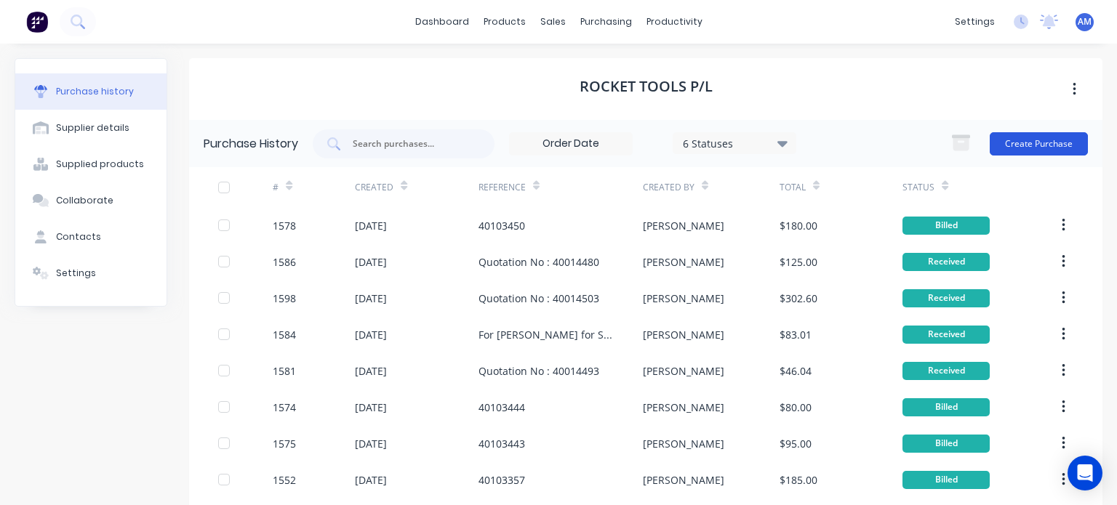
click at [1020, 139] on button "Create Purchase" at bounding box center [1039, 143] width 98 height 23
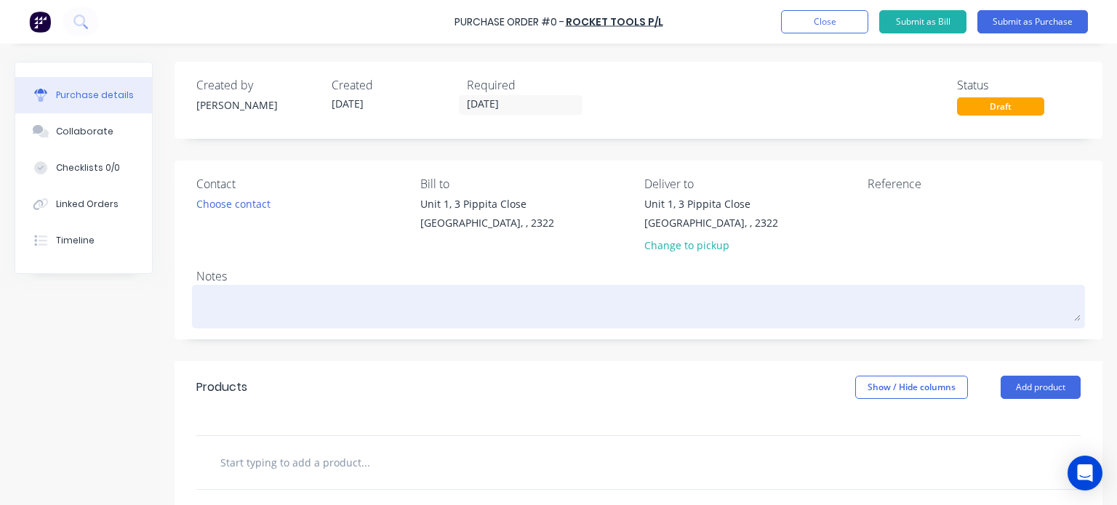
click at [260, 306] on textarea at bounding box center [638, 305] width 884 height 33
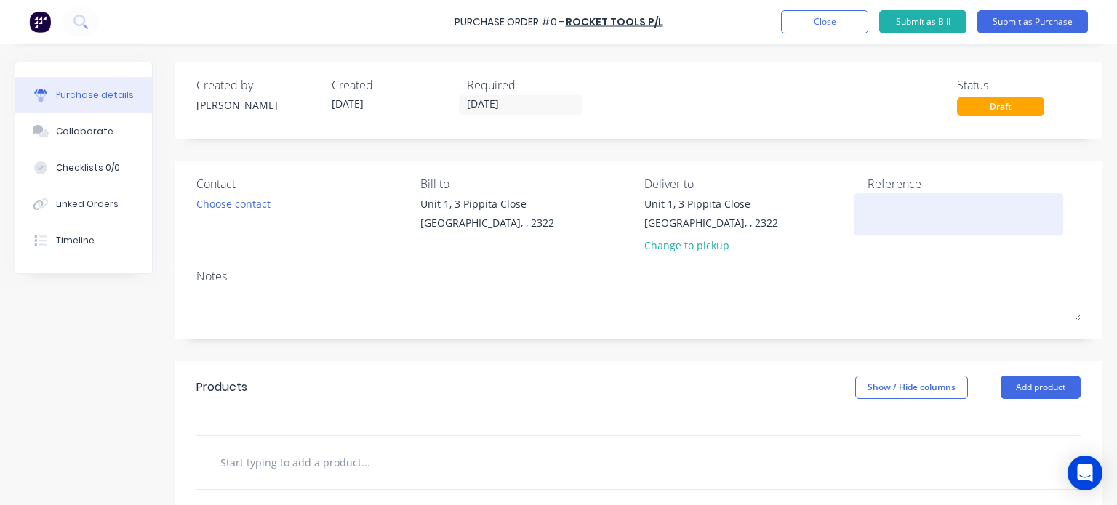
click at [868, 212] on textarea at bounding box center [959, 212] width 182 height 33
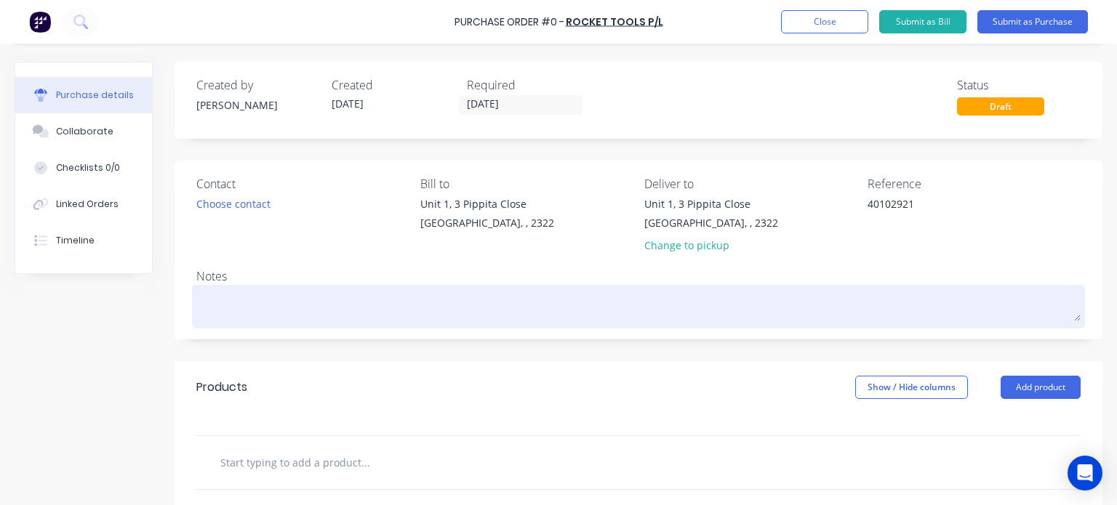
type textarea "40102921"
type textarea "x"
type textarea "40102921"
click at [377, 319] on textarea at bounding box center [638, 305] width 884 height 33
type textarea "x"
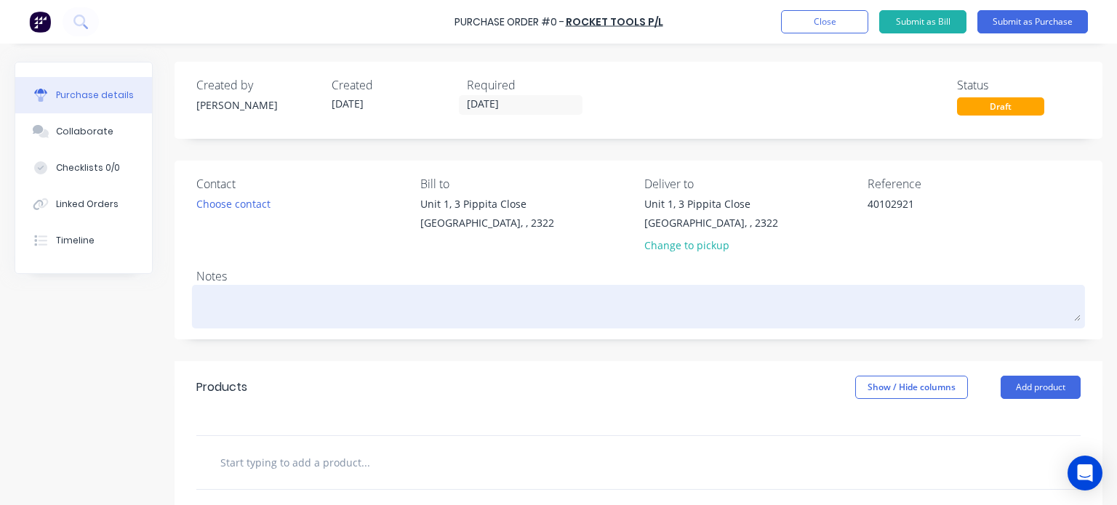
type textarea "J"
type textarea "x"
type textarea "JN"
type textarea "x"
type textarea "JN"
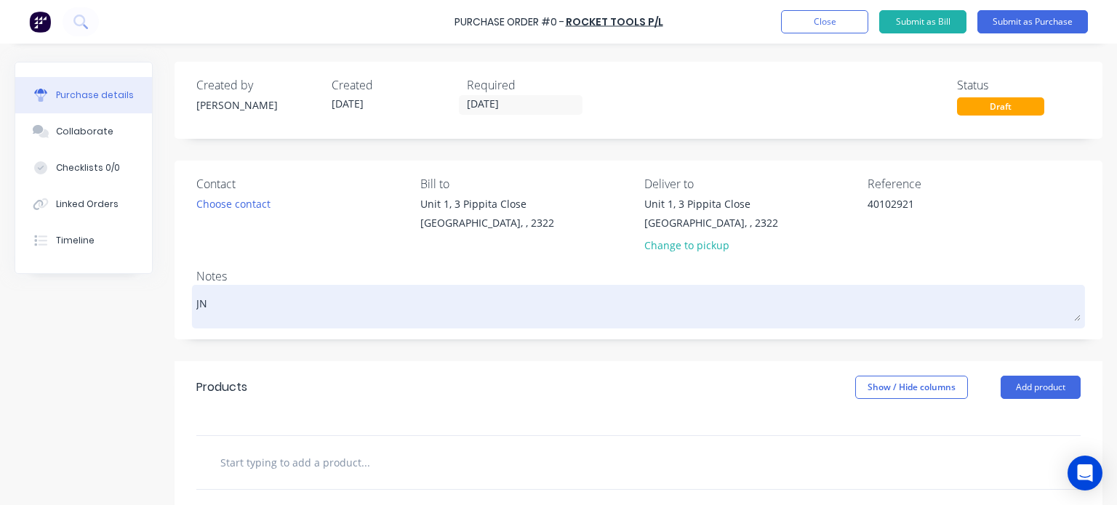
type textarea "x"
type textarea "JN 1"
type textarea "x"
type textarea "JN 12"
type textarea "x"
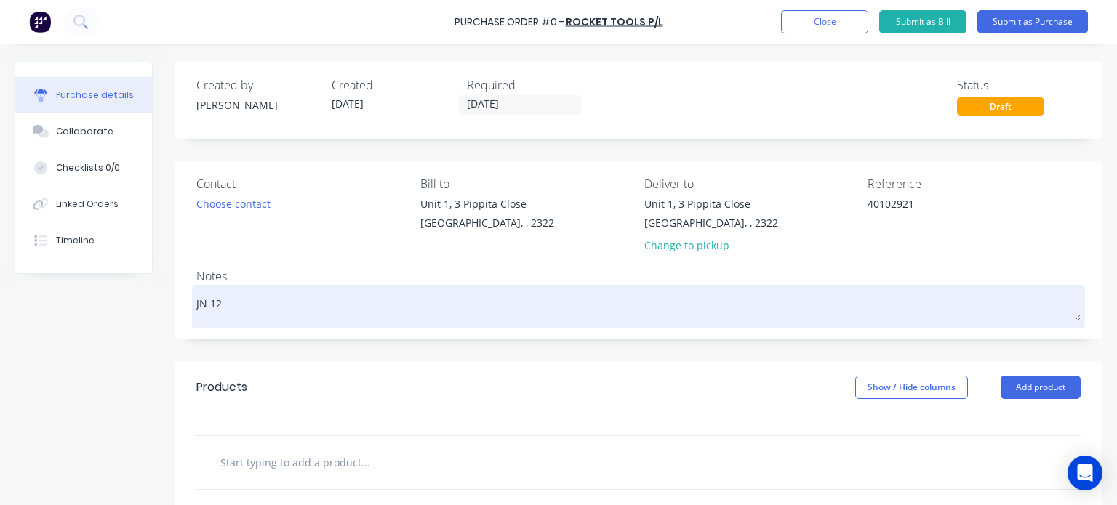
type textarea "JN 121"
type textarea "x"
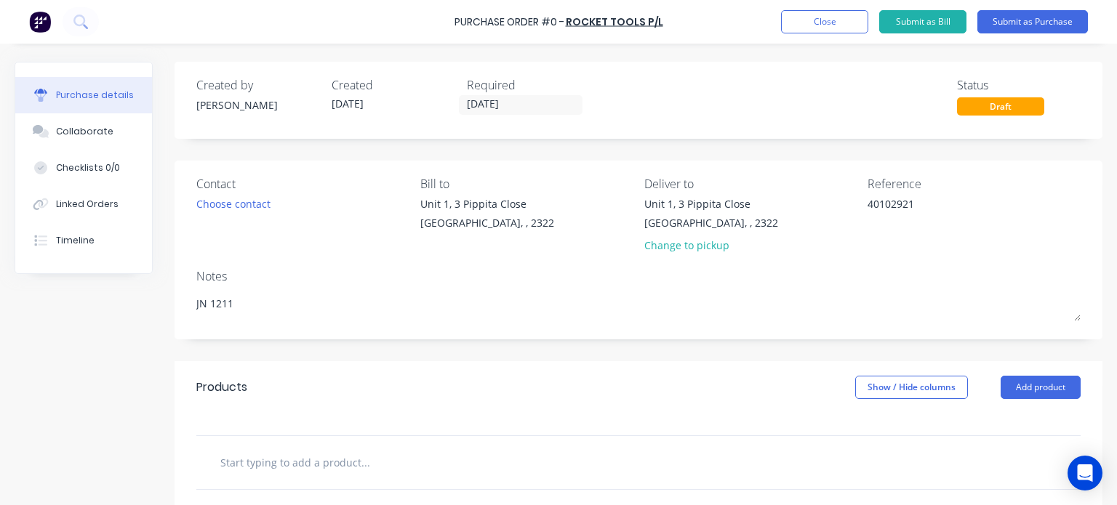
type textarea "JN 1211"
type textarea "x"
type textarea "JN 1211"
click at [298, 455] on input "text" at bounding box center [365, 462] width 291 height 29
type textarea "x"
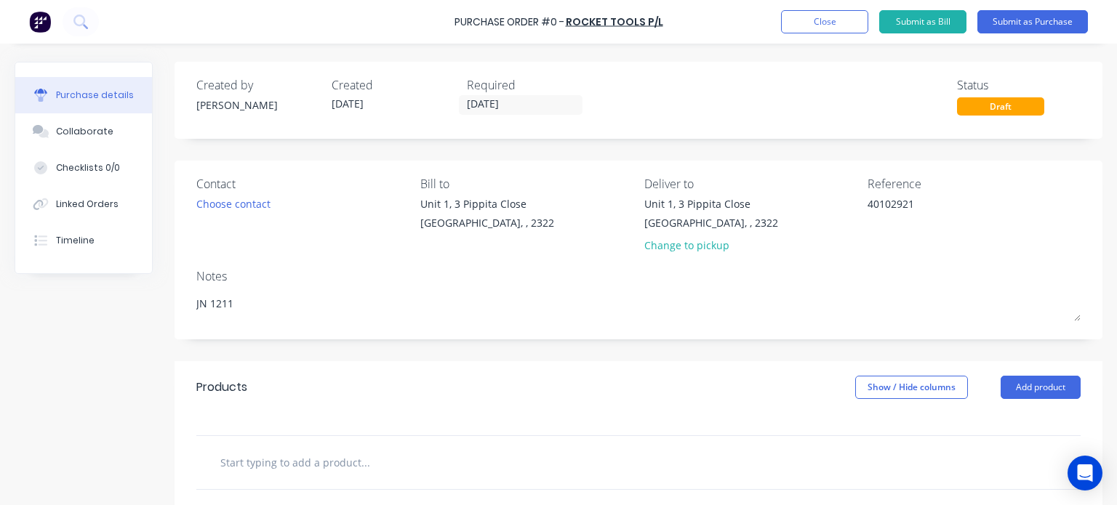
type input "M"
type textarea "x"
type input "Ma"
type textarea "x"
type input "Mag"
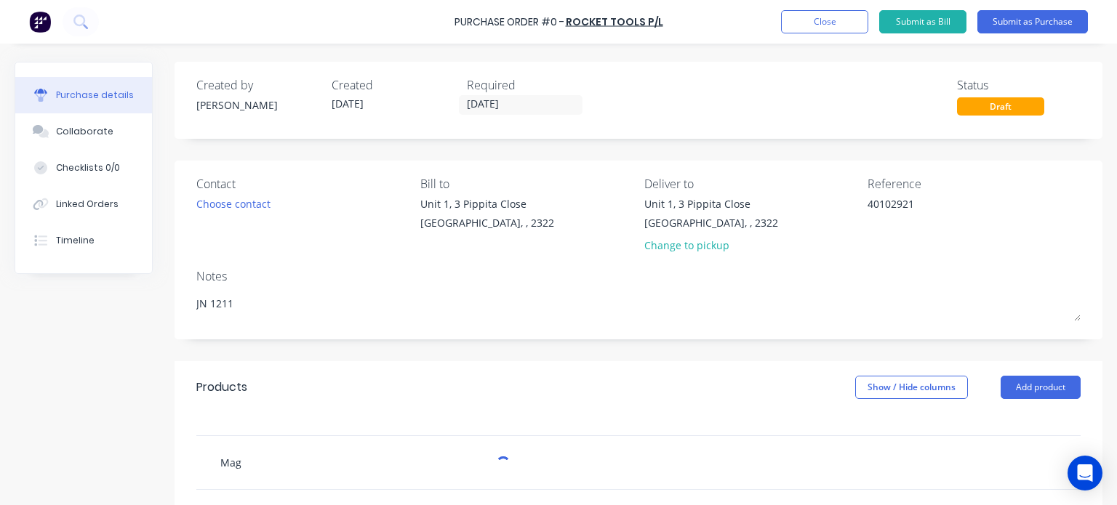
type textarea "x"
type input "Magn"
type textarea "x"
type input "Magne"
type textarea "x"
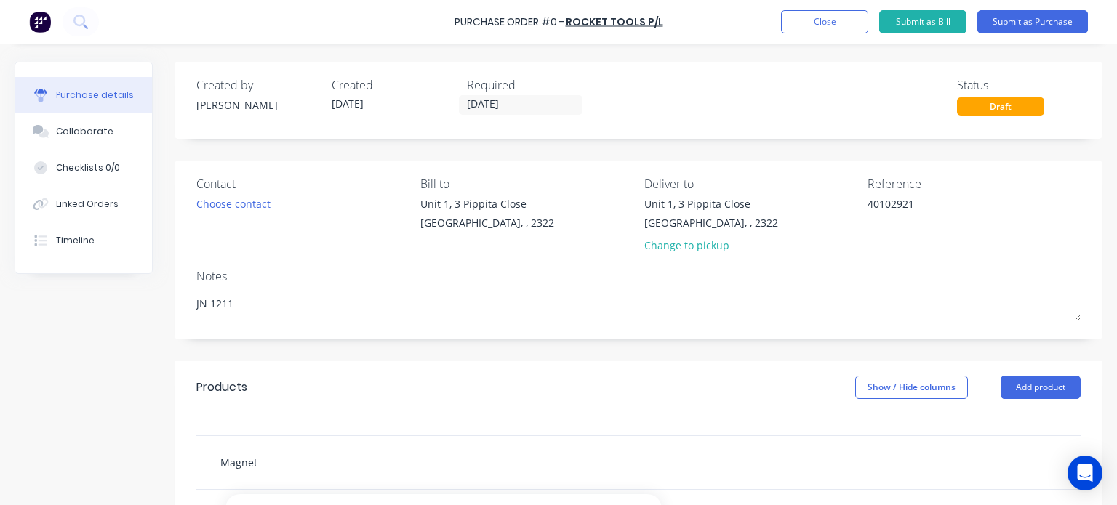
type input "Magneti"
type textarea "x"
type input "Magnetic"
type textarea "x"
type input "Magnetic"
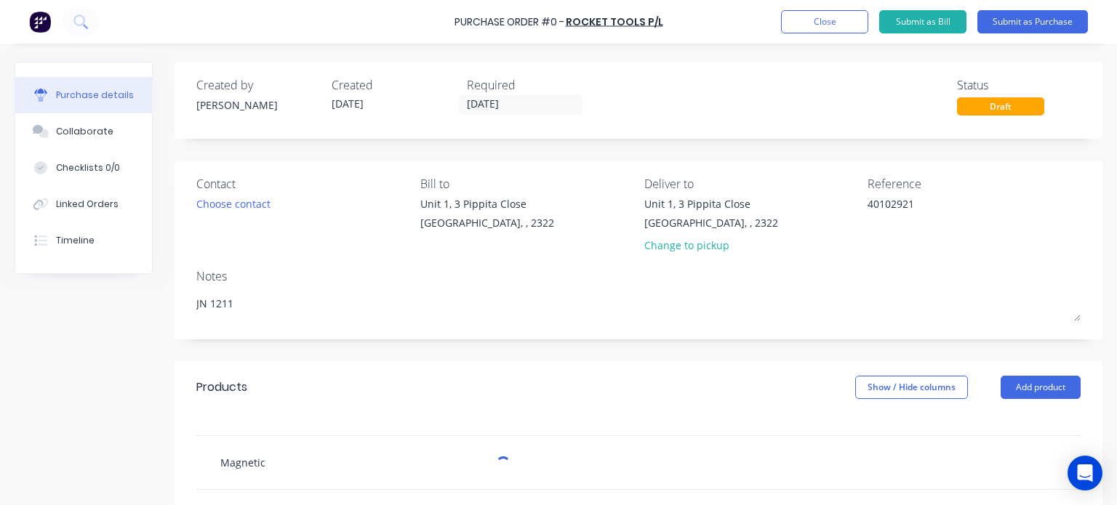
type textarea "x"
type input "Magnetic I"
type textarea "x"
type input "Magnetic In"
type textarea "x"
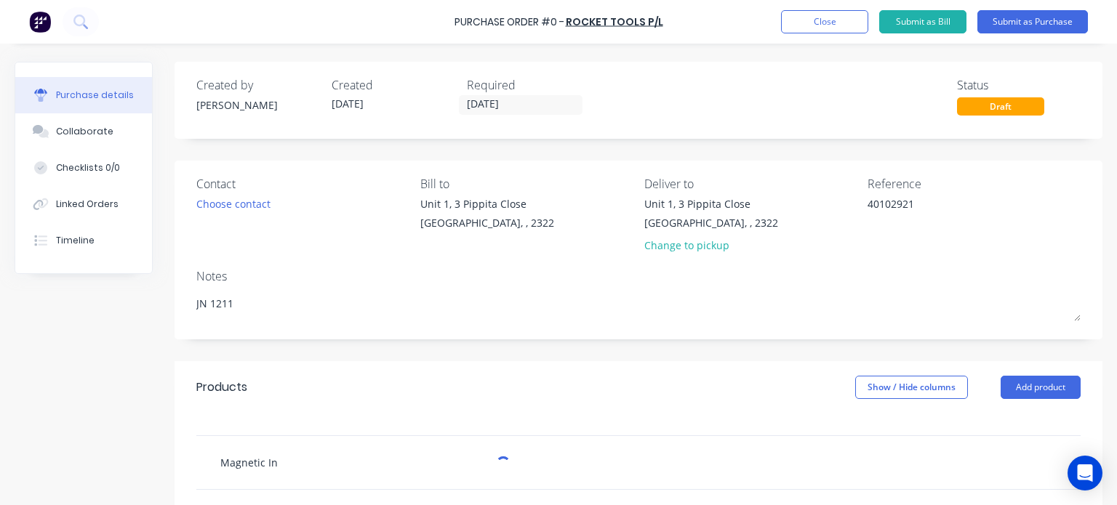
type input "Magnetic Ink"
type textarea "x"
type input "Magnetic Ink"
type textarea "x"
type input "Magnetic Ink B"
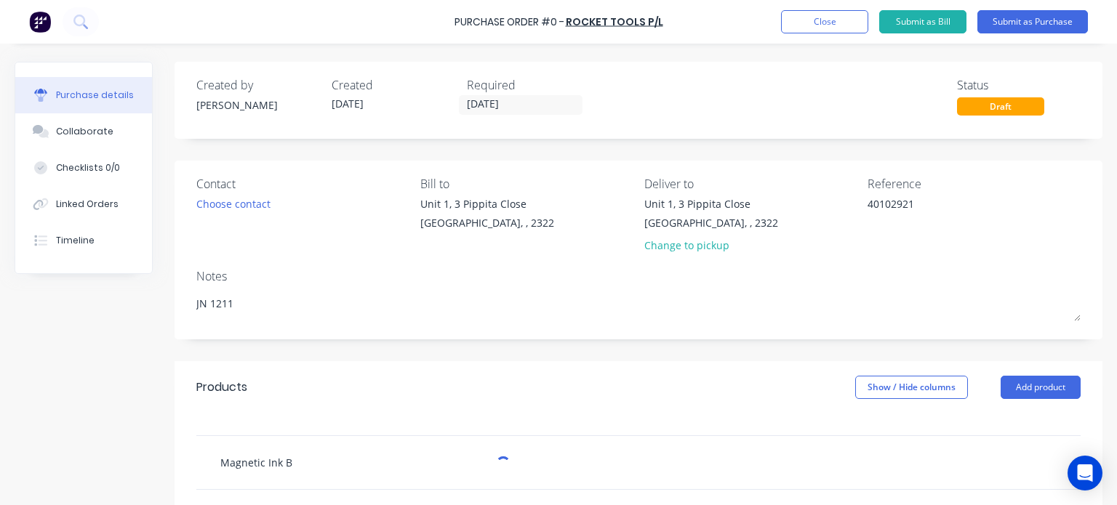
type textarea "x"
type input "Magnetic Ink Bl"
type textarea "x"
type input "Magnetic Ink Bla"
type textarea "x"
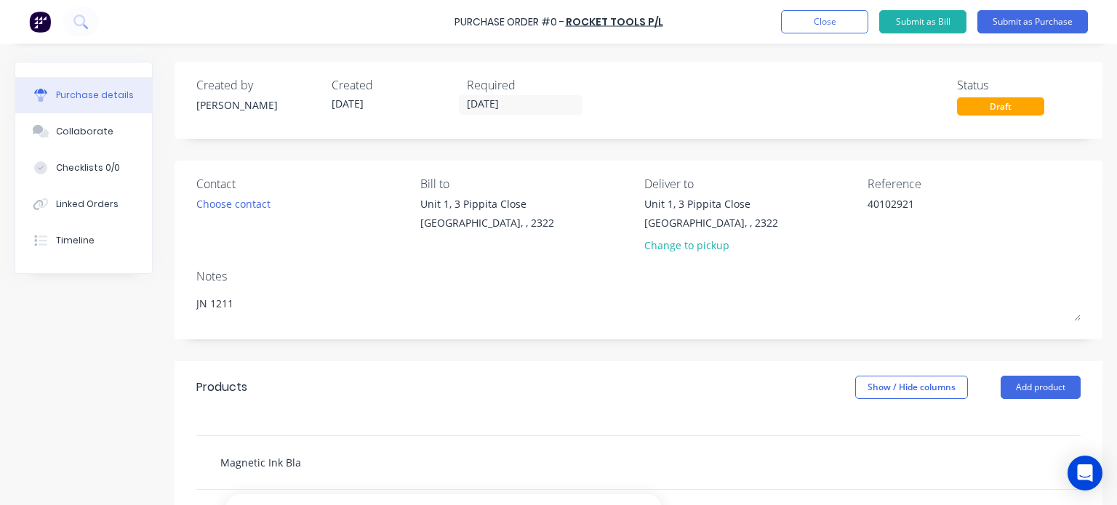
type input "Magnetic Ink Blac"
type textarea "x"
type input "Magnetic Ink Black"
type textarea "x"
type input "Magnetic Ink Black"
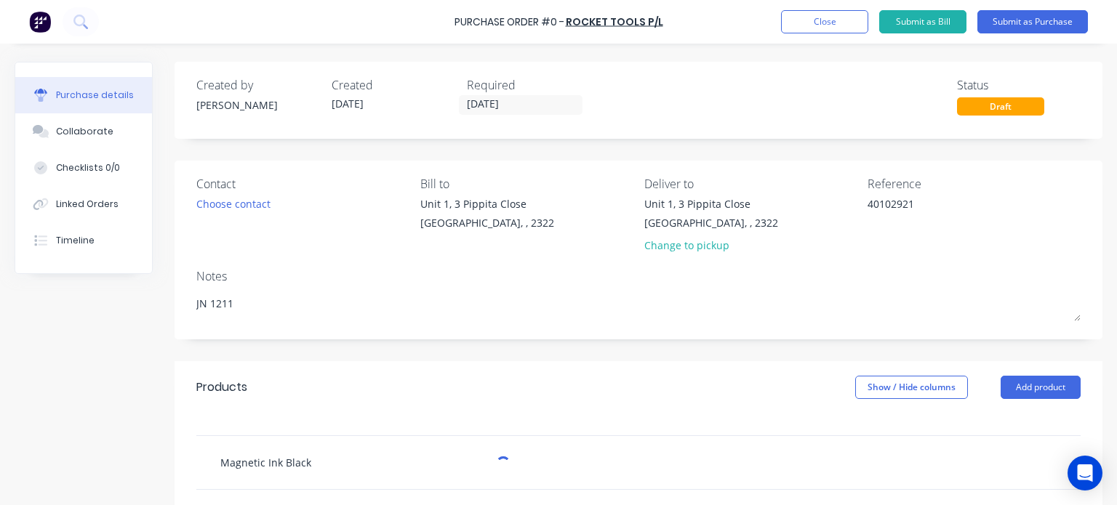
type textarea "x"
type input "Magnetic Ink Black 3"
type textarea "x"
type input "Magnetic Ink Black 30"
type textarea "x"
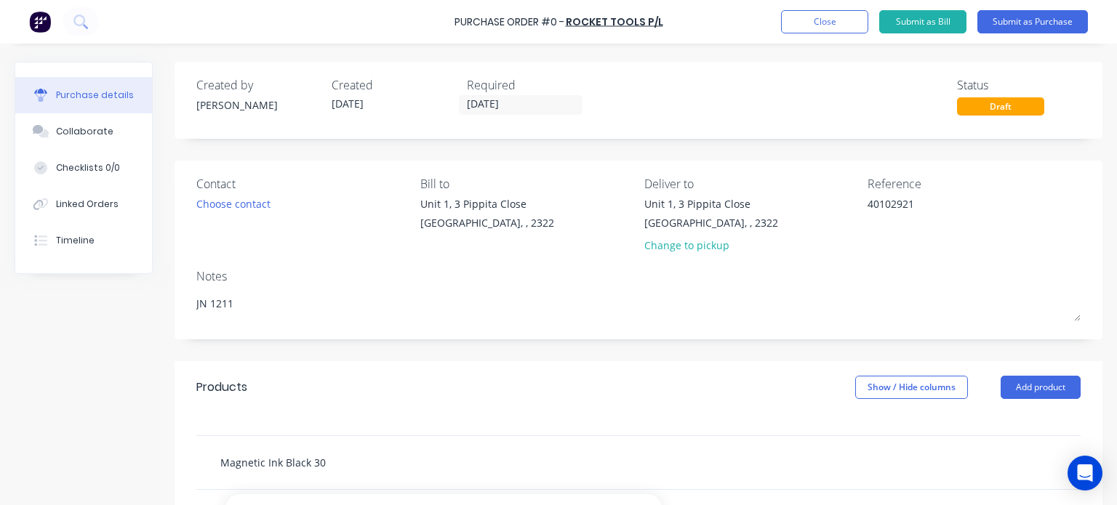
type input "Magnetic Ink Black 300"
type textarea "x"
type input "Magnetic Ink Black 300G"
type textarea "x"
type input "Magnetic Ink Black 300GR"
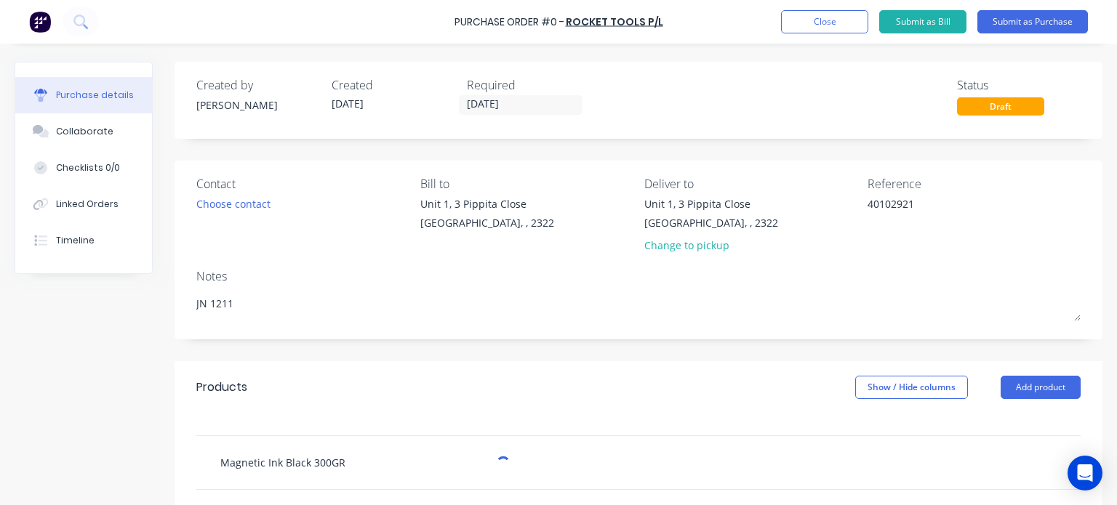
type textarea "x"
type input "Magnetic Ink Black 300GR"
type textarea "x"
type input "Magnetic Ink Black 300GR A"
type textarea "x"
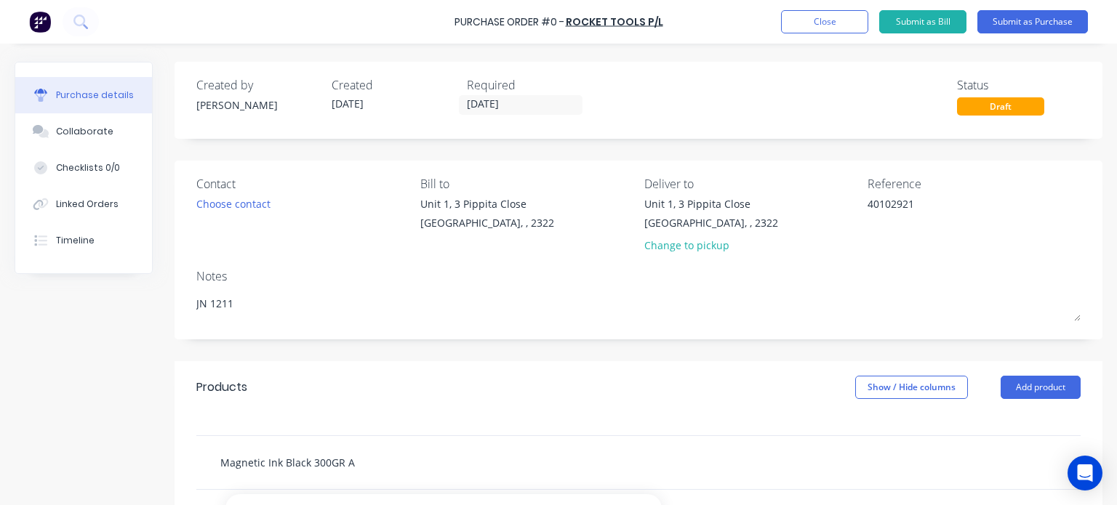
type input "Magnetic Ink Black 300GR Ae"
type textarea "x"
type input "Magnetic Ink Black 300GR Aer"
type textarea "x"
type input "Magnetic Ink Black 300GR Aero"
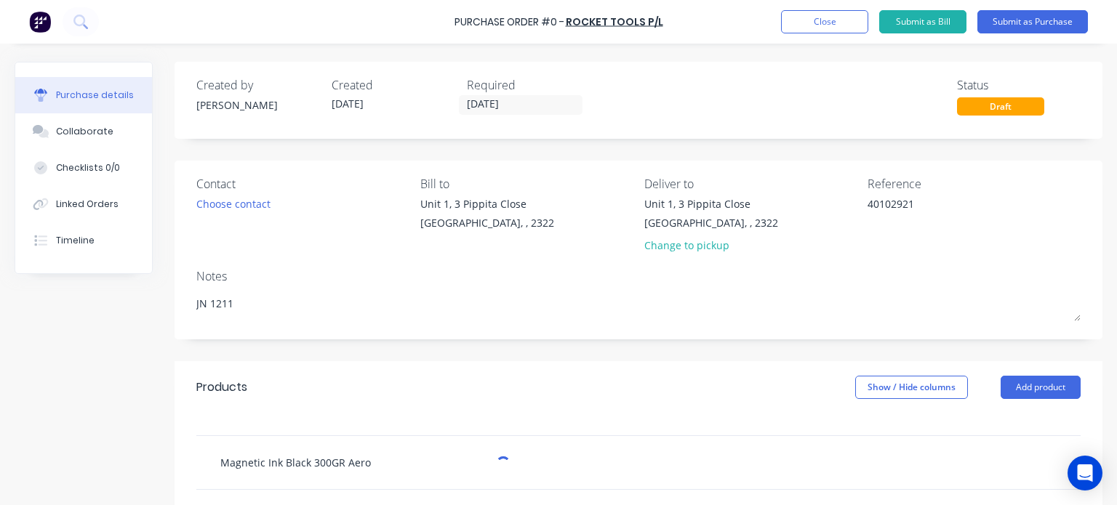
type textarea "x"
type input "Magnetic Ink Black 300GR Aeros"
type textarea "x"
type input "Magnetic Ink Black 300GR Aerosl"
type textarea "x"
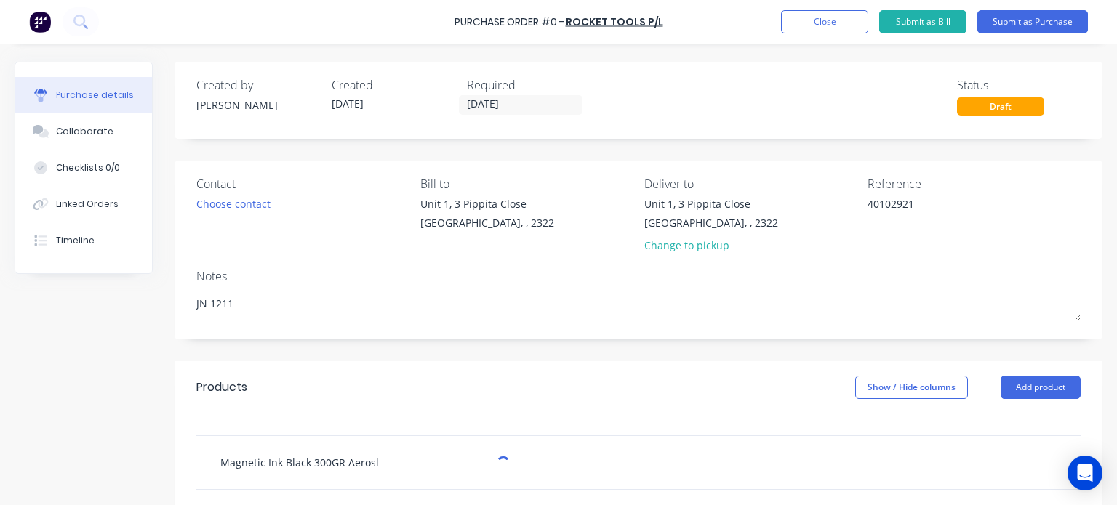
type input "Magnetic Ink Black 300GR Aeros"
type textarea "x"
type input "Magnetic Ink Black 300GR Aeroso"
type textarea "x"
type input "Magnetic Ink Black 300GR Aerosol"
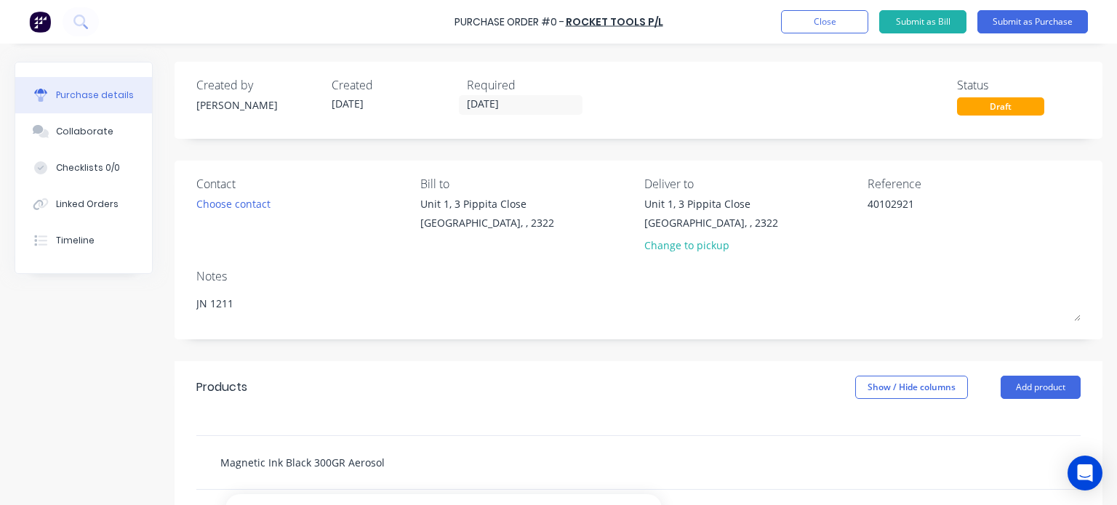
type textarea "x"
type input "Magnetic Ink Black 300GR Aerosol"
type textarea "x"
type input "Magnetic Ink Black 300GR Aerosol P"
type textarea "x"
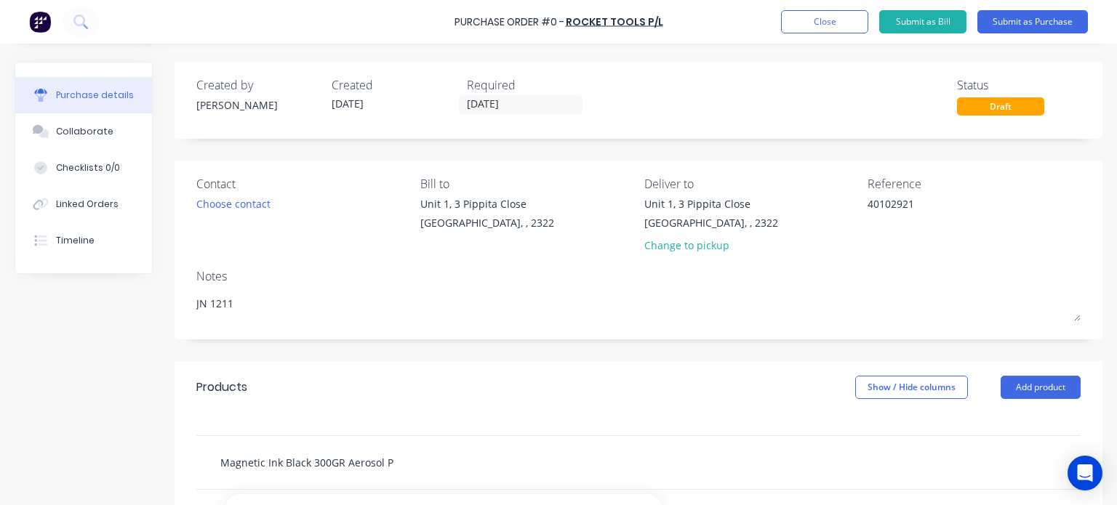
type input "Magnetic Ink Black 300GR Aerosol Pa"
type textarea "x"
type input "Magnetic Ink Black 300GR Aerosol Par"
type textarea "x"
type input "Magnetic Ink Black 300GR Aerosol Part"
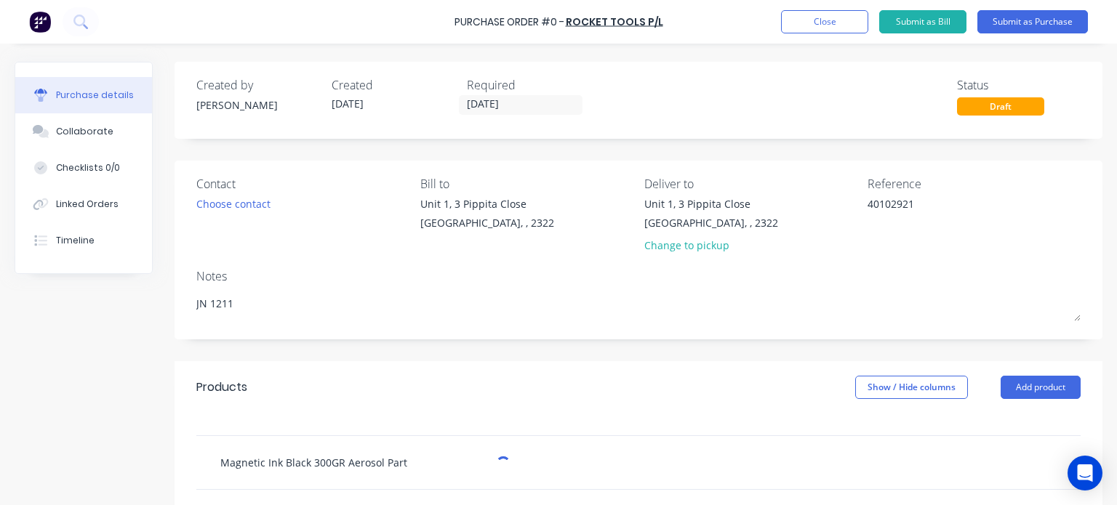
type textarea "x"
type input "Magnetic Ink Black 300GR Aerosol Part"
type textarea "x"
type input "Magnetic Ink Black 300GR Aerosol Part N"
type textarea "x"
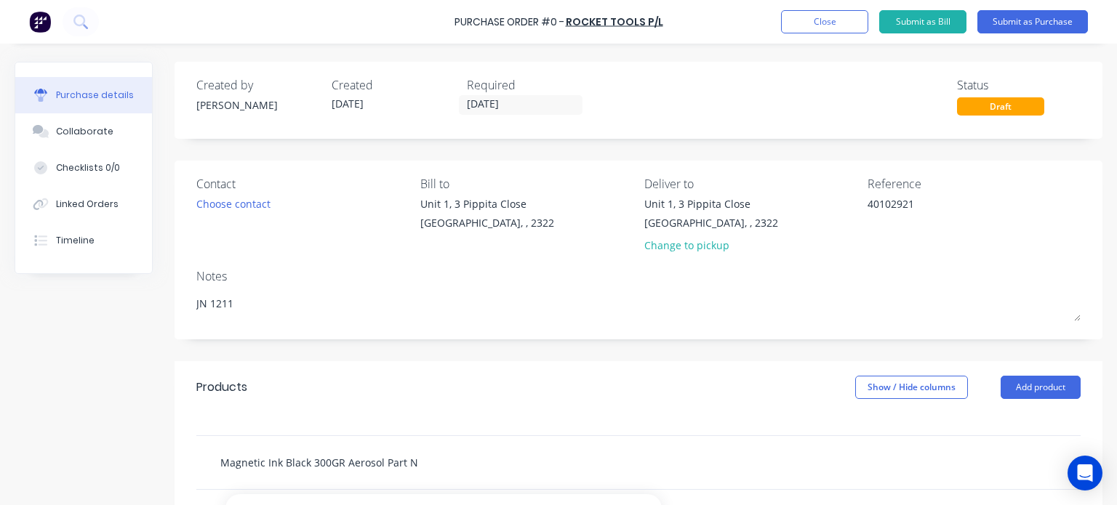
type input "Magnetic Ink Black 300GR Aerosol Part No"
type textarea "x"
type input "Magnetic Ink Black 300GR Aerosol Part No."
type textarea "x"
type input "Magnetic Ink Black 300GR Aerosol Part No."
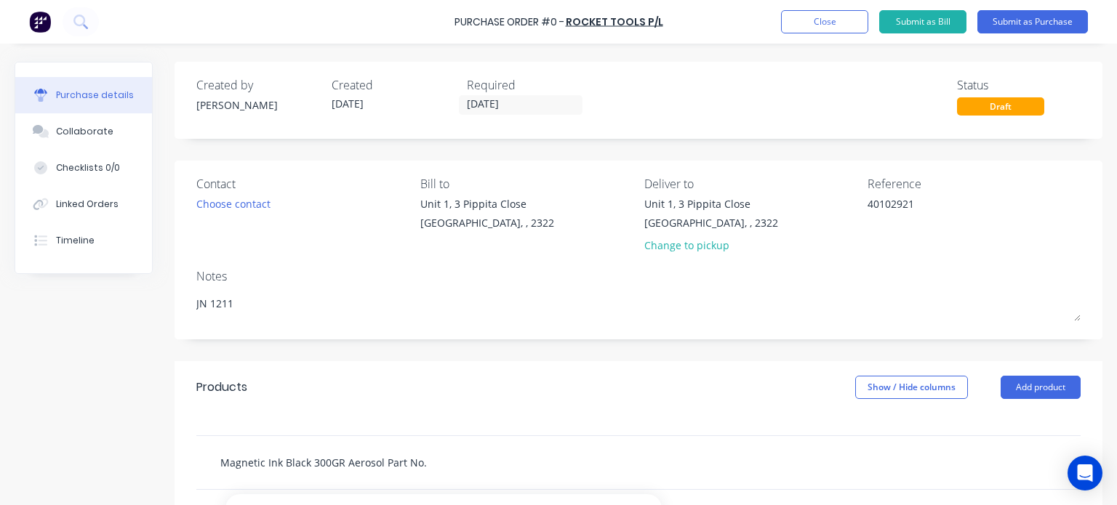
type textarea "x"
type input "Magnetic Ink Black 300GR Aerosol Part No. a"
type textarea "x"
type input "Magnetic Ink Black 300GR Aerosol Part No. ar"
type textarea "x"
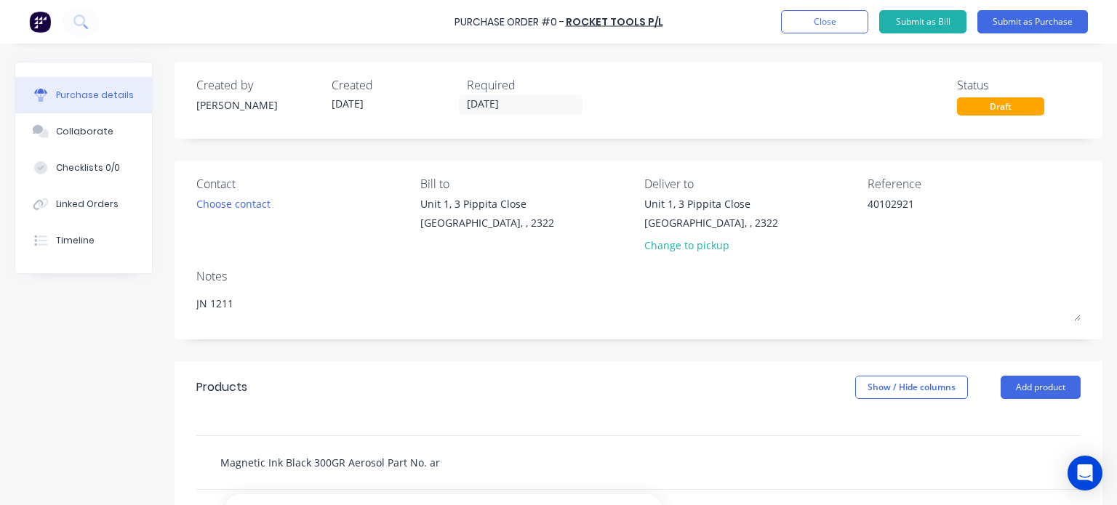
type input "Magnetic Ink Black 300GR Aerosol Part No. a"
type textarea "x"
type input "Magnetic Ink Black 300GR Aerosol Part No."
type textarea "x"
type input "Magnetic Ink Black 300GR Aerosol Part No. A"
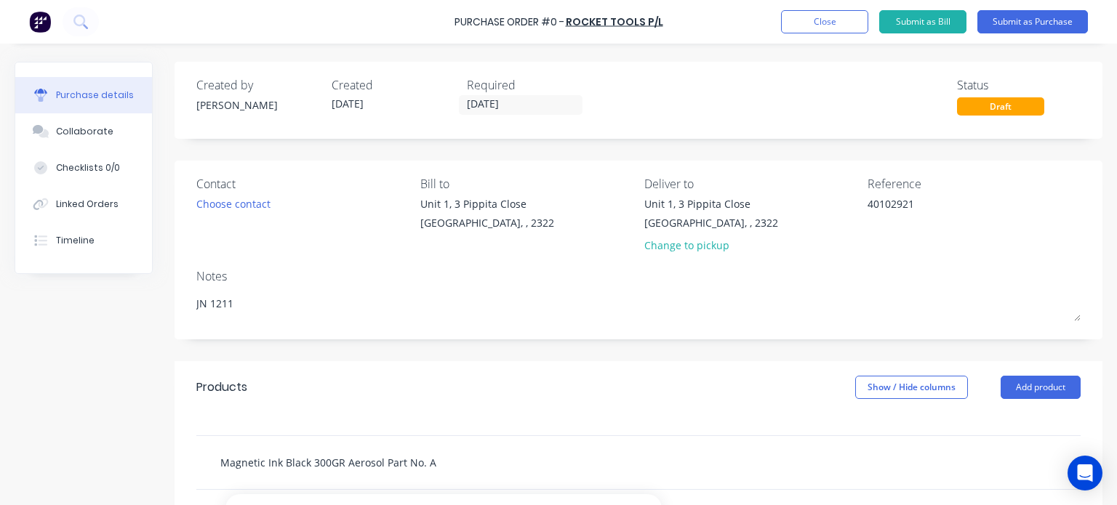
type textarea "x"
type input "Magnetic Ink Black 300GR Aerosol Part No. AR"
type textarea "x"
type input "Magnetic Ink Black 300GR Aerosol Part No. ARD"
type textarea "x"
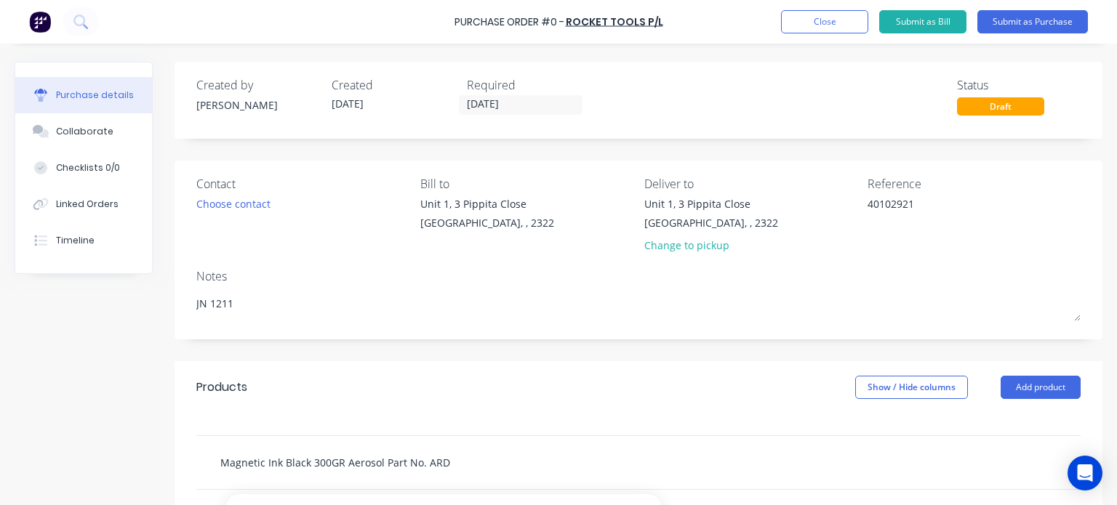
type input "Magnetic Ink Black 300GR Aerosol Part No. ARDO"
type textarea "x"
type input "Magnetic Ink Black 300GR Aerosol Part No. ARDOX"
type textarea "x"
type input "Magnetic Ink Black 300GR Aerosol Part No. ARDOXB"
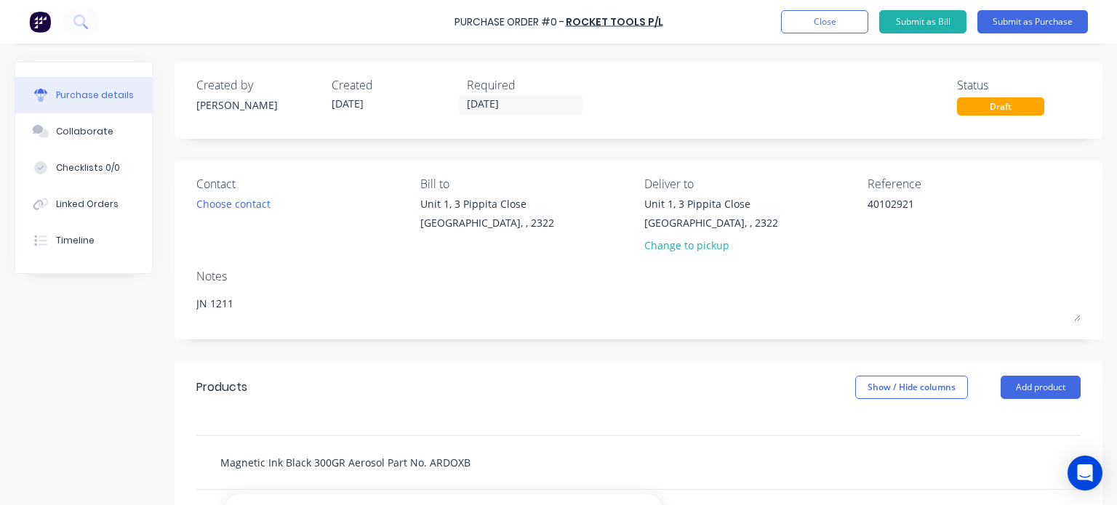
type textarea "x"
type input "Magnetic Ink Black 300GR Aerosol Part No. ARDOXB8"
type textarea "x"
type input "Magnetic Ink Black 300GR Aerosol Part No. ARDOXB80"
type textarea "x"
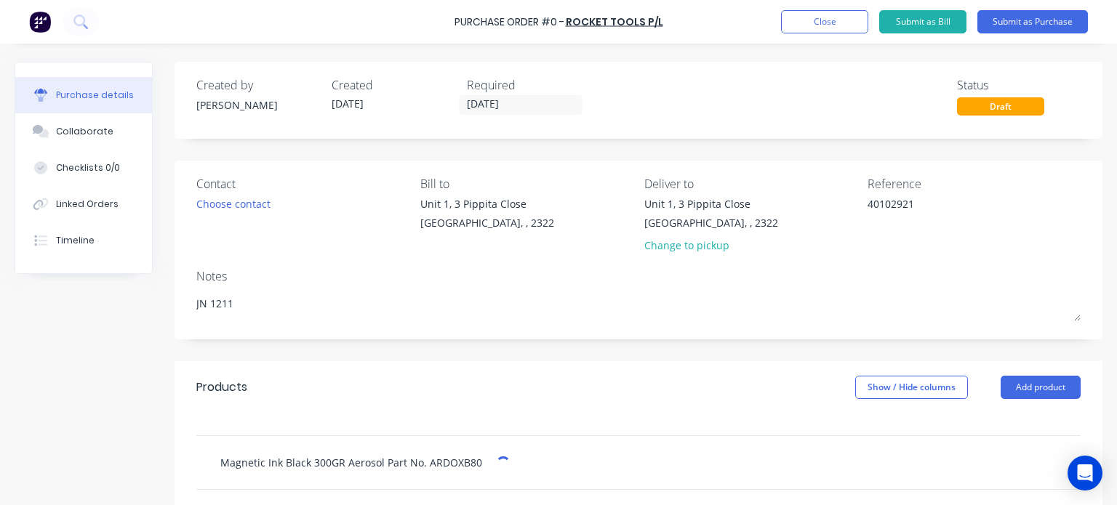
type input "Magnetic Ink Black 300GR Aerosol Part No. ARDOXB800"
type textarea "x"
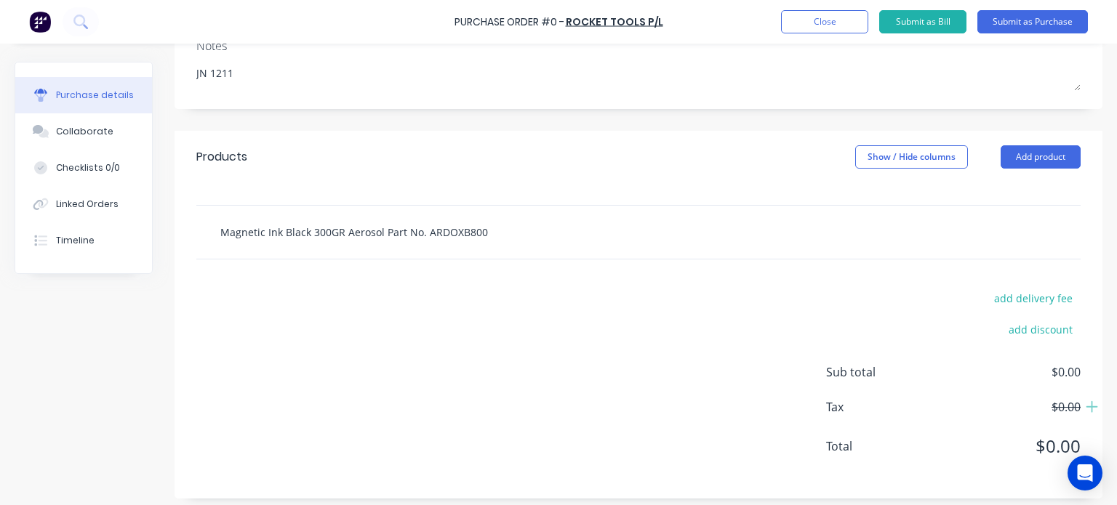
scroll to position [238, 0]
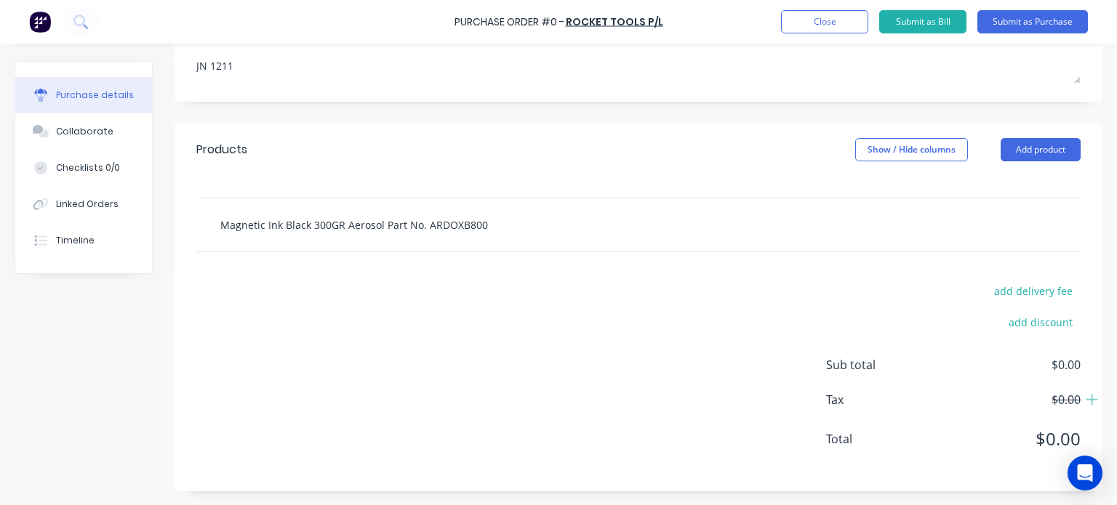
drag, startPoint x: 486, startPoint y: 226, endPoint x: 216, endPoint y: 228, distance: 269.8
click at [216, 228] on div "Magnetic Ink Black 300GR Aerosol Part No. ARDOXB800" at bounding box center [426, 224] width 436 height 29
type input "Magnetic Ink Black 300GR Aerosol Part No. ARDOXB800"
click at [292, 345] on div "add delivery fee add discount Sub total $0.00 Tax $0.00 Total $0.00" at bounding box center [639, 371] width 928 height 239
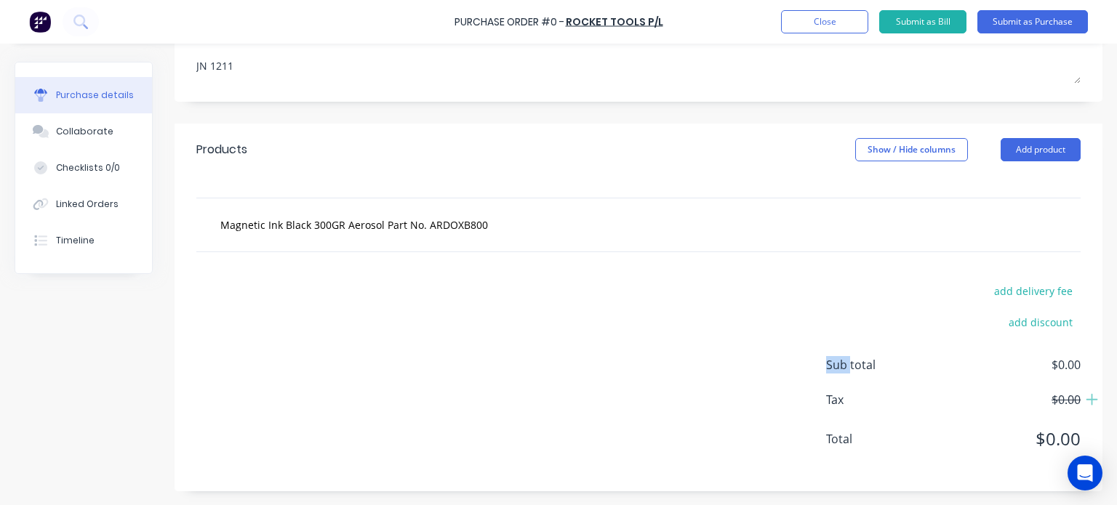
click at [292, 345] on div "add delivery fee add discount Sub total $0.00 Tax $0.00 Total $0.00" at bounding box center [639, 371] width 928 height 239
drag, startPoint x: 628, startPoint y: 231, endPoint x: 759, endPoint y: 228, distance: 131.7
click at [759, 228] on div "Magnetic Ink Black 300GR Aerosol Part No. ARDOXB800" at bounding box center [638, 224] width 861 height 29
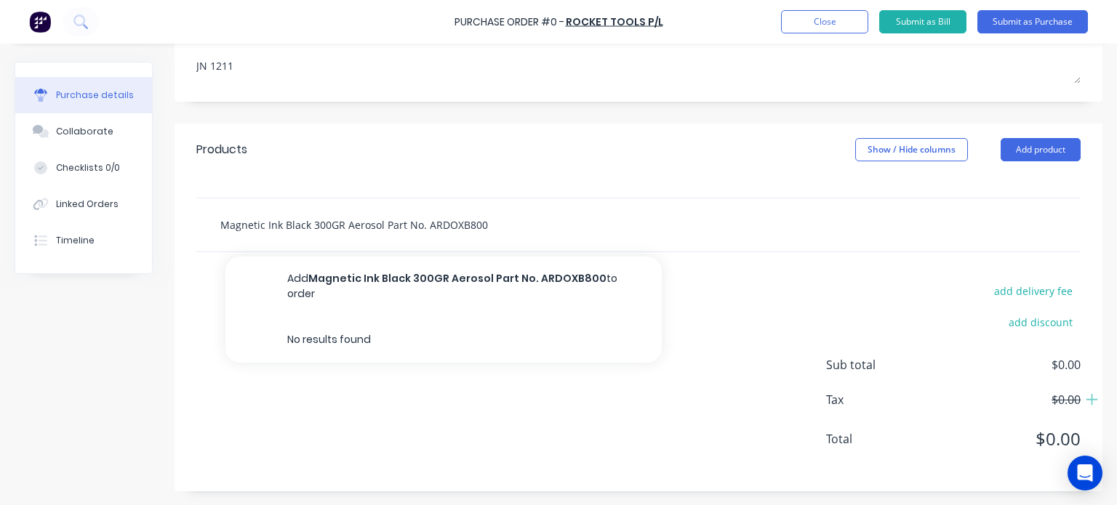
drag, startPoint x: 500, startPoint y: 223, endPoint x: 316, endPoint y: 228, distance: 184.0
click at [316, 228] on input "Magnetic Ink Black 300GR Aerosol Part No. ARDOXB800" at bounding box center [365, 224] width 291 height 29
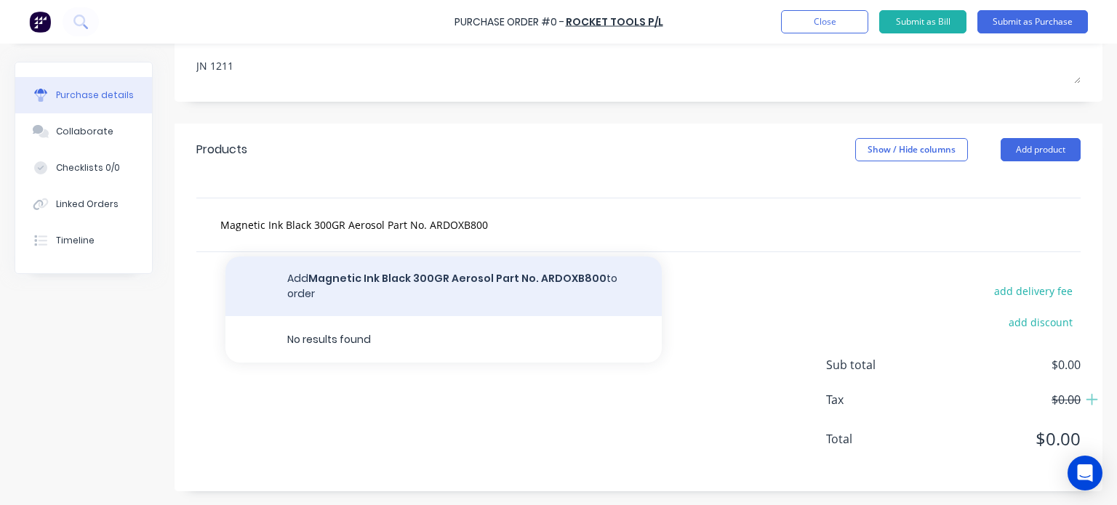
click at [367, 276] on button "Add Magnetic Ink Black 300GR Aerosol Part No. ARDOXB800 to order" at bounding box center [443, 287] width 436 height 60
type textarea "x"
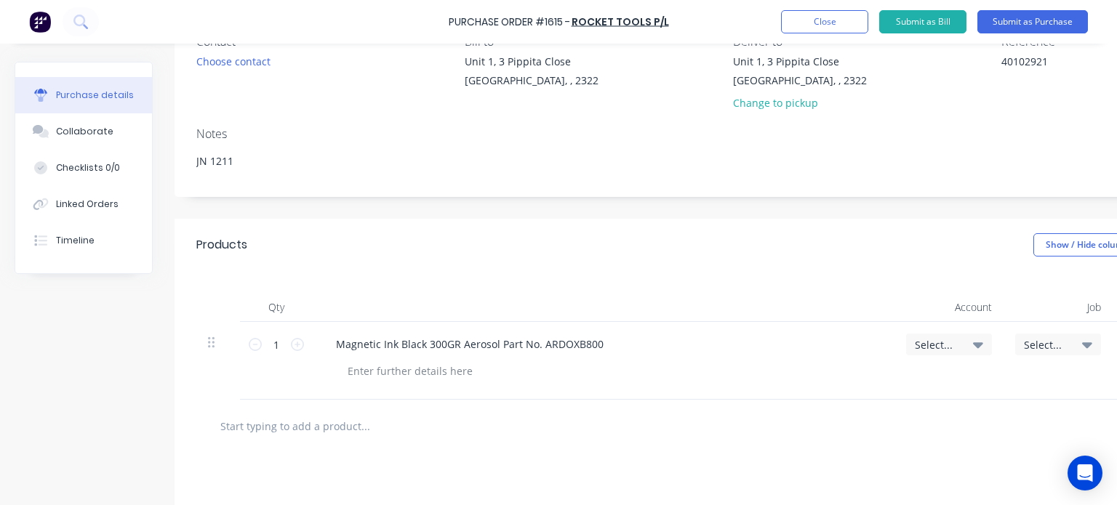
scroll to position [180, 0]
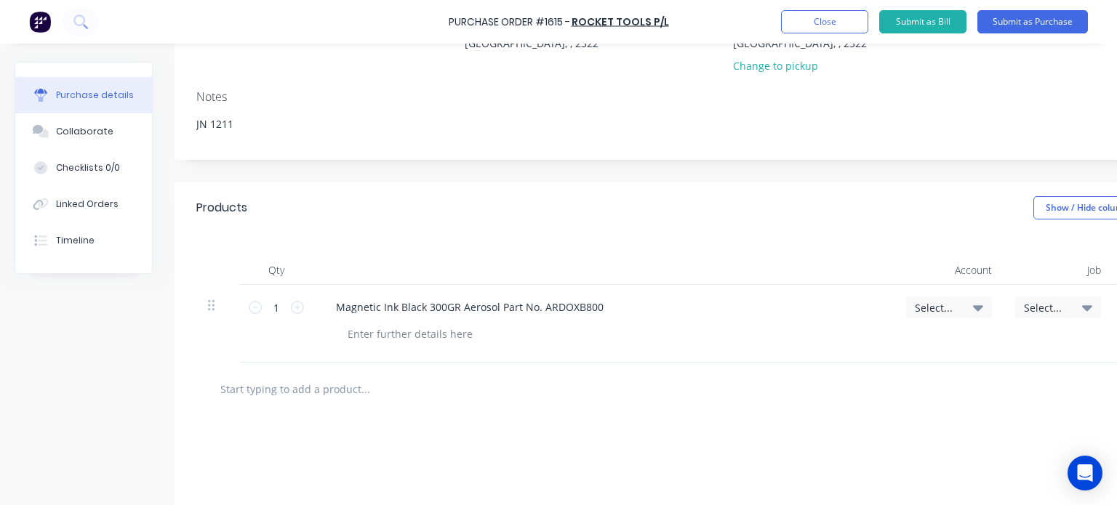
click at [977, 309] on icon at bounding box center [978, 308] width 10 height 6
type textarea "x"
click at [902, 357] on input at bounding box center [901, 351] width 149 height 29
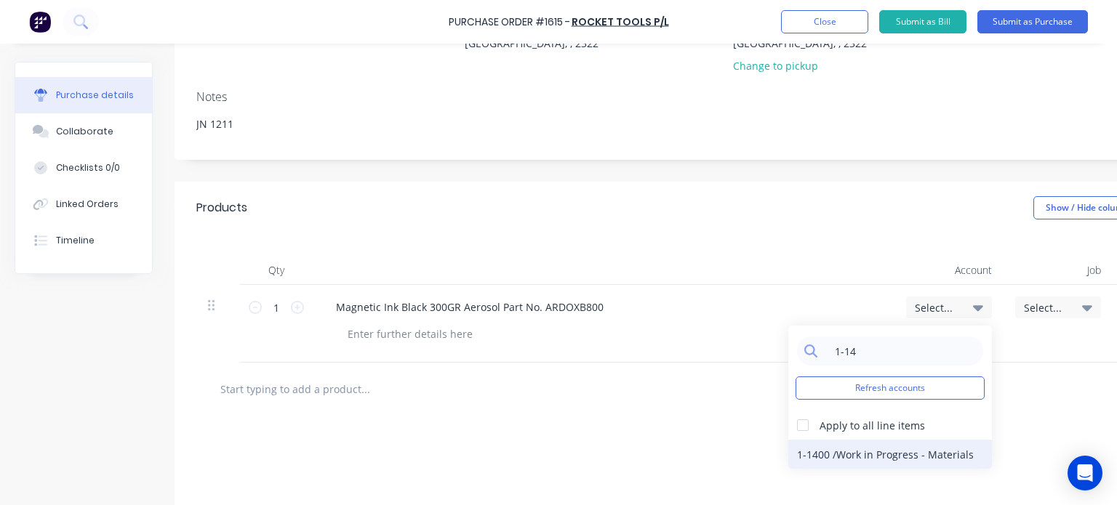
type input "1-14"
click at [881, 452] on div "1-1400 / Work in Progress - Materials" at bounding box center [890, 454] width 204 height 29
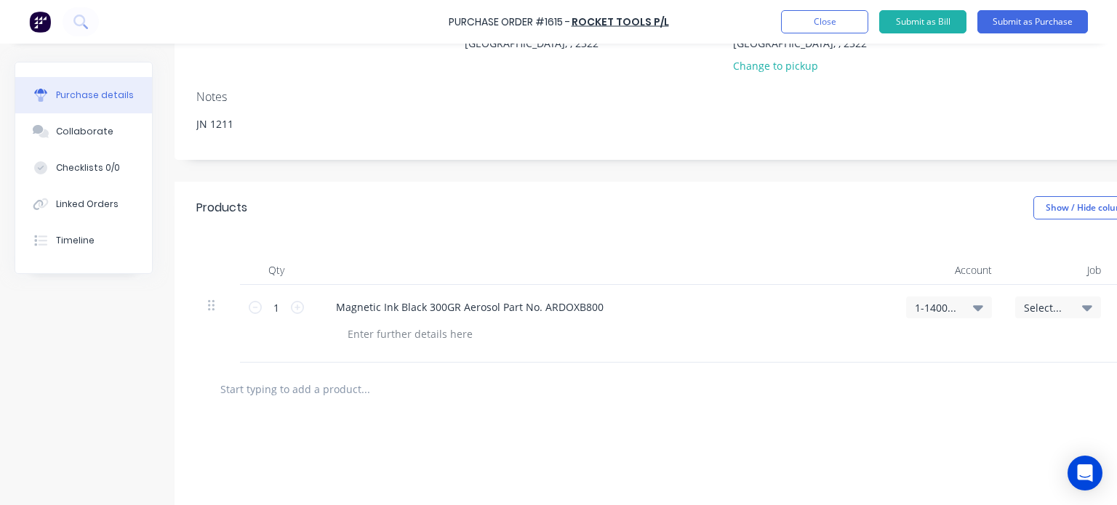
click at [1086, 305] on icon at bounding box center [1087, 308] width 10 height 16
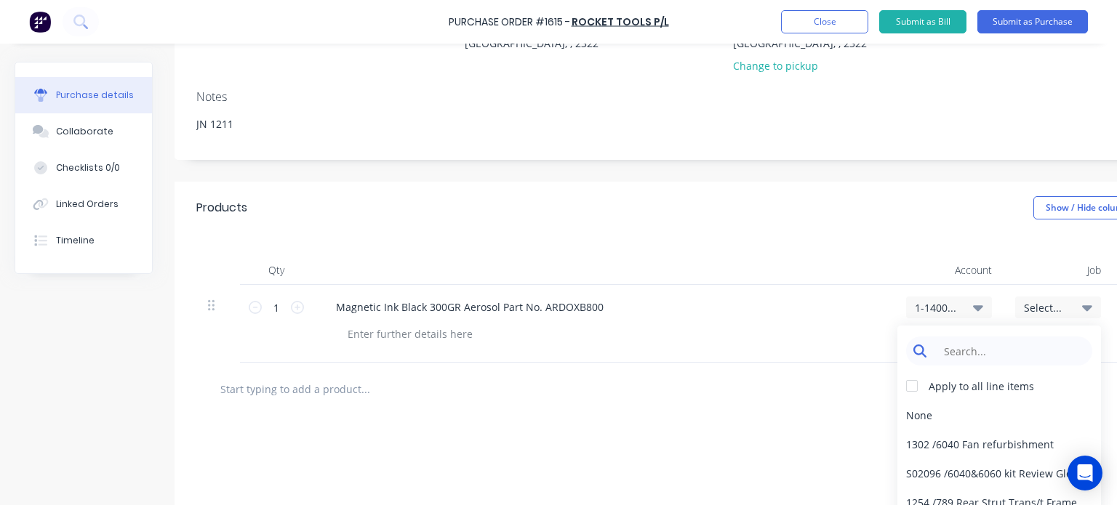
type textarea "x"
click at [1019, 351] on input at bounding box center [1010, 351] width 149 height 29
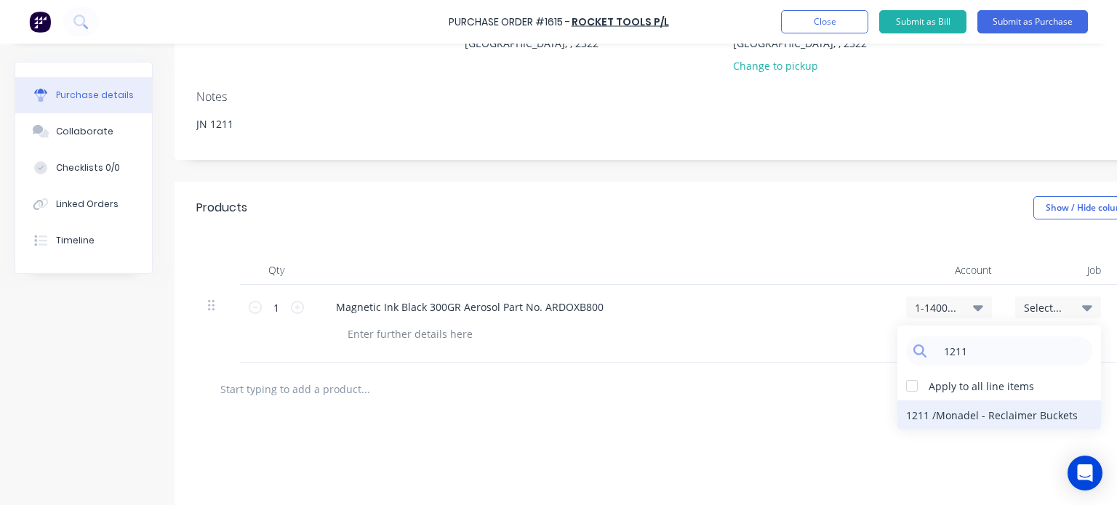
type input "1211"
click at [1030, 415] on div "1211 / Monadel - Reclaimer Buckets" at bounding box center [999, 415] width 204 height 29
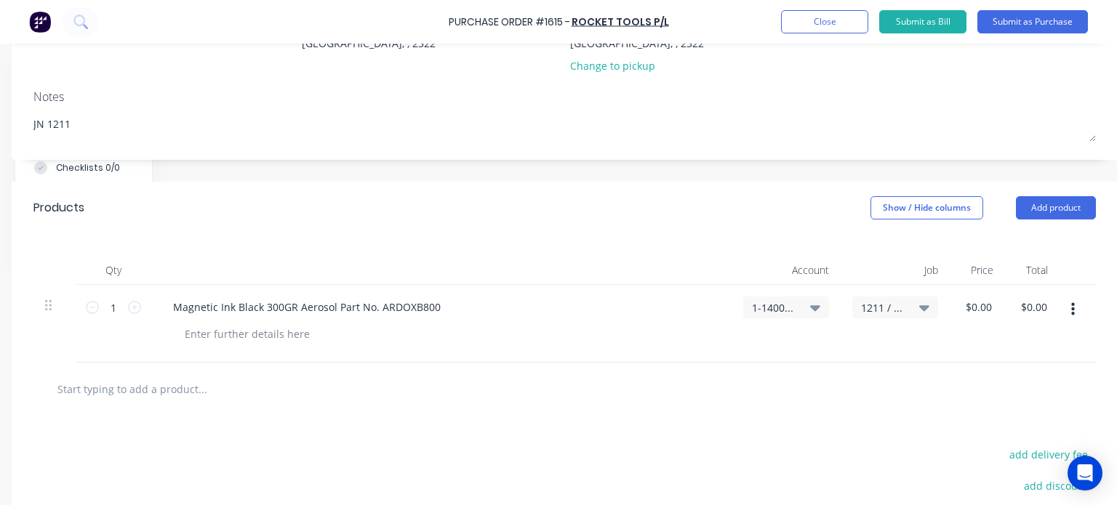
scroll to position [180, 175]
type textarea "x"
drag, startPoint x: 980, startPoint y: 307, endPoint x: 956, endPoint y: 313, distance: 24.7
click at [966, 313] on input "0.00" at bounding box center [980, 307] width 28 height 21
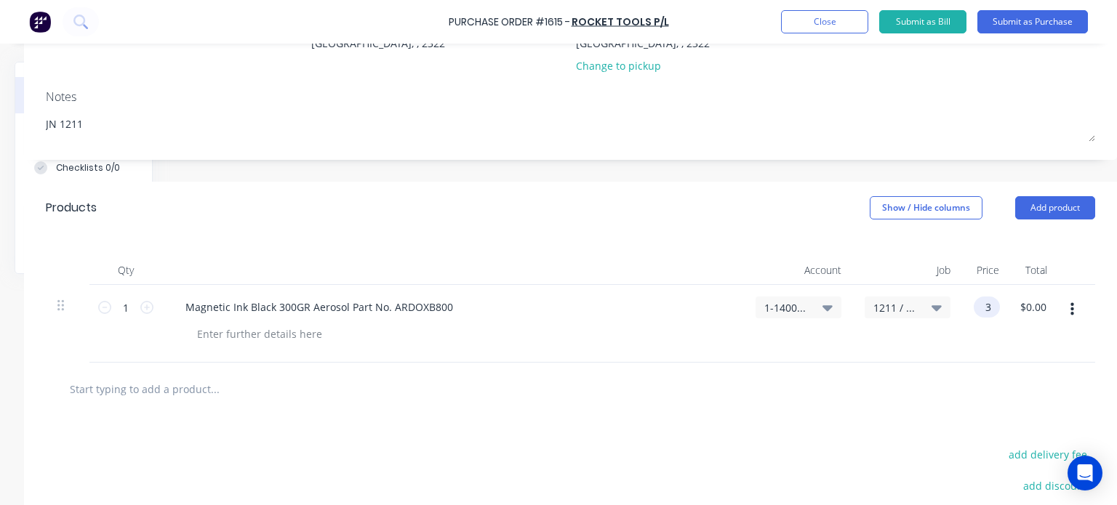
scroll to position [180, 161]
type input "32.73"
type textarea "x"
type input "$32.73"
type input "32.73"
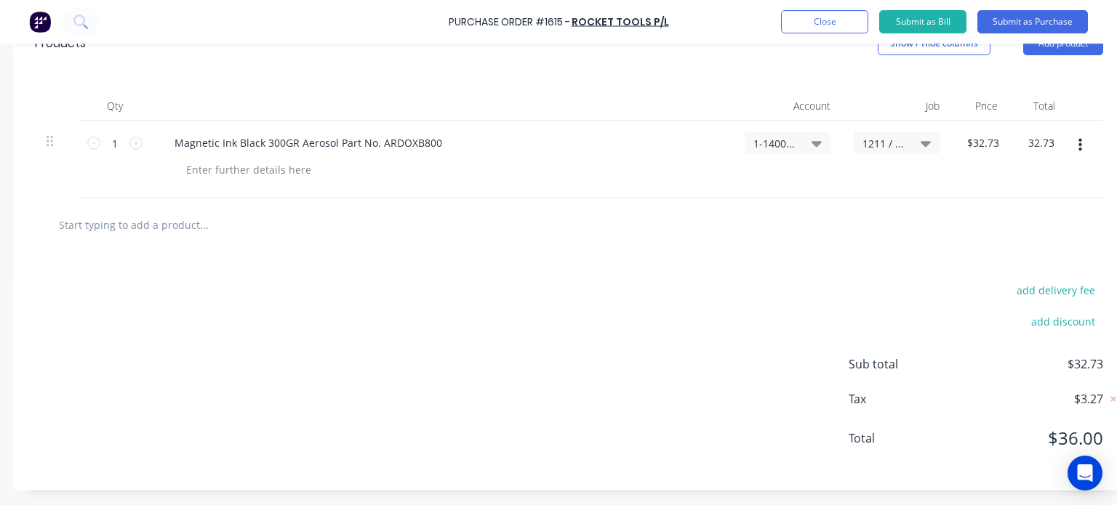
scroll to position [354, 161]
type textarea "x"
type input "32.73"
type textarea "x"
type input "$32.73"
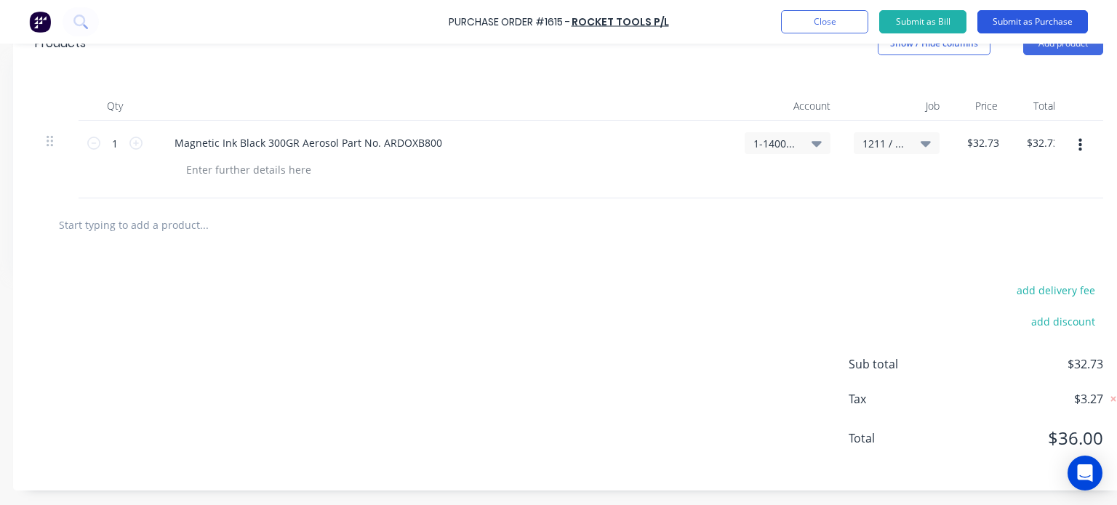
click at [1033, 24] on button "Submit as Purchase" at bounding box center [1032, 21] width 111 height 23
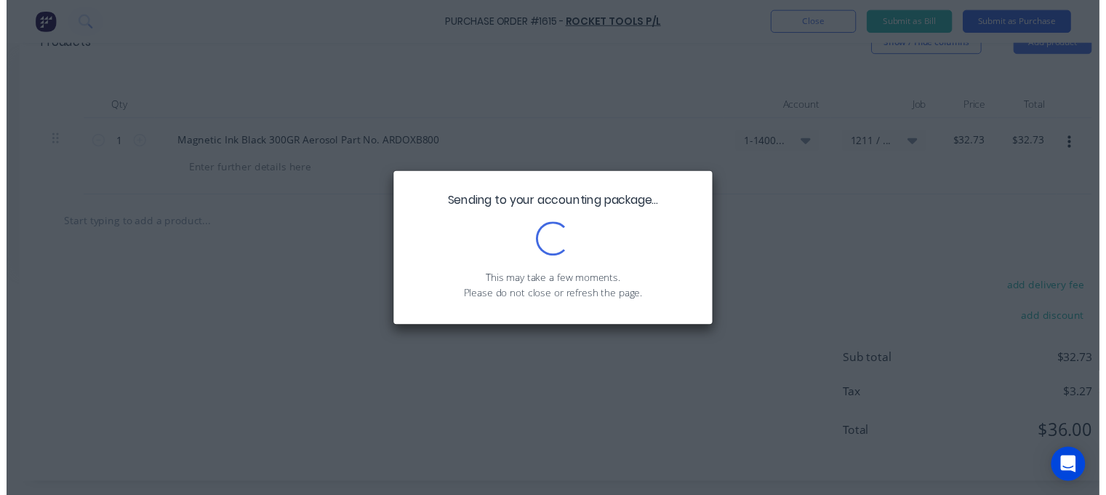
scroll to position [0, 0]
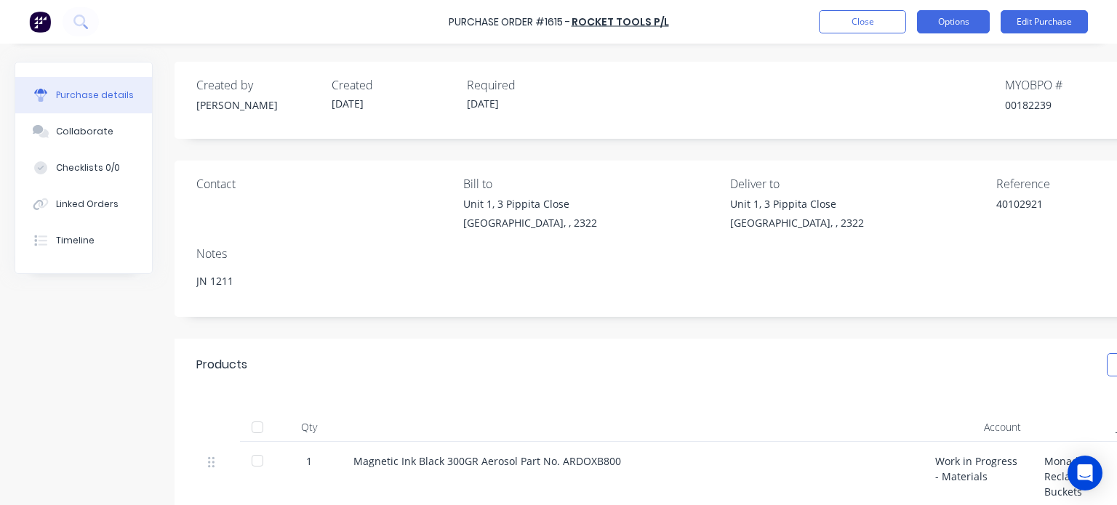
click at [960, 25] on button "Options" at bounding box center [953, 21] width 73 height 23
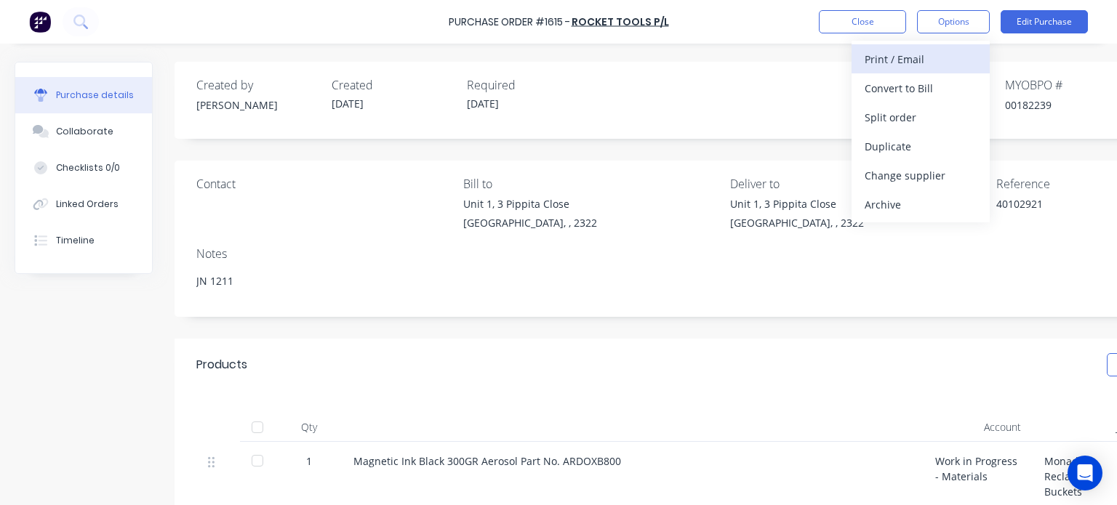
click at [905, 58] on div "Print / Email" at bounding box center [921, 59] width 112 height 21
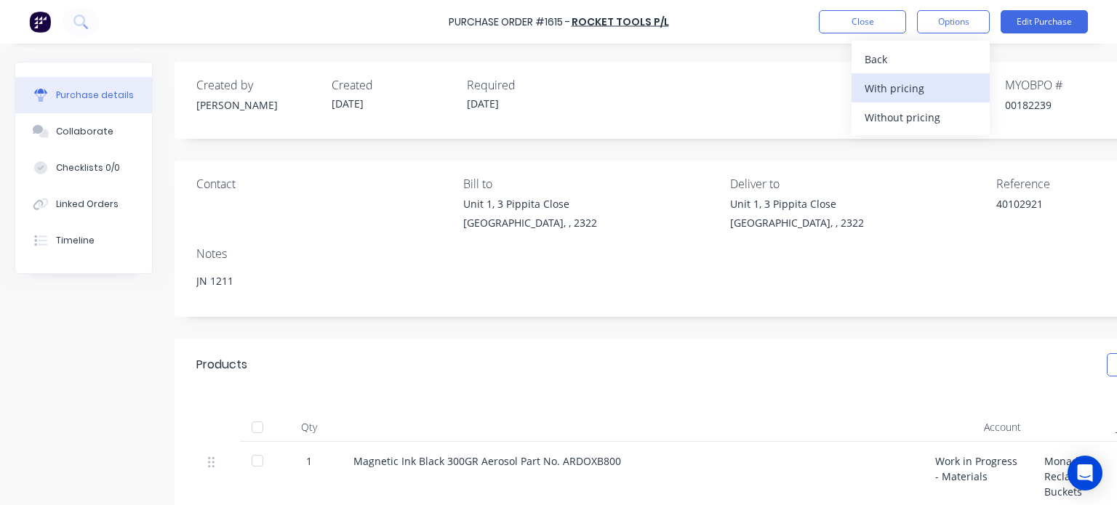
click at [891, 89] on div "With pricing" at bounding box center [921, 88] width 112 height 21
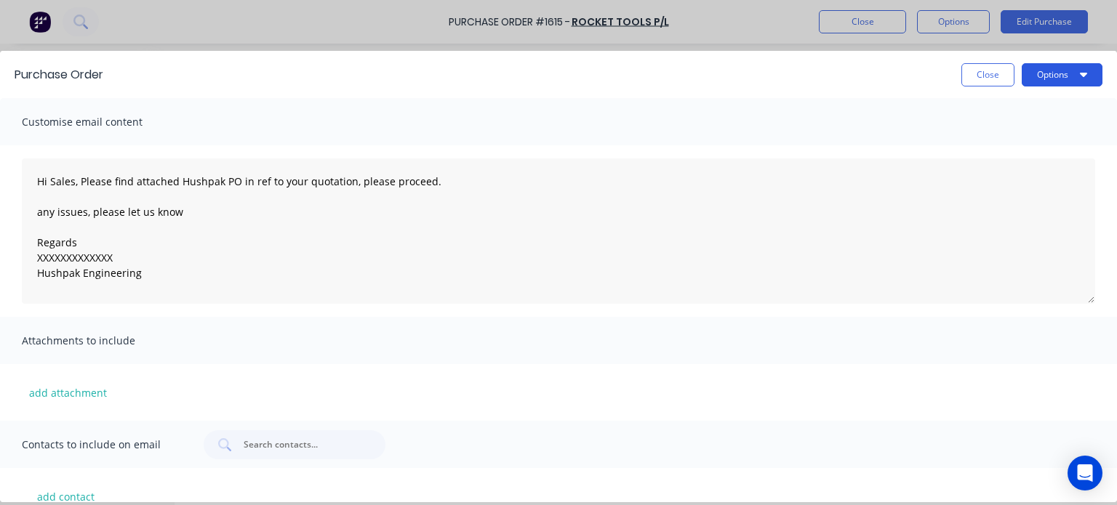
click at [1041, 78] on button "Options" at bounding box center [1062, 74] width 81 height 23
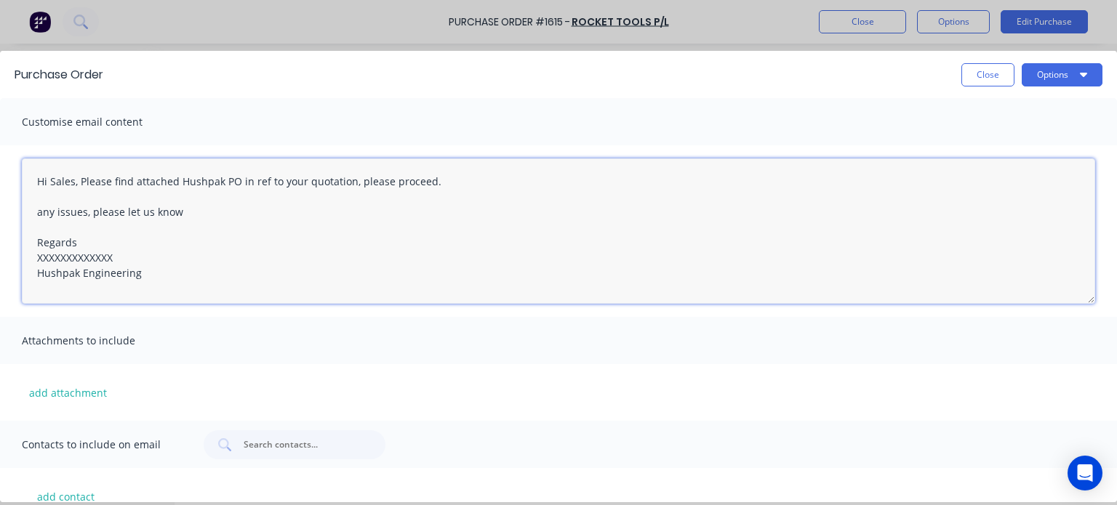
drag, startPoint x: 118, startPoint y: 257, endPoint x: 39, endPoint y: 255, distance: 78.6
click at [39, 255] on textarea "Hi Sales, Please find attached Hushpak PO in ref to your quotation, please proc…" at bounding box center [558, 231] width 1073 height 145
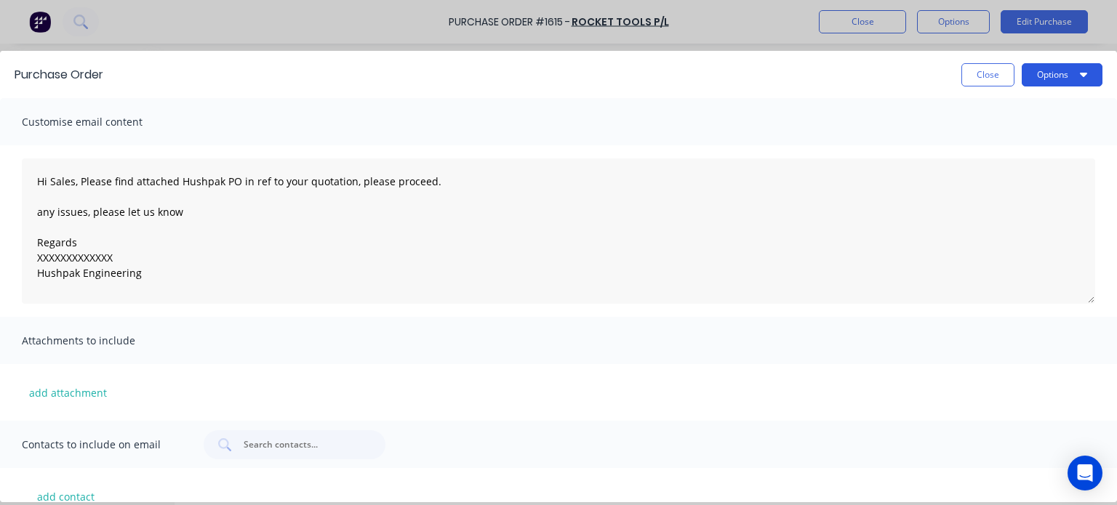
click at [1045, 79] on button "Options" at bounding box center [1062, 74] width 81 height 23
click at [1014, 136] on div "Print" at bounding box center [1033, 140] width 112 height 21
click at [982, 81] on button "Close" at bounding box center [987, 74] width 53 height 23
type textarea "x"
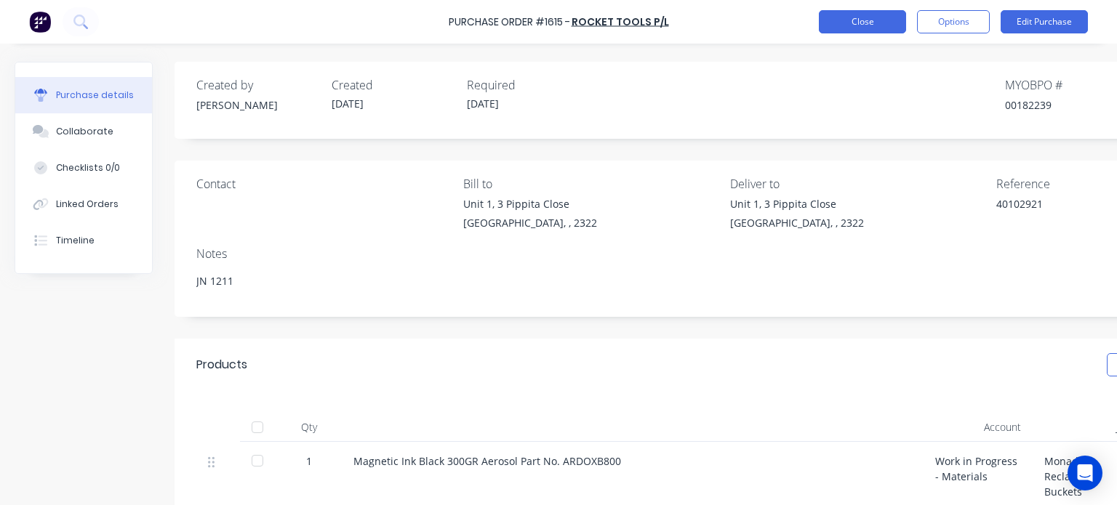
click at [846, 22] on button "Close" at bounding box center [862, 21] width 87 height 23
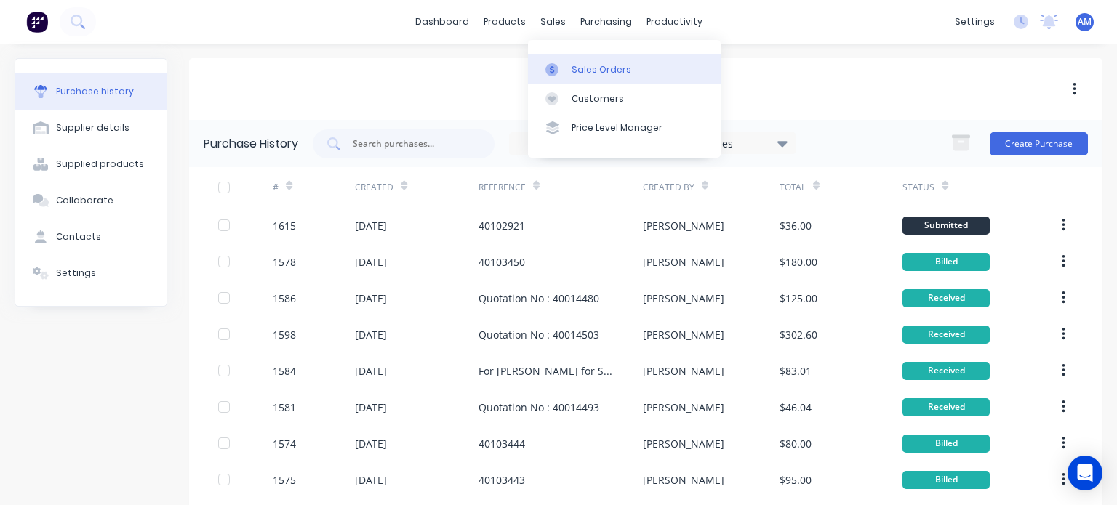
click at [580, 68] on div "Sales Orders" at bounding box center [602, 69] width 60 height 13
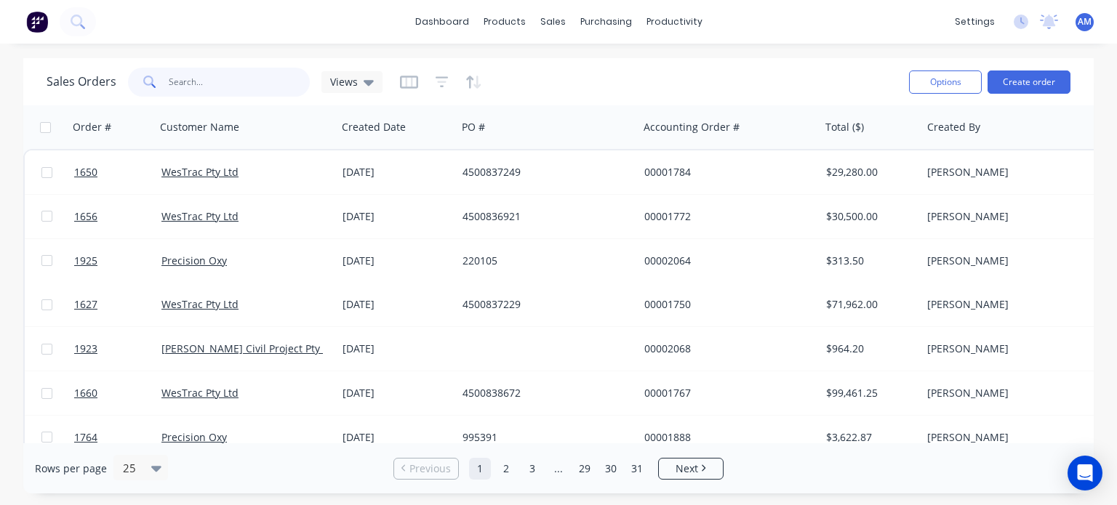
click at [194, 86] on input "text" at bounding box center [240, 82] width 142 height 29
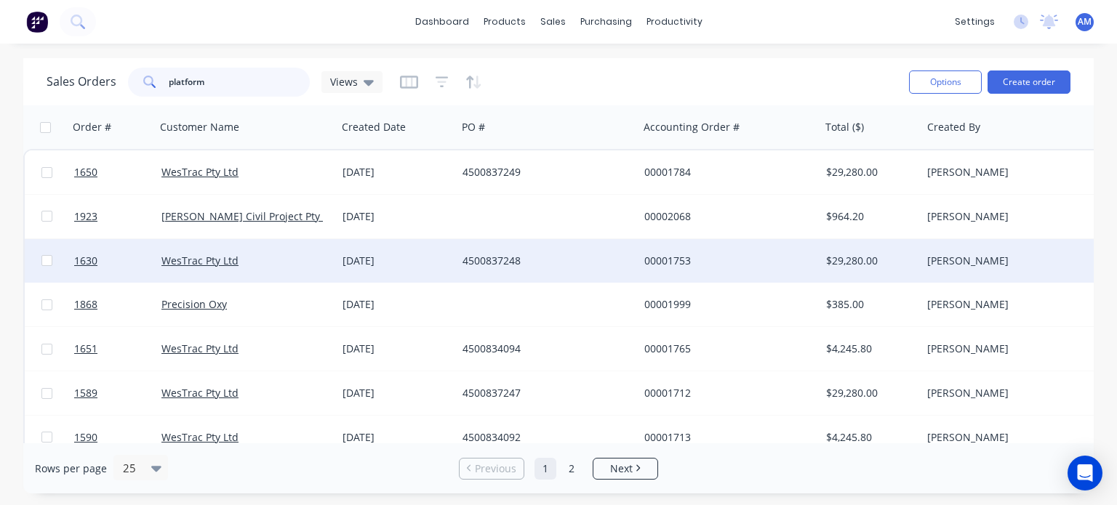
type input "platform"
click at [489, 260] on div "4500837248" at bounding box center [543, 261] width 161 height 15
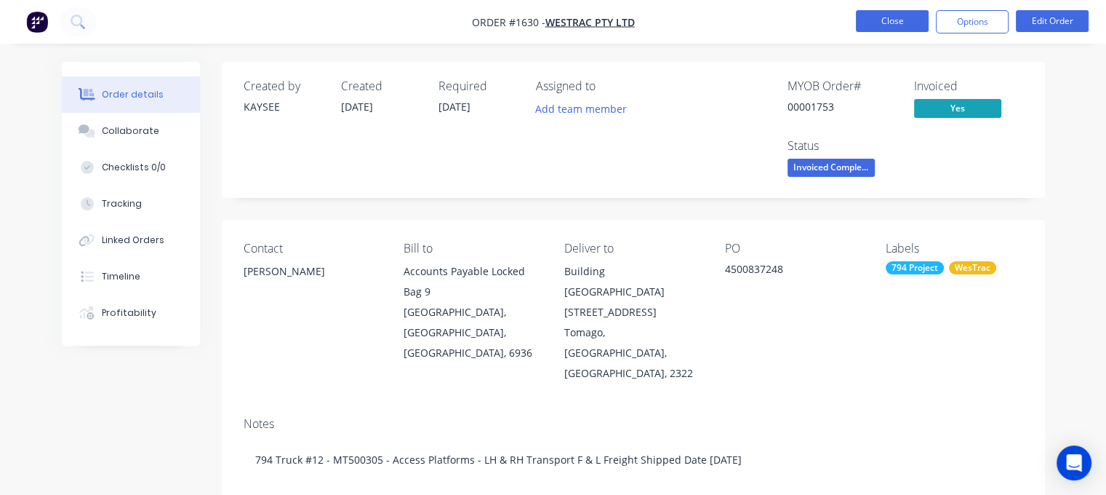
click at [873, 28] on button "Close" at bounding box center [892, 21] width 73 height 22
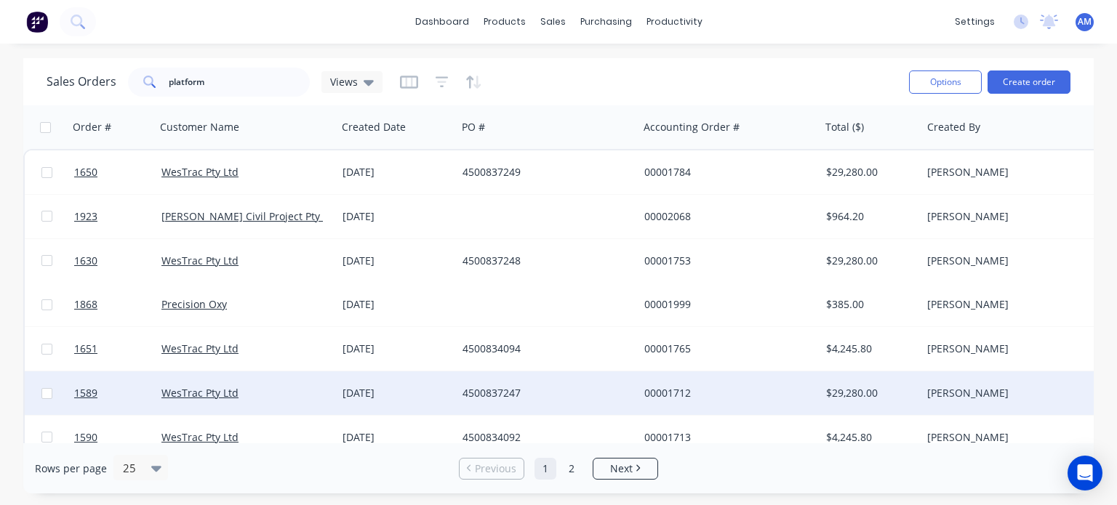
click at [646, 390] on div "00001712" at bounding box center [724, 393] width 161 height 15
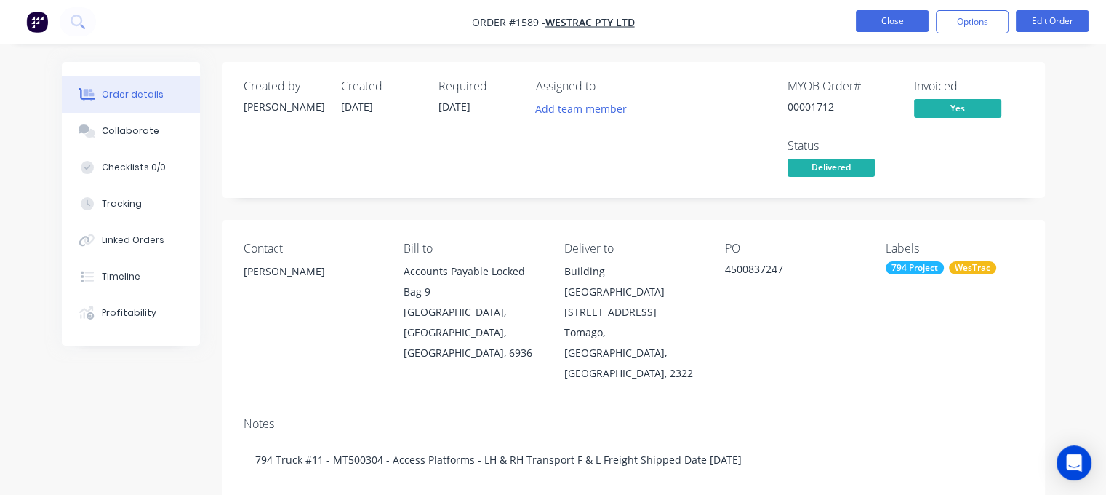
click at [886, 20] on button "Close" at bounding box center [892, 21] width 73 height 22
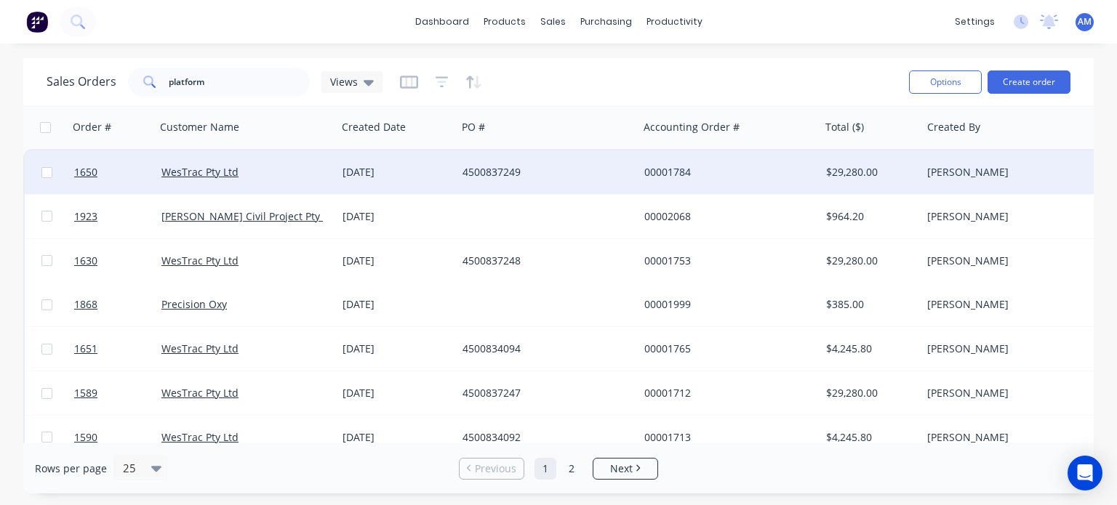
click at [666, 167] on div "00001784" at bounding box center [724, 172] width 161 height 15
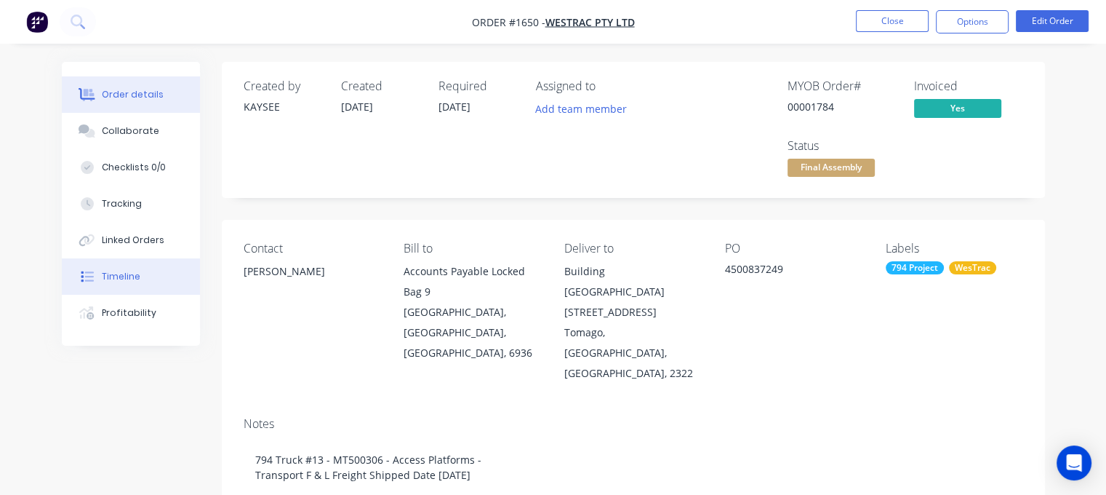
click at [132, 273] on div "Timeline" at bounding box center [121, 276] width 39 height 13
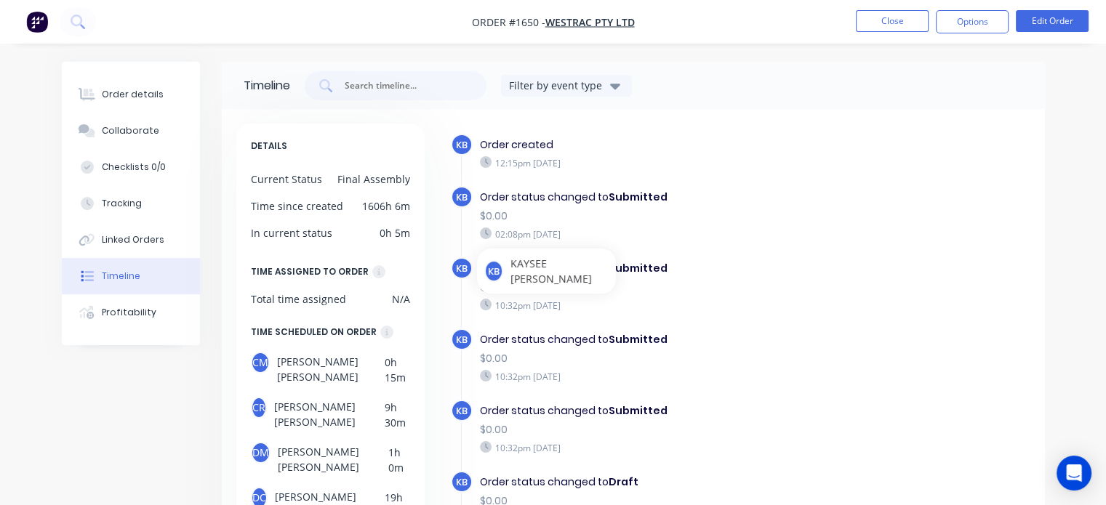
click at [849, 297] on div "KB Order status changed to Submitted $0.00 10:32pm Saturday 23/08/25" at bounding box center [657, 292] width 412 height 71
click at [135, 95] on div "Order details" at bounding box center [133, 94] width 62 height 13
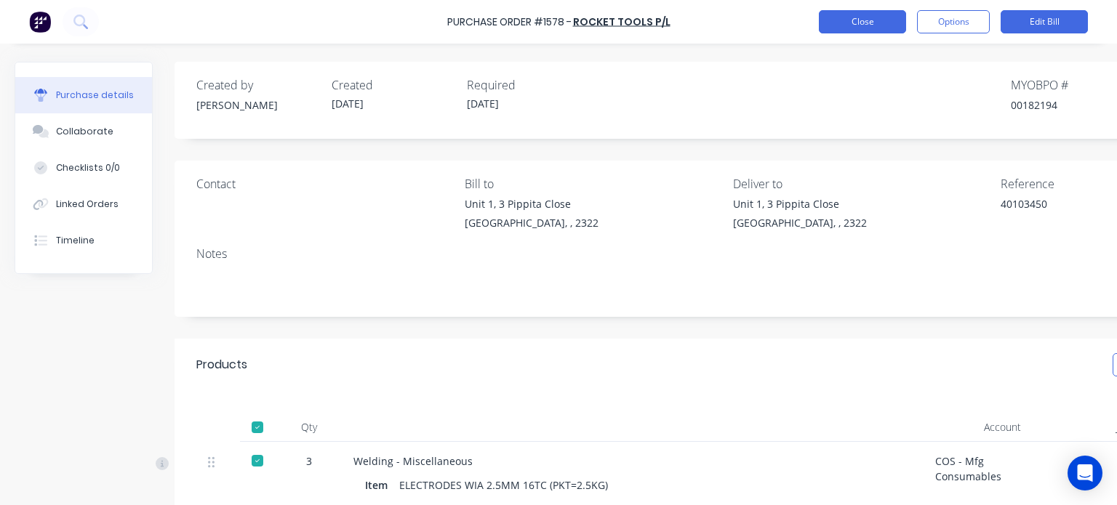
click at [849, 20] on button "Close" at bounding box center [862, 21] width 87 height 23
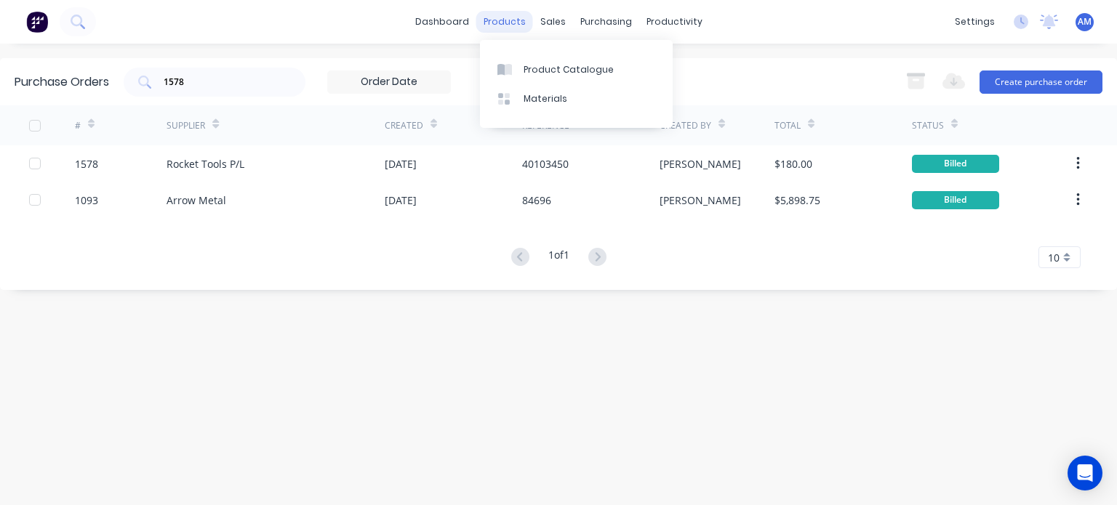
click at [498, 24] on div "products" at bounding box center [504, 22] width 57 height 22
click at [548, 66] on div "Product Catalogue" at bounding box center [569, 69] width 90 height 13
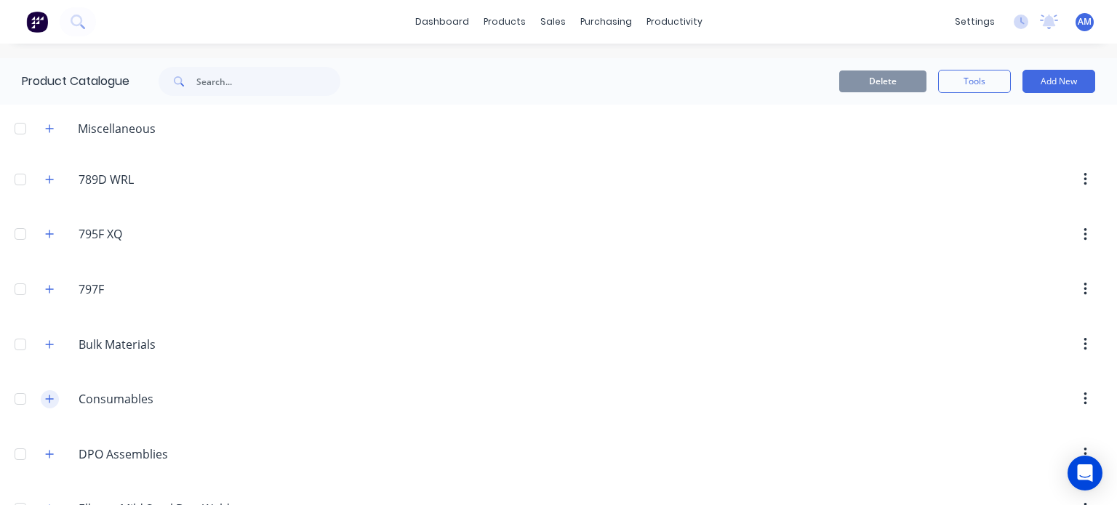
click at [54, 396] on icon "button" at bounding box center [49, 399] width 9 height 10
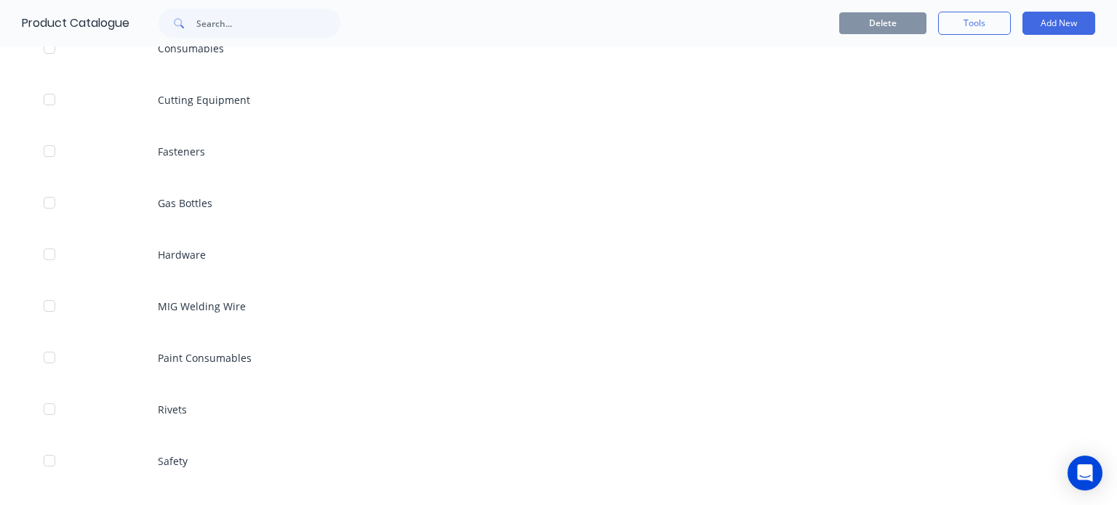
scroll to position [357, 0]
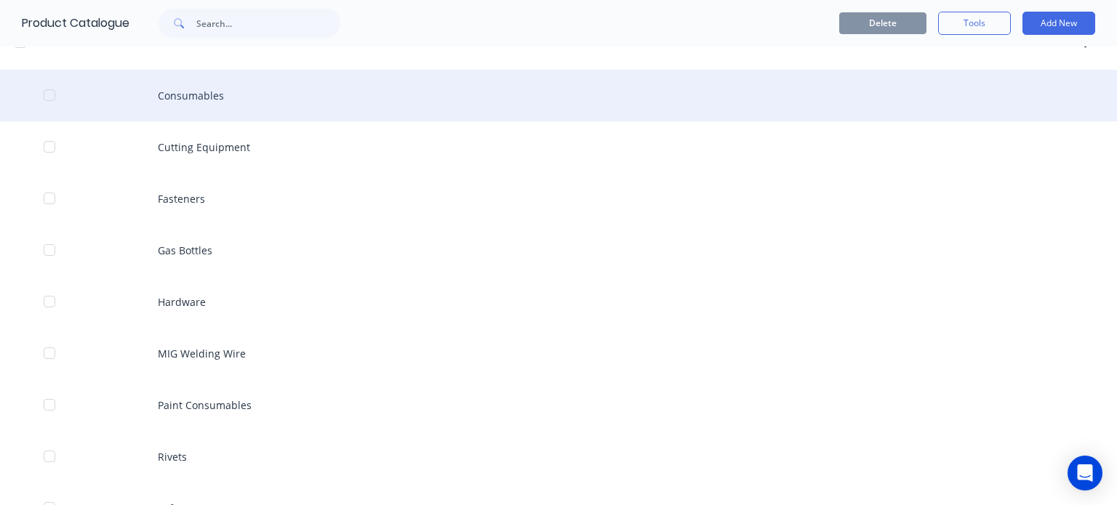
click at [196, 93] on div "Consumables" at bounding box center [558, 96] width 1117 height 52
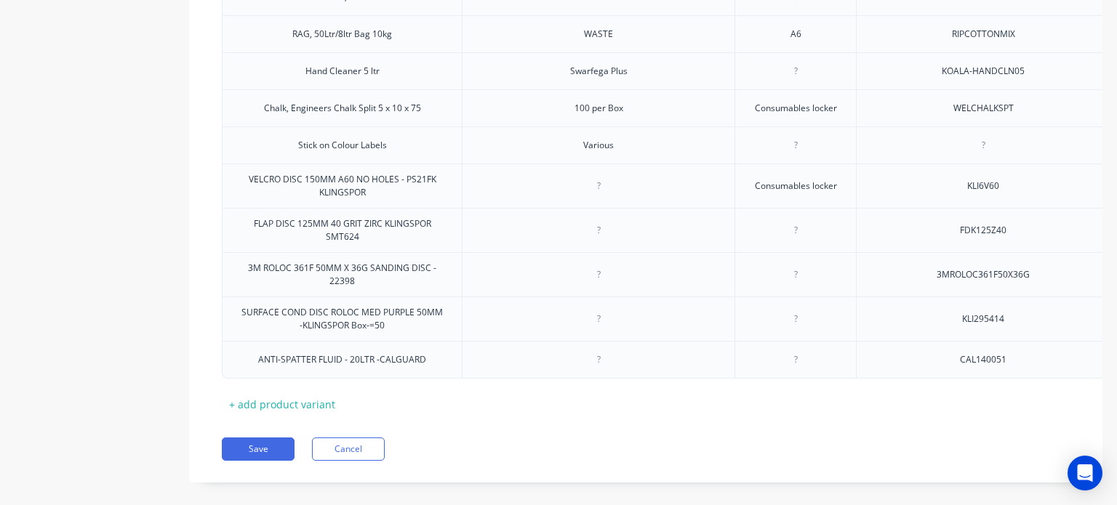
scroll to position [2047, 0]
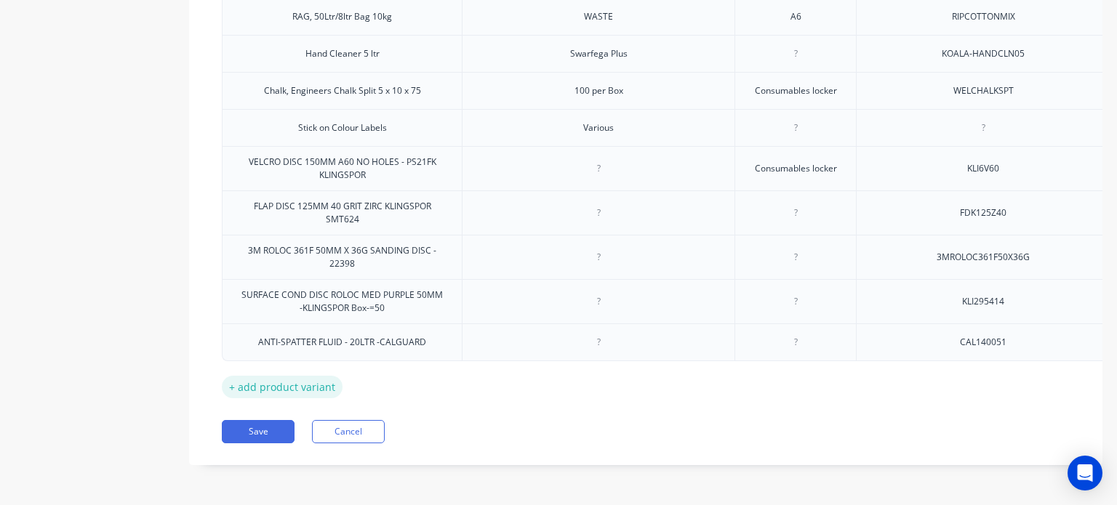
click at [260, 376] on div "+ add product variant" at bounding box center [282, 387] width 121 height 23
type textarea "x"
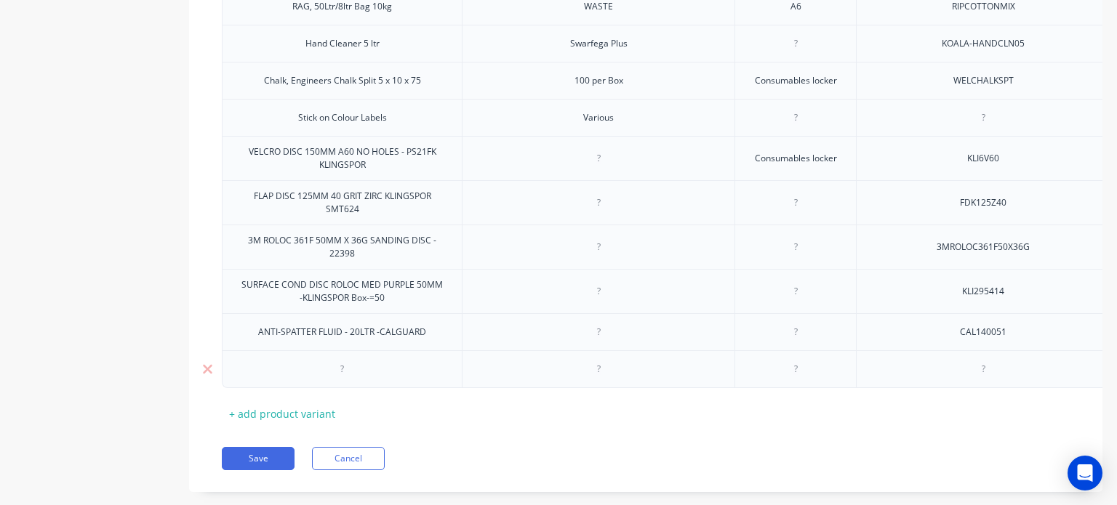
click at [344, 372] on div at bounding box center [342, 369] width 73 height 19
paste div
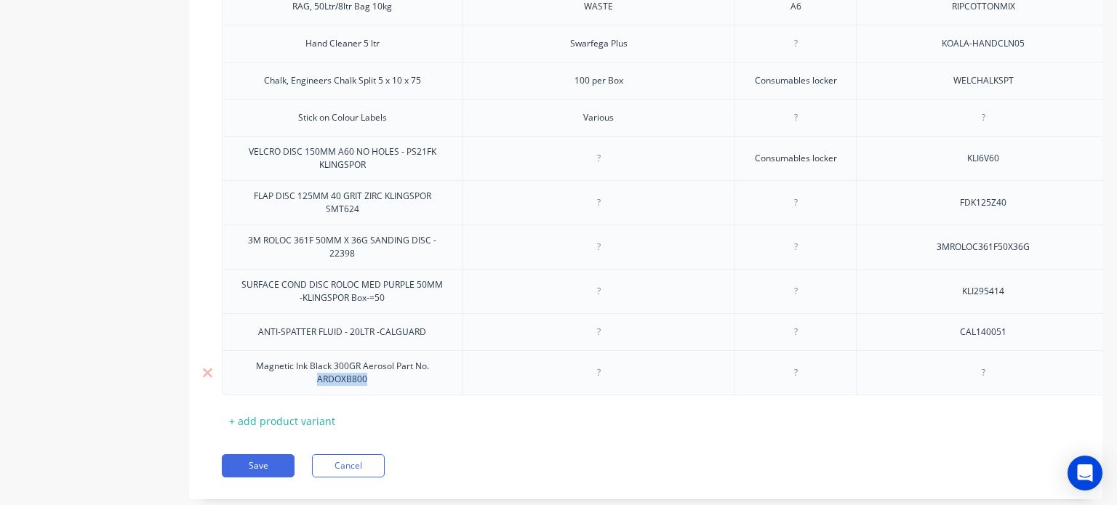
drag, startPoint x: 375, startPoint y: 383, endPoint x: 317, endPoint y: 389, distance: 58.5
click at [317, 389] on div "Magnetic Ink Black 300GR Aerosol Part No. ARDOXB800" at bounding box center [342, 373] width 240 height 45
copy div "ARDOXB800"
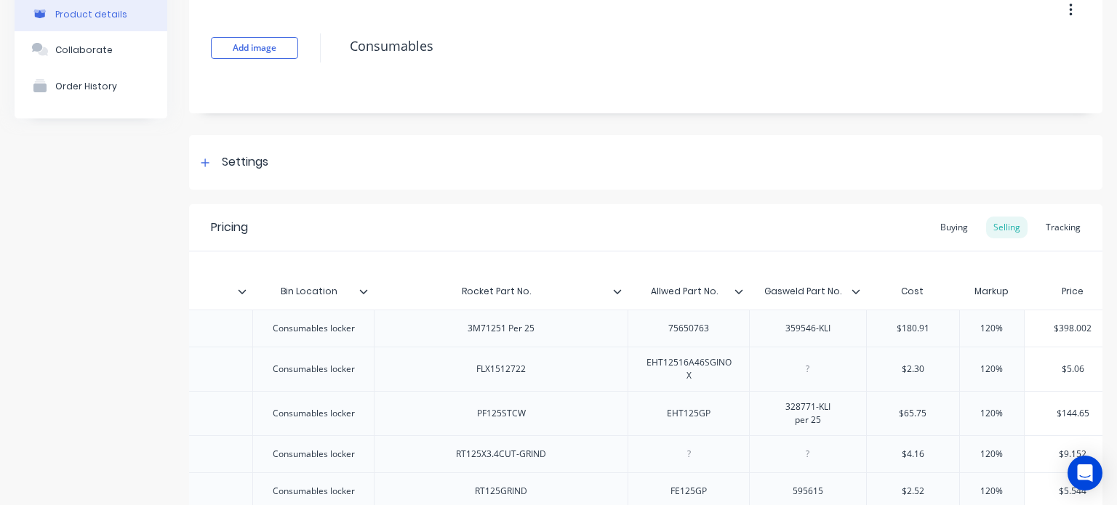
scroll to position [275, 0]
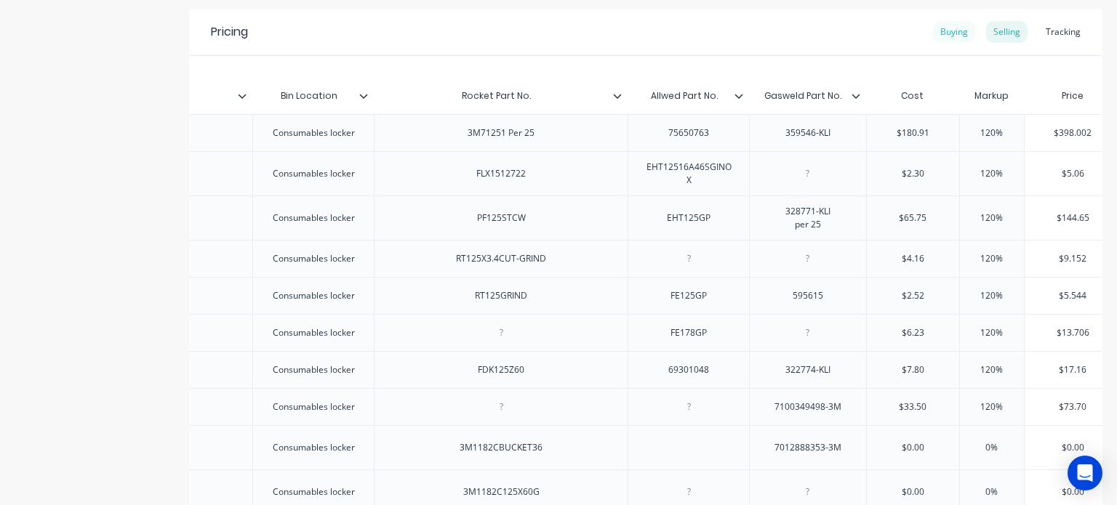
type textarea "x"
click at [941, 34] on div "Buying" at bounding box center [954, 32] width 42 height 22
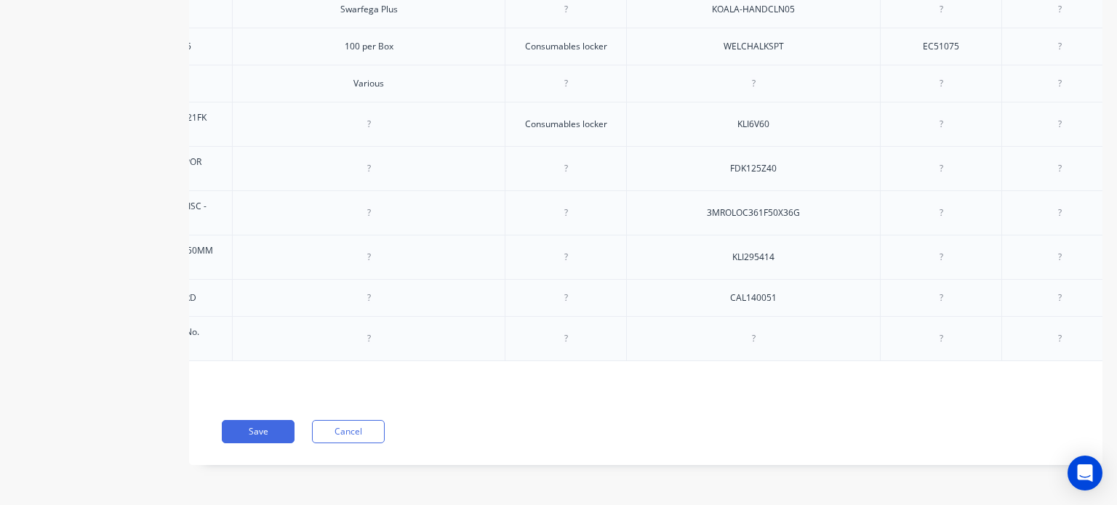
scroll to position [0, 237]
click at [744, 331] on div at bounding box center [746, 338] width 73 height 19
paste div
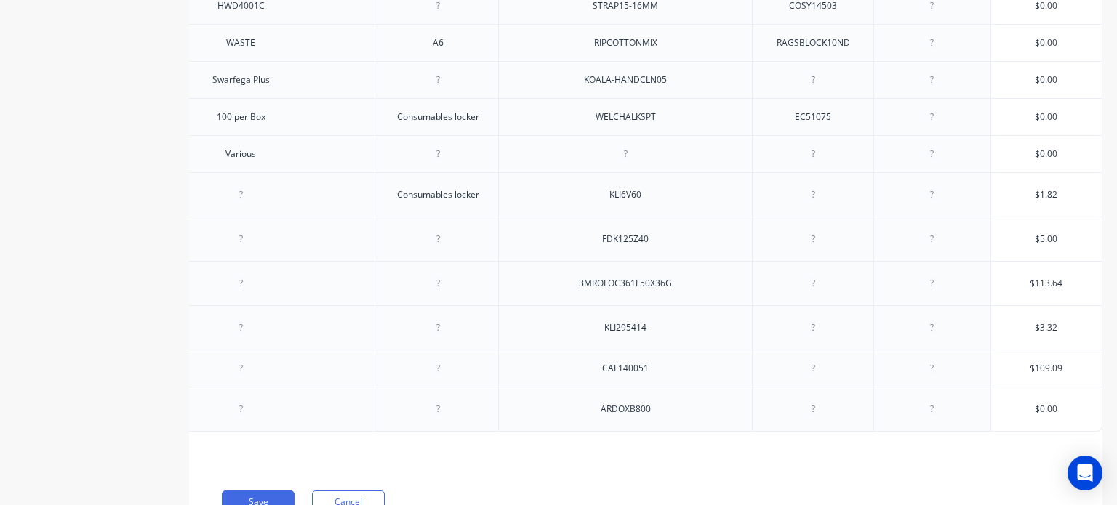
scroll to position [2088, 0]
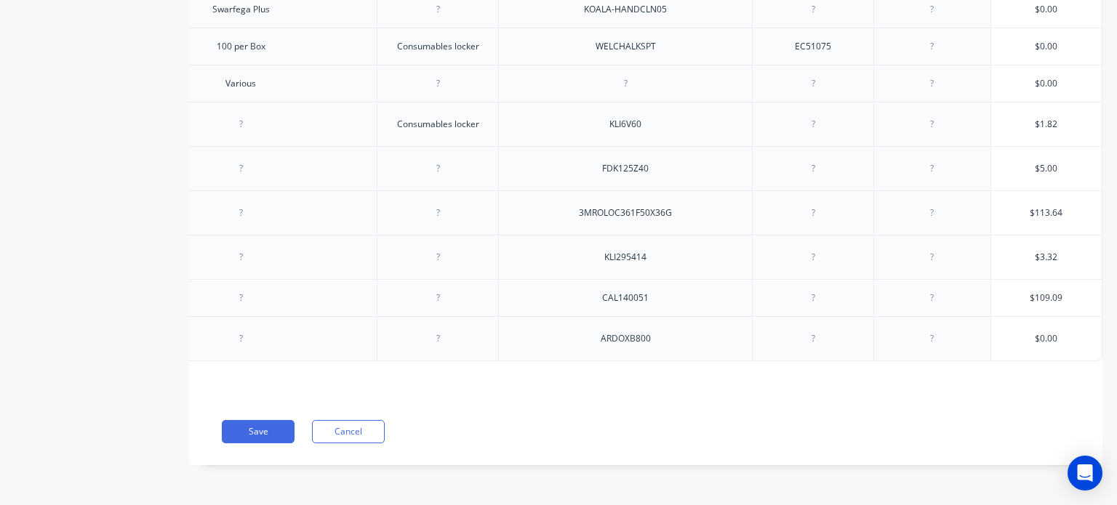
type textarea "x"
type input "$0.00"
drag, startPoint x: 1046, startPoint y: 327, endPoint x: 1025, endPoint y: 334, distance: 23.0
click at [1025, 334] on input "$0.00" at bounding box center [1046, 338] width 111 height 13
type textarea "x"
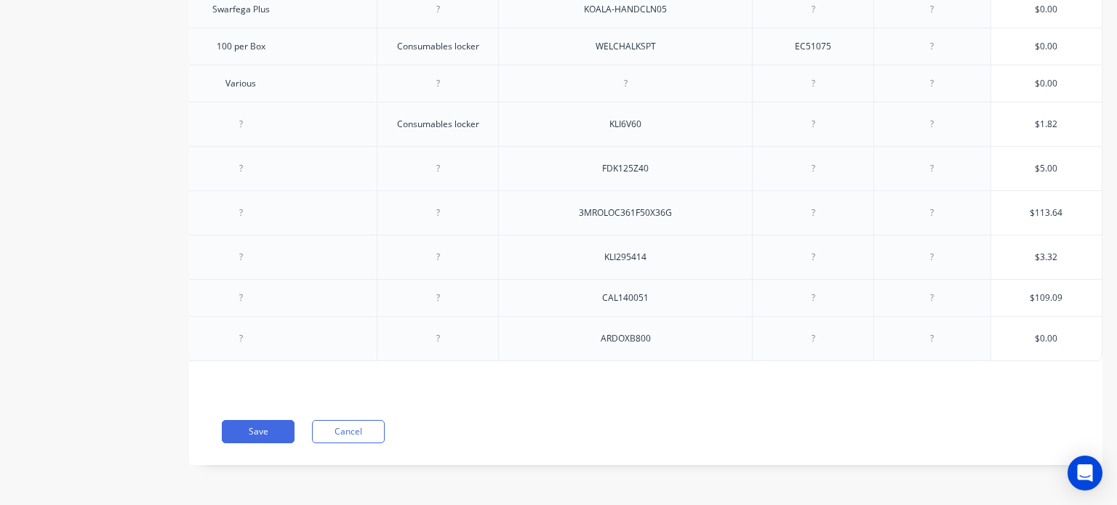
type input "3"
type textarea "x"
type input "32"
type textarea "x"
type input "32."
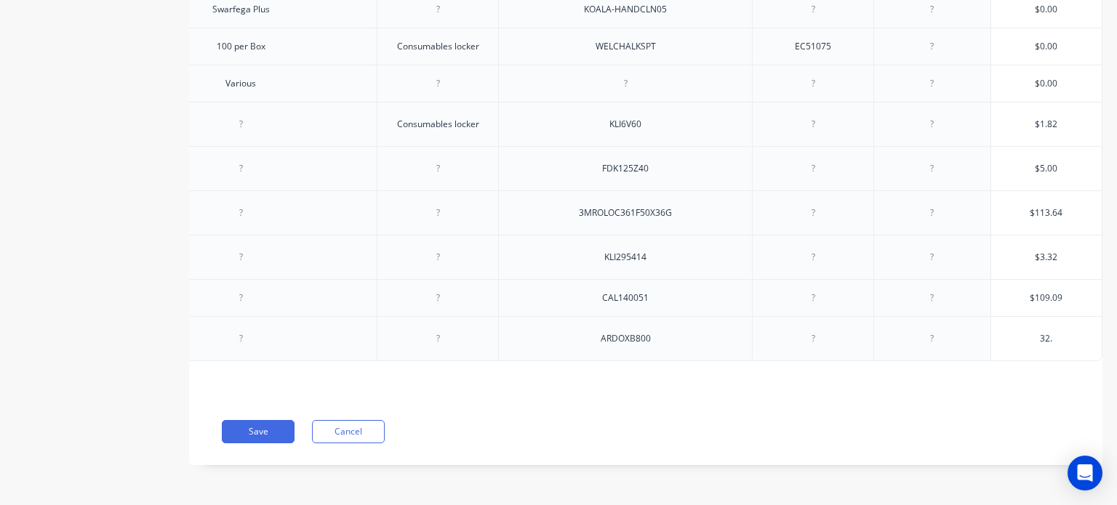
type textarea "x"
type input "32.7"
type textarea "x"
type input "32.73"
click at [259, 430] on button "Save" at bounding box center [258, 431] width 73 height 23
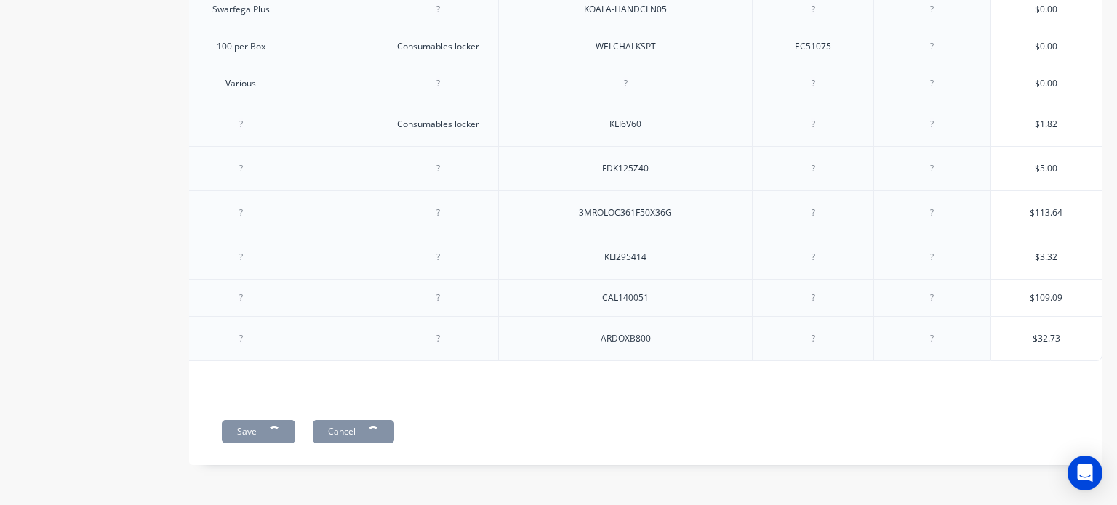
type textarea "x"
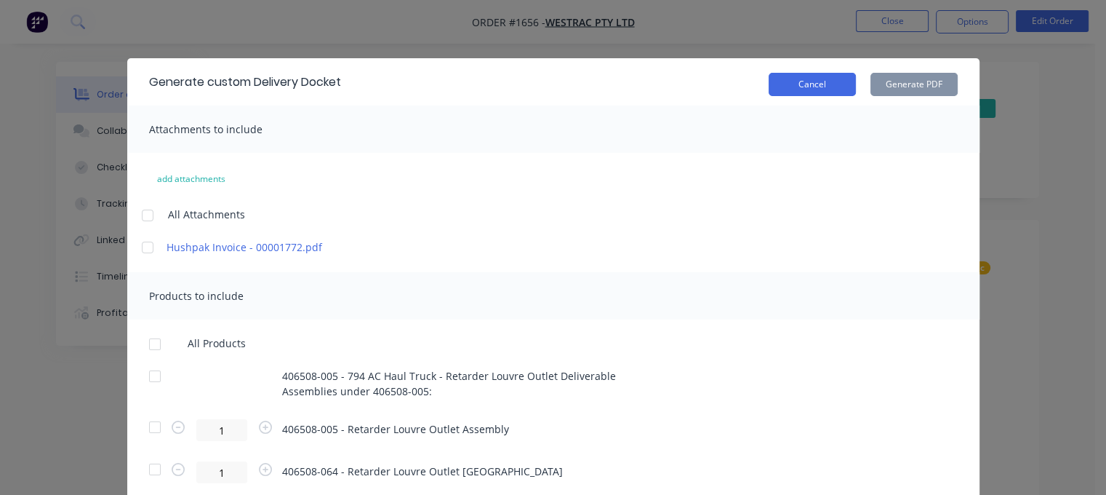
click at [815, 83] on button "Cancel" at bounding box center [812, 84] width 87 height 23
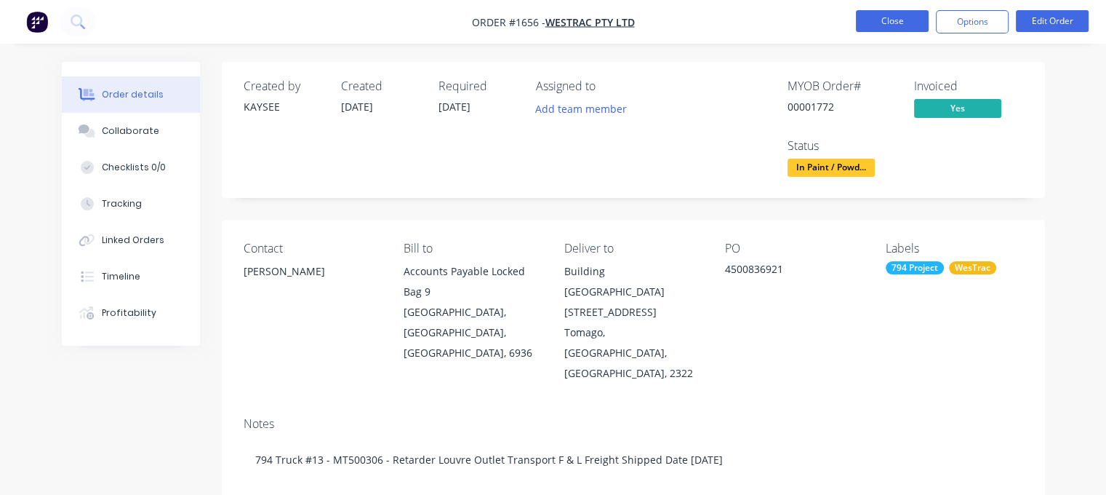
click at [891, 19] on button "Close" at bounding box center [892, 21] width 73 height 22
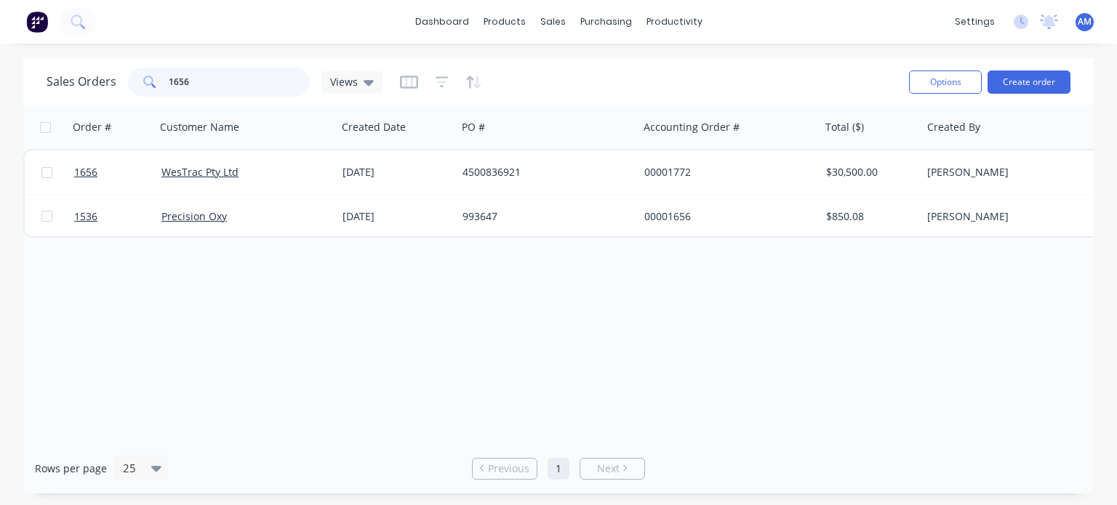
click at [191, 81] on input "1656" at bounding box center [240, 82] width 142 height 29
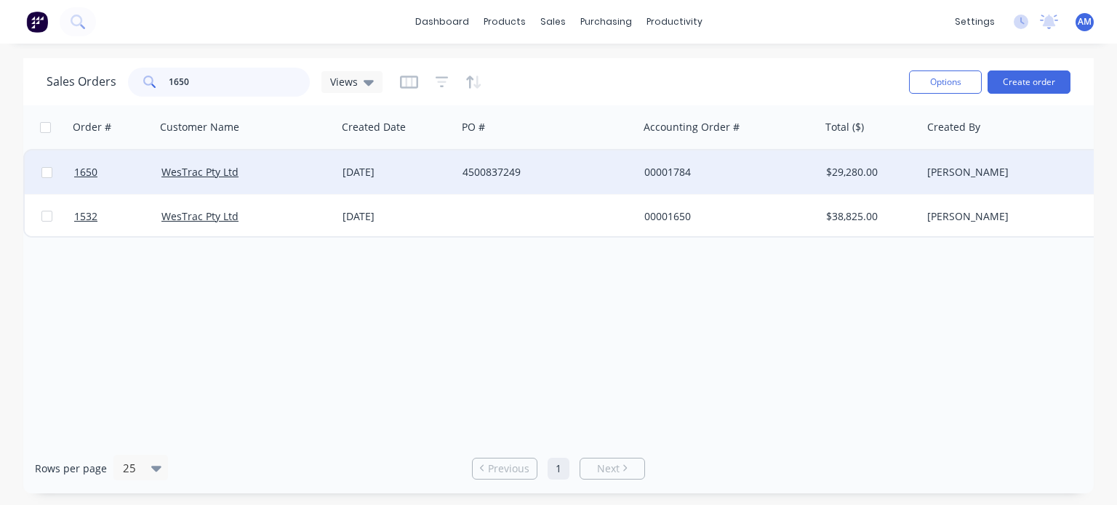
type input "1650"
click at [478, 180] on div "4500837249" at bounding box center [548, 173] width 182 height 44
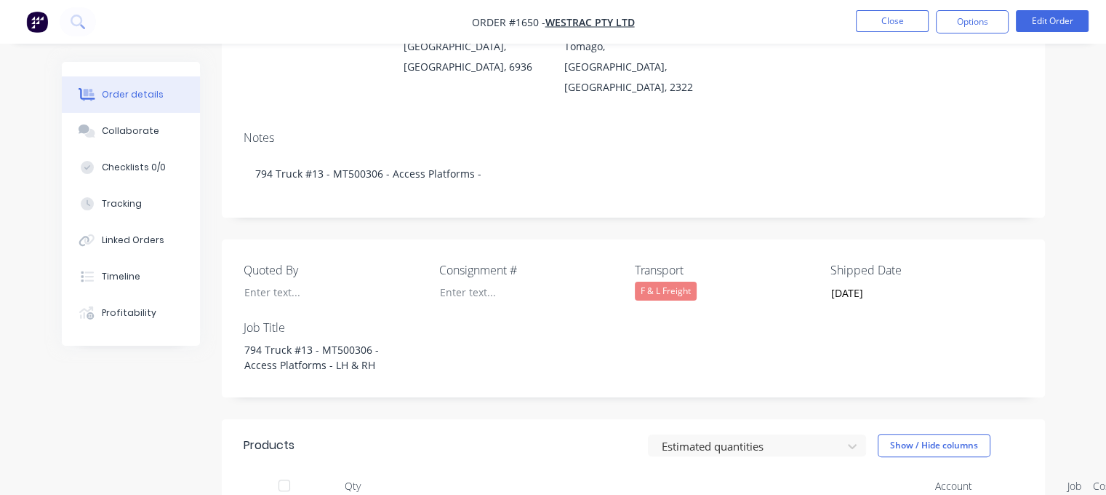
scroll to position [284, 0]
click at [854, 284] on input "[DATE]" at bounding box center [911, 295] width 181 height 22
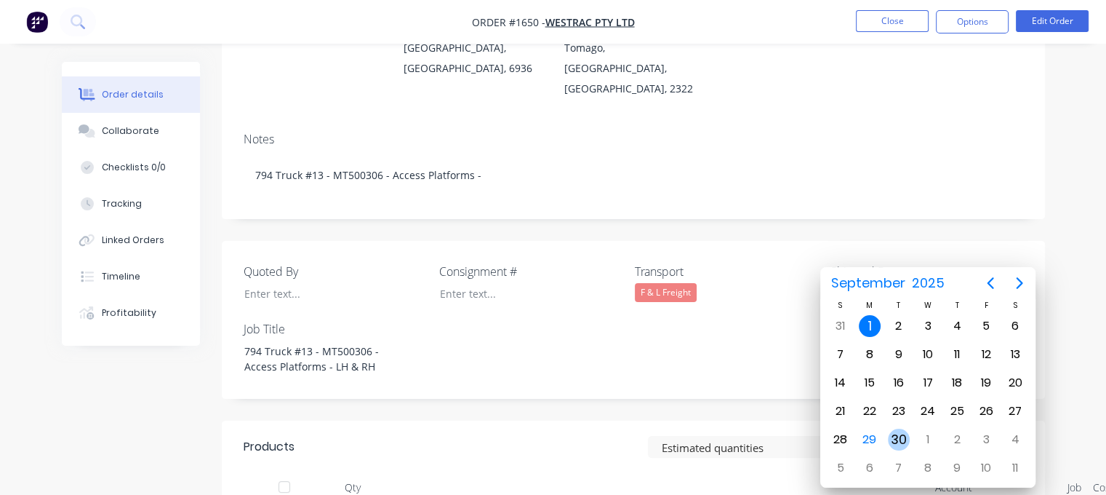
click at [899, 429] on div "30" at bounding box center [899, 439] width 22 height 22
type input "[DATE]"
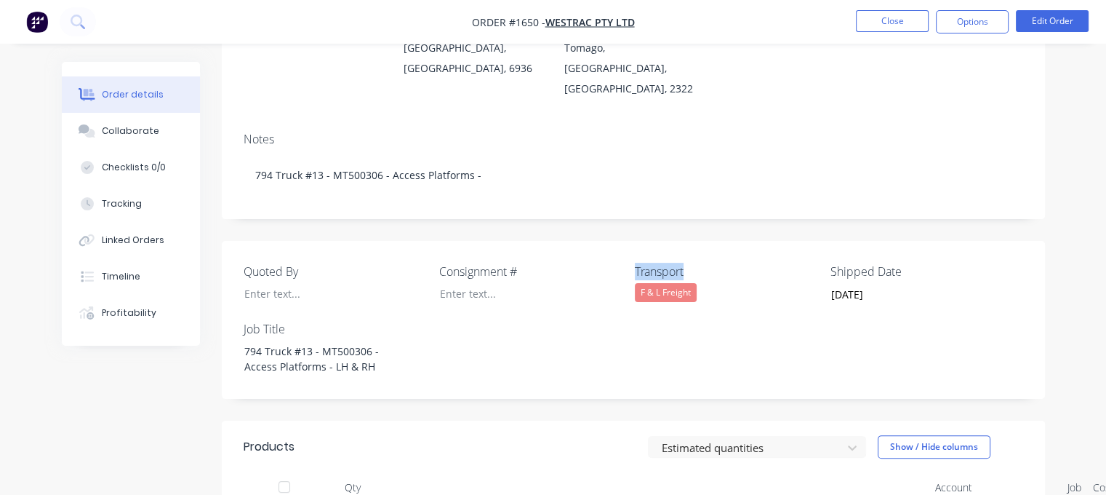
drag, startPoint x: 691, startPoint y: 229, endPoint x: 619, endPoint y: 232, distance: 72.1
click at [619, 241] on div "Quoted By Consignment # Transport F & L Freight Shipped Date [DATE] Job Title 7…" at bounding box center [633, 320] width 823 height 158
copy div "Transport"
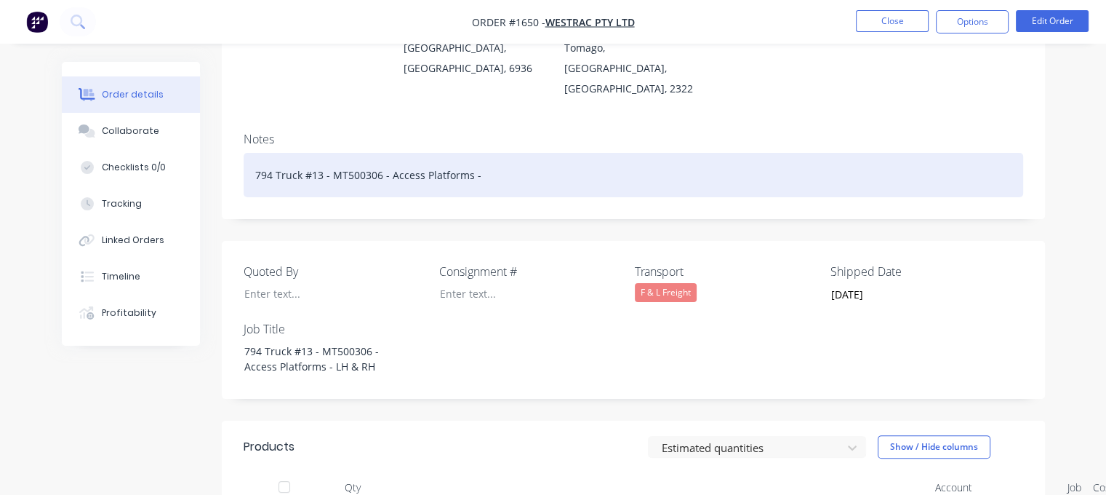
click at [501, 153] on div "794 Truck #13 - MT500306 - Access Platforms -" at bounding box center [634, 175] width 780 height 44
paste div
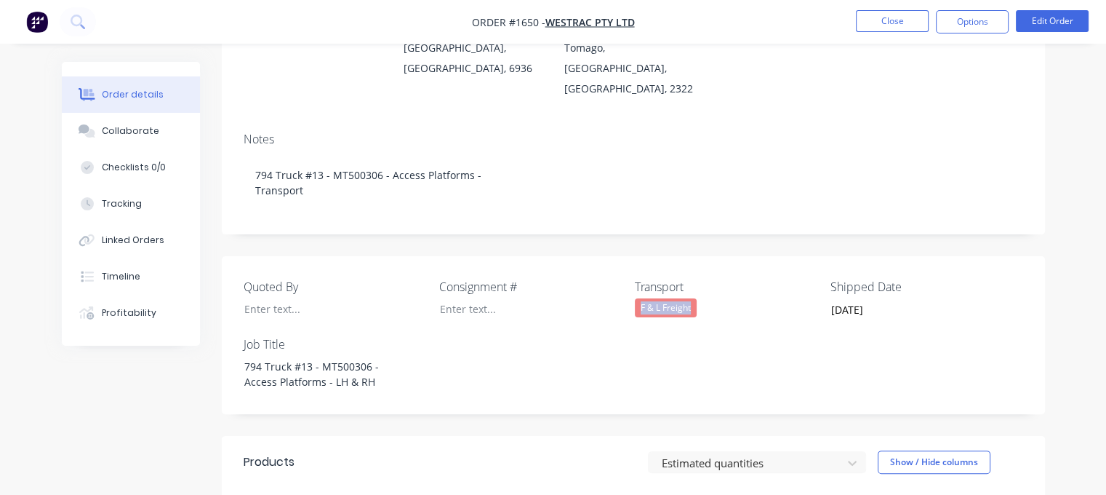
drag, startPoint x: 695, startPoint y: 266, endPoint x: 637, endPoint y: 271, distance: 58.4
click at [637, 298] on div "F & L Freight" at bounding box center [666, 307] width 62 height 19
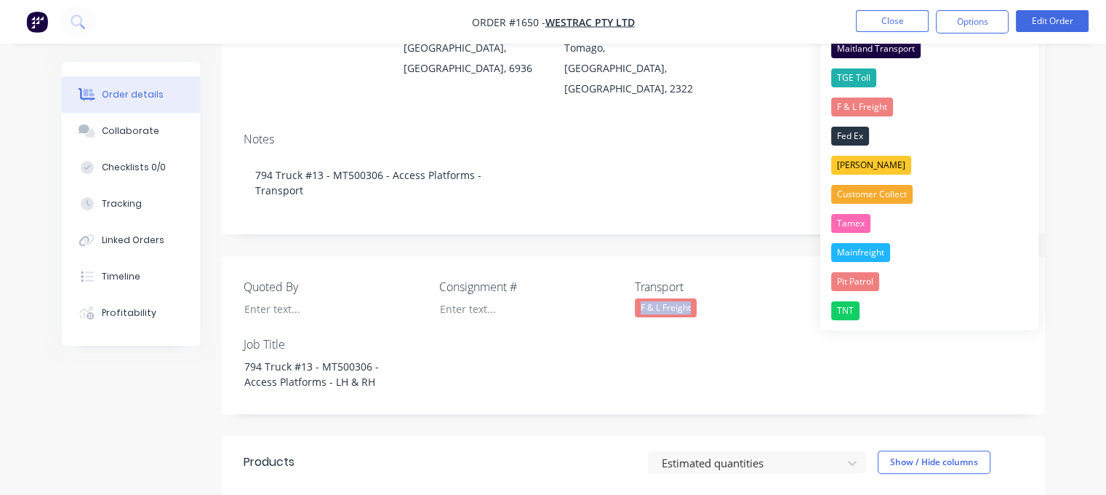
copy div "F & L Freight"
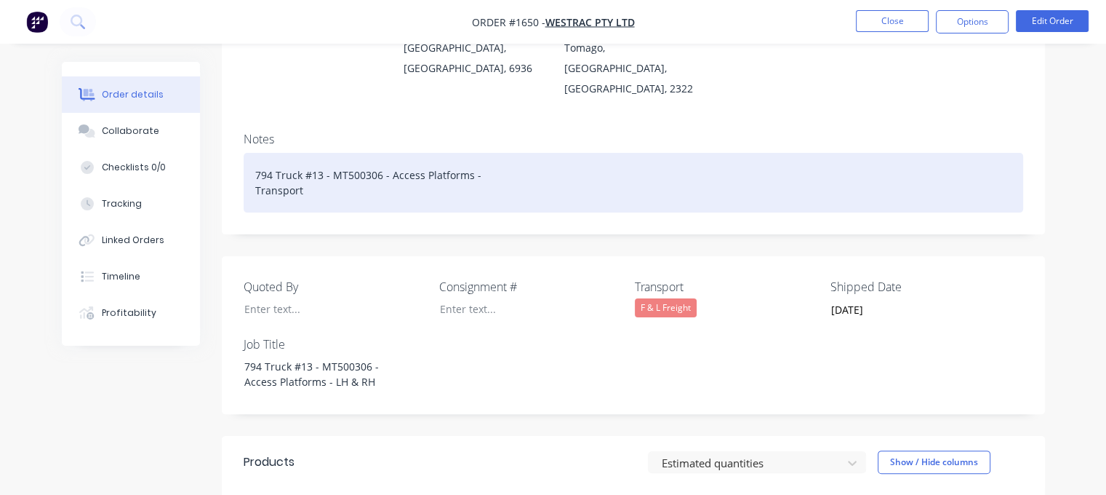
click at [327, 156] on div "794 Truck #13 - MT500306 - Access Platforms - Transport" at bounding box center [634, 183] width 780 height 60
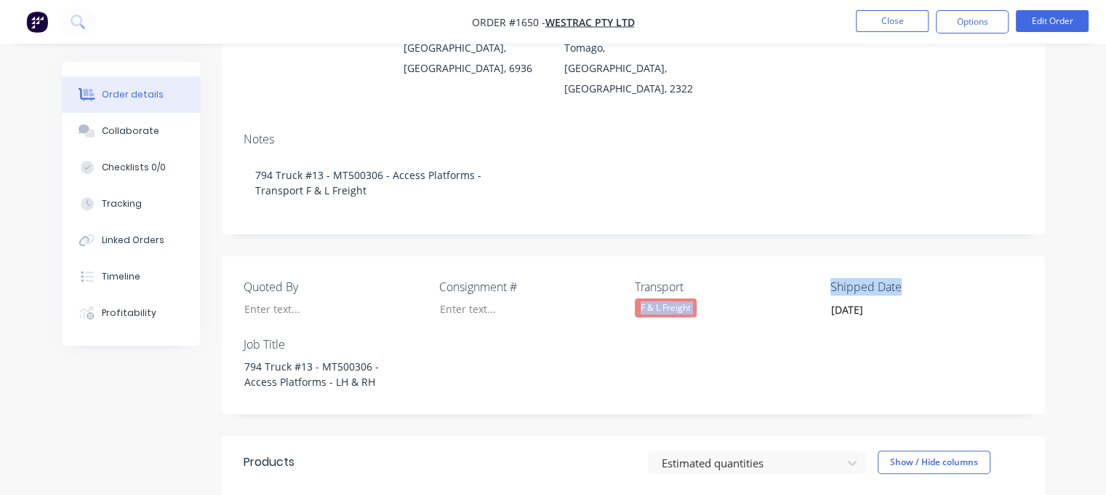
drag, startPoint x: 905, startPoint y: 244, endPoint x: 823, endPoint y: 249, distance: 81.6
click at [823, 256] on div "Quoted By Consignment # Transport F & L Freight Shipped Date [DATE] Job Title 7…" at bounding box center [633, 335] width 823 height 158
drag, startPoint x: 902, startPoint y: 247, endPoint x: 829, endPoint y: 249, distance: 72.8
click at [829, 256] on div "Quoted By Consignment # Transport F & L Freight Shipped Date [DATE] Job Title 7…" at bounding box center [633, 335] width 823 height 158
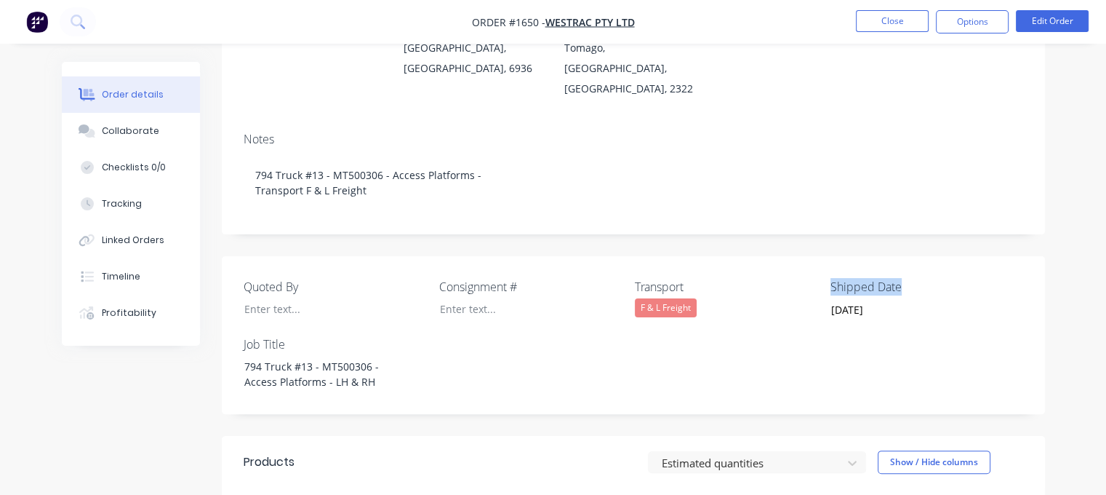
copy label "Shipped Date"
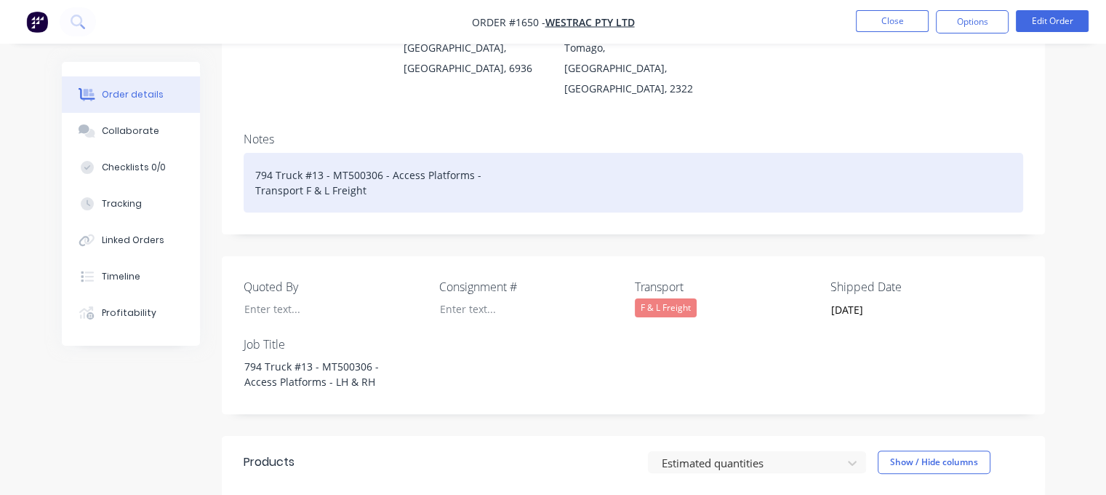
click at [400, 153] on div "794 Truck #13 - MT500306 - Access Platforms - Transport F & L Freight" at bounding box center [634, 183] width 780 height 60
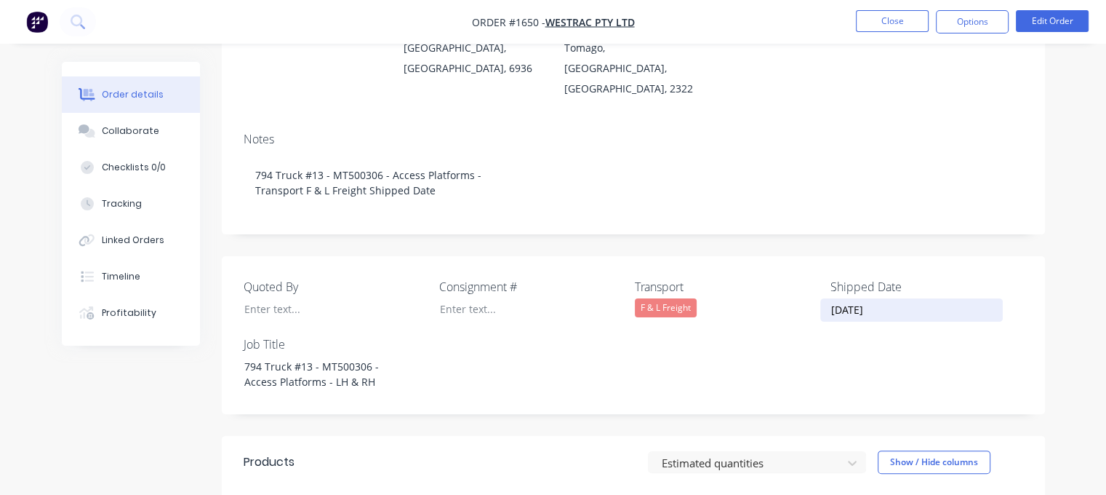
drag, startPoint x: 887, startPoint y: 272, endPoint x: 817, endPoint y: 276, distance: 70.6
click at [817, 276] on div "Quoted By Consignment # Transport F & L Freight Shipped Date [DATE] Job Title 7…" at bounding box center [633, 335] width 823 height 158
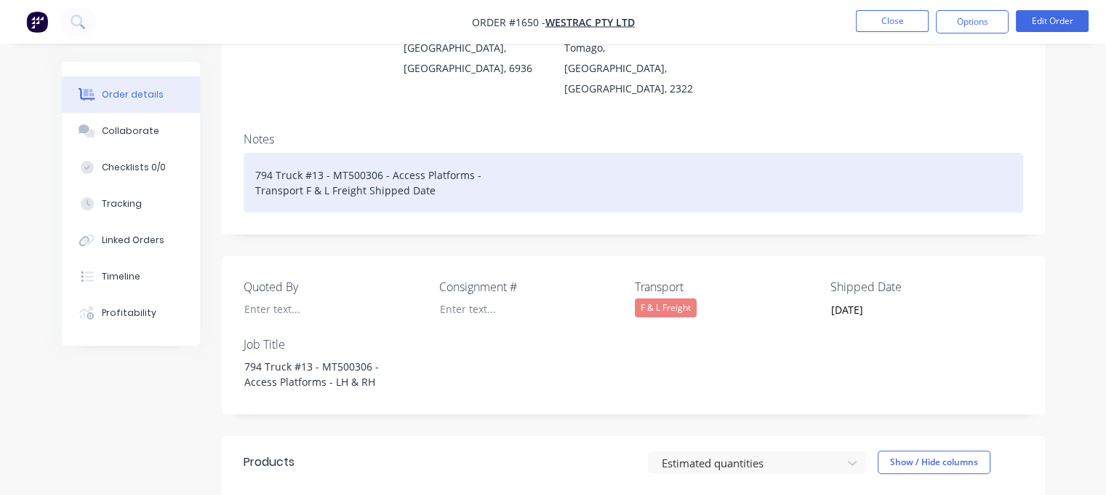
click at [438, 153] on div "794 Truck #13 - MT500306 - Access Platforms - Transport F & L Freight Shipped D…" at bounding box center [634, 183] width 780 height 60
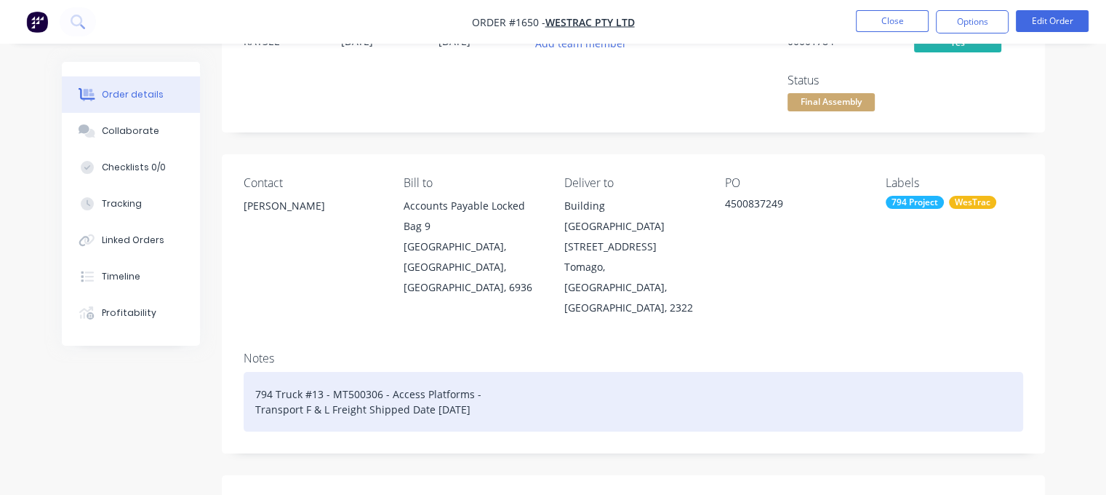
scroll to position [15, 0]
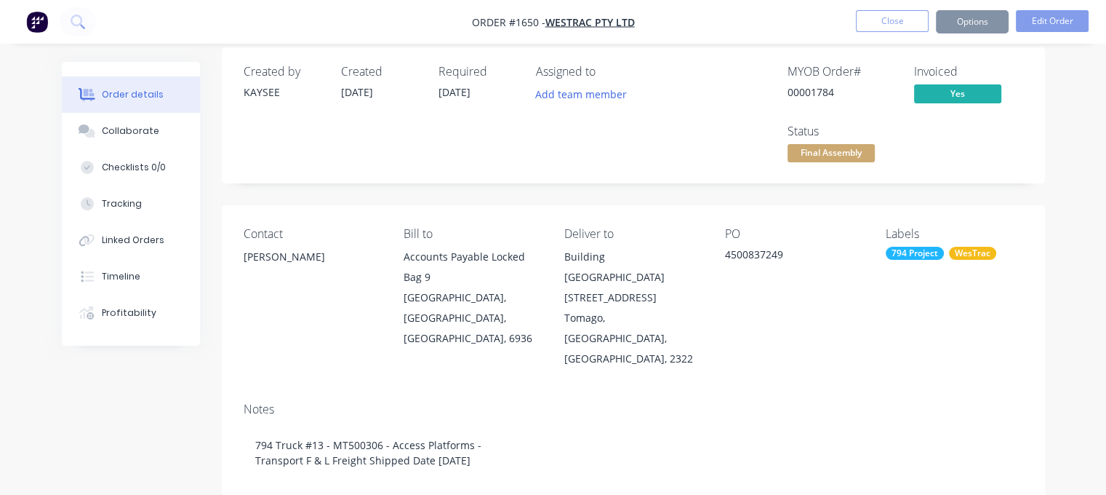
click at [960, 25] on button "Options" at bounding box center [972, 21] width 73 height 23
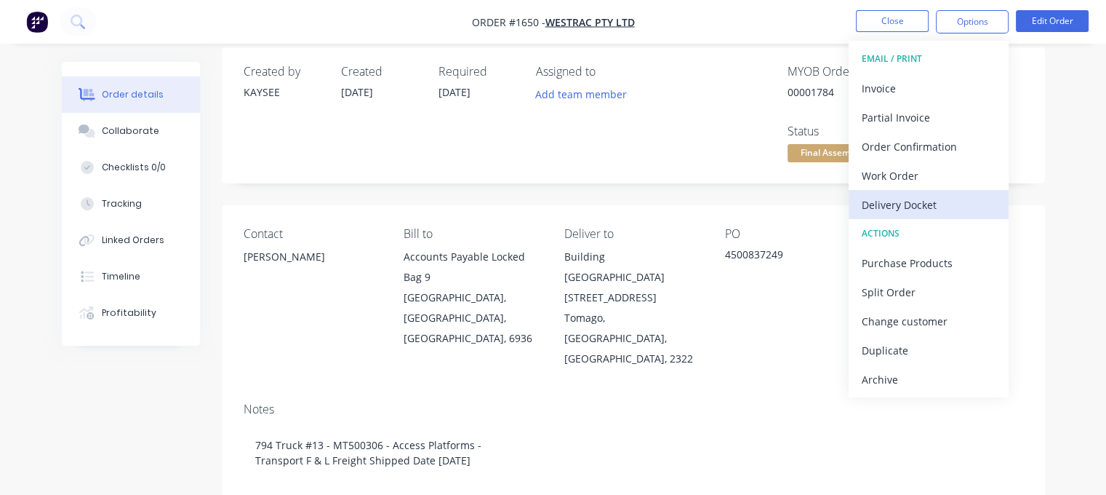
click at [909, 202] on div "Delivery Docket" at bounding box center [929, 204] width 134 height 21
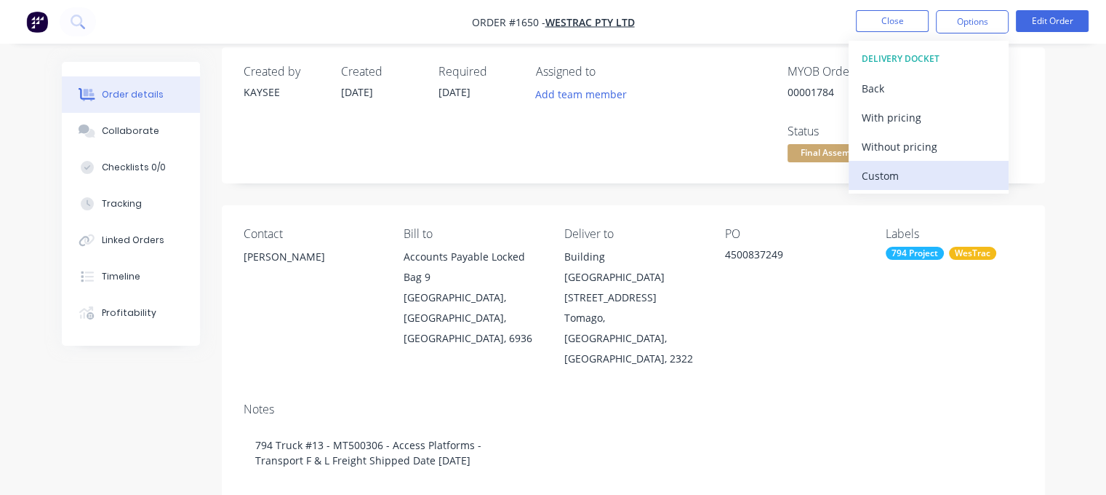
click at [893, 175] on div "Custom" at bounding box center [929, 175] width 134 height 21
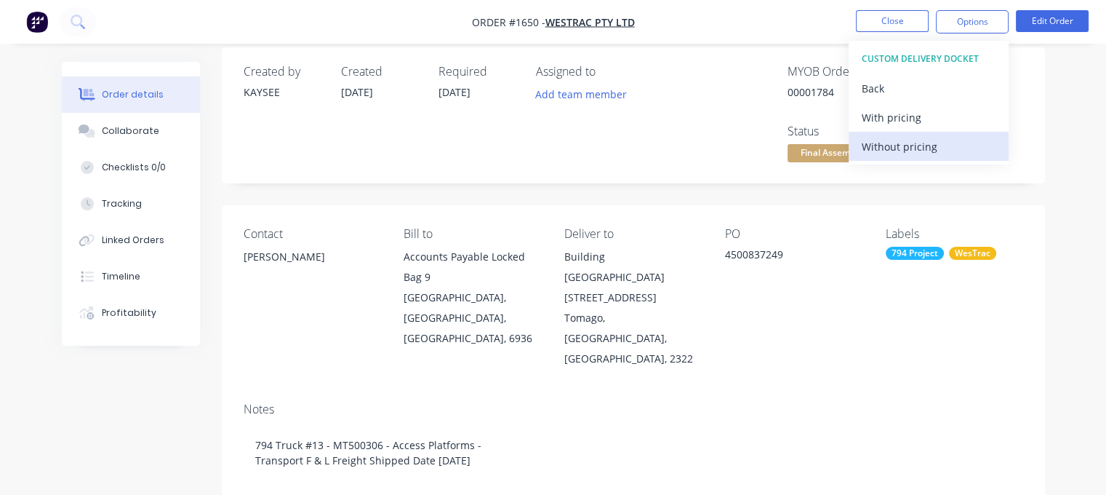
click at [891, 149] on div "Without pricing" at bounding box center [929, 146] width 134 height 21
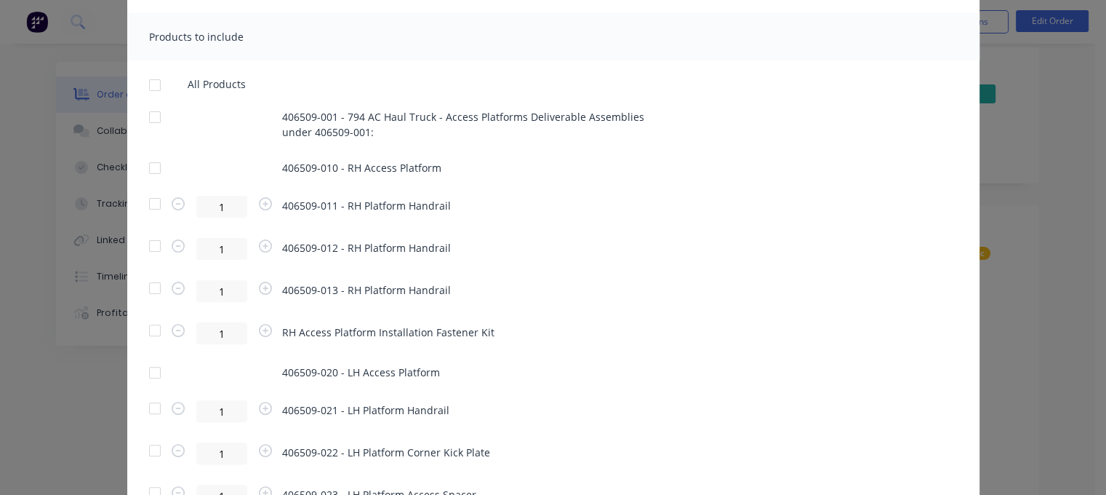
scroll to position [389, 0]
click at [145, 169] on div at bounding box center [154, 168] width 29 height 29
click at [148, 205] on div at bounding box center [154, 204] width 29 height 29
click at [148, 249] on div at bounding box center [154, 246] width 29 height 29
click at [148, 290] on div at bounding box center [154, 288] width 29 height 29
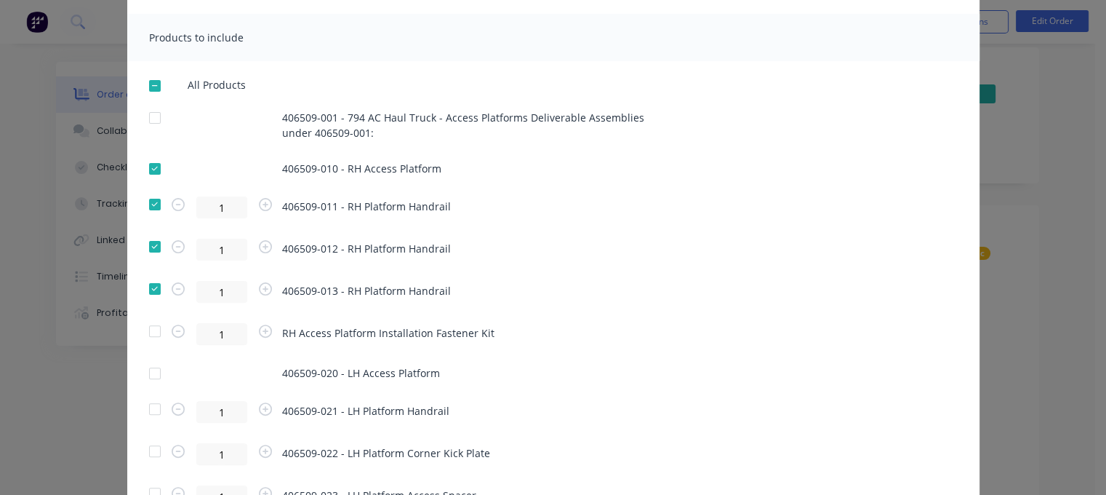
click at [148, 331] on div at bounding box center [154, 330] width 29 height 29
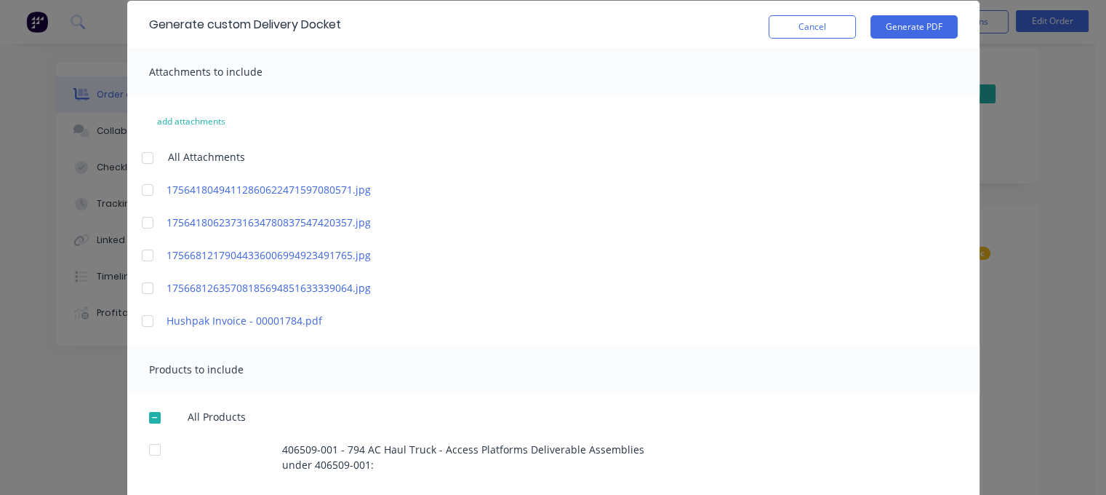
scroll to position [11, 0]
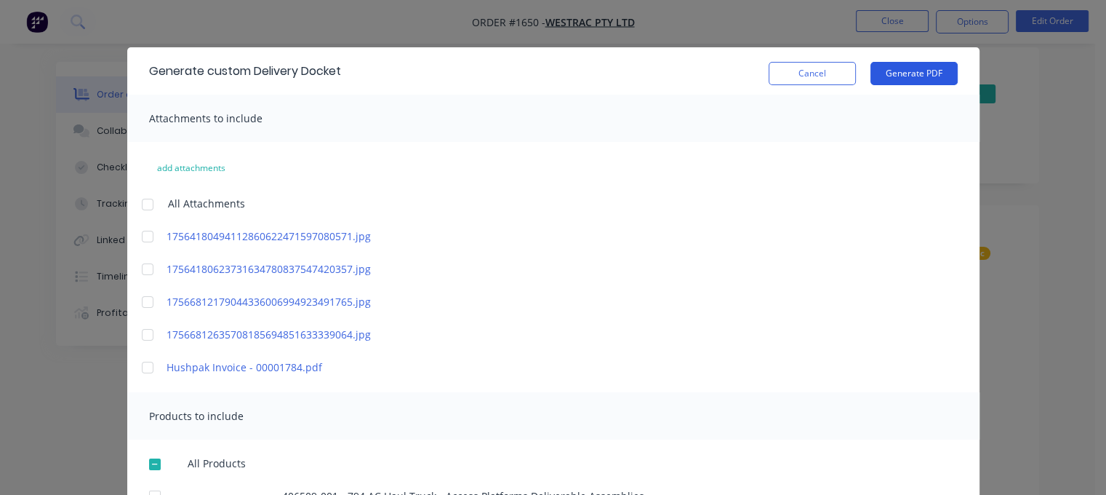
click at [908, 69] on button "Generate PDF" at bounding box center [913, 73] width 87 height 23
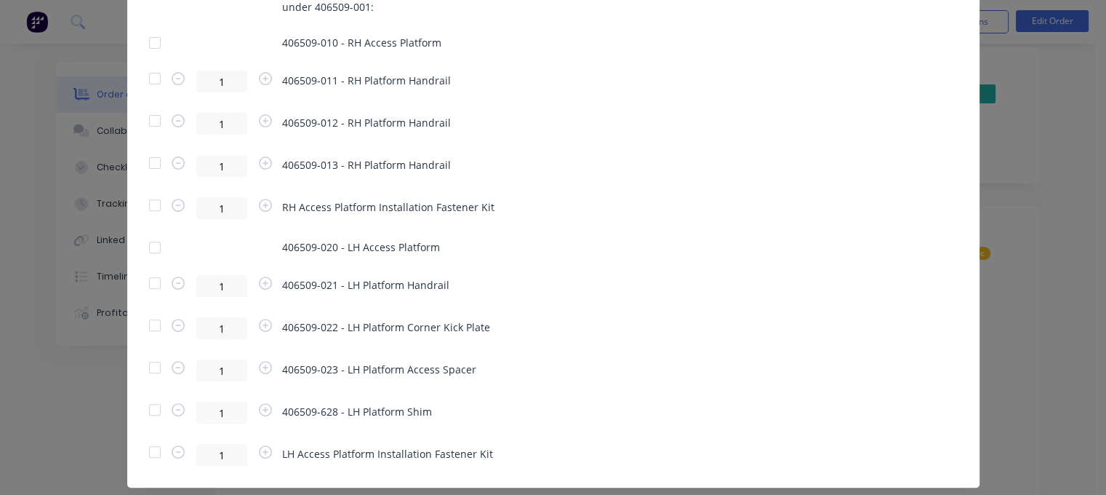
scroll to position [550, 0]
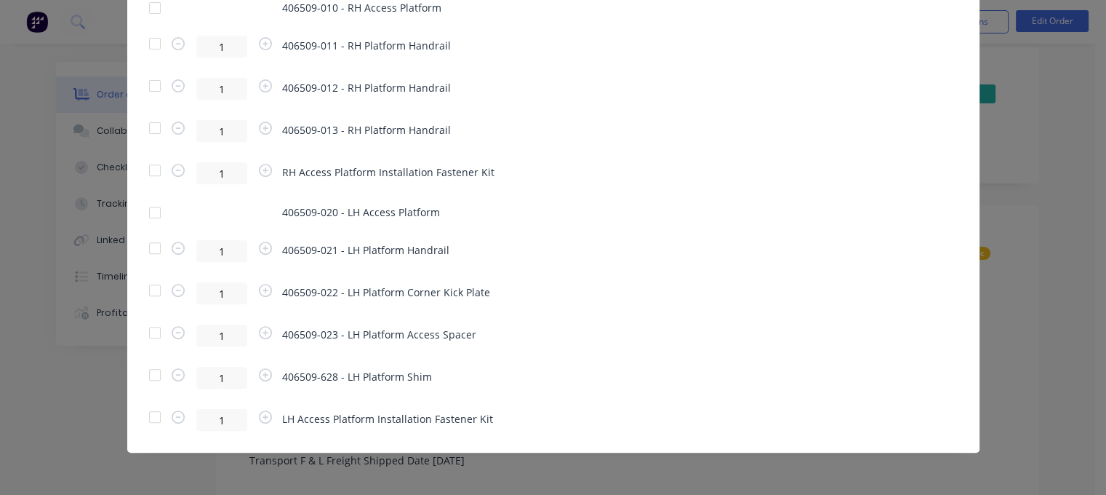
click at [146, 215] on div at bounding box center [154, 212] width 29 height 29
click at [152, 247] on div at bounding box center [154, 247] width 29 height 29
click at [151, 287] on div at bounding box center [154, 290] width 29 height 29
click at [153, 334] on div at bounding box center [154, 332] width 29 height 29
click at [151, 376] on div at bounding box center [154, 374] width 29 height 29
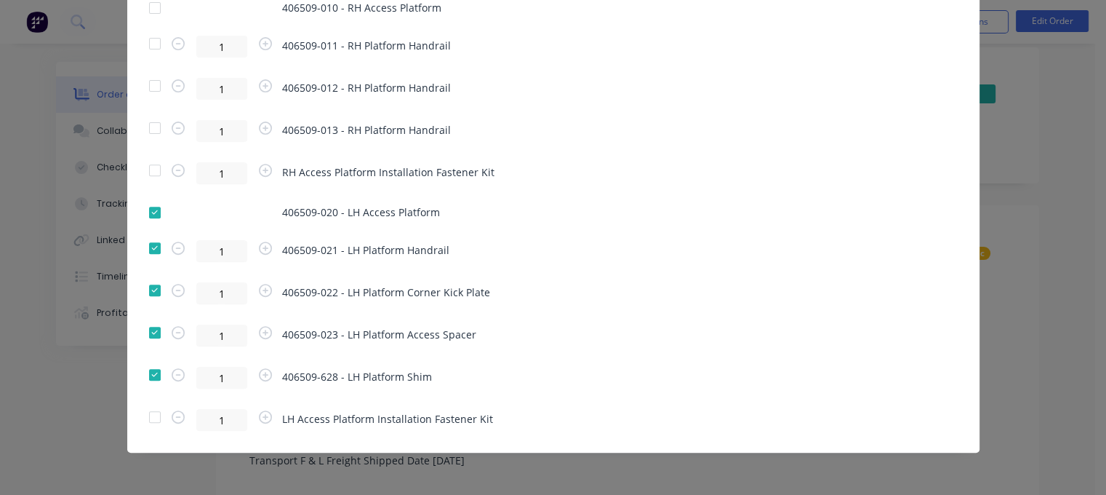
click at [146, 417] on div at bounding box center [154, 416] width 29 height 29
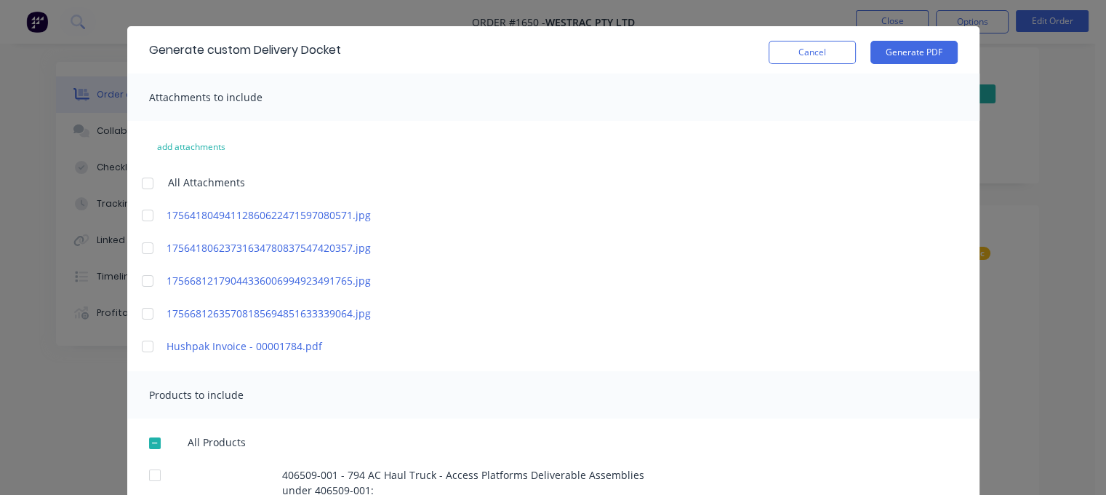
scroll to position [38, 0]
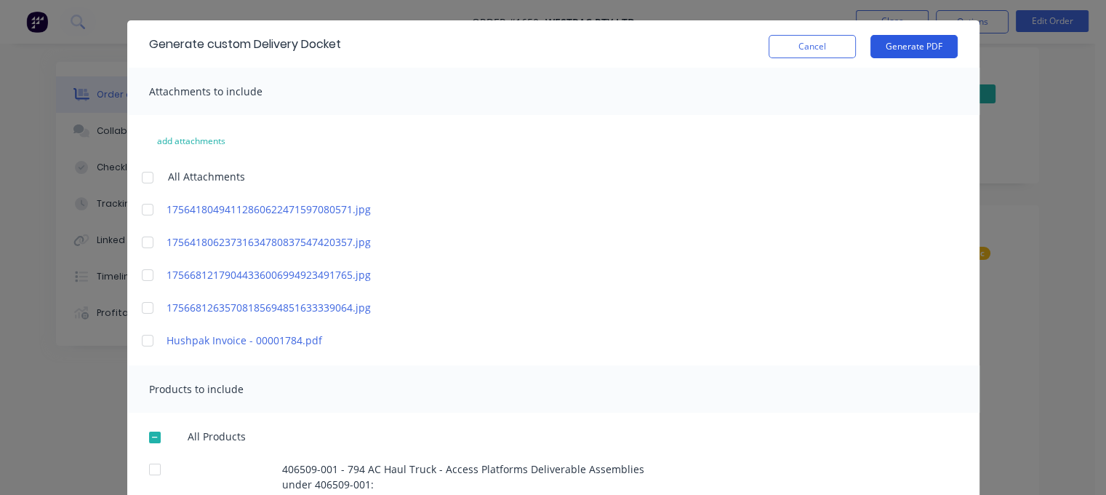
click at [894, 47] on button "Generate PDF" at bounding box center [913, 46] width 87 height 23
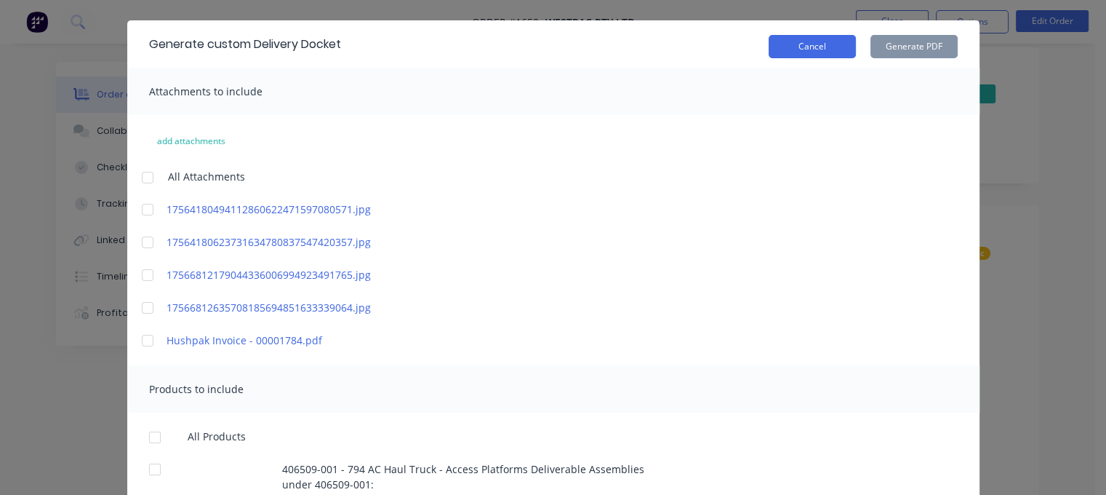
click at [805, 55] on button "Cancel" at bounding box center [812, 46] width 87 height 23
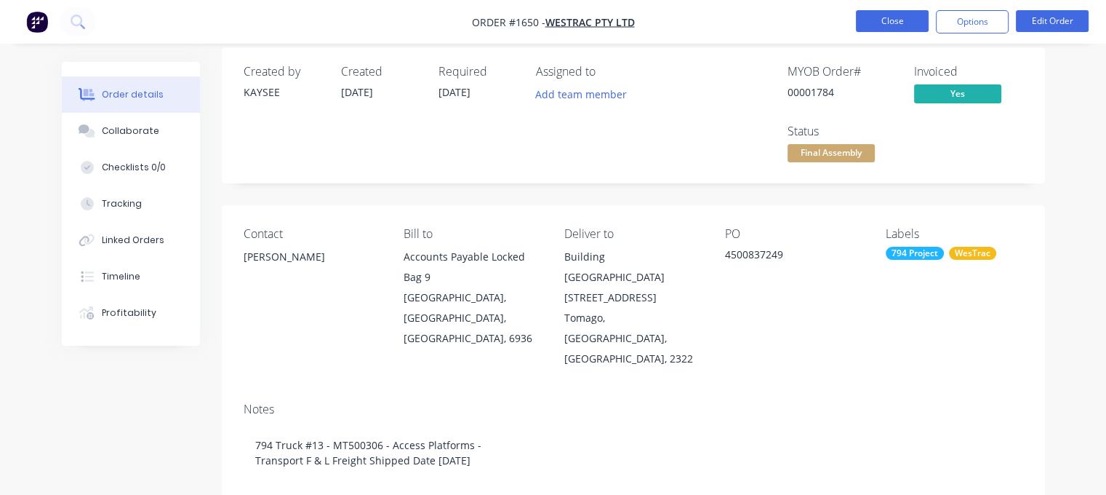
click at [871, 20] on button "Close" at bounding box center [892, 21] width 73 height 22
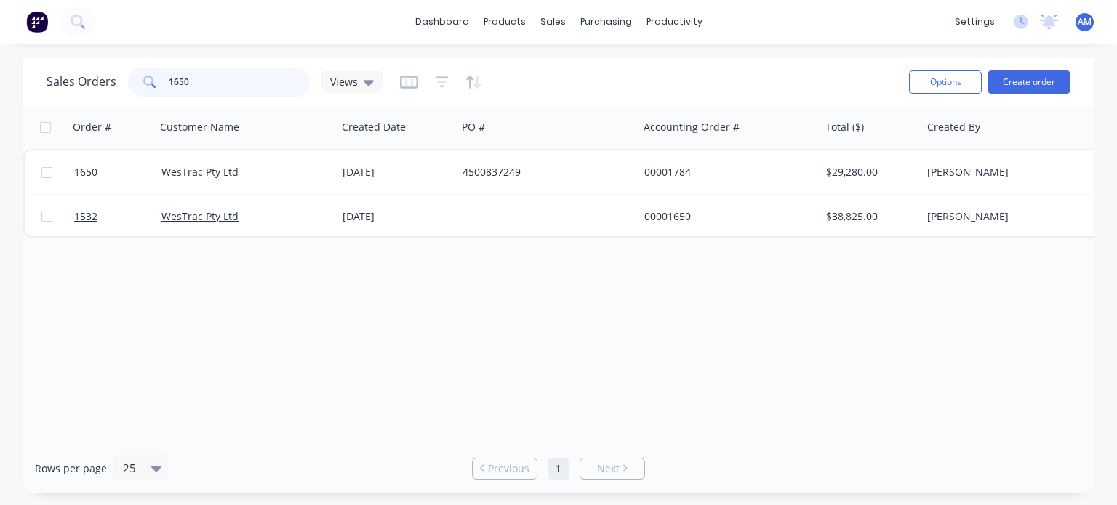
click at [190, 87] on input "1650" at bounding box center [240, 82] width 142 height 29
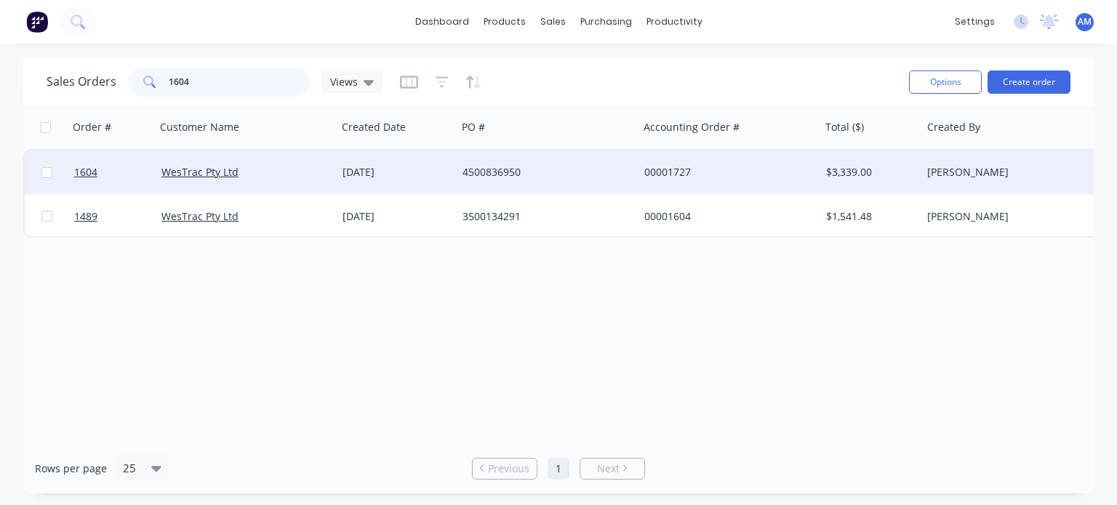
type input "1604"
click at [340, 175] on div "[DATE]" at bounding box center [397, 173] width 120 height 44
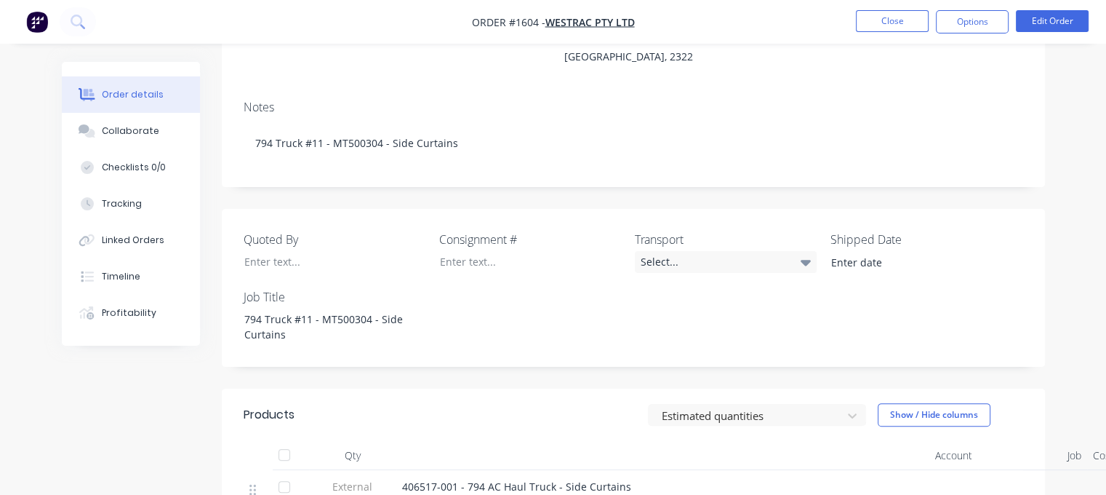
scroll to position [311, 0]
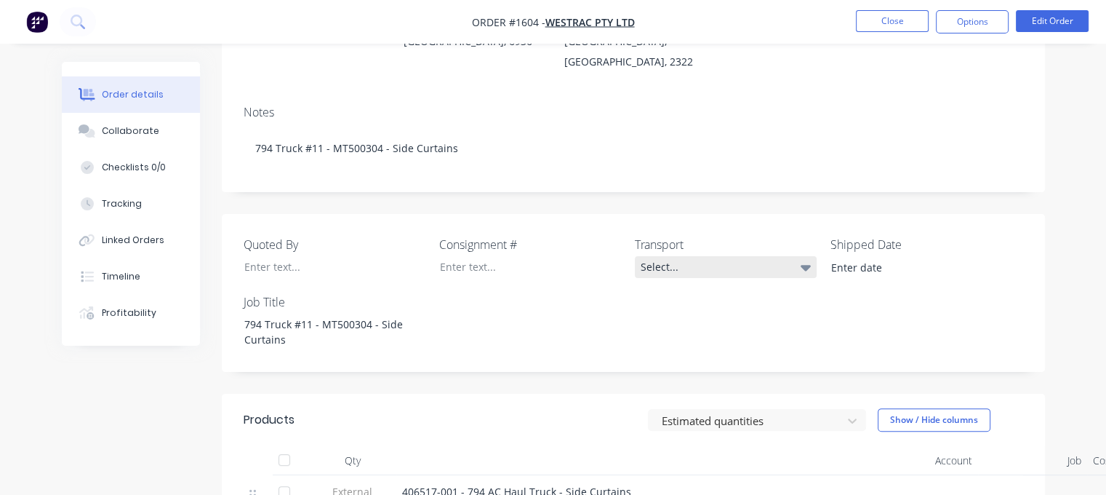
click at [740, 256] on div "Select..." at bounding box center [726, 267] width 182 height 22
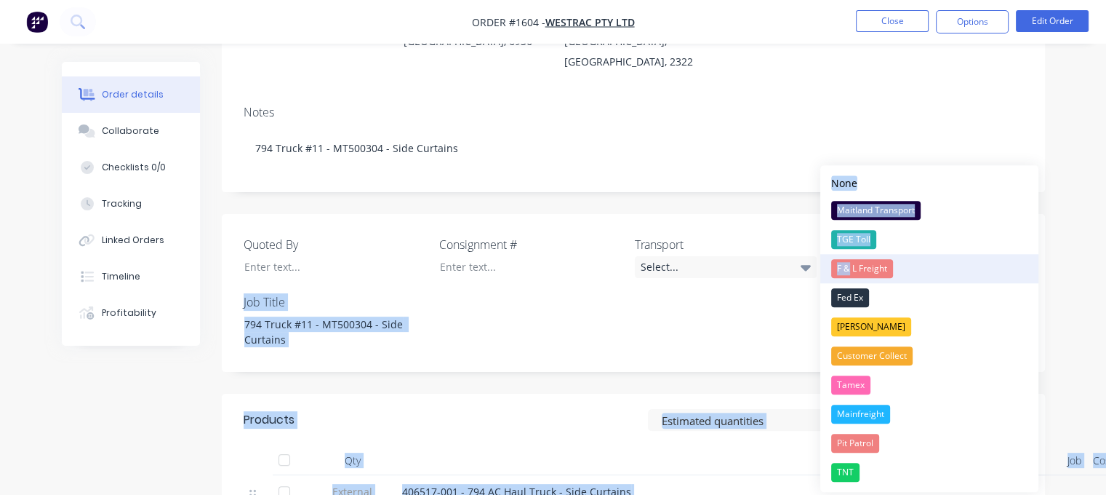
drag, startPoint x: 740, startPoint y: 234, endPoint x: 848, endPoint y: 264, distance: 112.4
click at [848, 264] on body "Order #1604 - WesTrac Pty Ltd Close Options Edit Order Order details Collaborat…" at bounding box center [553, 335] width 1106 height 1292
click at [848, 264] on div "F & L Freight" at bounding box center [862, 268] width 62 height 19
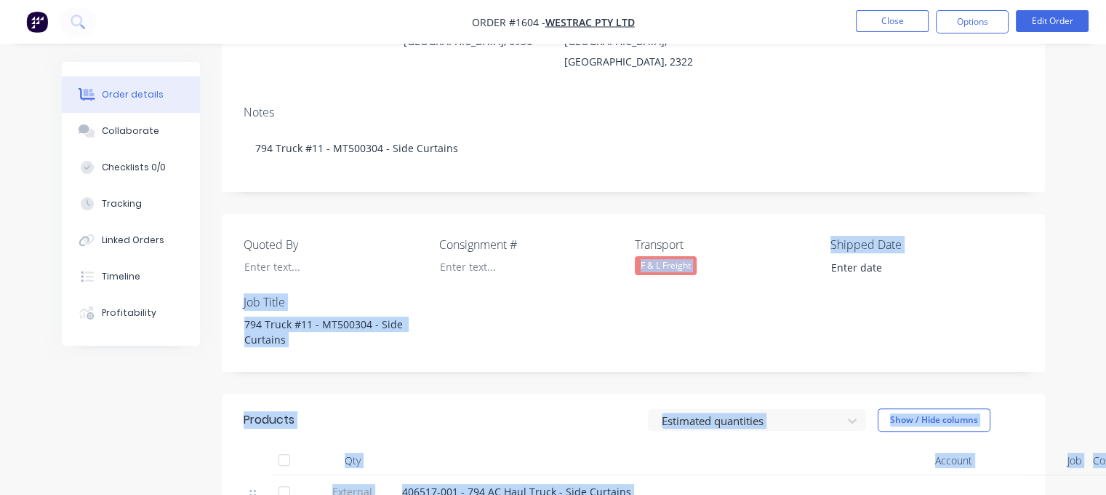
click at [848, 264] on div "Quoted By Consignment # Transport F & L Freight Shipped Date Job Title 794 Truc…" at bounding box center [633, 293] width 823 height 158
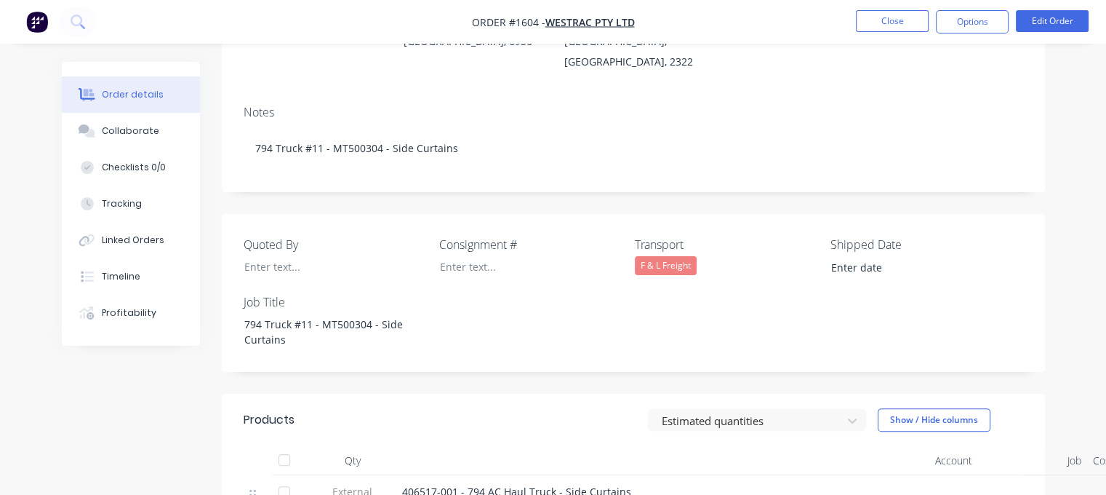
click at [848, 264] on div "Quoted By Consignment # Transport F & L Freight Shipped Date Job Title 794 Truc…" at bounding box center [633, 293] width 823 height 158
click at [848, 257] on input at bounding box center [911, 268] width 181 height 22
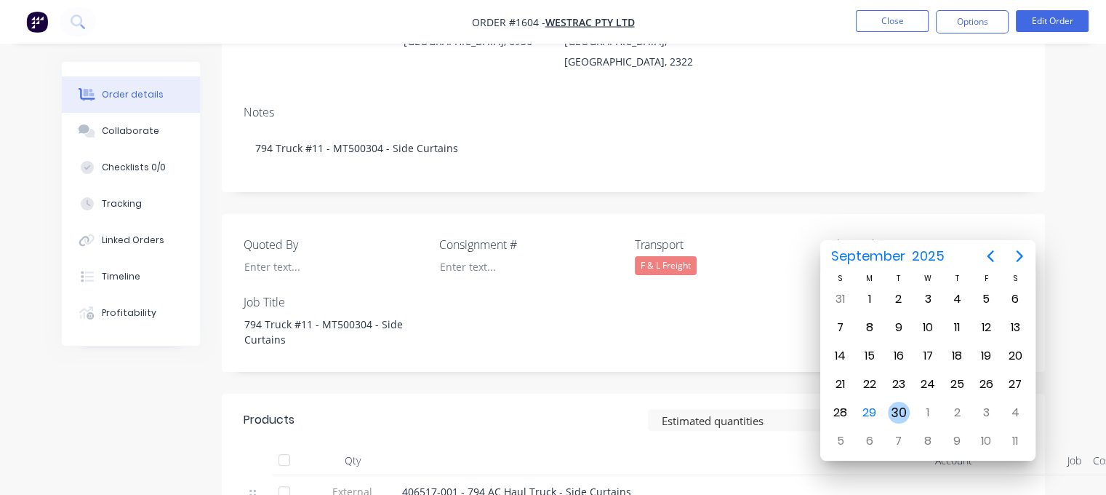
click at [897, 401] on div "30" at bounding box center [899, 412] width 22 height 22
type input "[DATE]"
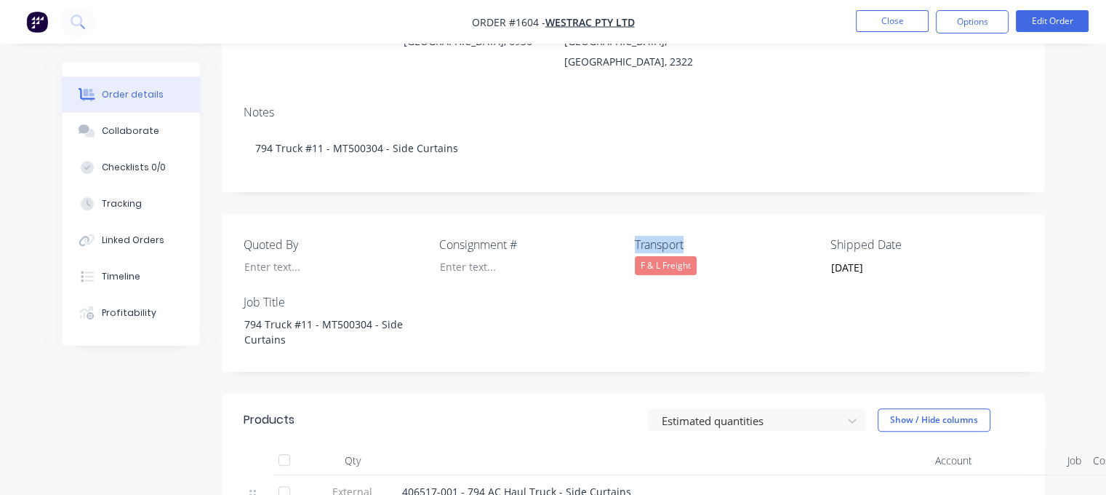
drag, startPoint x: 694, startPoint y: 204, endPoint x: 634, endPoint y: 200, distance: 60.5
click at [634, 214] on div "Quoted By Consignment # Transport F & L Freight Shipped Date [DATE] Job Title 7…" at bounding box center [633, 293] width 823 height 158
copy label "Transport"
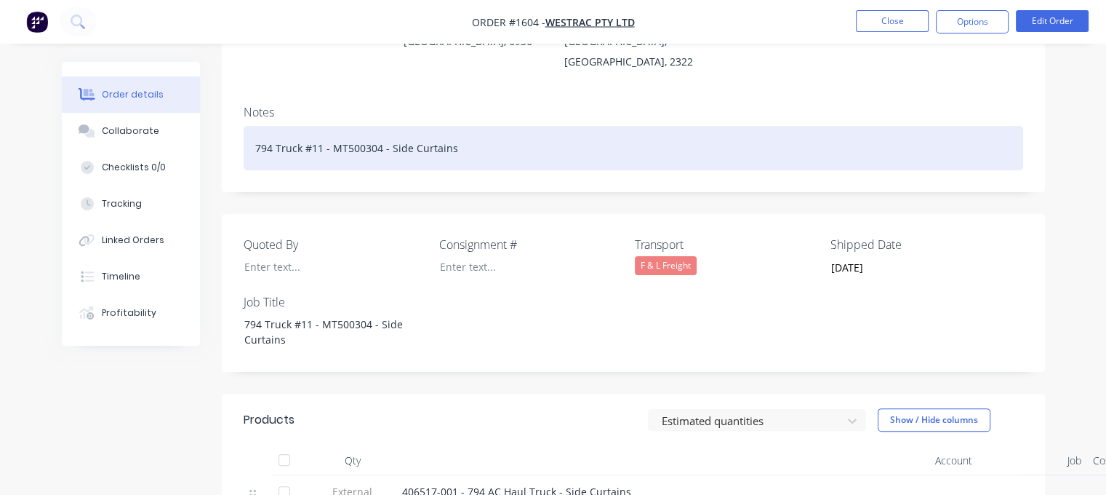
click at [479, 126] on div "794 Truck #11 - MT500304 - Side Curtains" at bounding box center [634, 148] width 780 height 44
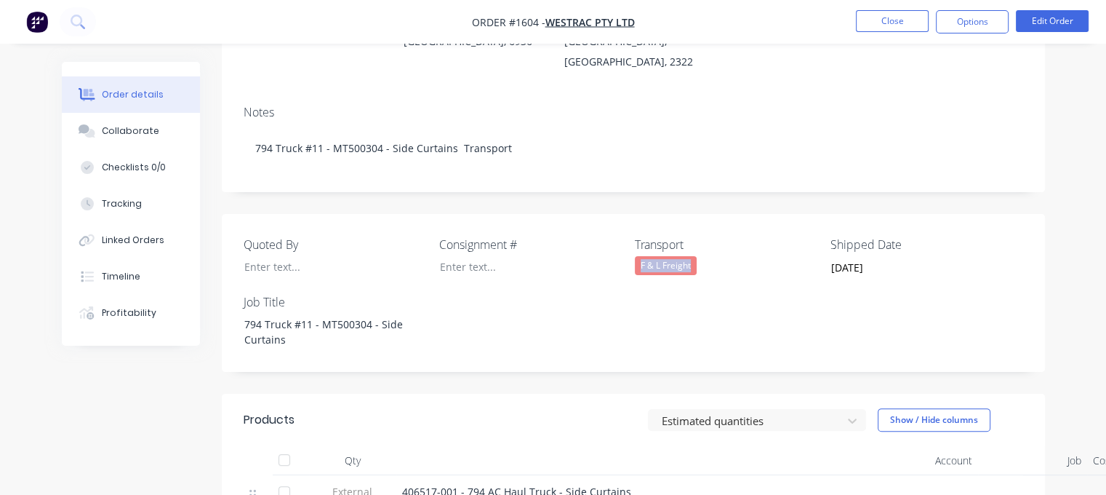
drag, startPoint x: 699, startPoint y: 225, endPoint x: 634, endPoint y: 231, distance: 64.9
click at [634, 231] on div "Quoted By Consignment # Transport F & L Freight Shipped Date [DATE] Job Title 7…" at bounding box center [633, 293] width 823 height 158
copy div "F & L Freight"
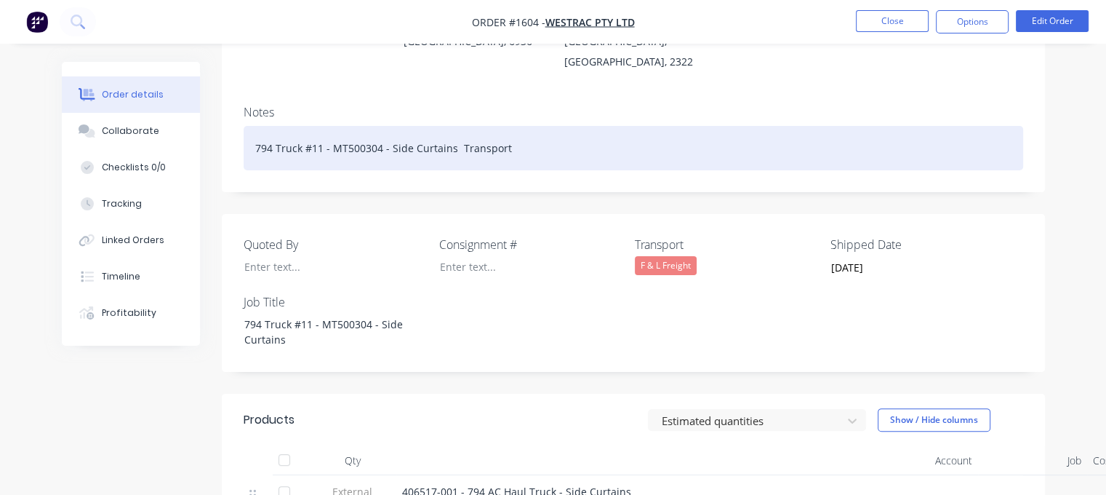
click at [532, 126] on div "794 Truck #11 - MT500304 - Side Curtains Transport" at bounding box center [634, 148] width 780 height 44
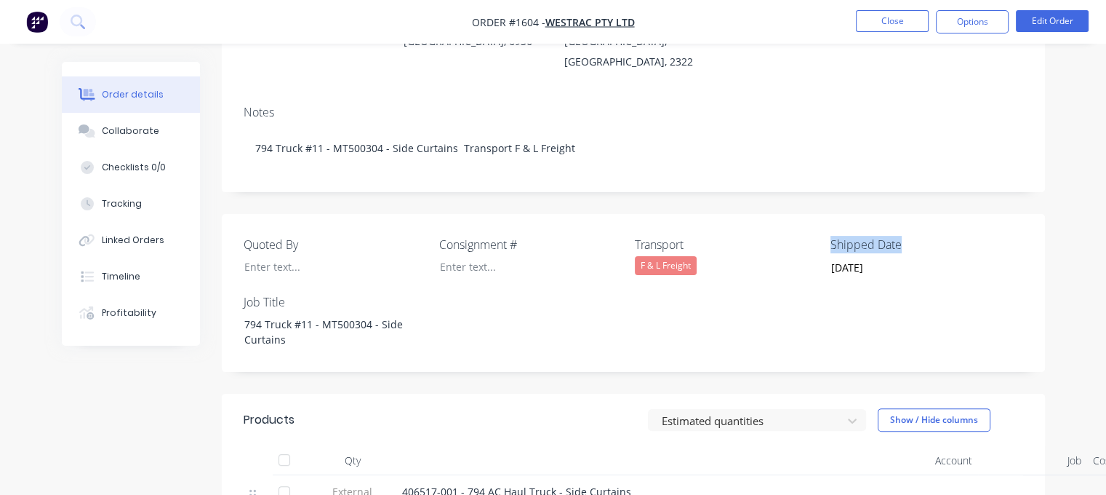
drag, startPoint x: 902, startPoint y: 200, endPoint x: 830, endPoint y: 200, distance: 72.0
click at [830, 236] on label "Shipped Date" at bounding box center [921, 244] width 182 height 17
copy label "Shipped Date"
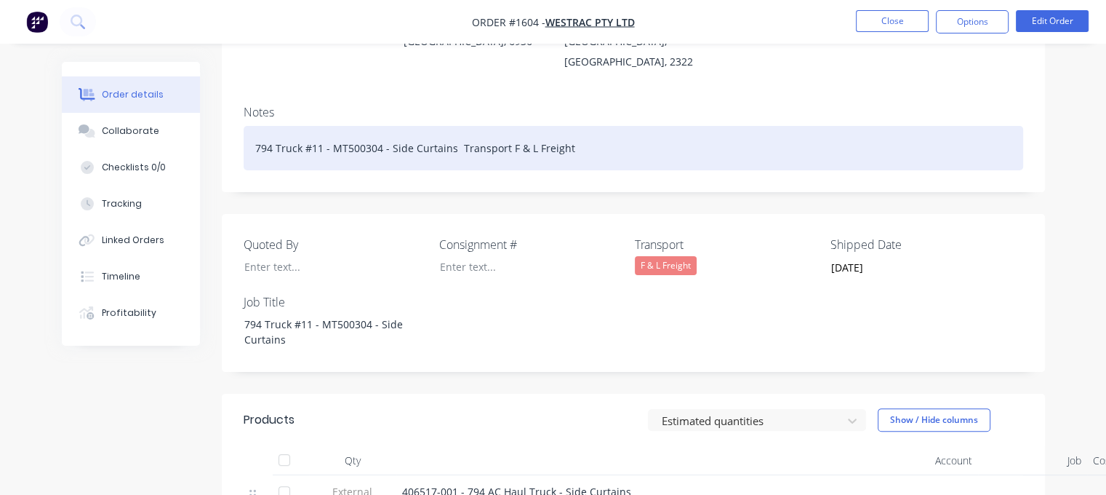
click at [611, 126] on div "794 Truck #11 - MT500304 - Side Curtains Transport F & L Freight" at bounding box center [634, 148] width 780 height 44
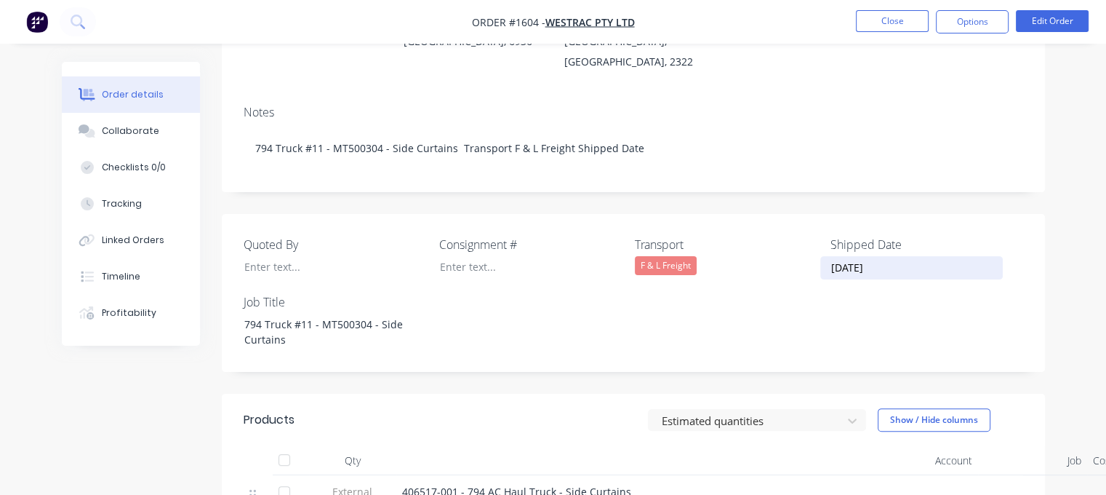
drag, startPoint x: 897, startPoint y: 228, endPoint x: 824, endPoint y: 226, distance: 72.8
click at [824, 257] on input "[DATE]" at bounding box center [911, 268] width 181 height 22
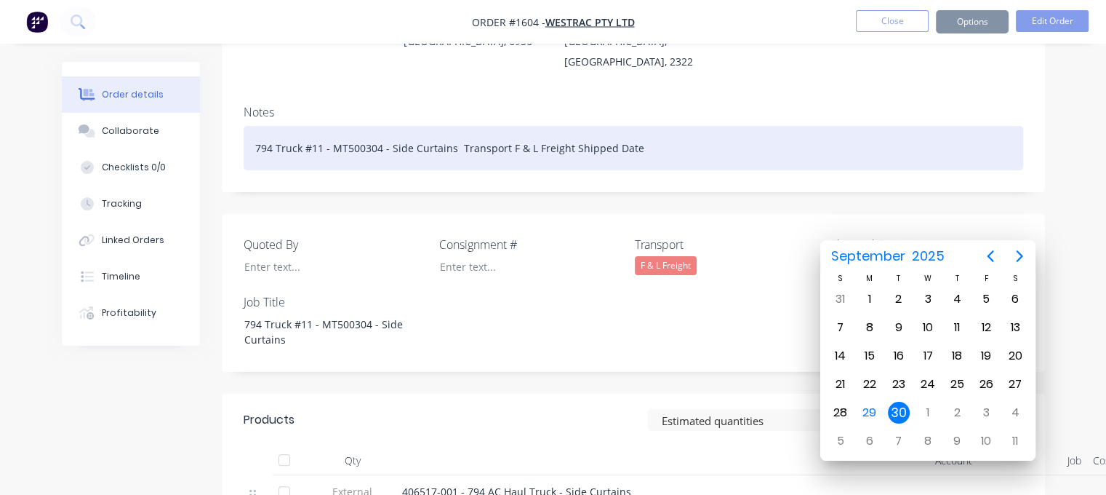
click at [678, 126] on div "794 Truck #11 - MT500304 - Side Curtains Transport F & L Freight Shipped Date" at bounding box center [634, 148] width 780 height 44
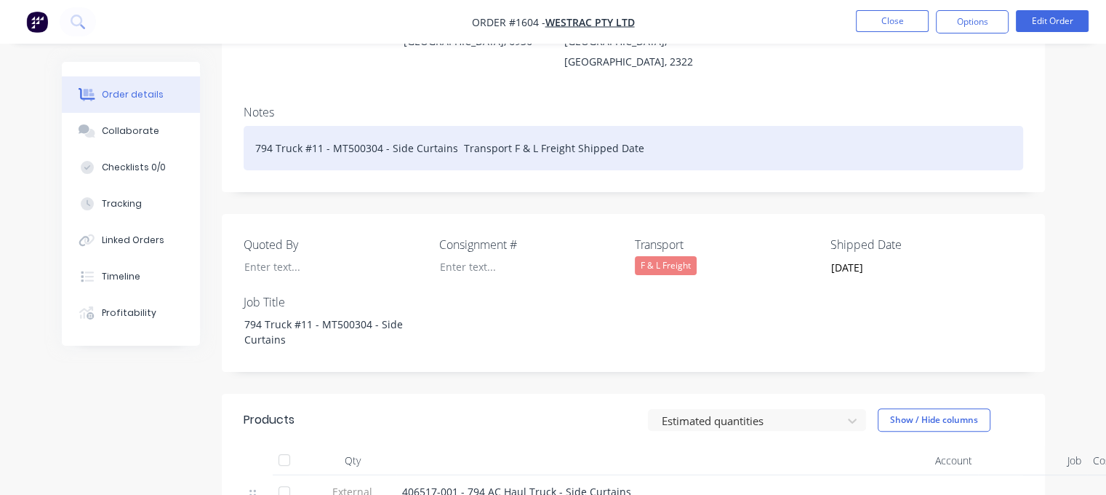
click at [678, 126] on div "794 Truck #11 - MT500304 - Side Curtains Transport F & L Freight Shipped Date" at bounding box center [634, 148] width 780 height 44
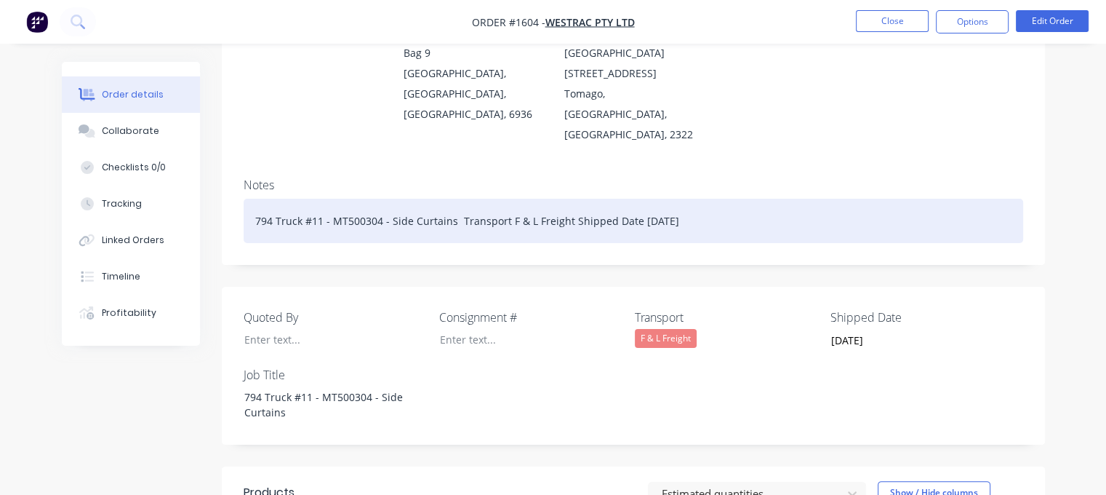
scroll to position [228, 0]
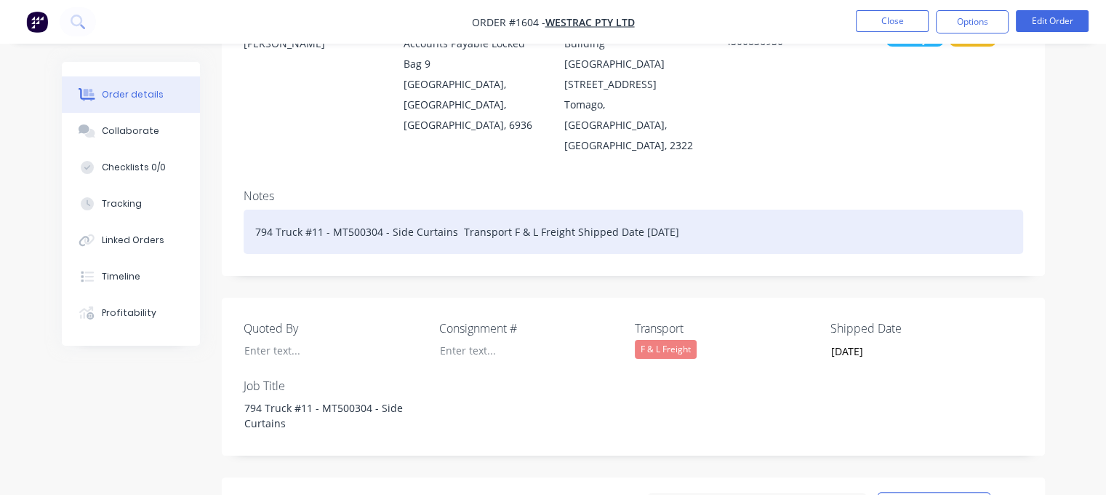
click at [712, 209] on div "794 Truck #11 - MT500304 - Side Curtains Transport F & L Freight Shipped Date […" at bounding box center [634, 231] width 780 height 44
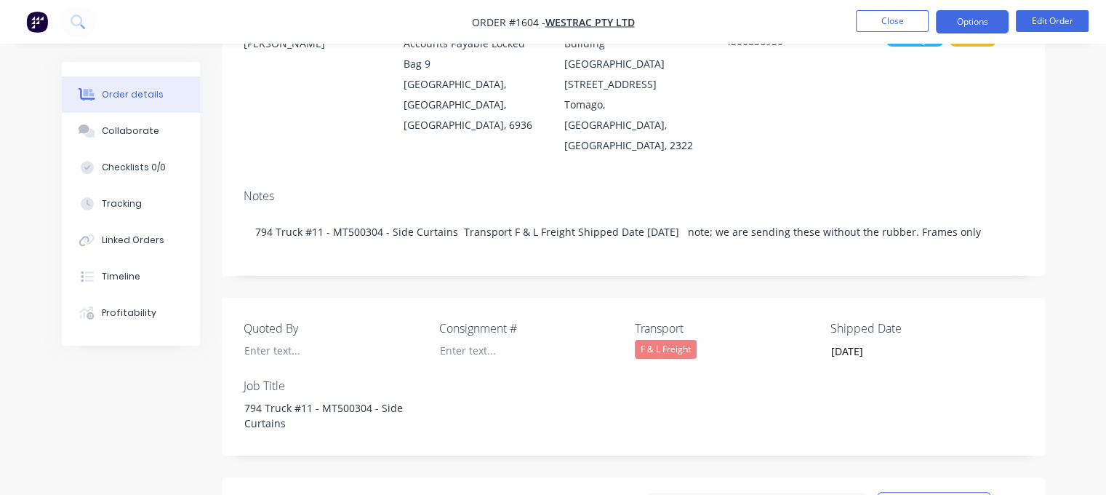
click at [970, 25] on button "Options" at bounding box center [972, 21] width 73 height 23
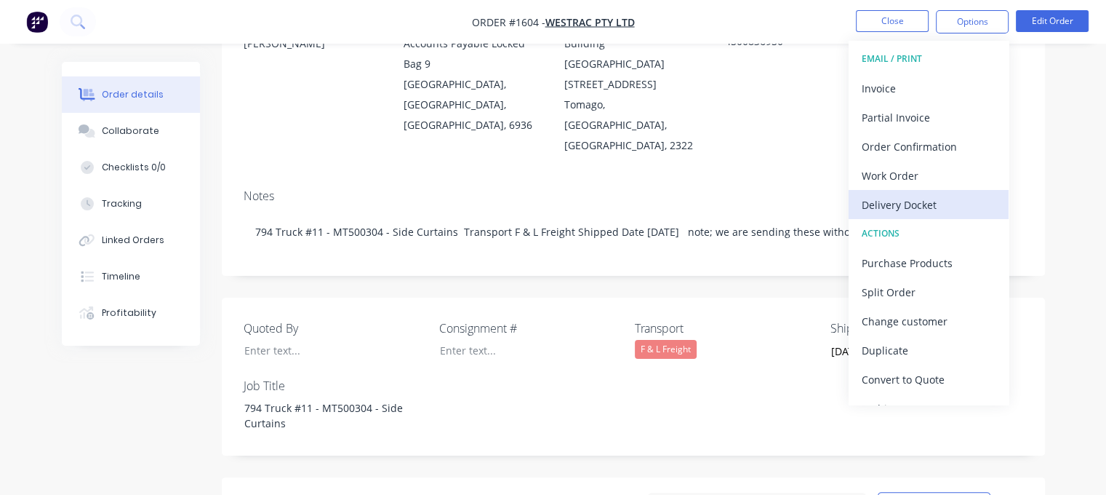
click at [913, 200] on div "Delivery Docket" at bounding box center [929, 204] width 134 height 21
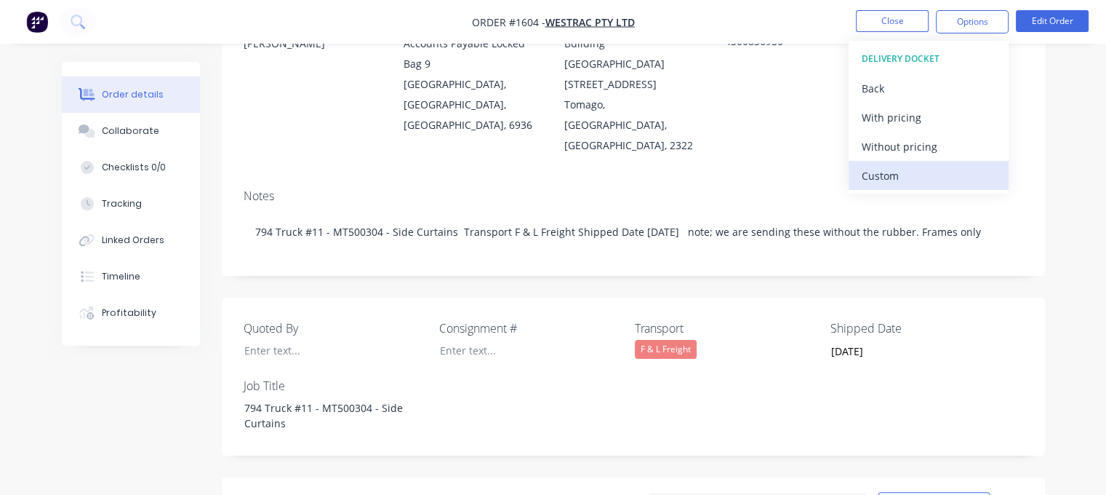
click at [896, 177] on div "Custom" at bounding box center [929, 175] width 134 height 21
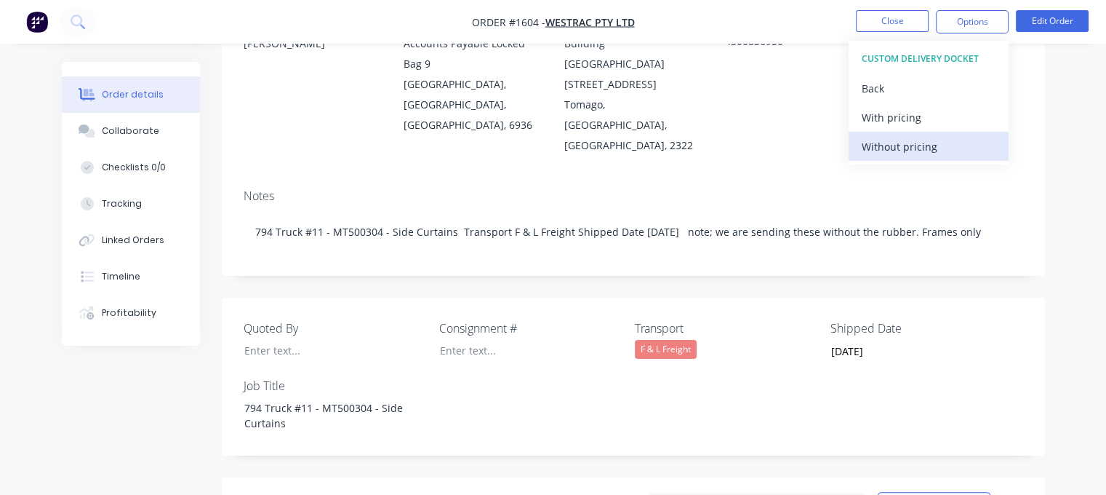
click at [893, 153] on div "Without pricing" at bounding box center [929, 146] width 134 height 21
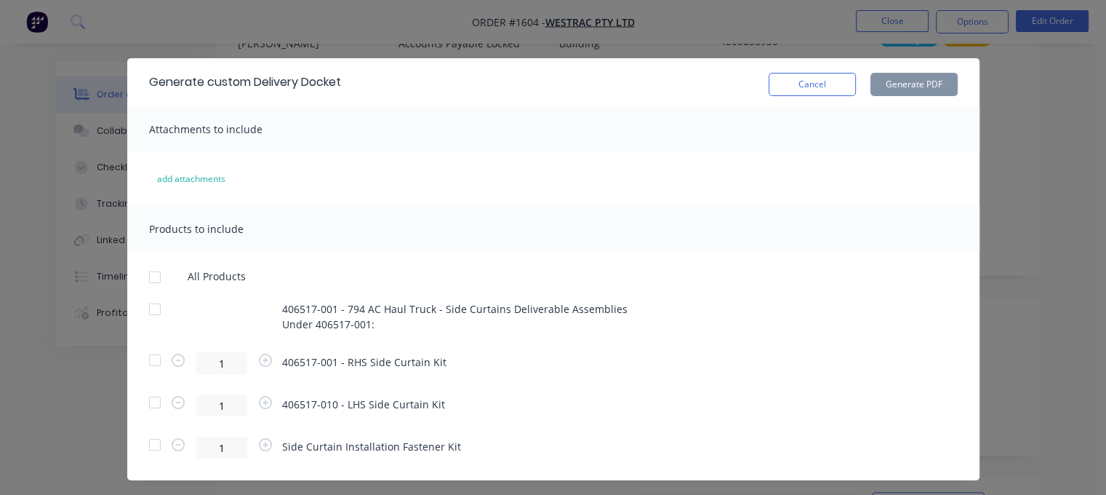
click at [149, 360] on div at bounding box center [154, 359] width 29 height 29
click at [151, 398] on div at bounding box center [154, 402] width 29 height 29
click at [151, 447] on div at bounding box center [154, 444] width 29 height 29
click at [146, 312] on div at bounding box center [154, 309] width 29 height 29
click at [148, 361] on div at bounding box center [154, 359] width 29 height 29
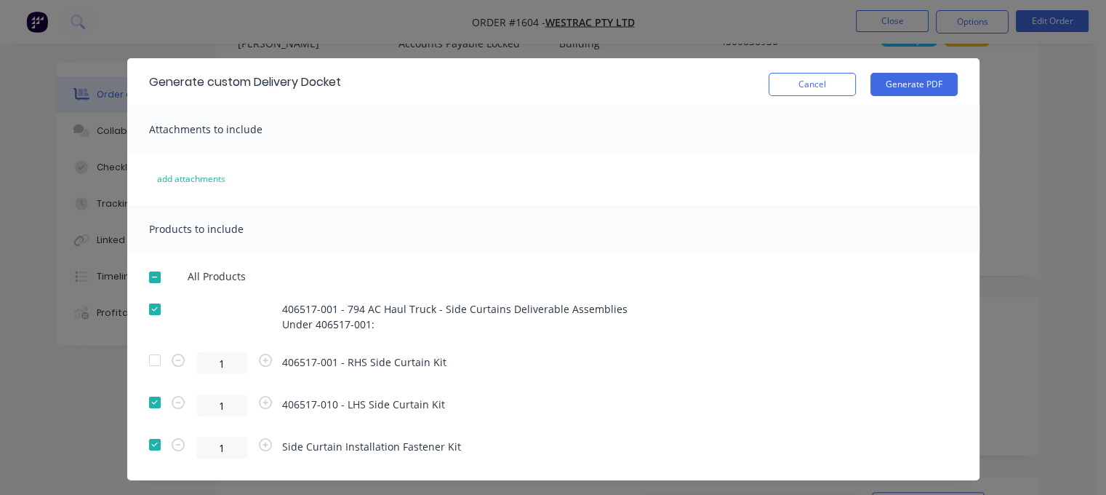
click at [152, 399] on div at bounding box center [154, 402] width 29 height 29
click at [147, 407] on div at bounding box center [154, 402] width 29 height 29
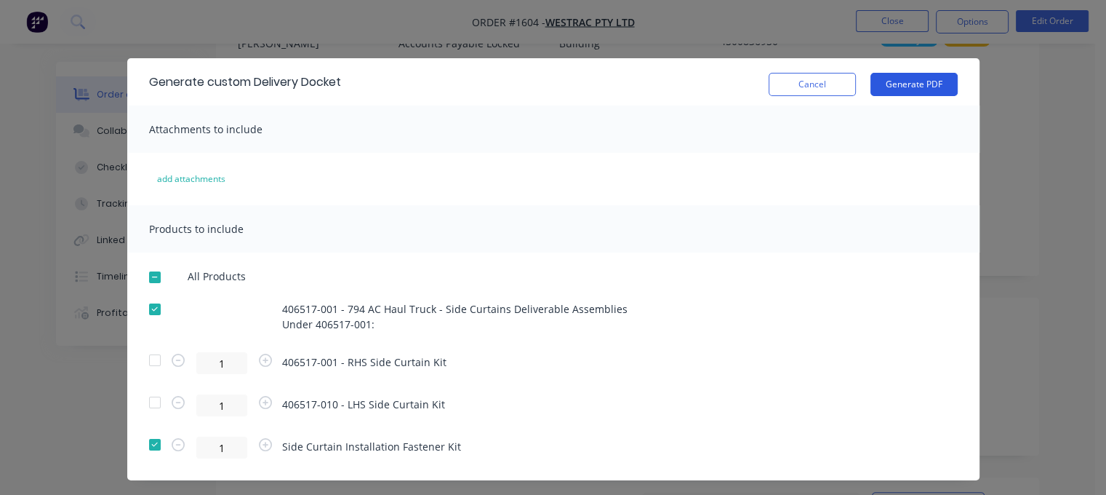
click at [883, 88] on button "Generate PDF" at bounding box center [913, 84] width 87 height 23
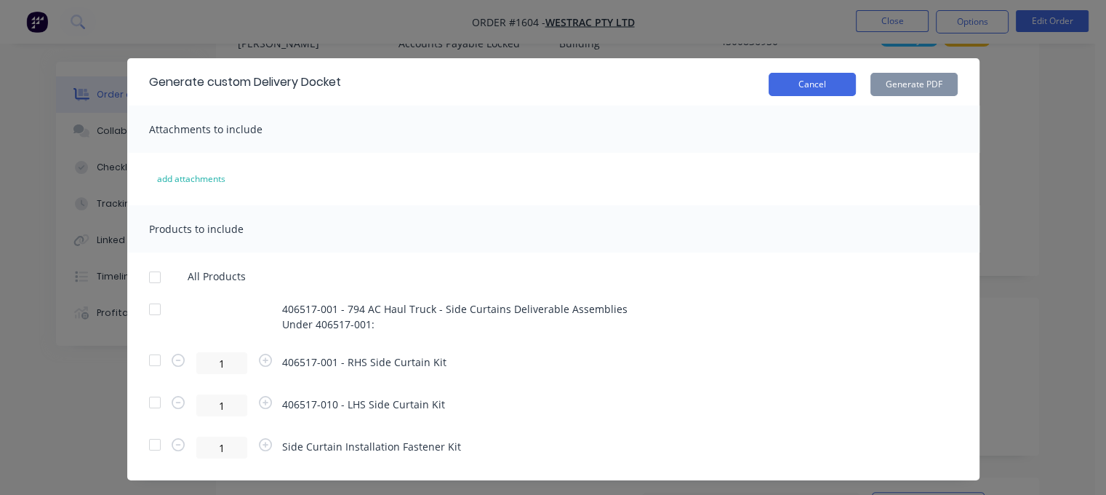
click at [809, 86] on button "Cancel" at bounding box center [812, 84] width 87 height 23
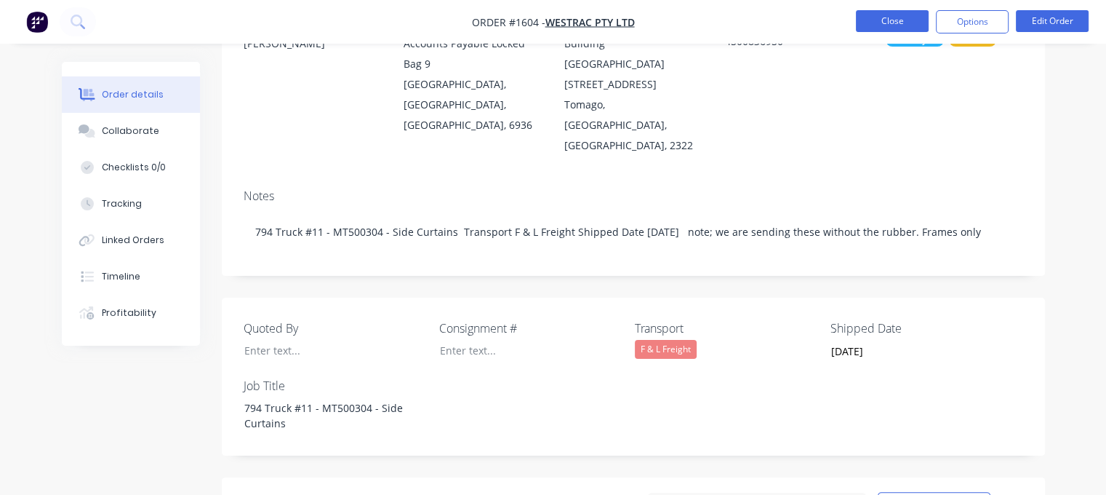
click at [881, 20] on button "Close" at bounding box center [892, 21] width 73 height 22
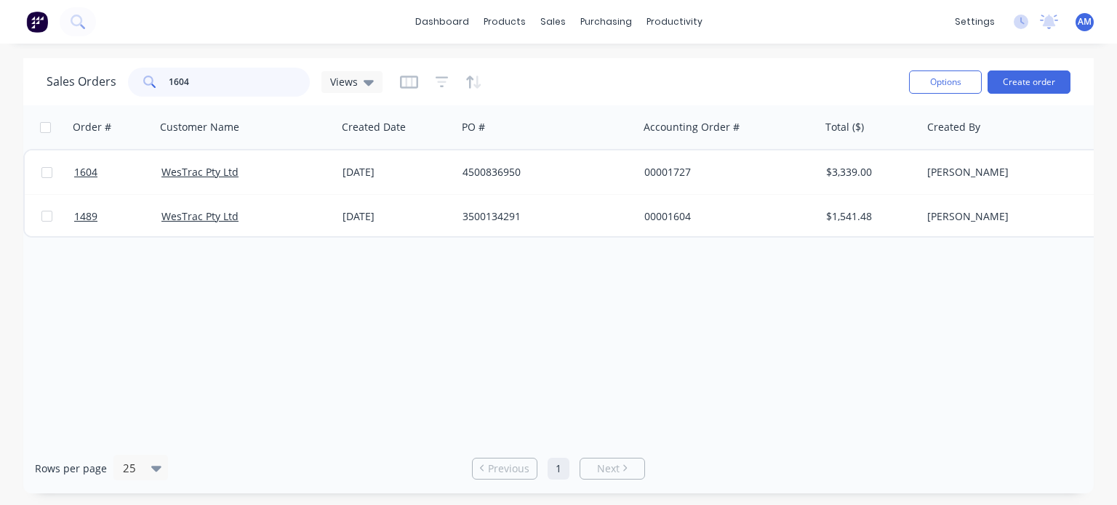
click at [204, 87] on input "1604" at bounding box center [240, 82] width 142 height 29
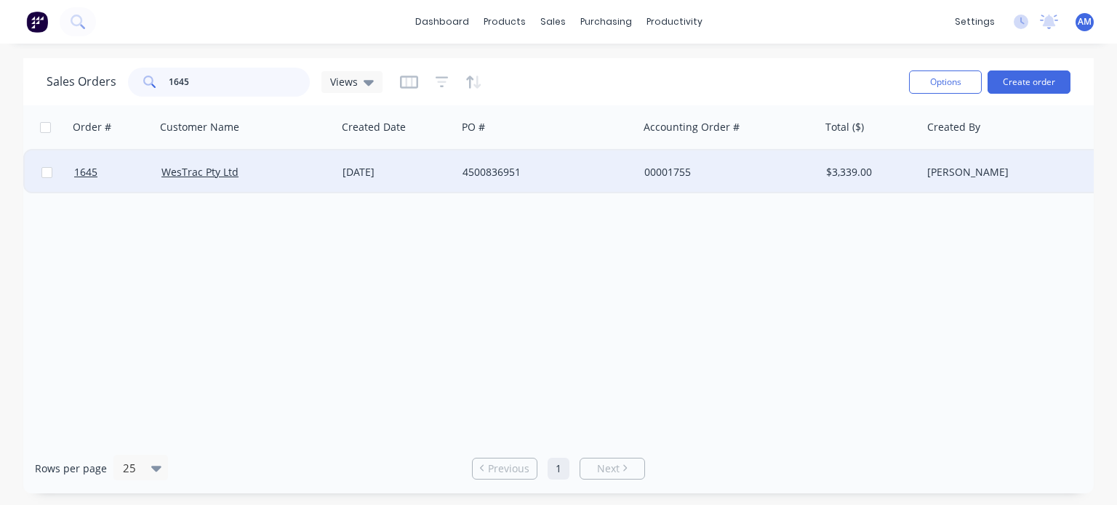
type input "1645"
click at [460, 170] on div "4500836951" at bounding box center [548, 173] width 182 height 44
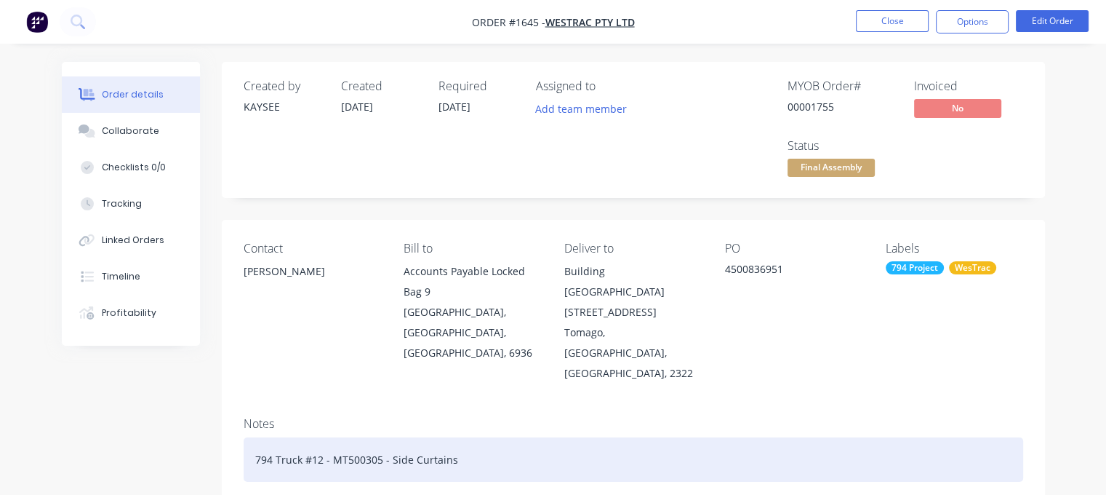
click at [482, 437] on div "794 Truck #12 - MT500305 - Side Curtains" at bounding box center [634, 459] width 780 height 44
click at [582, 437] on div "794 Truck #12 - MT500305 - Side Curtains" at bounding box center [634, 459] width 780 height 44
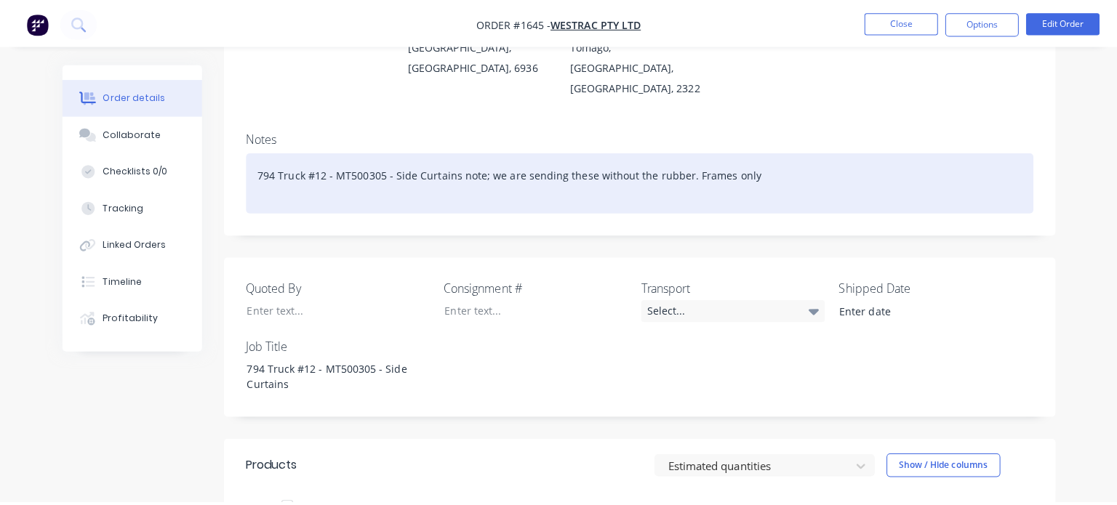
scroll to position [331, 0]
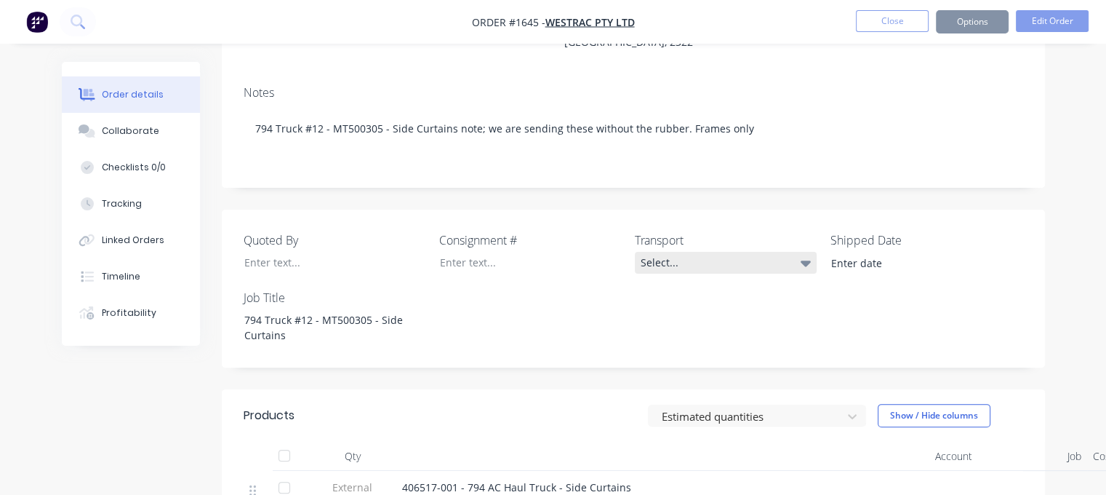
click at [790, 252] on div "Select..." at bounding box center [726, 263] width 182 height 22
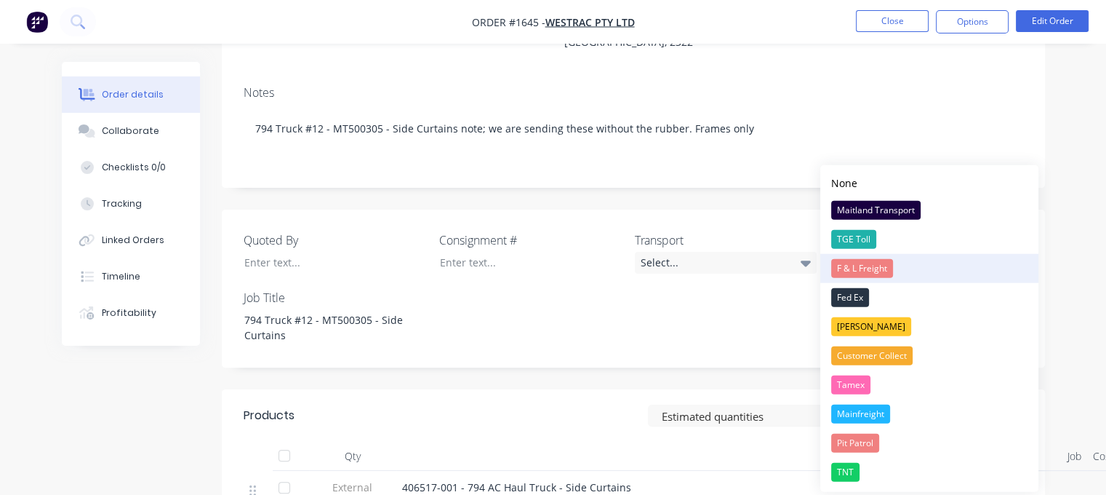
click at [843, 266] on div "F & L Freight" at bounding box center [862, 268] width 62 height 19
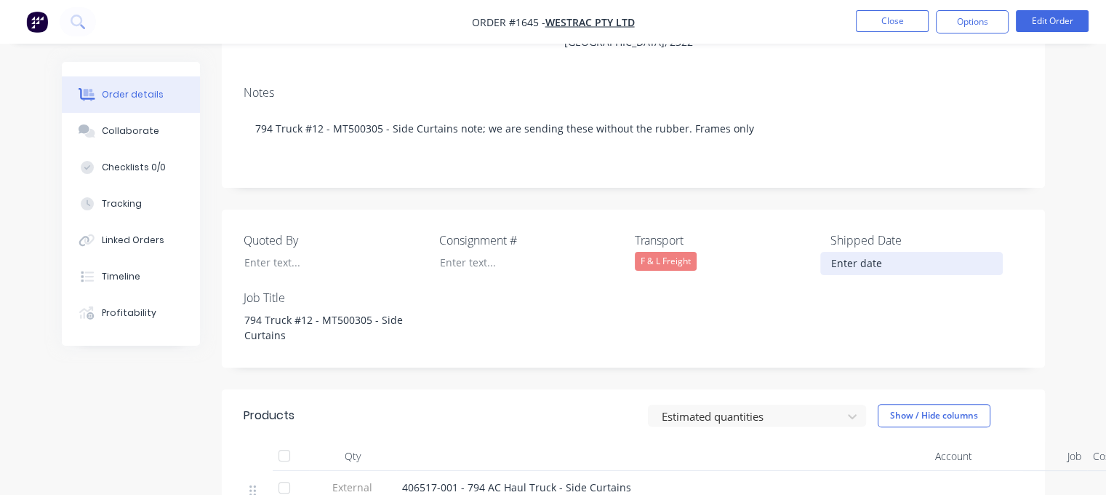
click at [861, 252] on input at bounding box center [911, 263] width 181 height 22
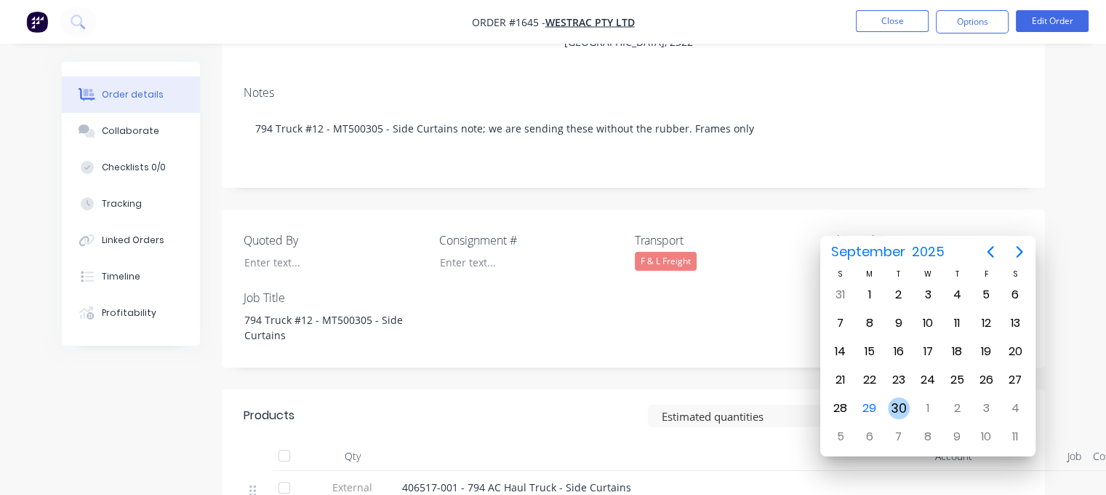
click at [901, 401] on div "30" at bounding box center [899, 408] width 22 height 22
type input "[DATE]"
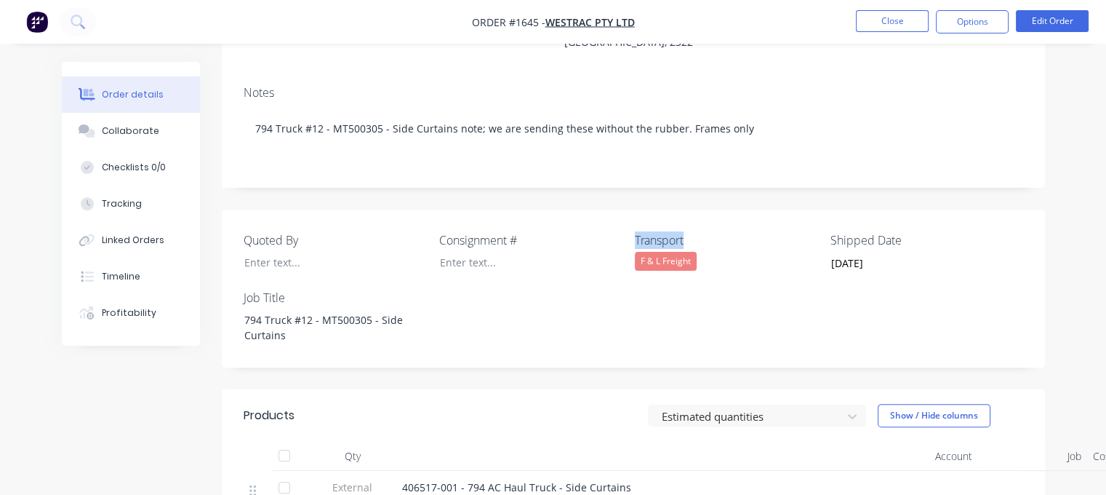
drag, startPoint x: 694, startPoint y: 198, endPoint x: 631, endPoint y: 189, distance: 63.1
click at [631, 209] on div "Quoted By Consignment # Transport F & L Freight Shipped Date [DATE] Job Title 7…" at bounding box center [633, 288] width 823 height 158
copy label "Transport"
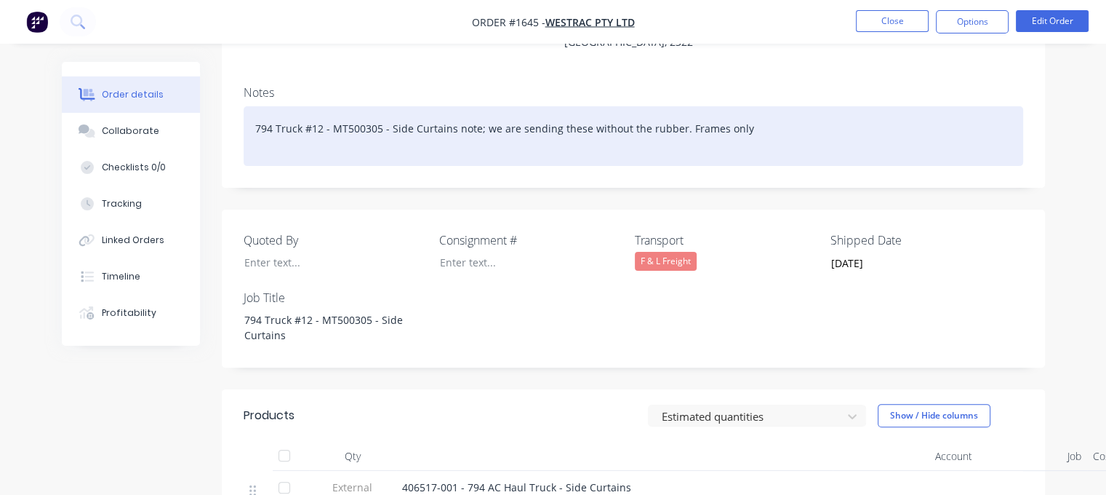
click at [324, 119] on div "794 Truck #12 - MT500305 - Side Curtains note; we are sending these without the…" at bounding box center [634, 136] width 780 height 60
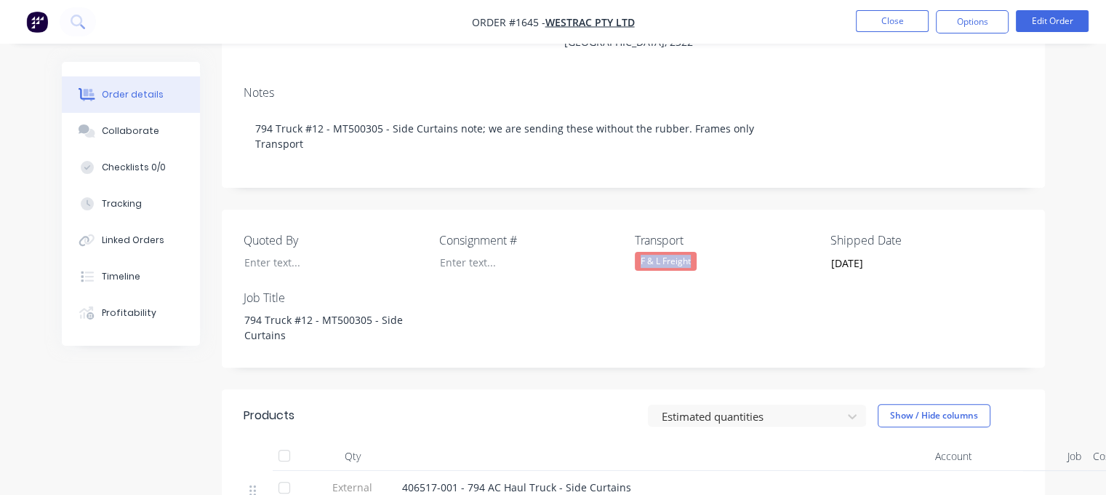
drag, startPoint x: 694, startPoint y: 217, endPoint x: 638, endPoint y: 223, distance: 55.5
click at [638, 252] on div "F & L Freight" at bounding box center [666, 261] width 62 height 19
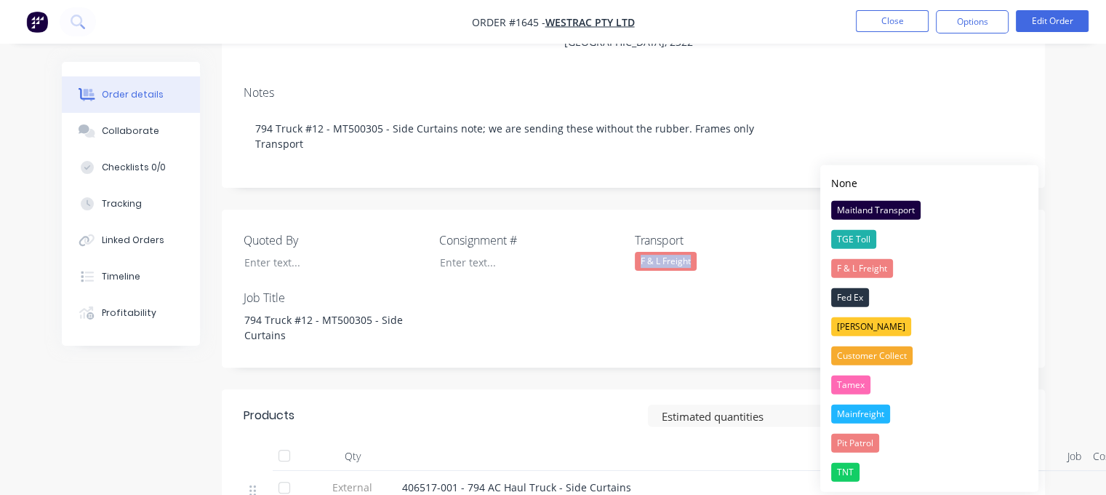
copy div "F & L Freight"
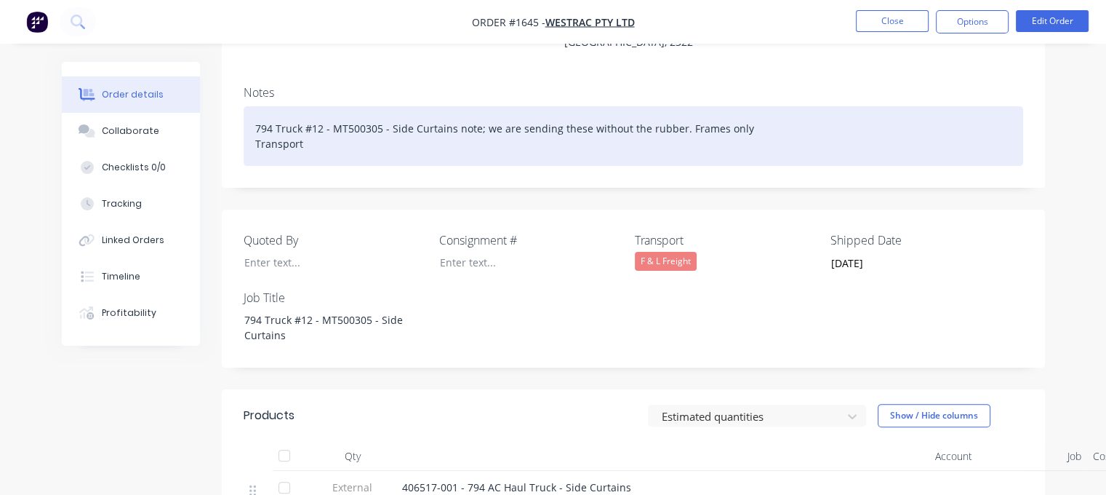
click at [327, 108] on div "794 Truck #12 - MT500305 - Side Curtains note; we are sending these without the…" at bounding box center [634, 136] width 780 height 60
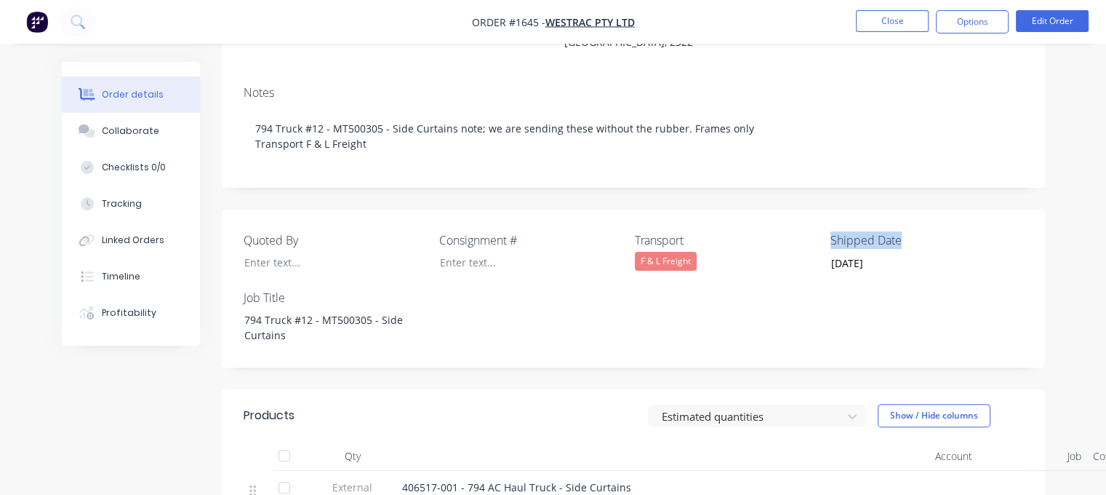
drag, startPoint x: 901, startPoint y: 197, endPoint x: 830, endPoint y: 197, distance: 70.5
click at [830, 231] on label "Shipped Date" at bounding box center [921, 239] width 182 height 17
copy label "Shipped Date"
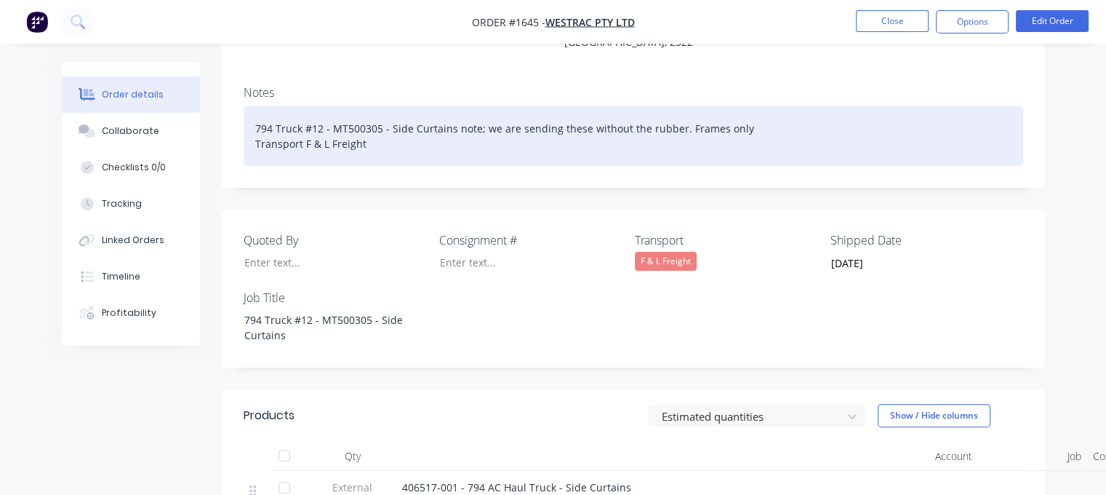
click at [415, 106] on div "794 Truck #12 - MT500305 - Side Curtains note; we are sending these without the…" at bounding box center [634, 136] width 780 height 60
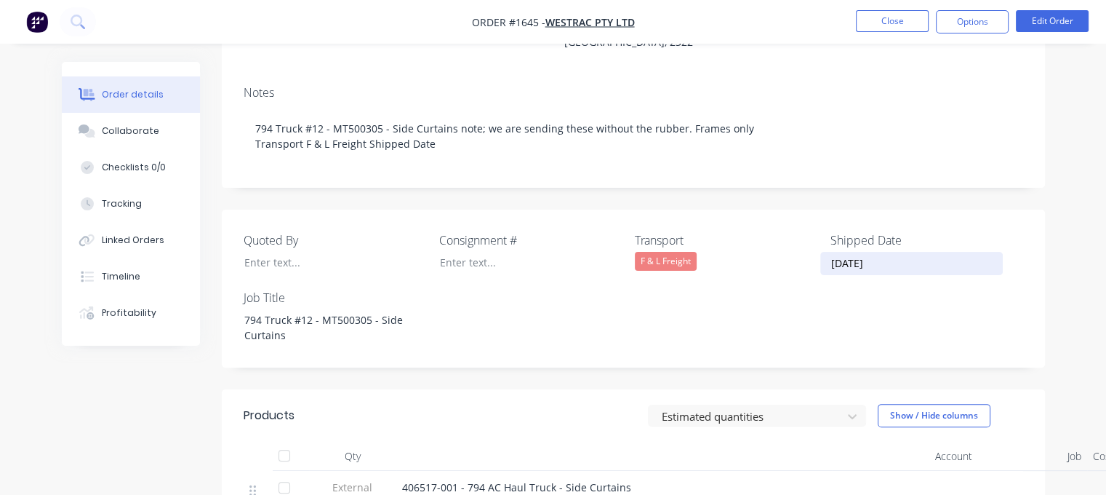
drag, startPoint x: 893, startPoint y: 220, endPoint x: 829, endPoint y: 222, distance: 64.0
click at [829, 252] on input "[DATE]" at bounding box center [911, 263] width 181 height 22
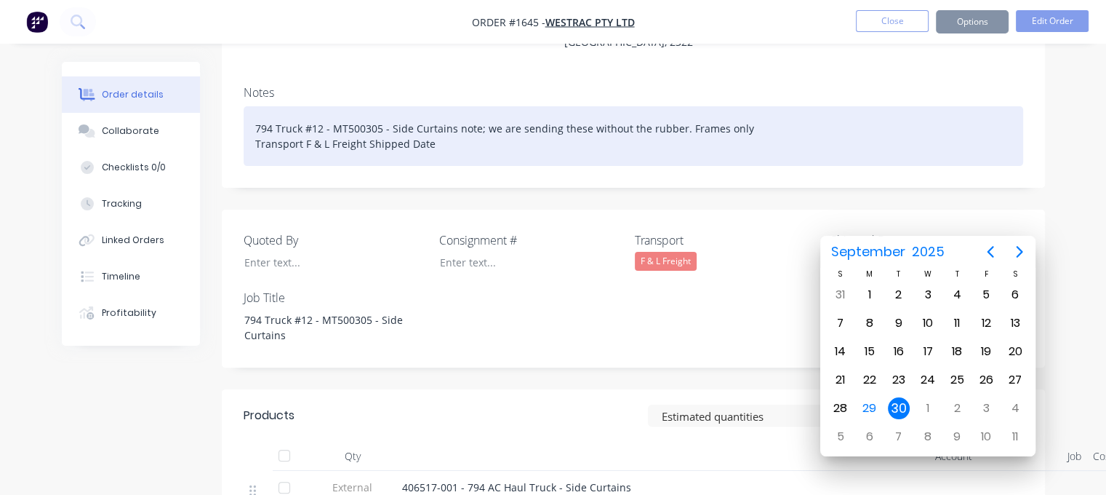
click at [492, 106] on div "794 Truck #12 - MT500305 - Side Curtains note; we are sending these without the…" at bounding box center [634, 136] width 780 height 60
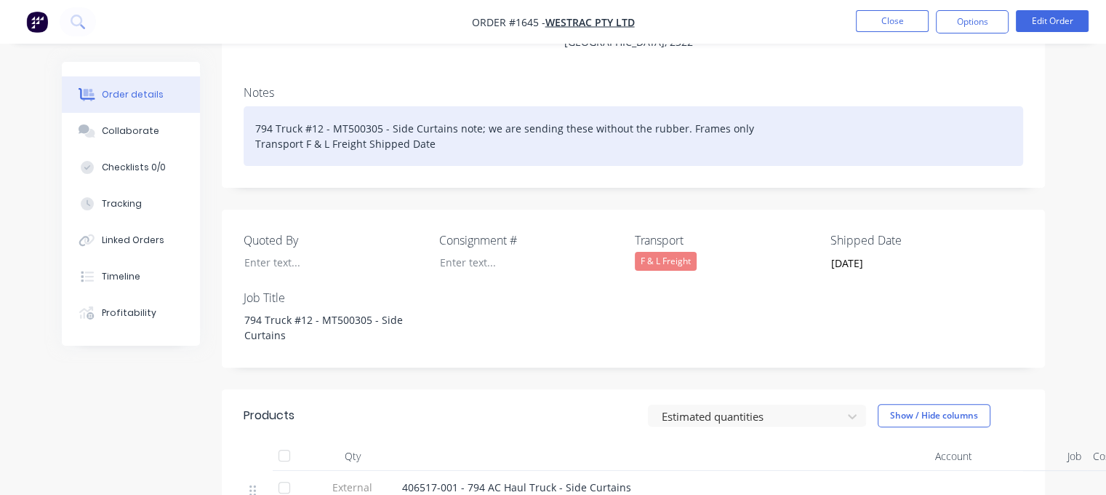
click at [454, 106] on div "794 Truck #12 - MT500305 - Side Curtains note; we are sending these without the…" at bounding box center [634, 136] width 780 height 60
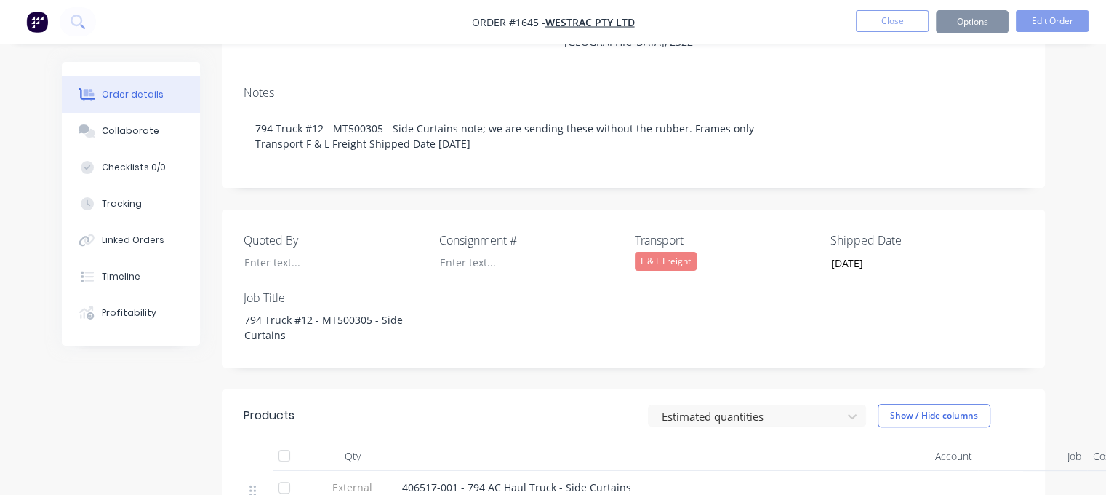
click at [988, 29] on button "Options" at bounding box center [972, 21] width 73 height 23
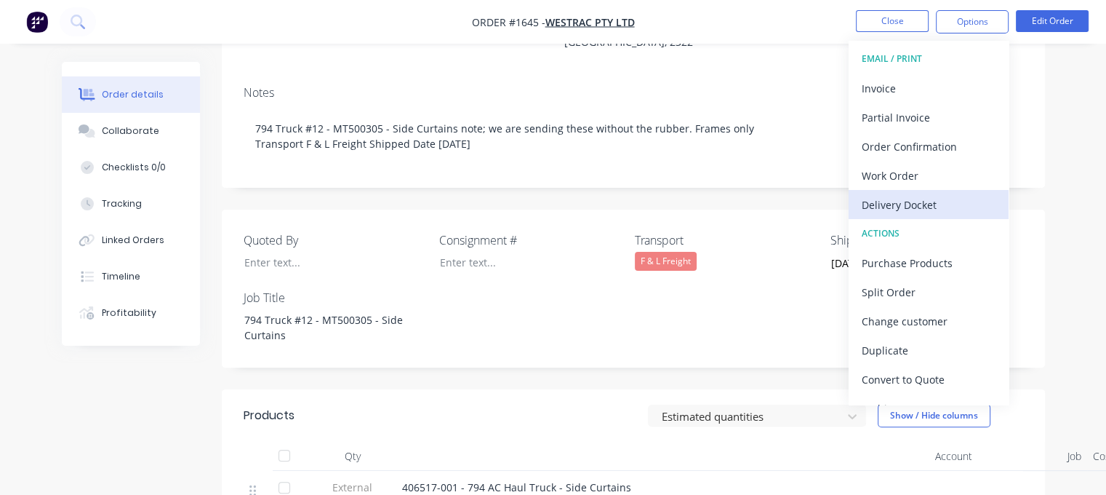
click at [918, 202] on div "Delivery Docket" at bounding box center [929, 204] width 134 height 21
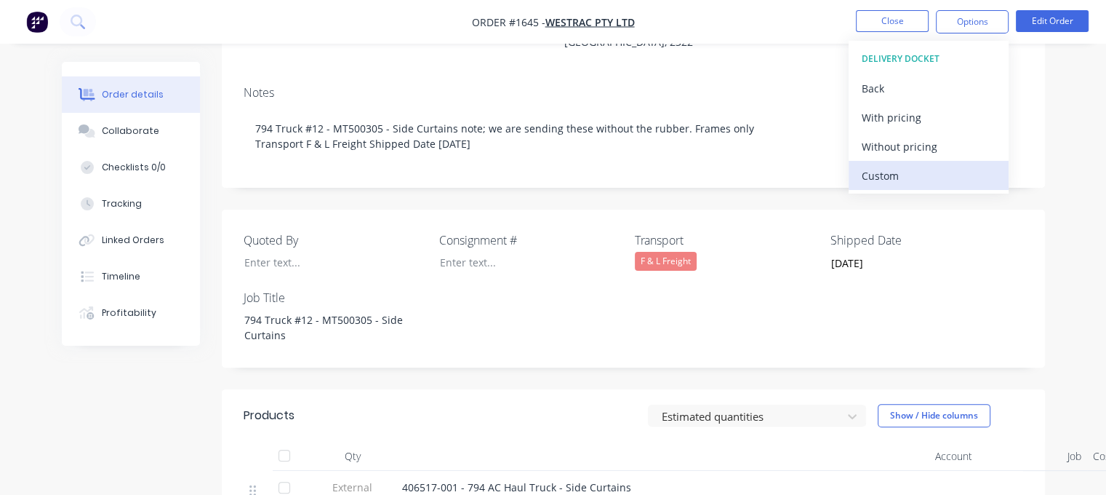
click at [902, 181] on div "Custom" at bounding box center [929, 175] width 134 height 21
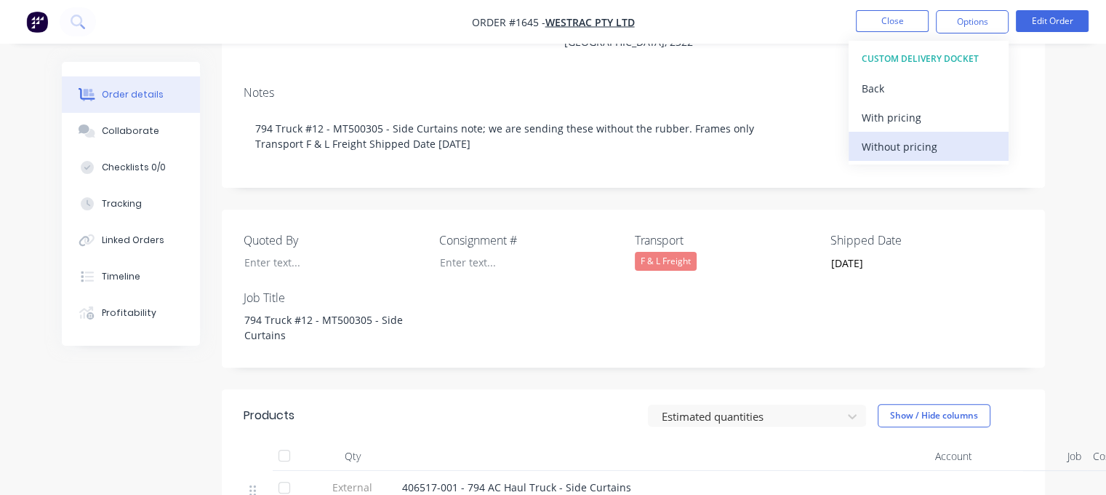
click at [897, 145] on div "Without pricing" at bounding box center [929, 146] width 134 height 21
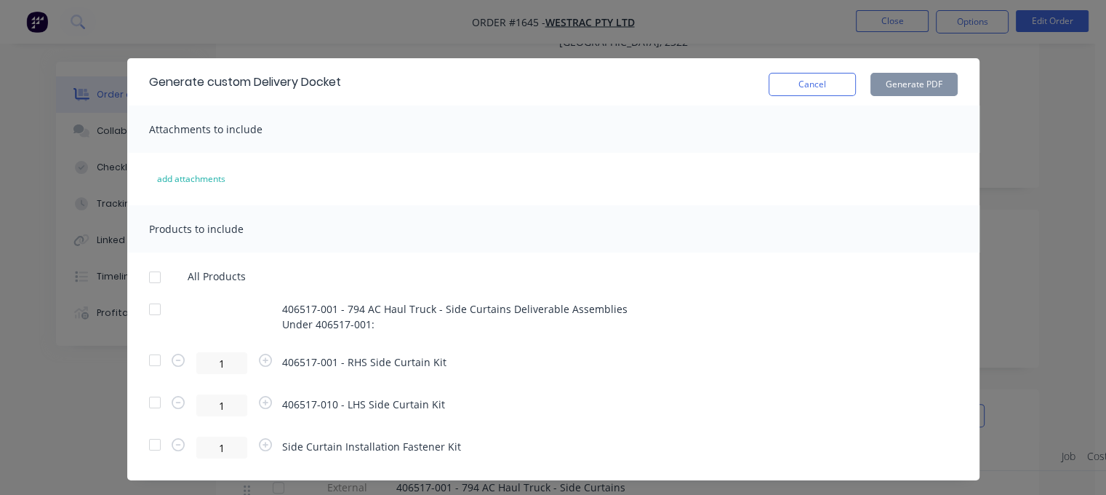
click at [151, 310] on div at bounding box center [154, 309] width 29 height 29
click at [910, 82] on button "Generate PDF" at bounding box center [913, 84] width 87 height 23
